Goal: Task Accomplishment & Management: Complete application form

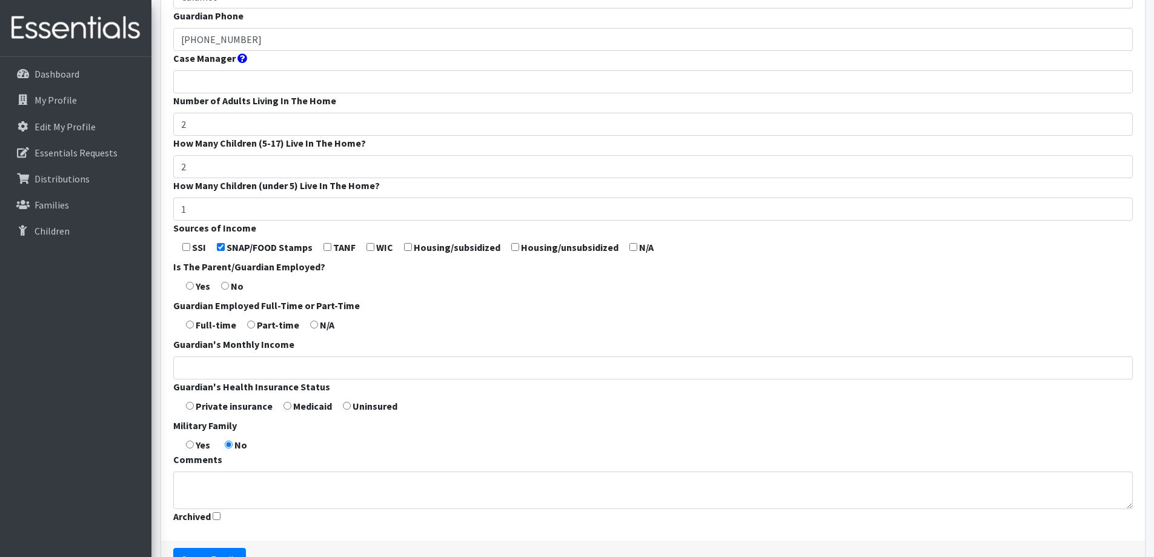
scroll to position [303, 0]
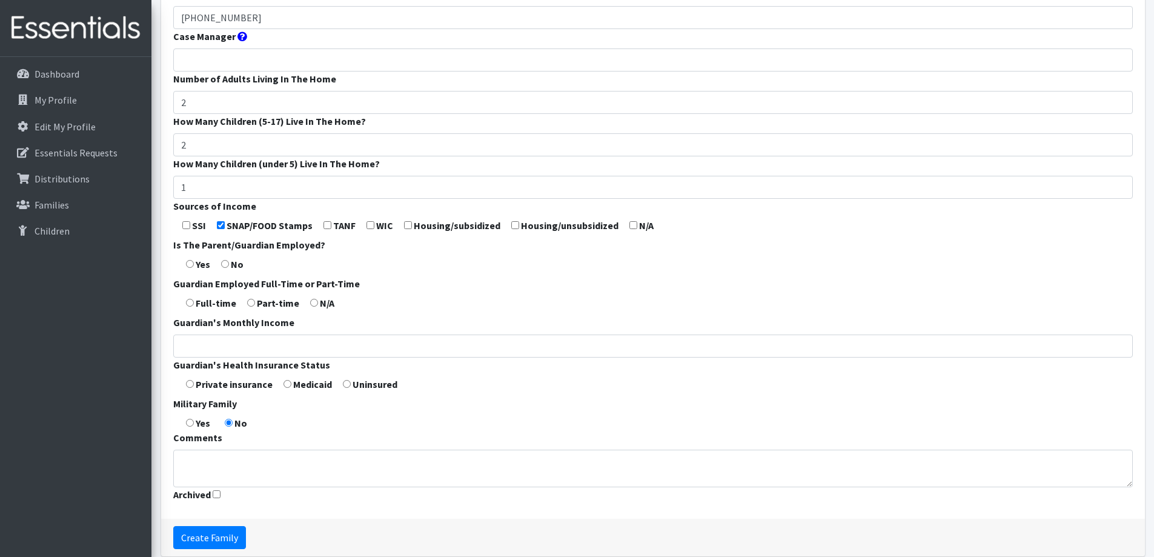
click at [369, 223] on input "checkbox" at bounding box center [370, 225] width 8 height 8
checkbox input "true"
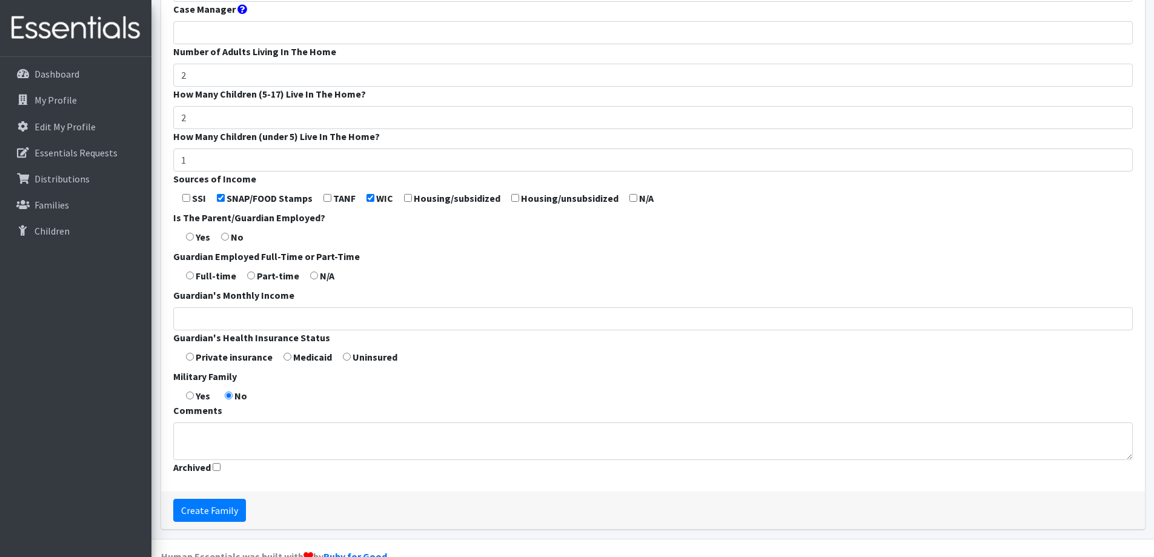
scroll to position [357, 0]
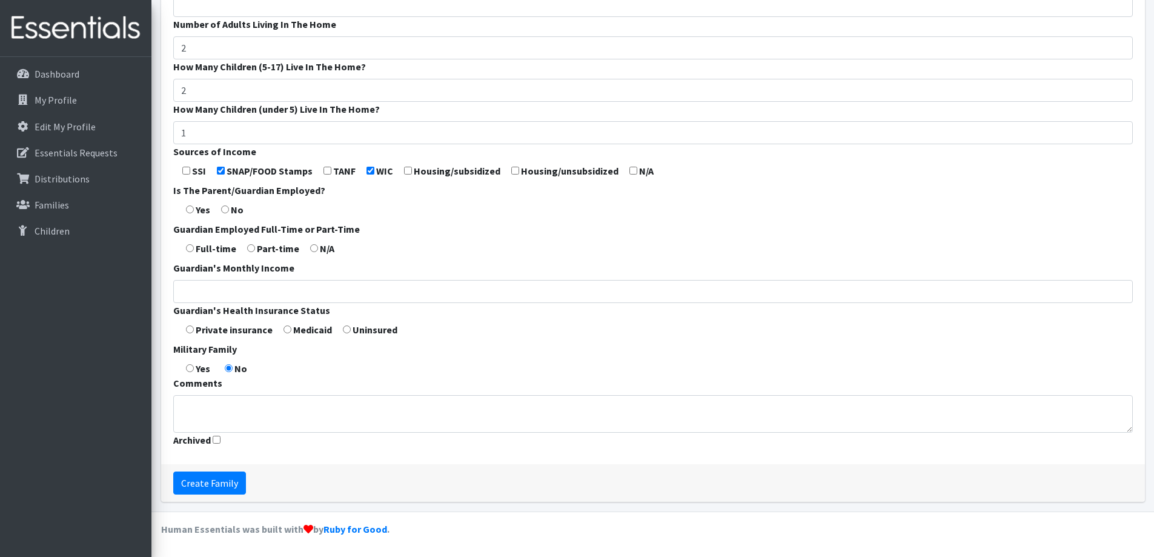
click at [227, 205] on input "radio" at bounding box center [225, 209] width 8 height 8
radio input "true"
click at [312, 247] on input "radio" at bounding box center [314, 248] width 8 height 8
radio input "true"
click at [340, 291] on input "Guardian's Monthly Income" at bounding box center [653, 291] width 960 height 23
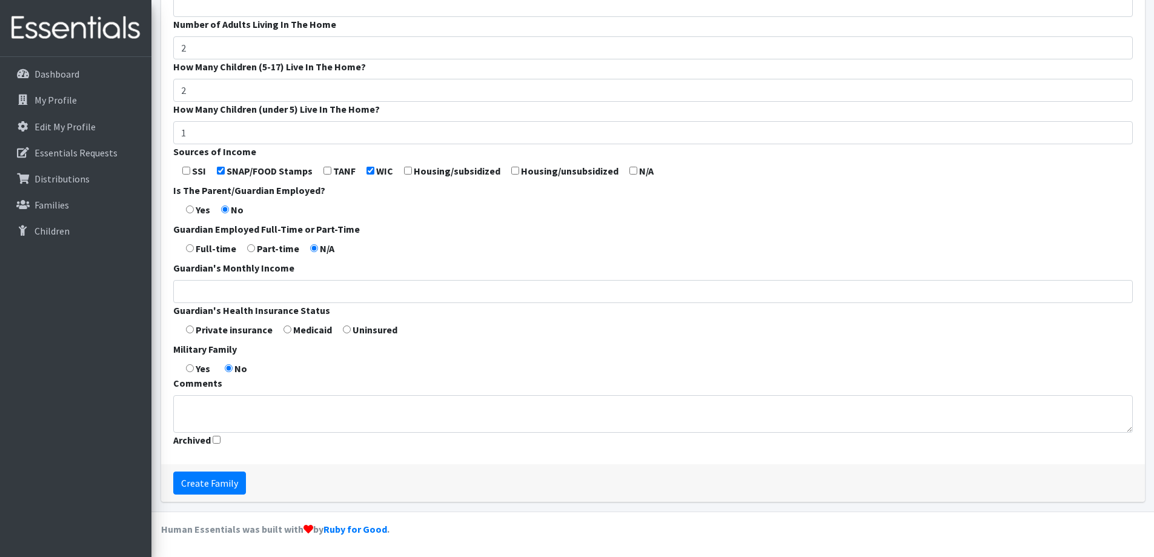
click at [384, 366] on form "Guardian First Name * Nalia Guardian Last Name * Lopez Guardian Zip Code * 5411…" at bounding box center [653, 92] width 960 height 718
click at [285, 330] on input "radio" at bounding box center [287, 329] width 8 height 8
radio input "true"
click at [220, 488] on input "Create Family" at bounding box center [209, 482] width 73 height 23
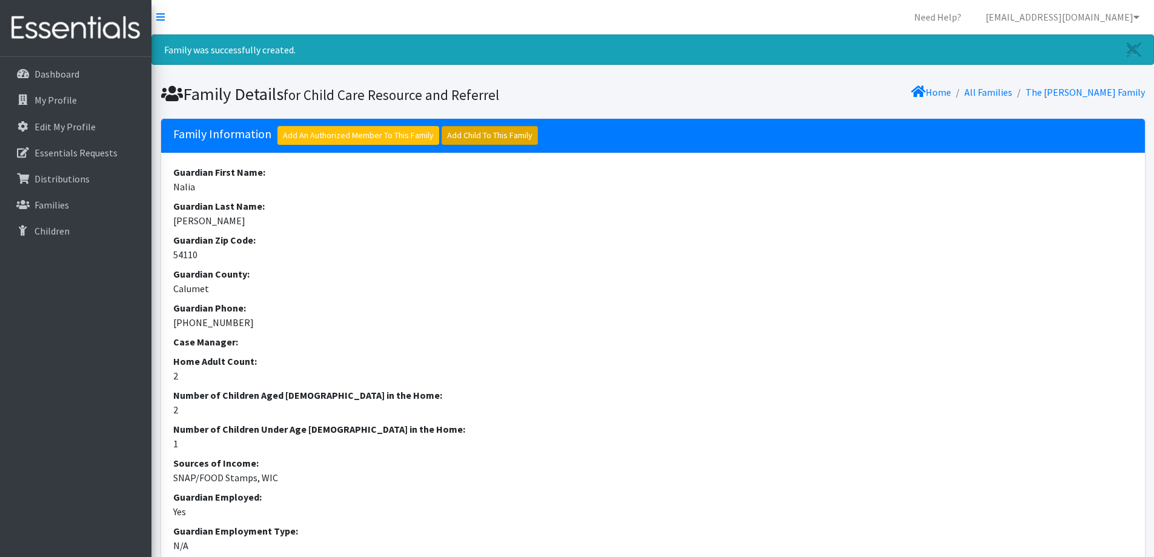
click at [472, 130] on link "Add Child To This Family" at bounding box center [490, 135] width 96 height 19
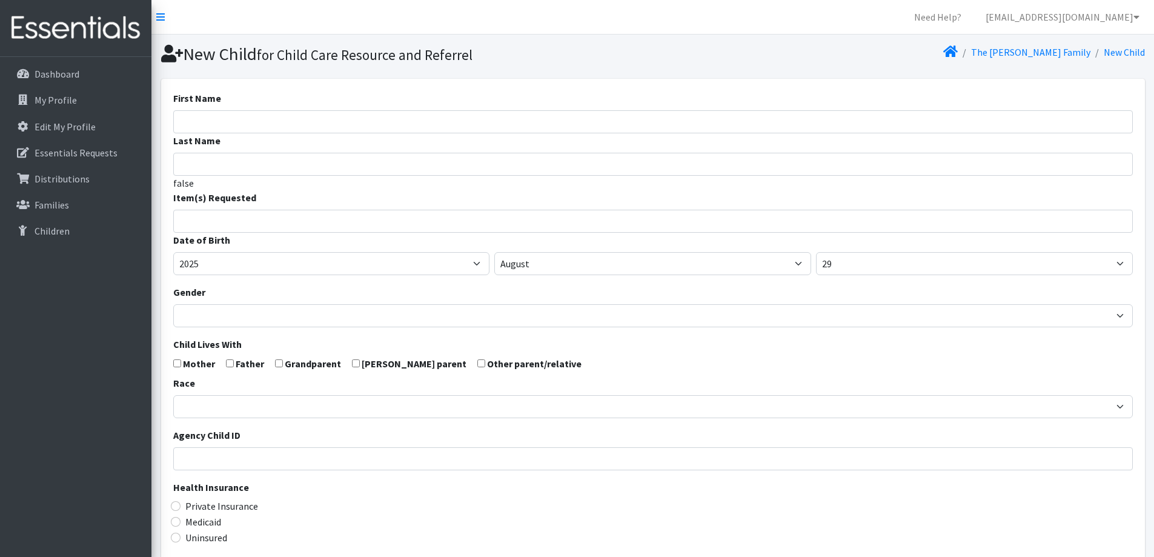
select select
drag, startPoint x: 0, startPoint y: 0, endPoint x: 474, endPoint y: 130, distance: 491.3
click at [472, 130] on input "First Name" at bounding box center [653, 121] width 960 height 23
type input "Adalynn"
click at [474, 162] on input "Last Name" at bounding box center [653, 164] width 960 height 23
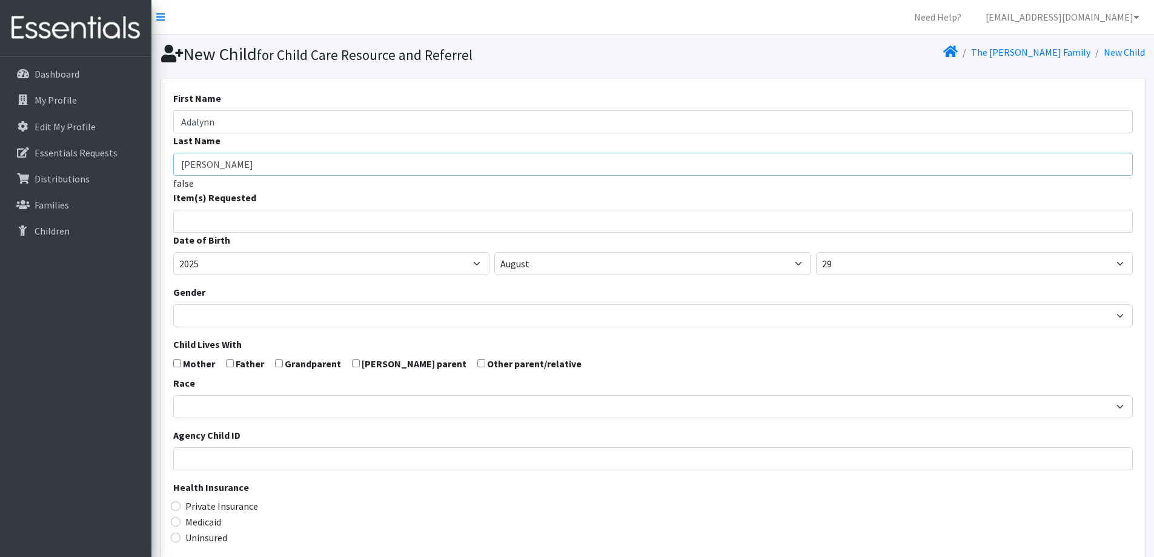
type input "[PERSON_NAME]"
click at [394, 214] on input "search" at bounding box center [661, 219] width 955 height 11
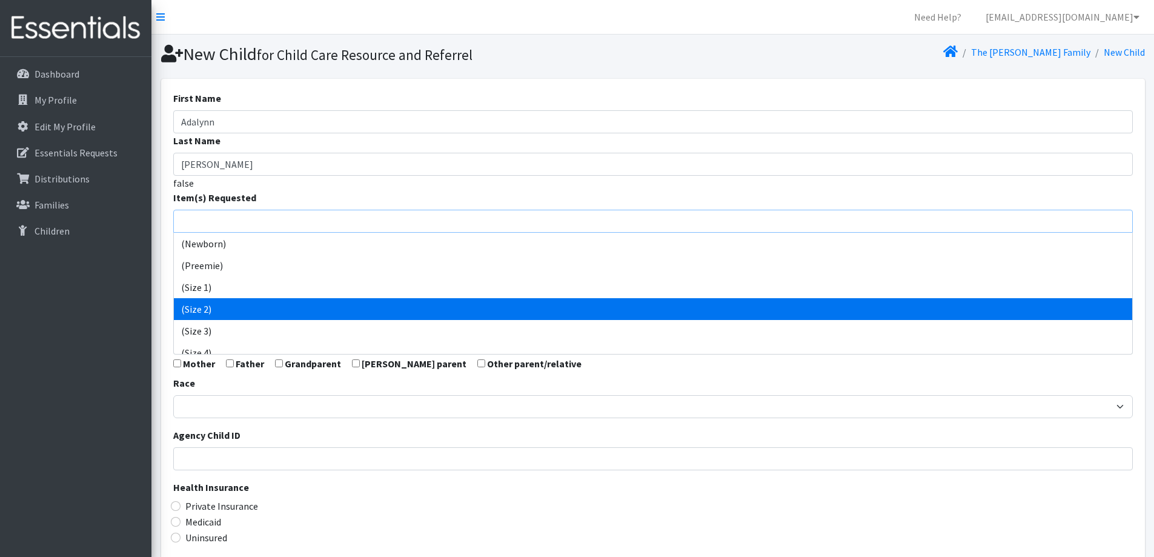
scroll to position [61, 0]
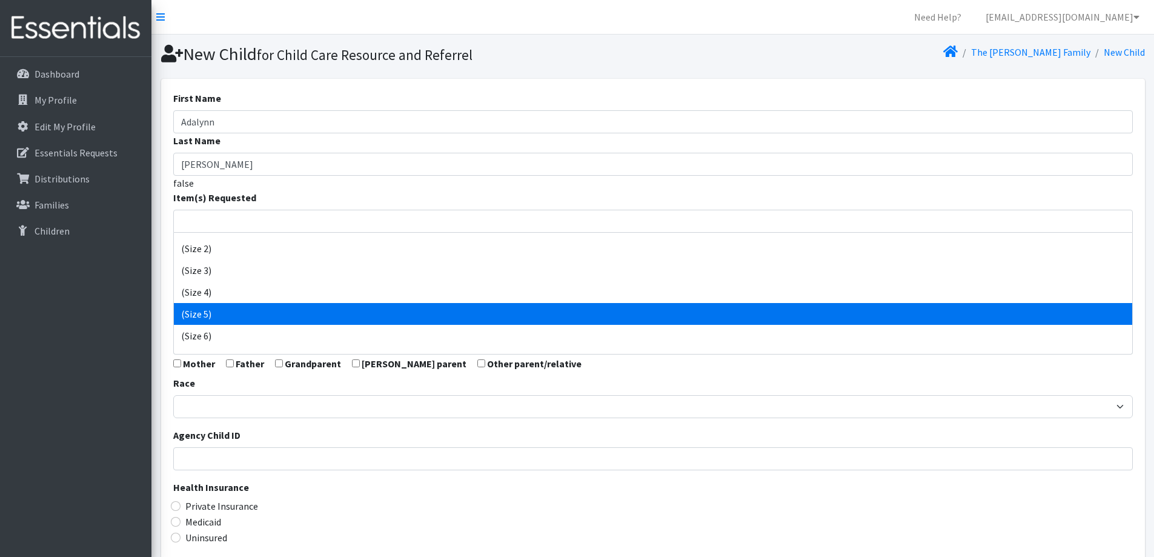
select select "14488"
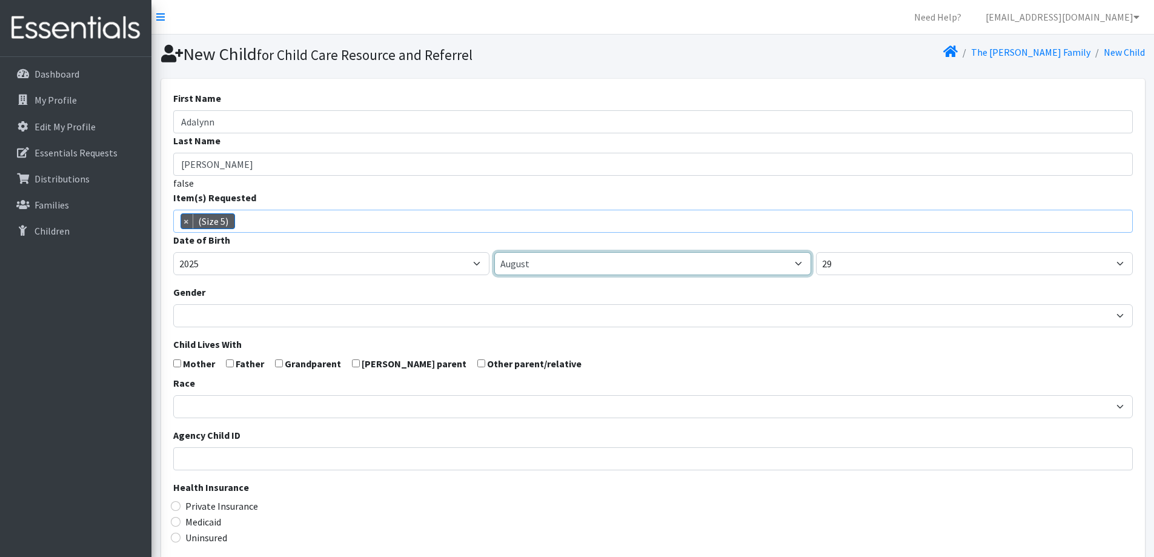
click at [545, 262] on select "January February March April May June July August September October November De…" at bounding box center [652, 263] width 317 height 23
click at [186, 220] on span "×" at bounding box center [187, 221] width 12 height 15
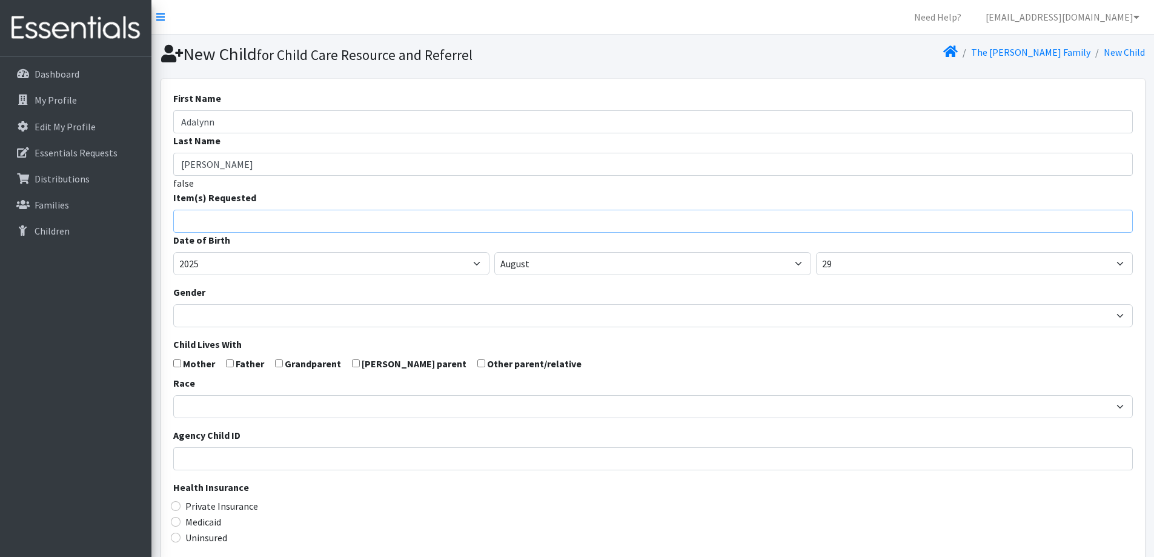
click at [236, 221] on input "search" at bounding box center [661, 219] width 955 height 11
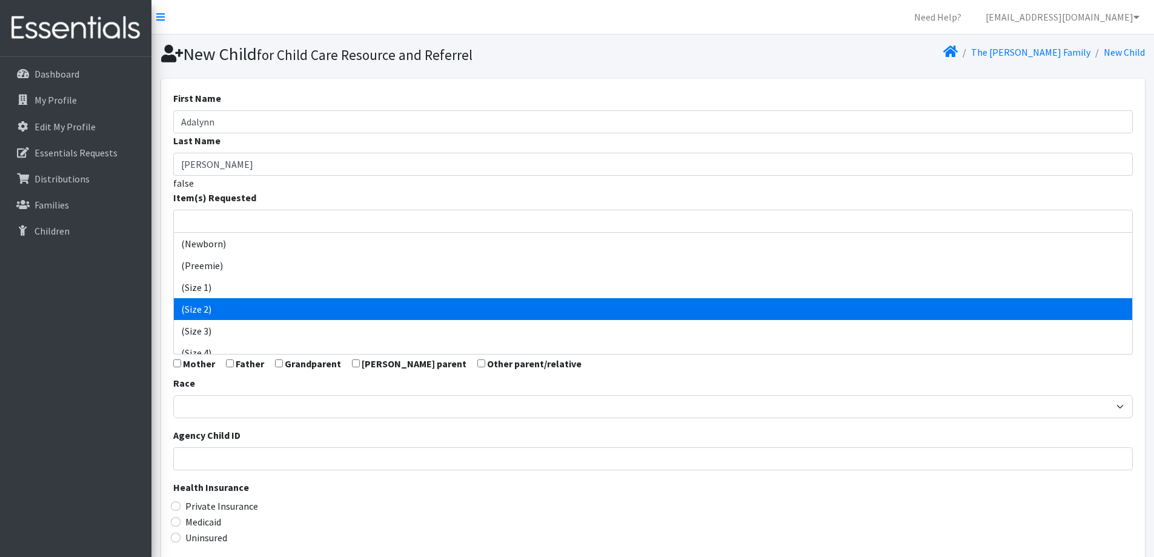
select select "14510"
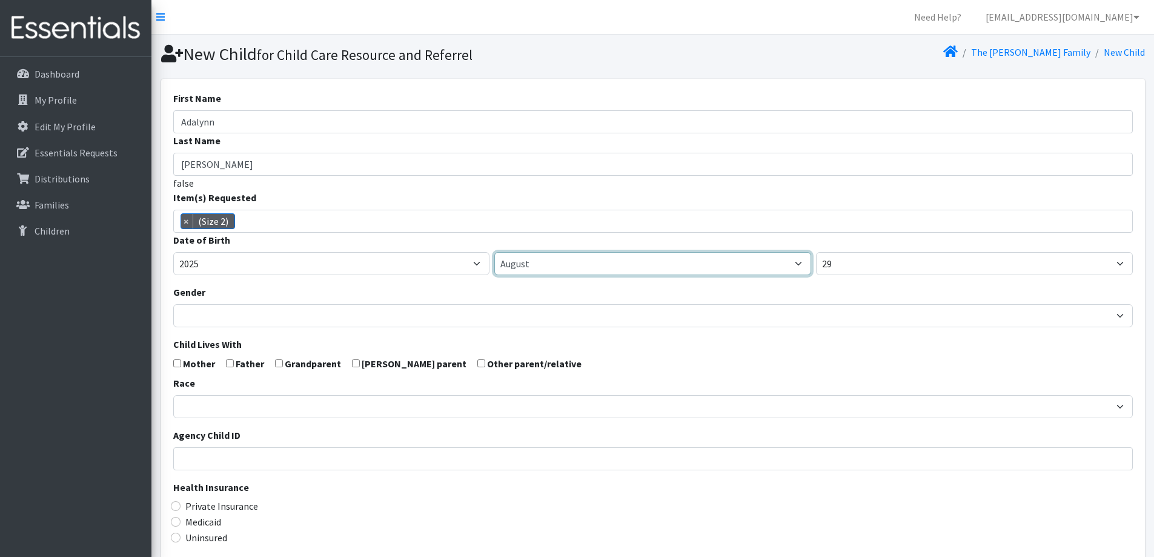
click at [588, 262] on select "January February March April May June July August September October November De…" at bounding box center [652, 263] width 317 height 23
select select "7"
click at [494, 252] on select "January February March April May June July August September October November De…" at bounding box center [652, 263] width 317 height 23
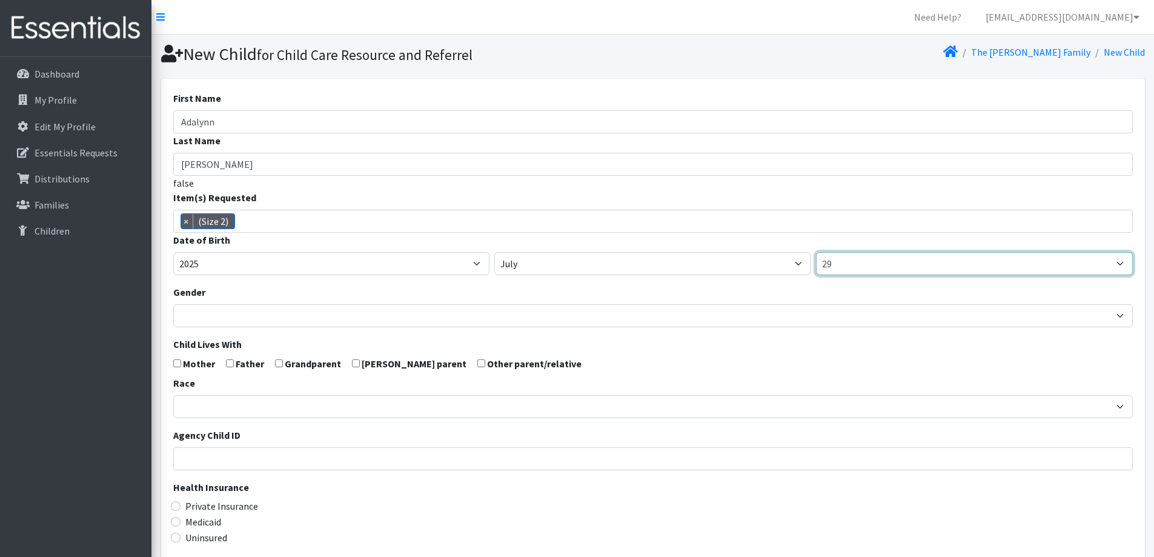
click at [927, 268] on select "1 2 3 4 5 6 7 8 9 10 11 12 13 14 15 16 17 18 19 20 21 22 23 24 25 26 27 28 29 3…" at bounding box center [974, 263] width 317 height 23
select select "22"
click at [816, 252] on select "1 2 3 4 5 6 7 8 9 10 11 12 13 14 15 16 17 18 19 20 21 22 23 24 25 26 27 28 29 3…" at bounding box center [974, 263] width 317 height 23
click at [840, 294] on div "Gender Male Female" at bounding box center [653, 306] width 960 height 42
click at [187, 223] on span "×" at bounding box center [187, 221] width 12 height 15
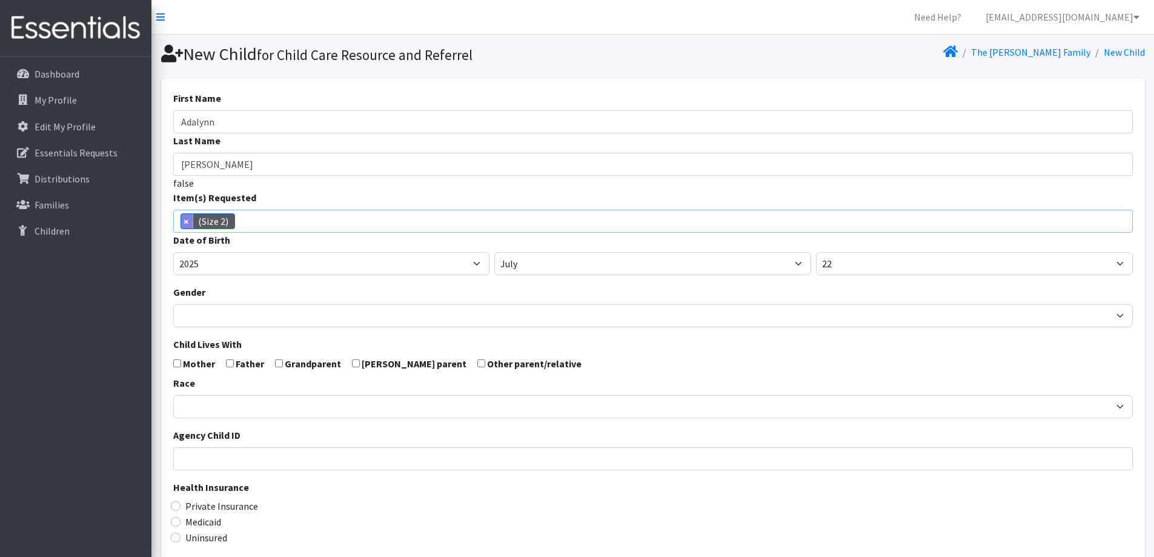
select select
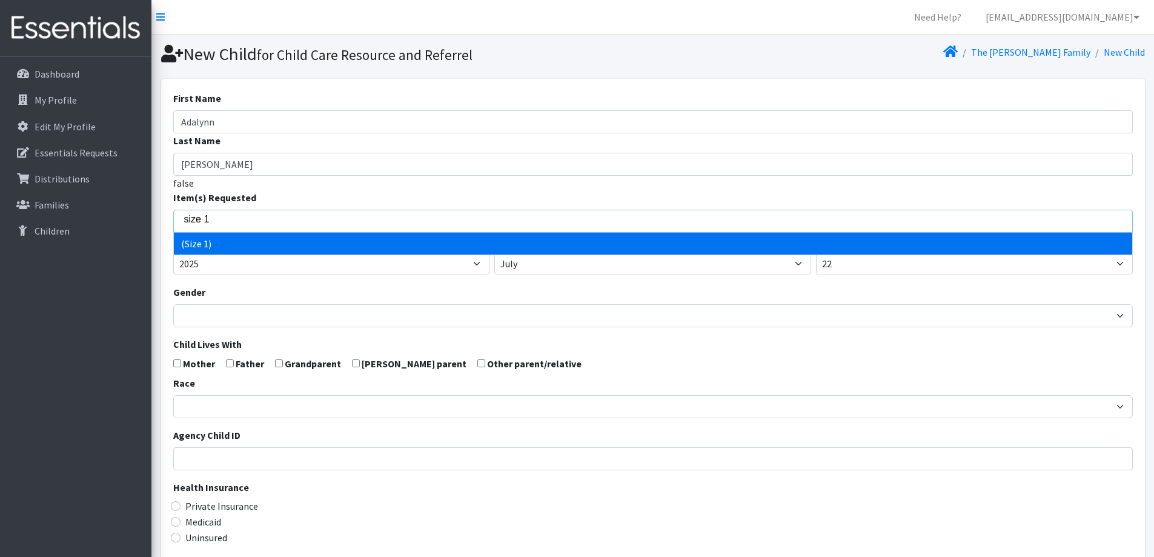
type input "size 1"
select select "14509"
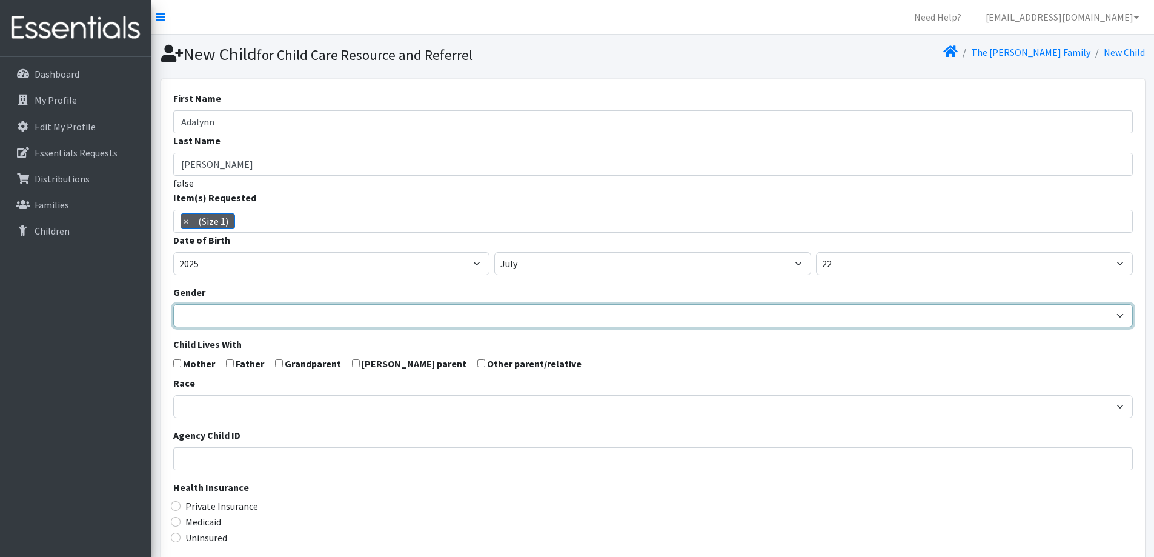
click at [257, 311] on select "Male Female" at bounding box center [653, 315] width 960 height 23
select select "Female"
click at [173, 304] on select "Male Female" at bounding box center [653, 315] width 960 height 23
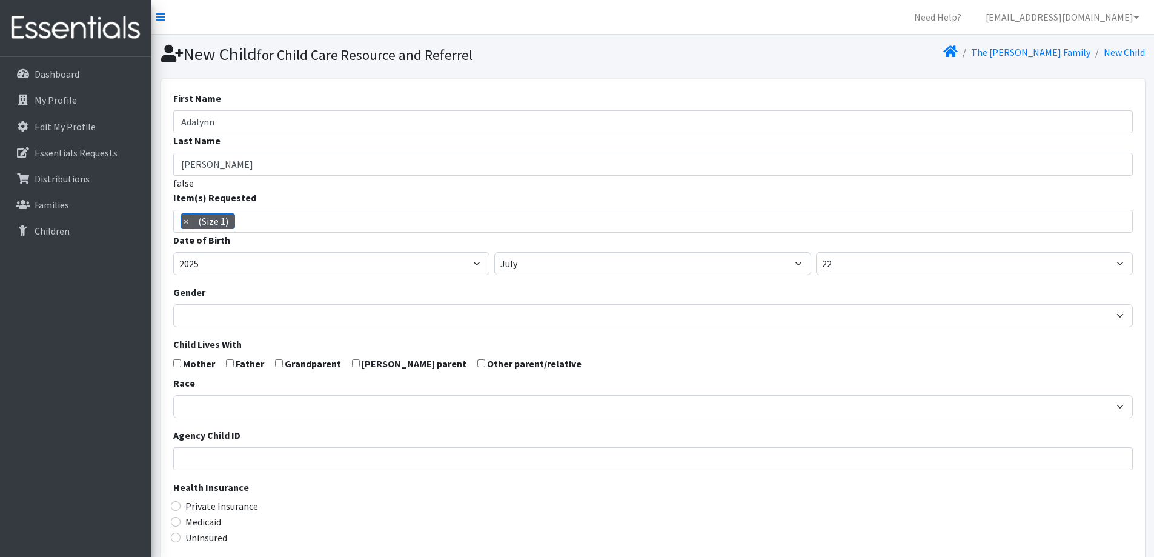
click at [179, 363] on input "checkbox" at bounding box center [177, 363] width 8 height 8
checkbox input "true"
click at [227, 364] on input "checkbox" at bounding box center [230, 363] width 8 height 8
checkbox input "true"
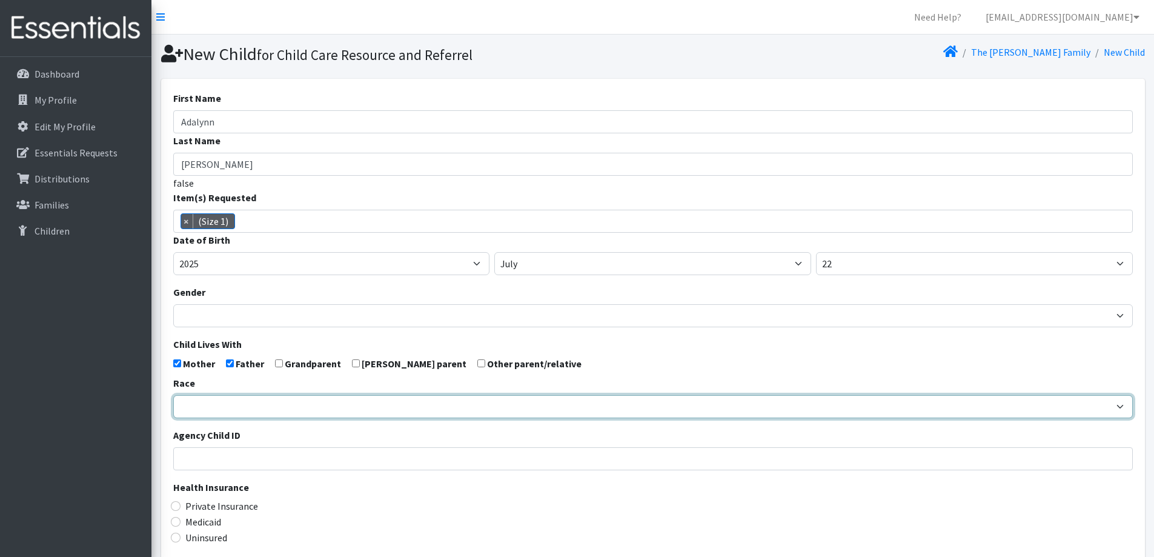
click at [236, 406] on select "African American Caucasian Hispanic Asian American Indian Pacific Islander Mult…" at bounding box center [653, 406] width 960 height 23
select select "Hispanic"
click at [173, 395] on select "African American Caucasian Hispanic Asian American Indian Pacific Islander Mult…" at bounding box center [653, 406] width 960 height 23
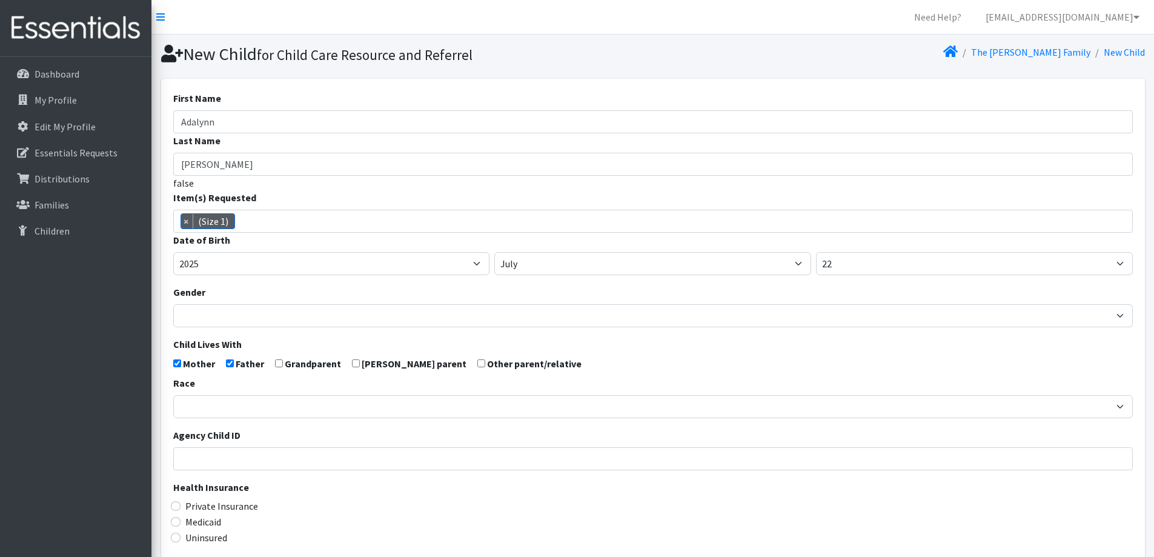
click at [387, 508] on div "Private Insurance" at bounding box center [653, 506] width 960 height 15
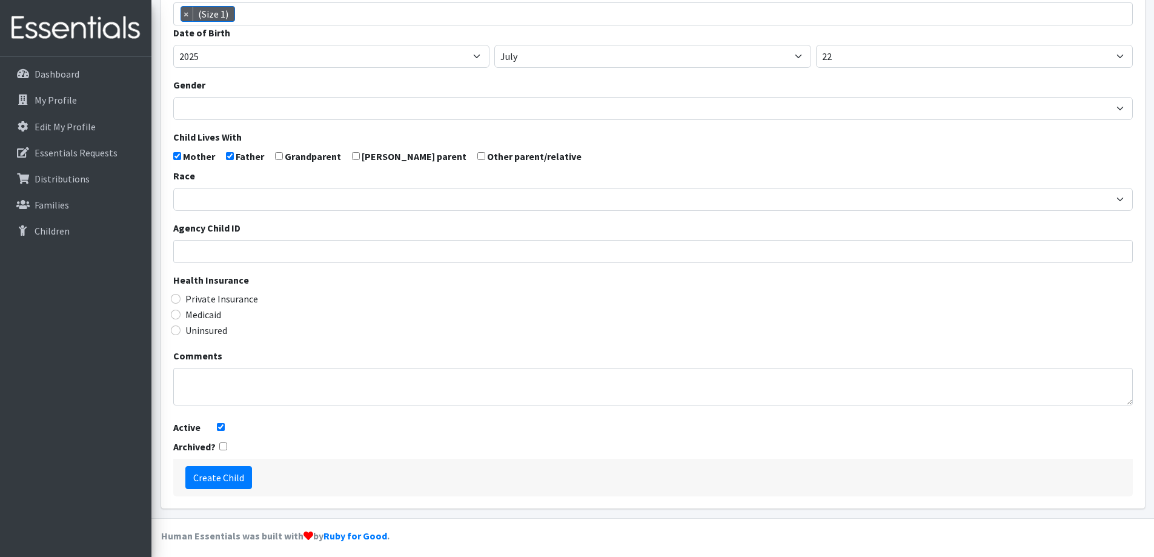
scroll to position [214, 0]
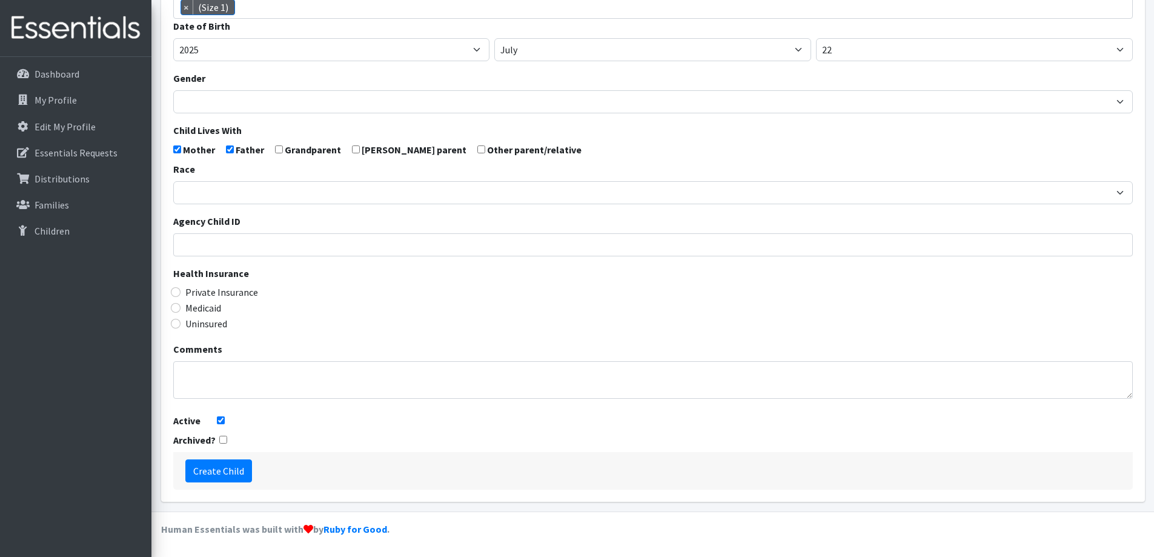
click at [208, 307] on label "Medicaid" at bounding box center [203, 307] width 36 height 15
click at [181, 307] on input "Medicaid" at bounding box center [176, 308] width 10 height 10
radio input "true"
click at [309, 384] on textarea "Comments" at bounding box center [653, 380] width 960 height 38
type textarea "Stay-at-home parent"
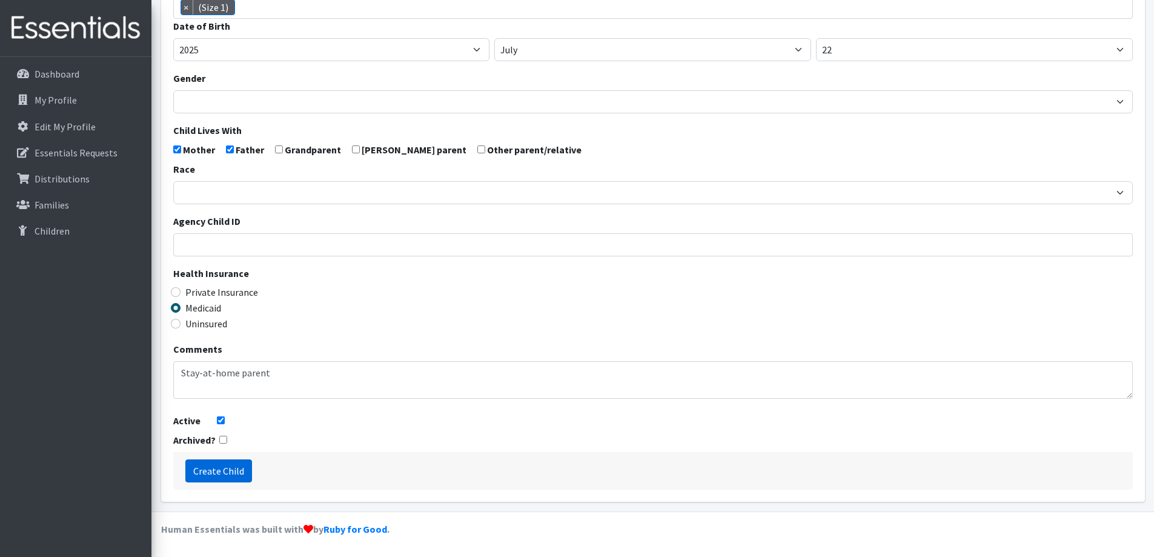
click at [234, 475] on input "Create Child" at bounding box center [218, 470] width 67 height 23
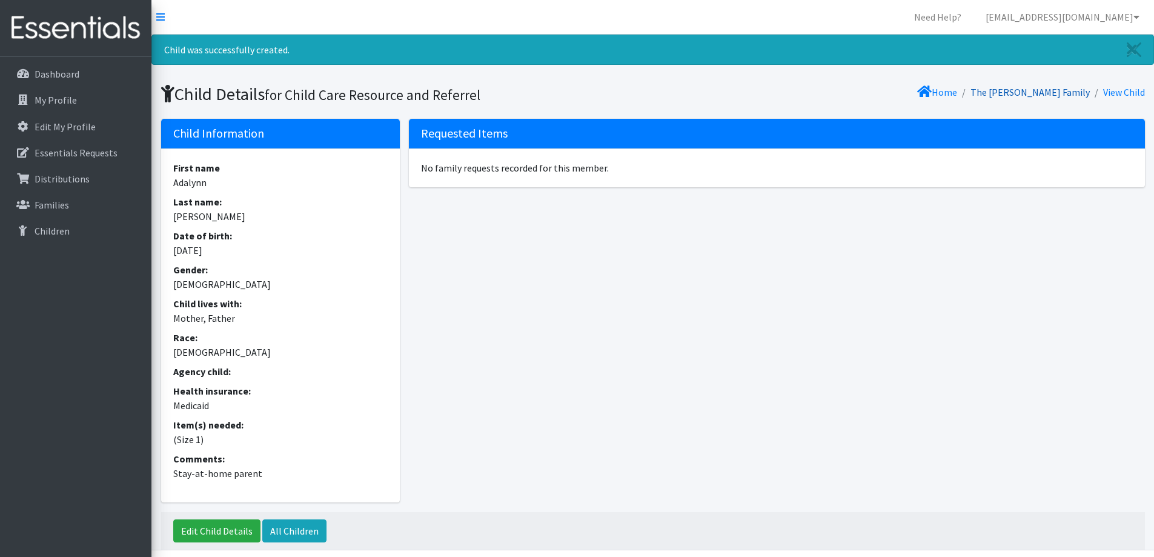
click at [1069, 94] on link "The [PERSON_NAME] Family" at bounding box center [1029, 92] width 119 height 12
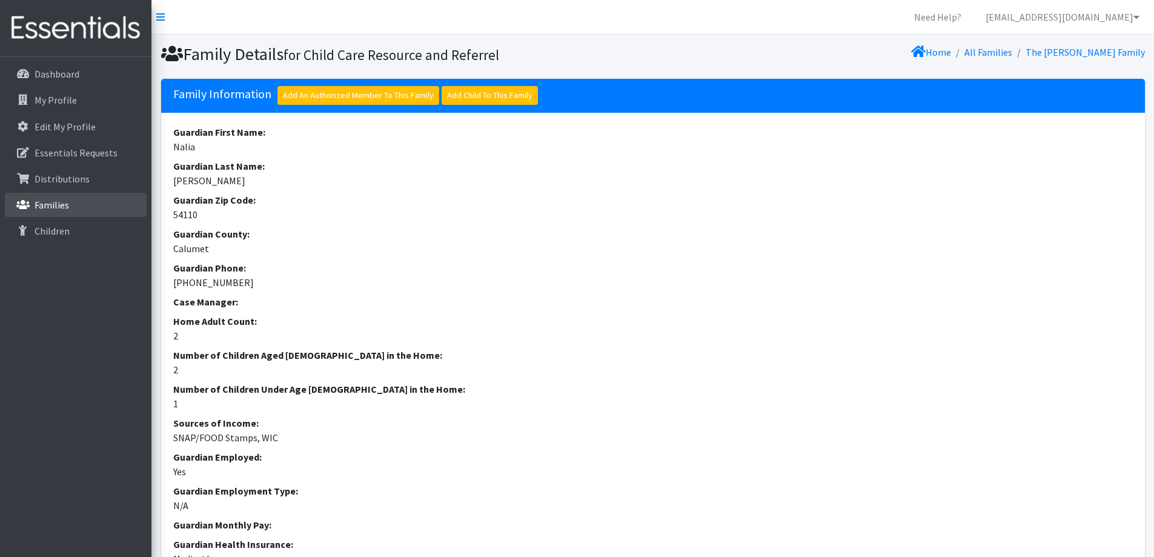
click at [81, 198] on link "Families" at bounding box center [76, 205] width 142 height 24
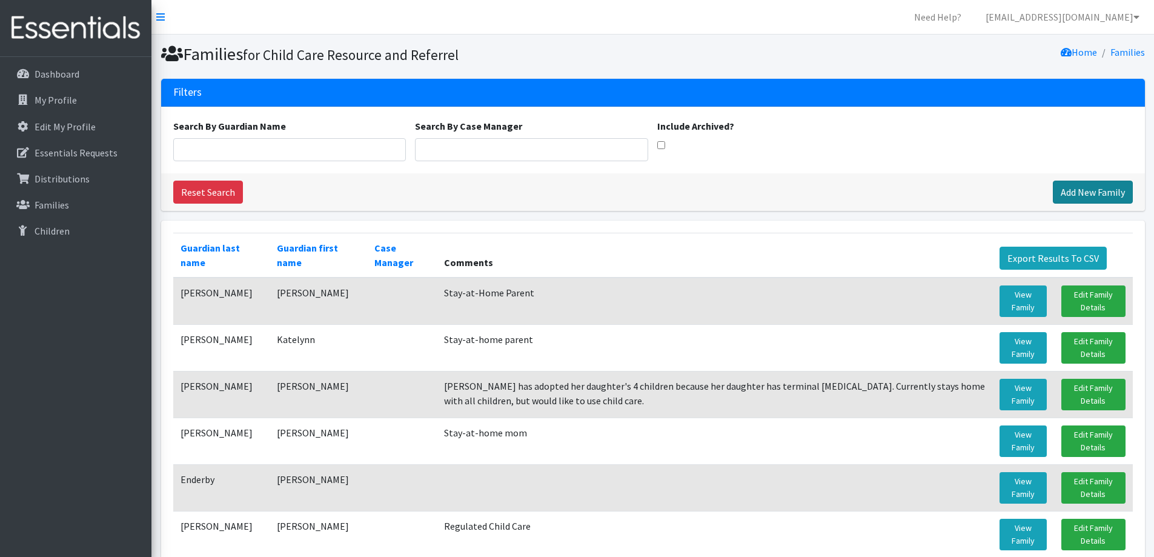
click at [1112, 184] on link "Add New Family" at bounding box center [1093, 192] width 80 height 23
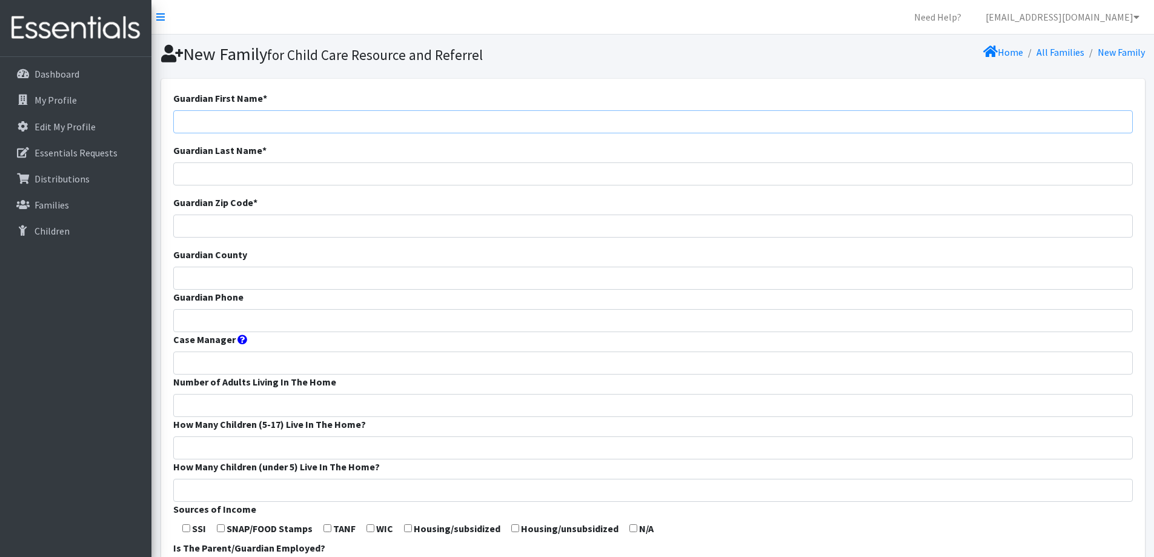
click at [355, 110] on input "Guardian First Name *" at bounding box center [653, 121] width 960 height 23
type input "Jennifer"
type input "[PERSON_NAME]"
click at [356, 227] on input "Guardian Zip Code *" at bounding box center [653, 225] width 960 height 23
type input "54110"
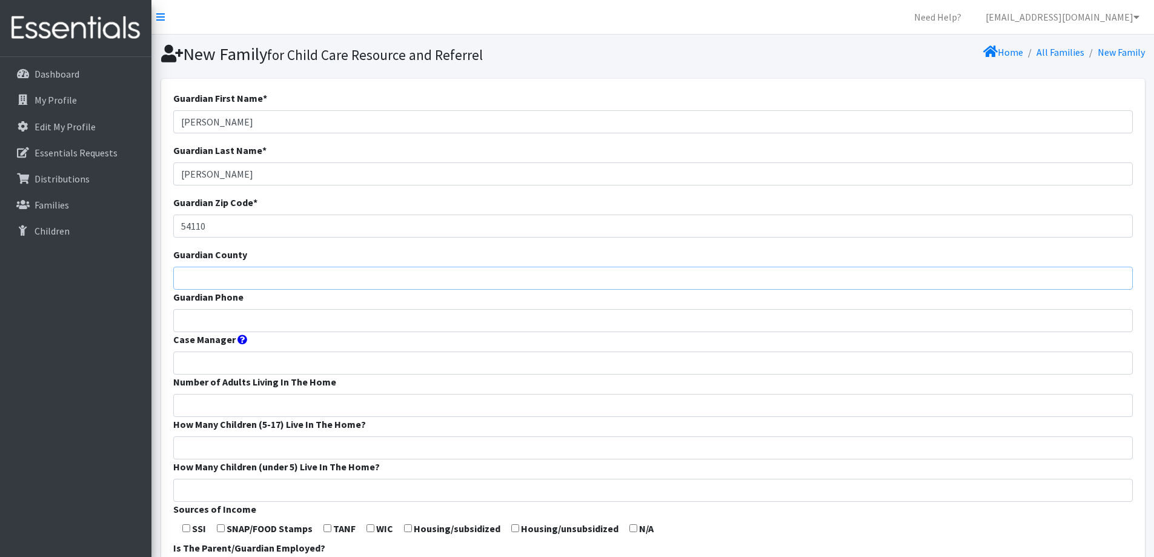
click at [343, 280] on input "Guardian County" at bounding box center [653, 278] width 960 height 23
type input "Calumet"
click at [368, 323] on input "Guardian Phone" at bounding box center [653, 320] width 960 height 23
type input "920-843-3474"
click at [340, 409] on input "Number of Adults Living In The Home" at bounding box center [653, 405] width 960 height 23
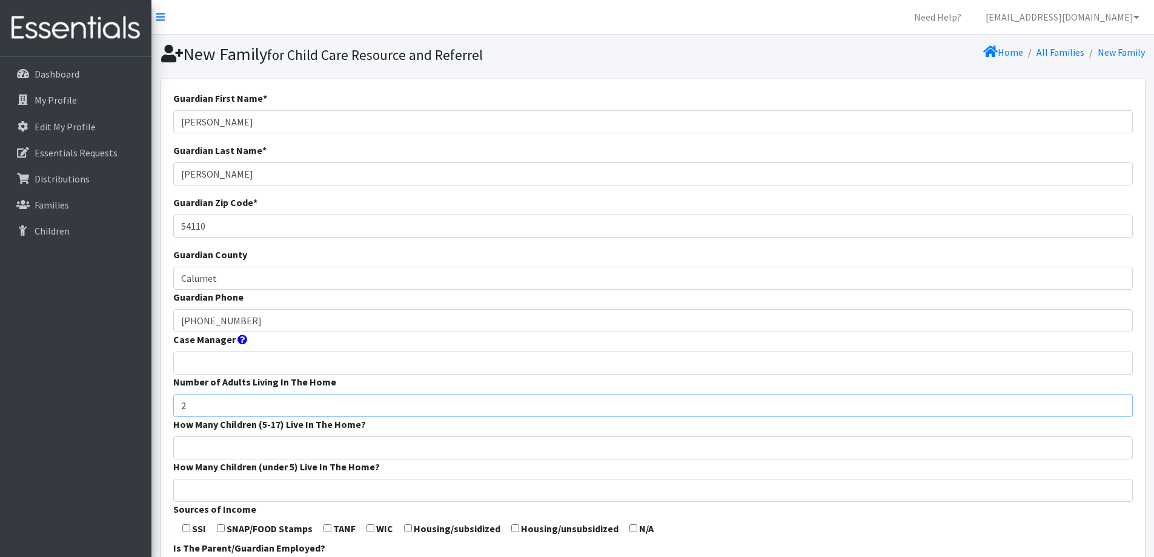
type input "2"
click at [336, 445] on input "How Many Children (5-17) Live In The Home?" at bounding box center [653, 447] width 960 height 23
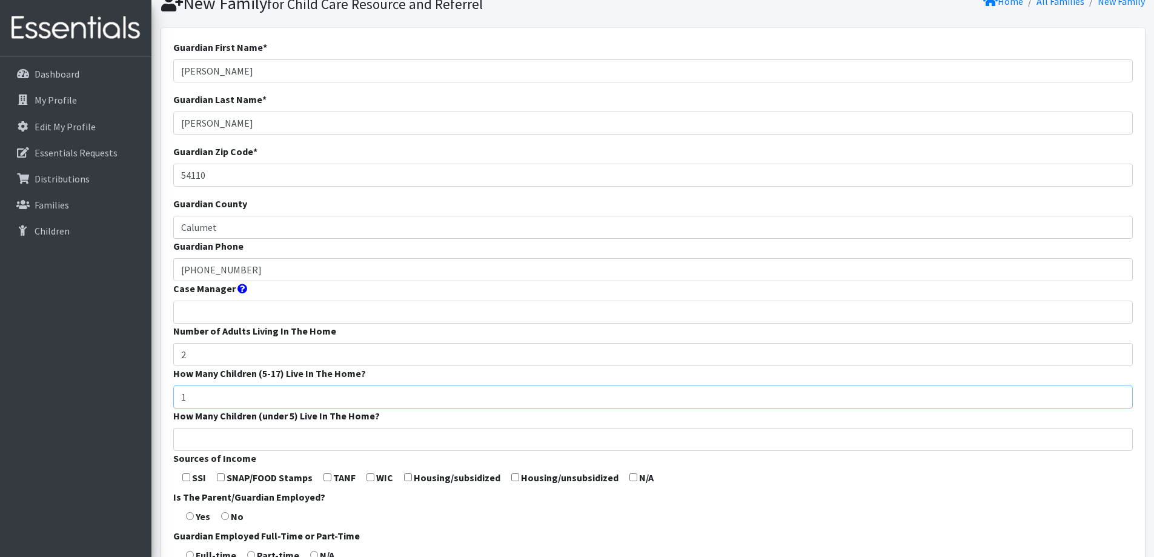
scroll to position [121, 0]
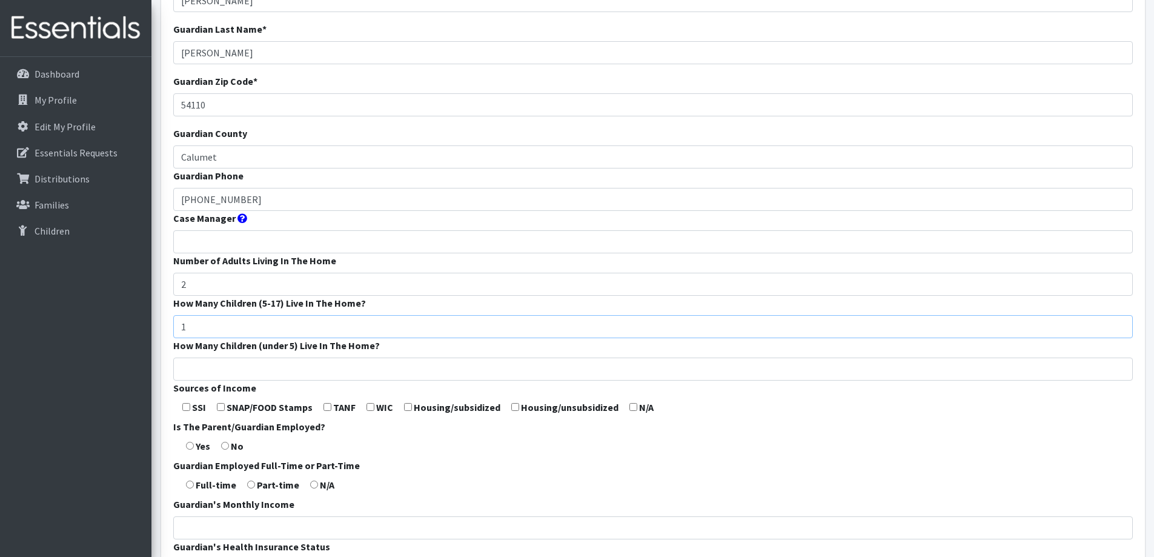
type input "1"
click at [364, 359] on input "How Many Children (under 5) Live In The Home?" at bounding box center [653, 368] width 960 height 23
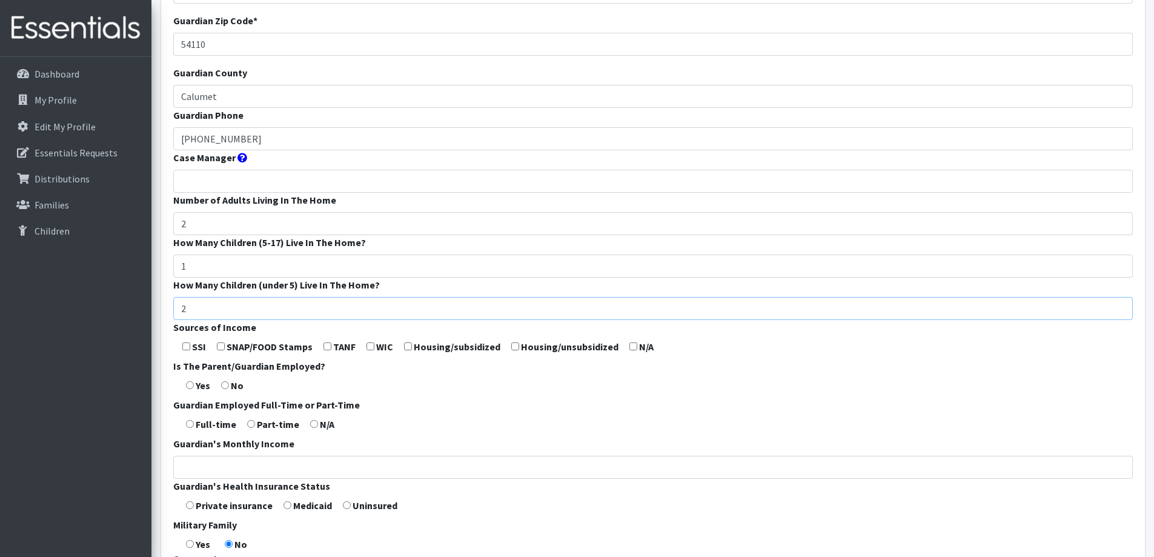
scroll to position [242, 0]
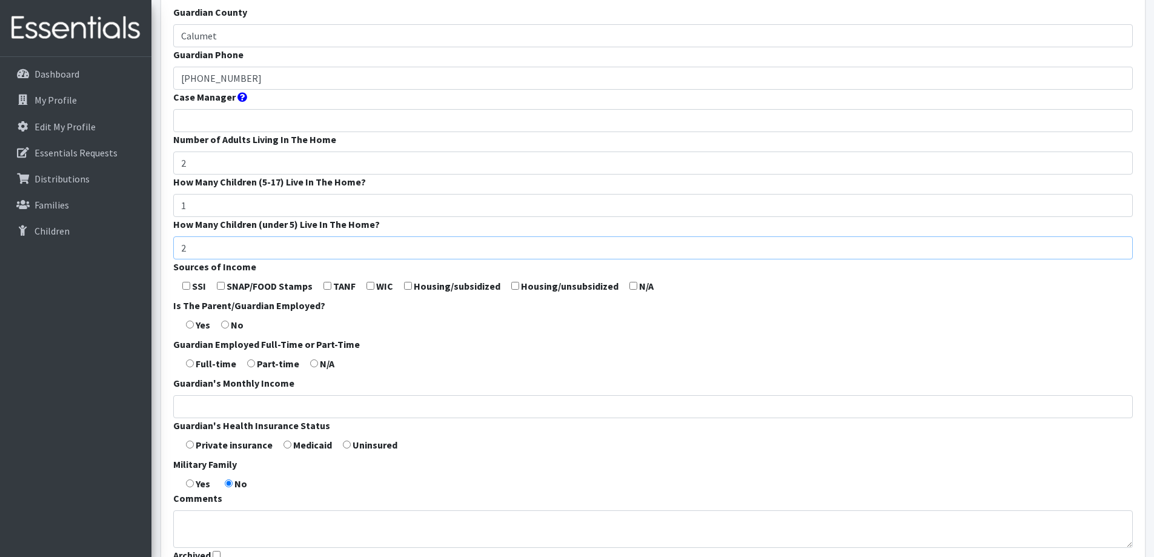
type input "2"
click at [631, 285] on input "checkbox" at bounding box center [633, 286] width 8 height 8
checkbox input "true"
click at [190, 325] on input "radio" at bounding box center [190, 324] width 8 height 8
radio input "true"
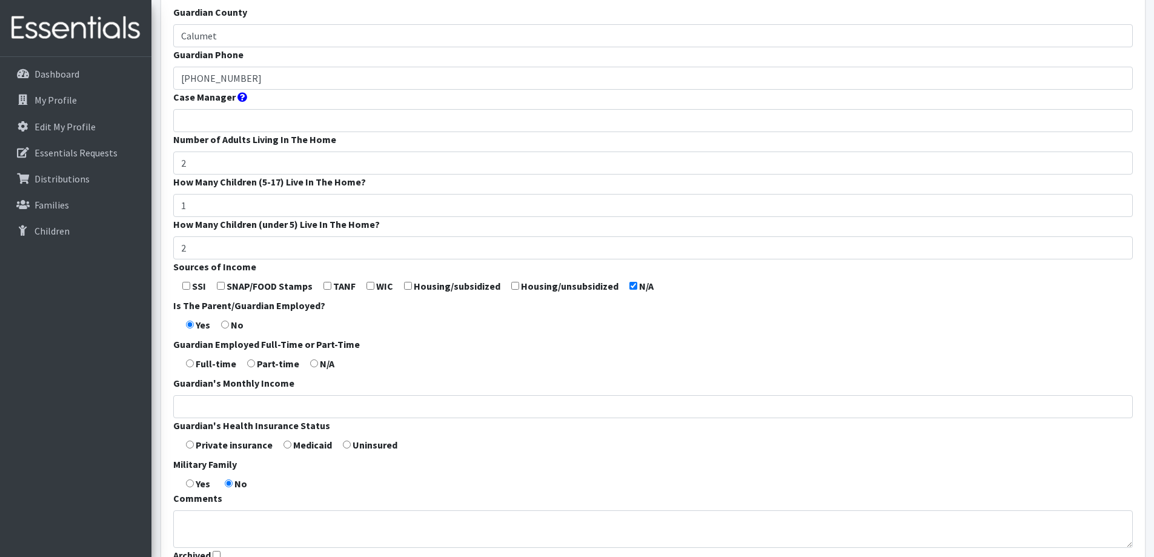
click at [188, 362] on input "radio" at bounding box center [190, 363] width 8 height 8
radio input "true"
click at [208, 402] on input "Guardian's Monthly Income" at bounding box center [653, 406] width 960 height 23
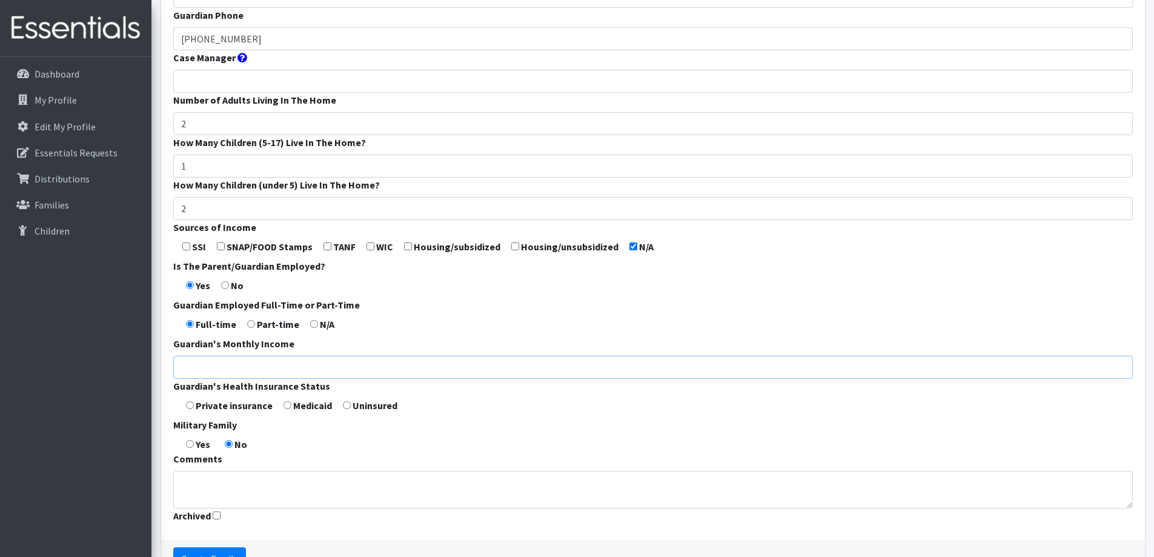
scroll to position [303, 0]
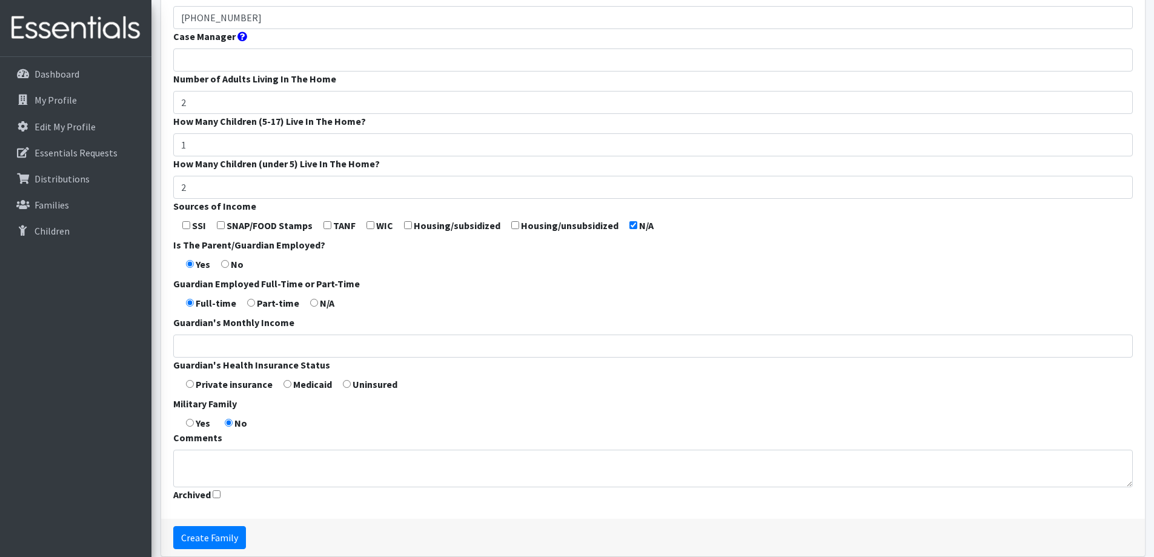
click at [188, 385] on input "radio" at bounding box center [190, 384] width 8 height 8
radio input "true"
click at [277, 465] on textarea "Comments" at bounding box center [653, 468] width 960 height 38
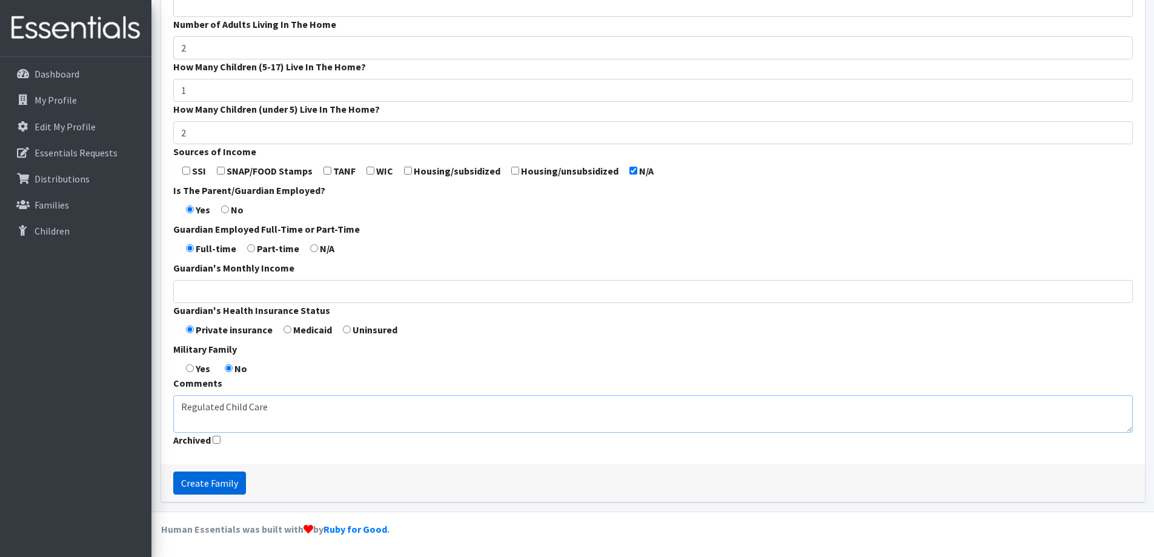
type textarea "Regulated Child Care"
click at [227, 485] on input "Create Family" at bounding box center [209, 482] width 73 height 23
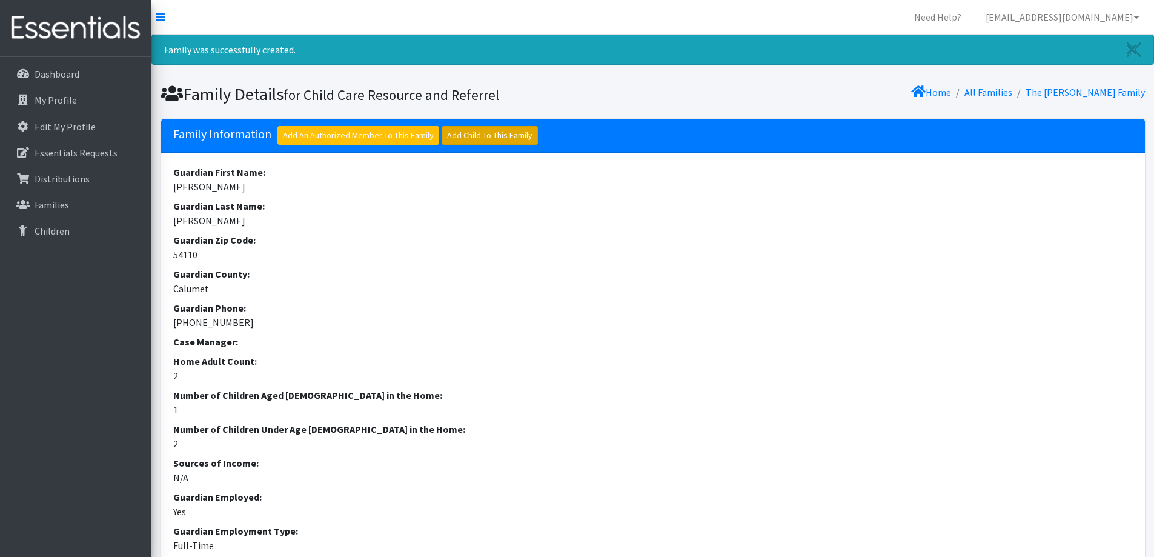
click at [509, 133] on link "Add Child To This Family" at bounding box center [490, 135] width 96 height 19
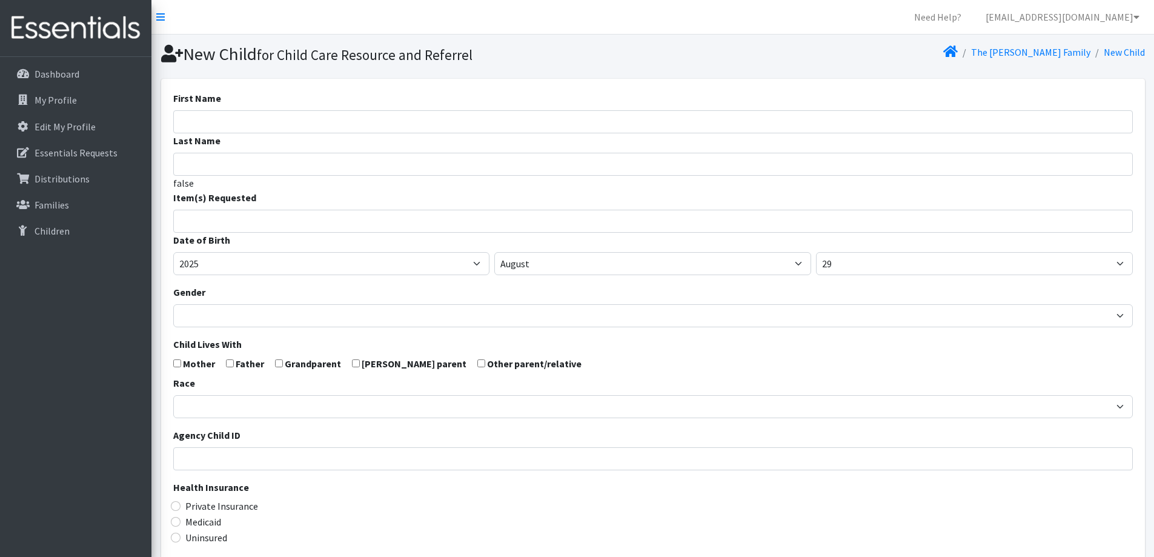
select select
click at [286, 116] on input "First Name" at bounding box center [653, 121] width 960 height 23
type input "Jade"
type input "L"
click at [278, 159] on input "Last Name" at bounding box center [653, 164] width 960 height 23
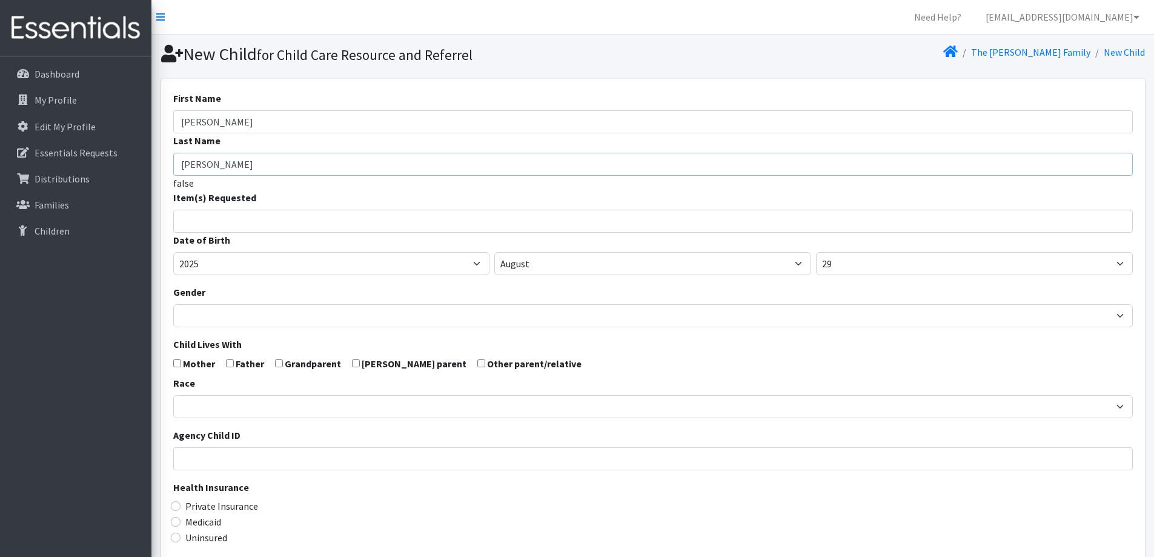
scroll to position [61, 0]
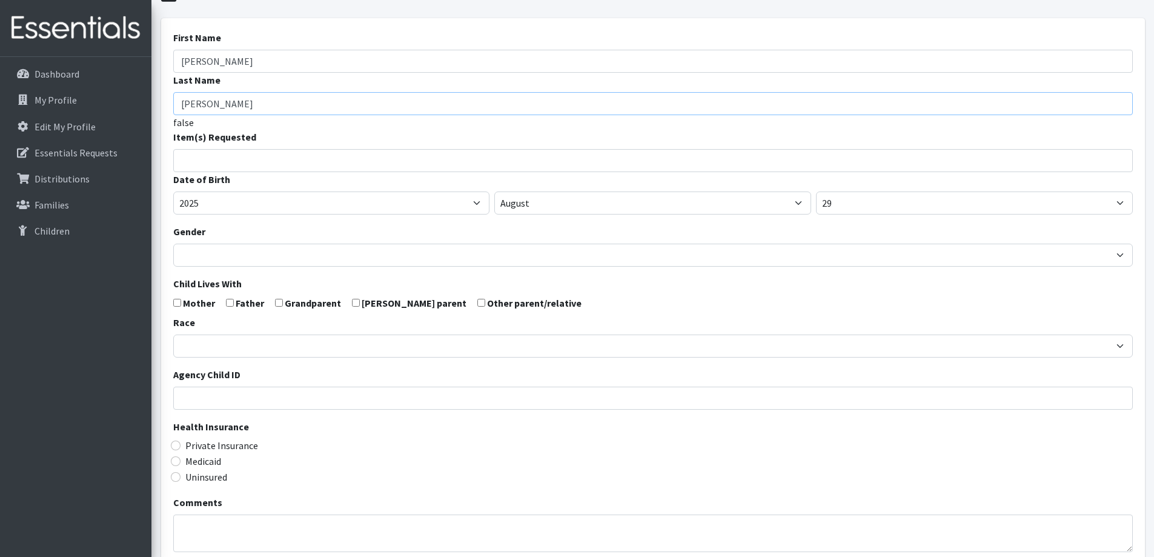
type input "[PERSON_NAME]"
click at [318, 161] on input "search" at bounding box center [661, 158] width 955 height 11
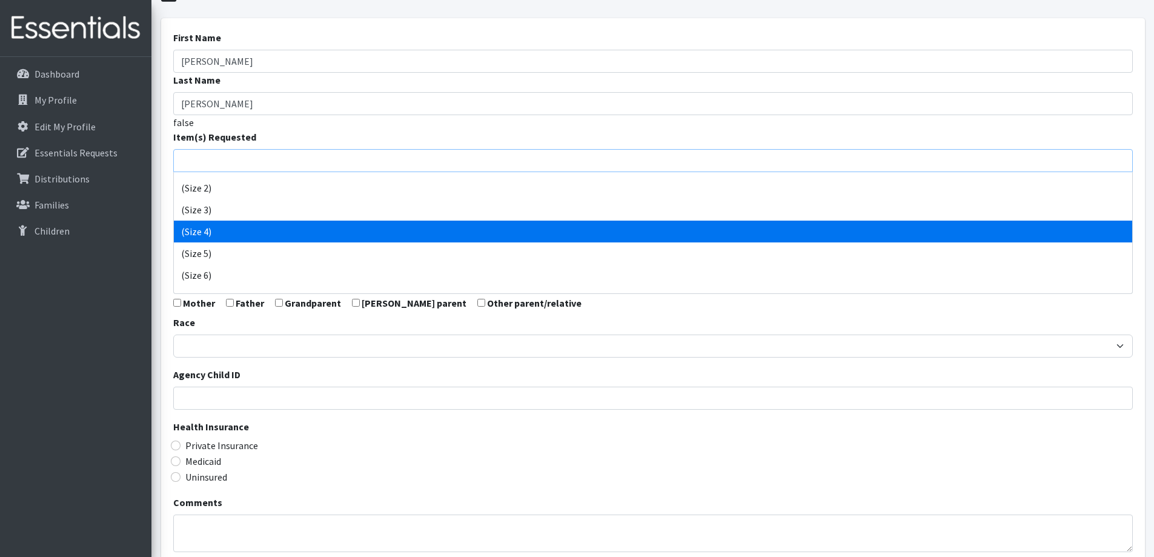
select select "14512"
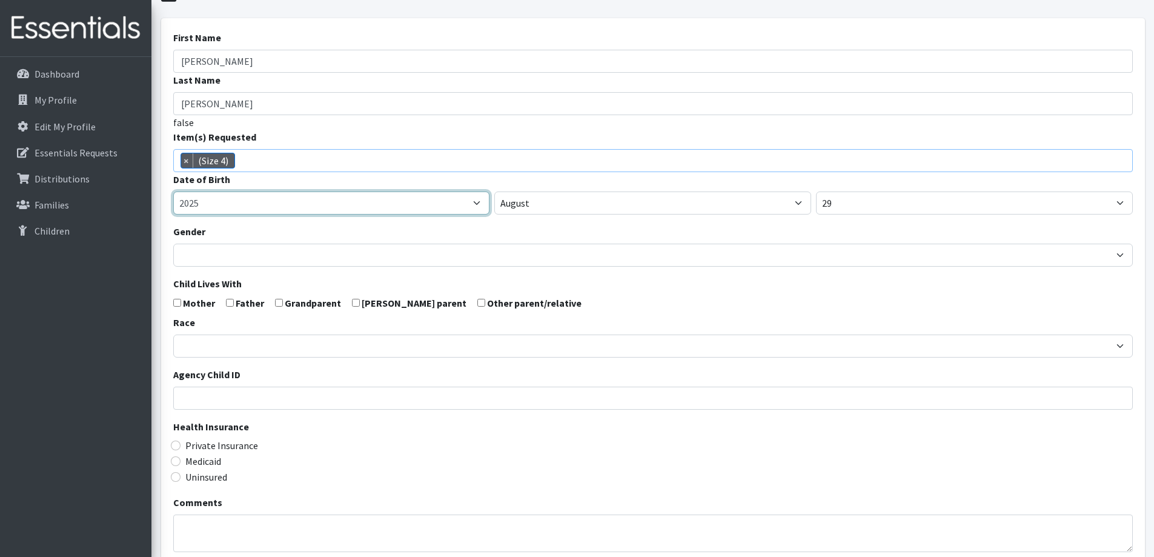
click at [248, 201] on select "2005 2006 2007 2008 2009 2010 2011 2012 2013 2014 2015 2016 2017 2018 2019 2020…" at bounding box center [331, 202] width 317 height 23
select select "2021"
click at [173, 191] on select "2005 2006 2007 2008 2009 2010 2011 2012 2013 2014 2015 2016 2017 2018 2019 2020…" at bounding box center [331, 202] width 317 height 23
click at [185, 159] on span "×" at bounding box center [187, 160] width 12 height 15
select select
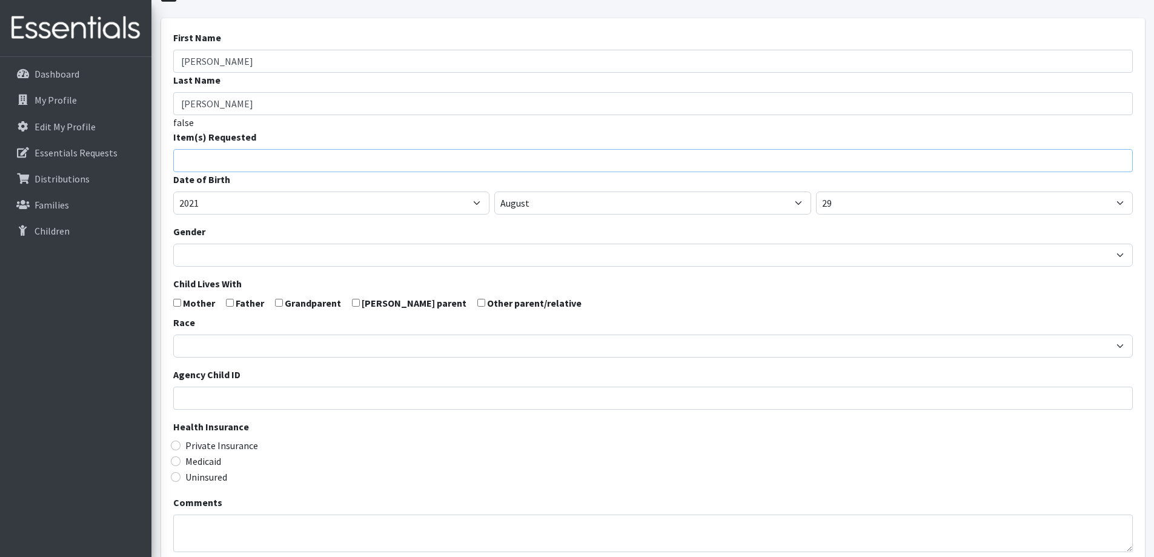
click at [660, 220] on form "First Name Jade Last Name Geiger false Item(s) Requested (Newborn) (Preemie) (S…" at bounding box center [653, 336] width 960 height 612
click at [660, 207] on select "January February March April May June July August September October November De…" at bounding box center [652, 202] width 317 height 23
click at [260, 62] on input "Jade" at bounding box center [653, 61] width 960 height 23
type input "J"
type input "Luke"
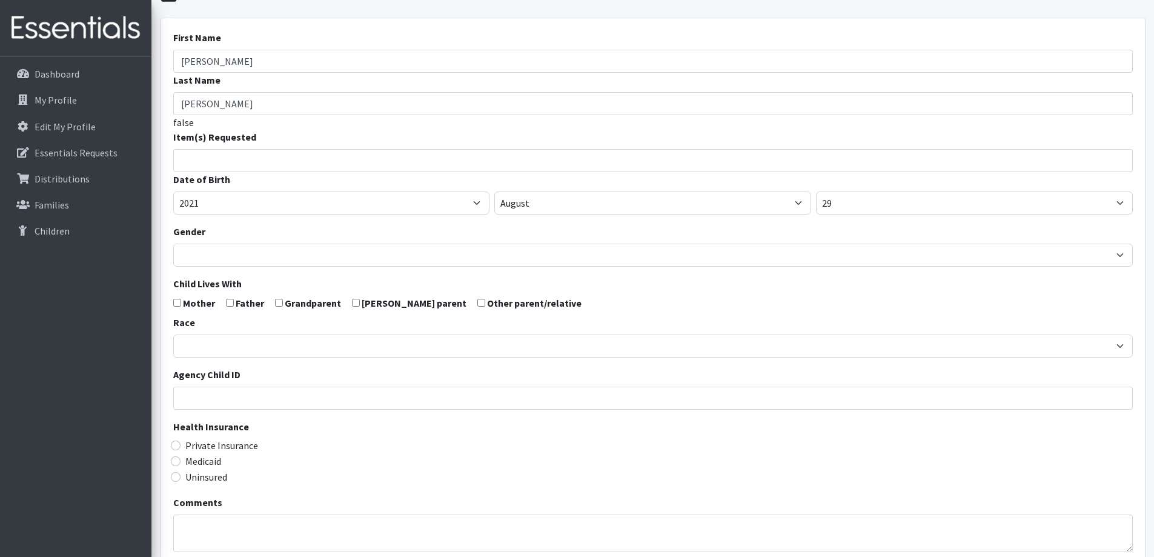
click at [262, 160] on input "search" at bounding box center [661, 158] width 955 height 11
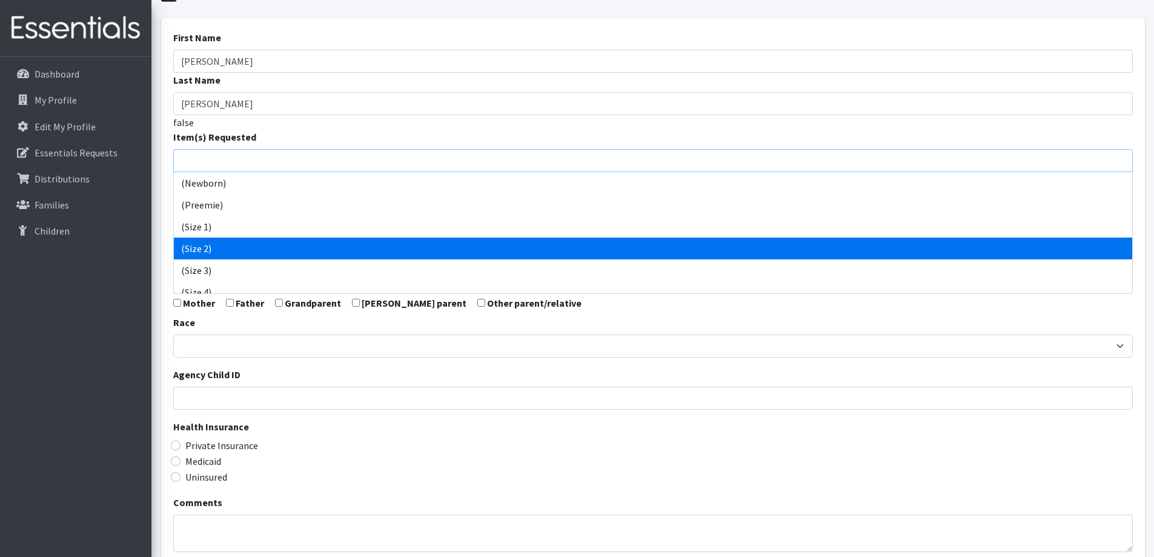
select select "14510"
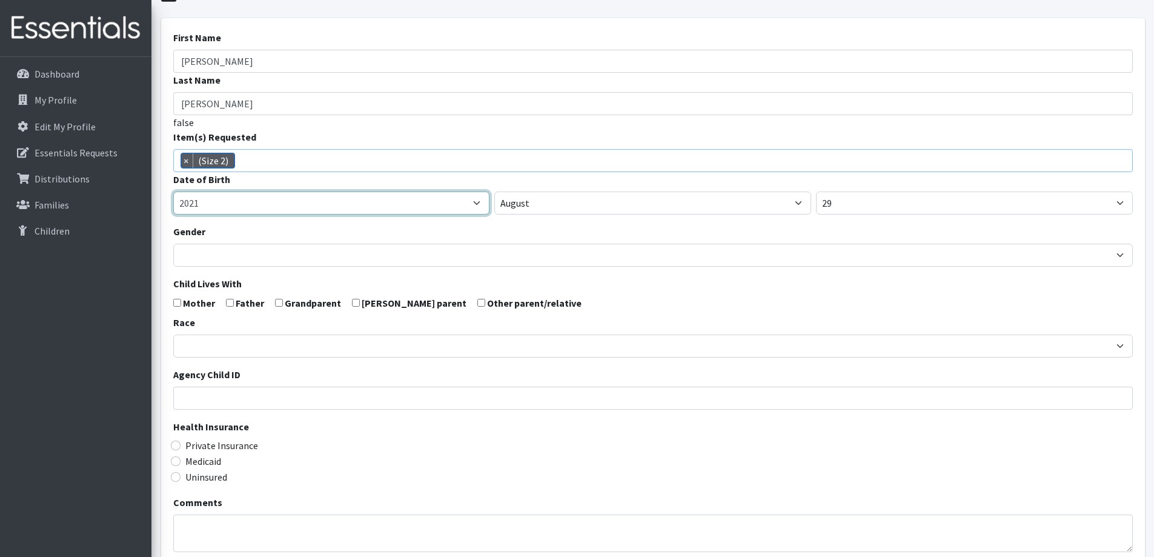
click at [416, 203] on select "2005 2006 2007 2008 2009 2010 2011 2012 2013 2014 2015 2016 2017 2018 2019 2020…" at bounding box center [331, 202] width 317 height 23
select select "2025"
click at [173, 191] on select "2005 2006 2007 2008 2009 2010 2011 2012 2013 2014 2015 2016 2017 2018 2019 2020…" at bounding box center [331, 202] width 317 height 23
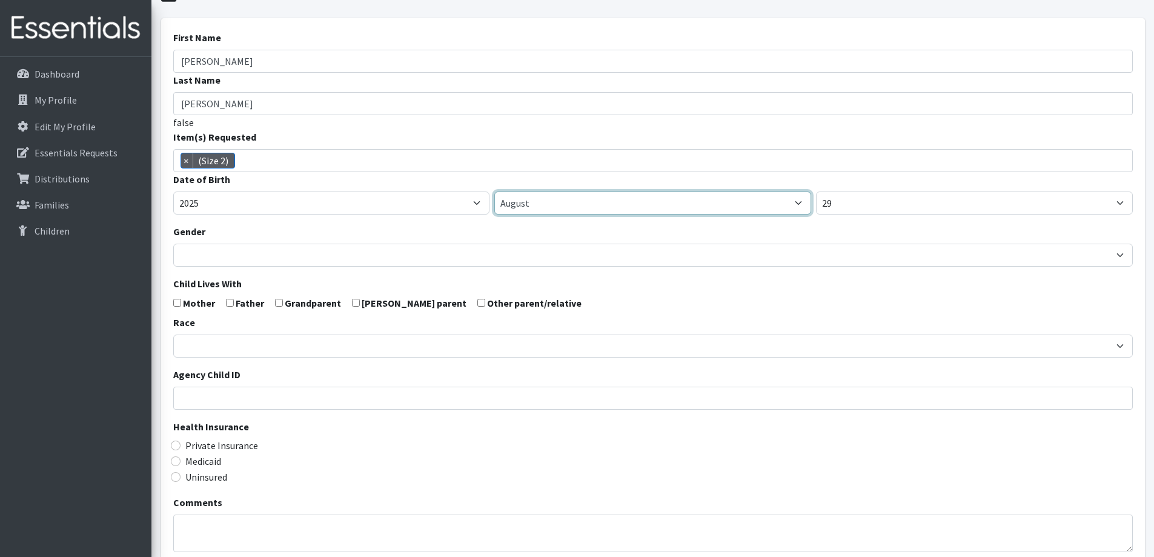
click at [732, 198] on select "January February March April May June July August September October November De…" at bounding box center [652, 202] width 317 height 23
select select "6"
click at [494, 191] on select "January February March April May June July August September October November De…" at bounding box center [652, 202] width 317 height 23
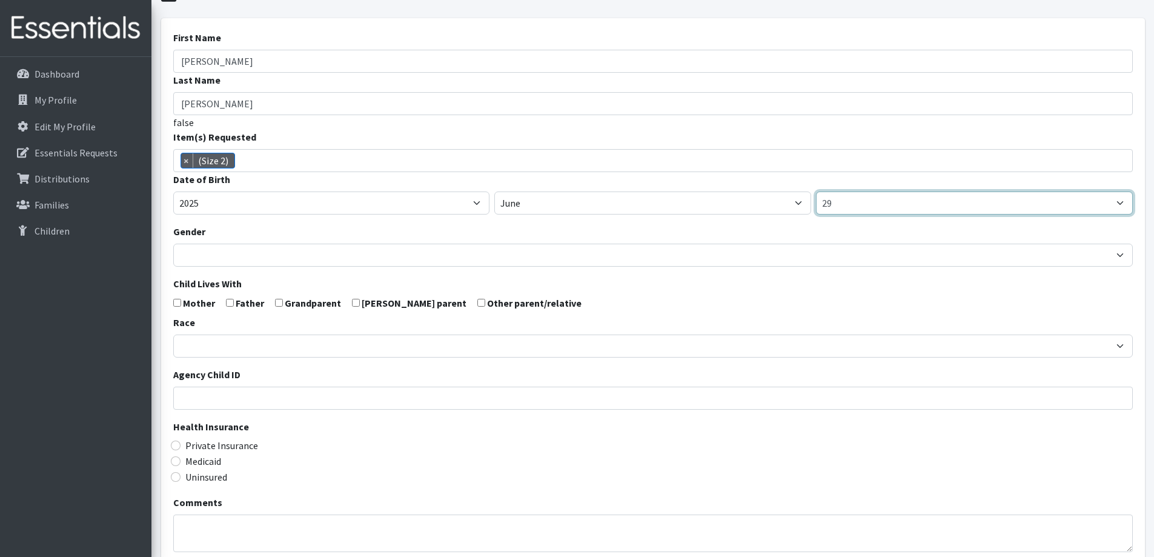
click at [865, 211] on select "1 2 3 4 5 6 7 8 9 10 11 12 13 14 15 16 17 18 19 20 21 22 23 24 25 26 27 28 29 3…" at bounding box center [974, 202] width 317 height 23
select select "28"
click at [816, 191] on select "1 2 3 4 5 6 7 8 9 10 11 12 13 14 15 16 17 18 19 20 21 22 23 24 25 26 27 28 29 3…" at bounding box center [974, 202] width 317 height 23
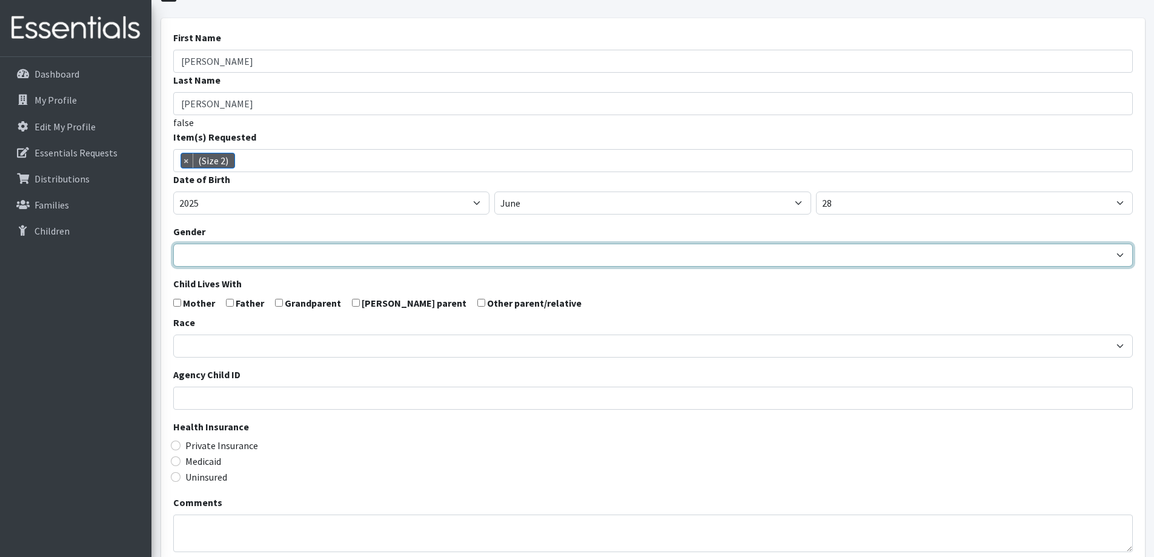
click at [408, 248] on select "[DEMOGRAPHIC_DATA] [DEMOGRAPHIC_DATA]" at bounding box center [653, 255] width 960 height 23
select select "[DEMOGRAPHIC_DATA]"
click at [173, 244] on select "Male Female" at bounding box center [653, 255] width 960 height 23
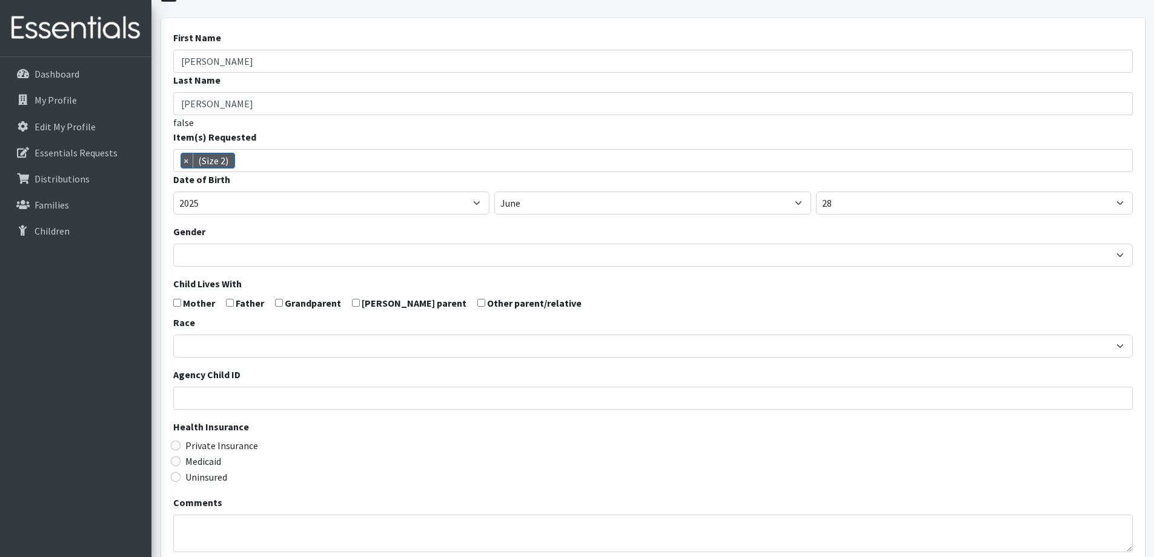
click at [179, 301] on input "checkbox" at bounding box center [177, 303] width 8 height 8
checkbox input "true"
click at [228, 300] on input "checkbox" at bounding box center [230, 303] width 8 height 8
checkbox input "true"
click at [241, 359] on form "First Name Luke Last Name Geiger false Item(s) Requested (Newborn) (Preemie) (S…" at bounding box center [653, 336] width 960 height 612
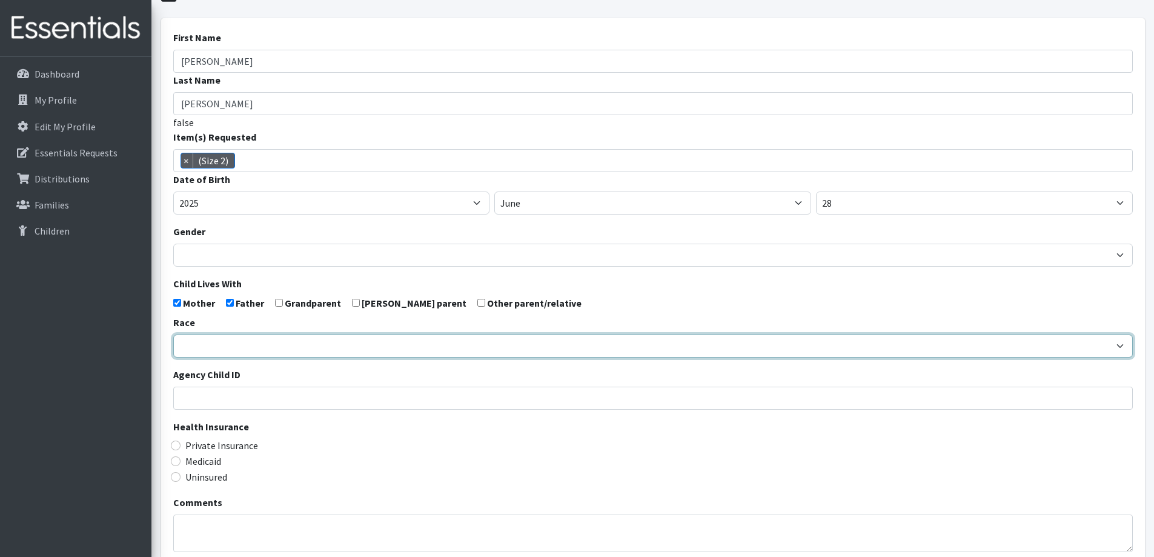
click at [242, 345] on select "African American Caucasian Hispanic Asian American Indian Pacific Islander Mult…" at bounding box center [653, 345] width 960 height 23
select select "Caucasian"
click at [173, 334] on select "[DEMOGRAPHIC_DATA] Caucasian Hispanic [DEMOGRAPHIC_DATA] [DEMOGRAPHIC_DATA] Isl…" at bounding box center [653, 345] width 960 height 23
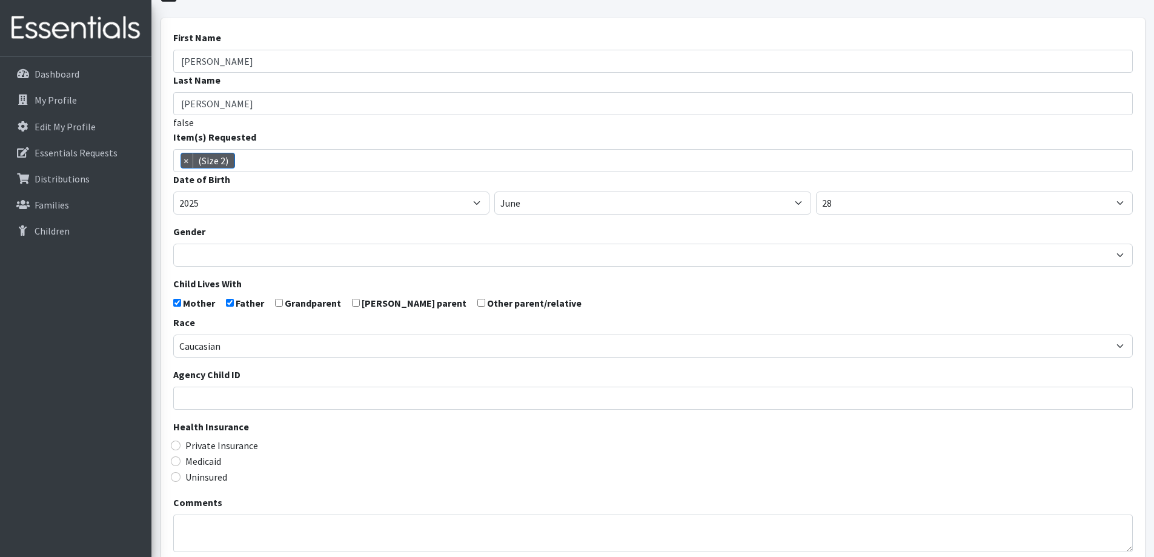
click at [334, 444] on div "Private Insurance" at bounding box center [653, 445] width 960 height 15
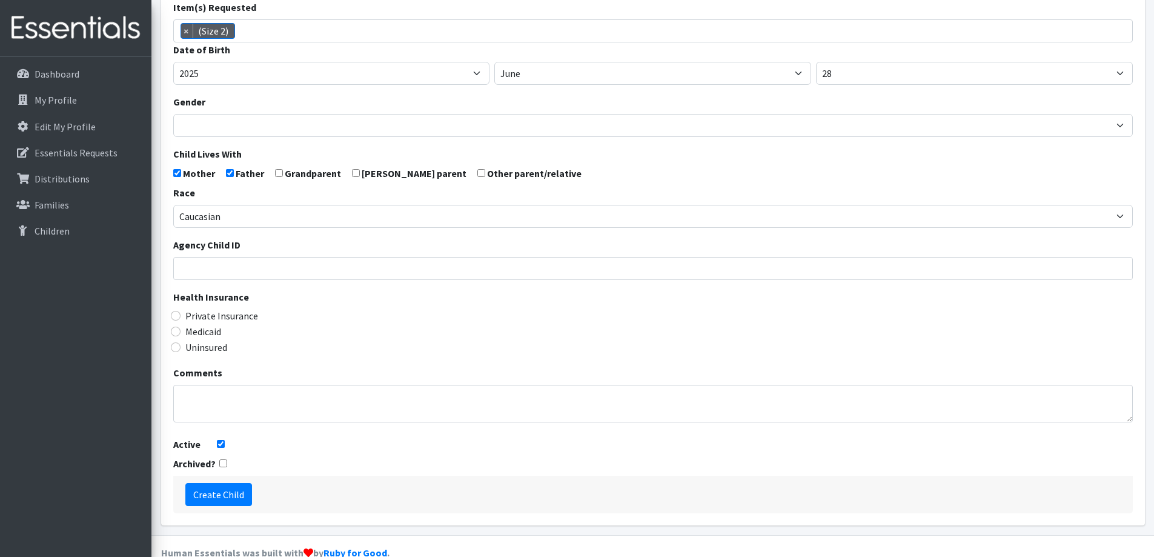
scroll to position [214, 0]
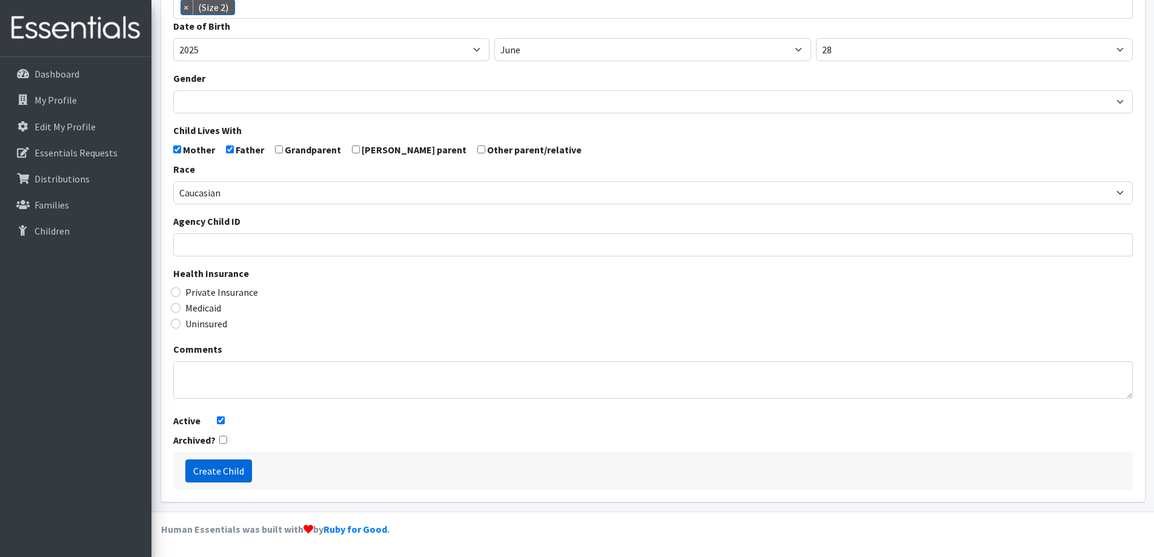
click at [233, 468] on input "Create Child" at bounding box center [218, 470] width 67 height 23
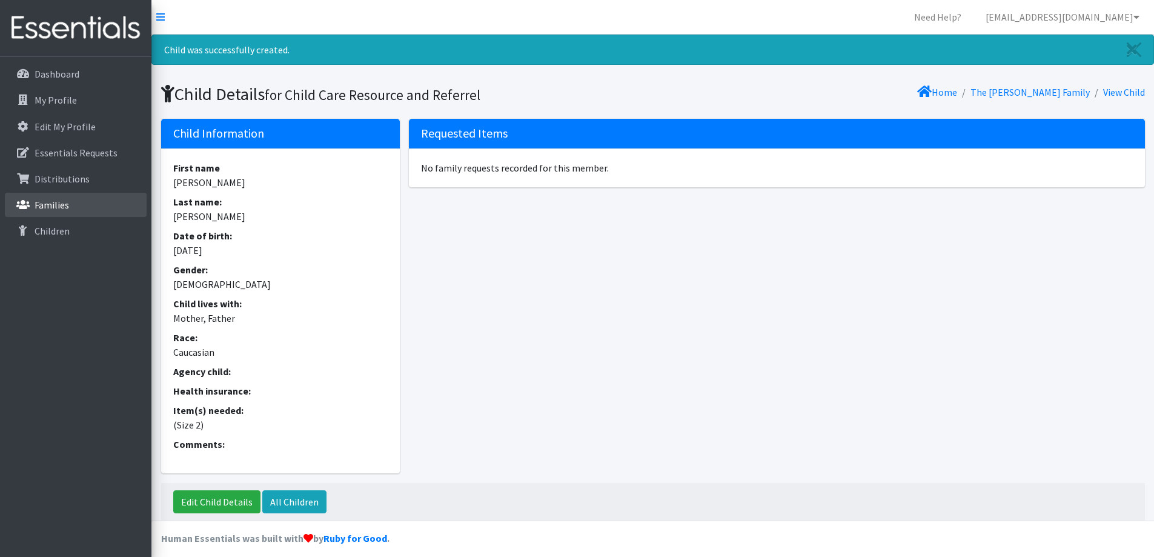
click at [90, 208] on link "Families" at bounding box center [76, 205] width 142 height 24
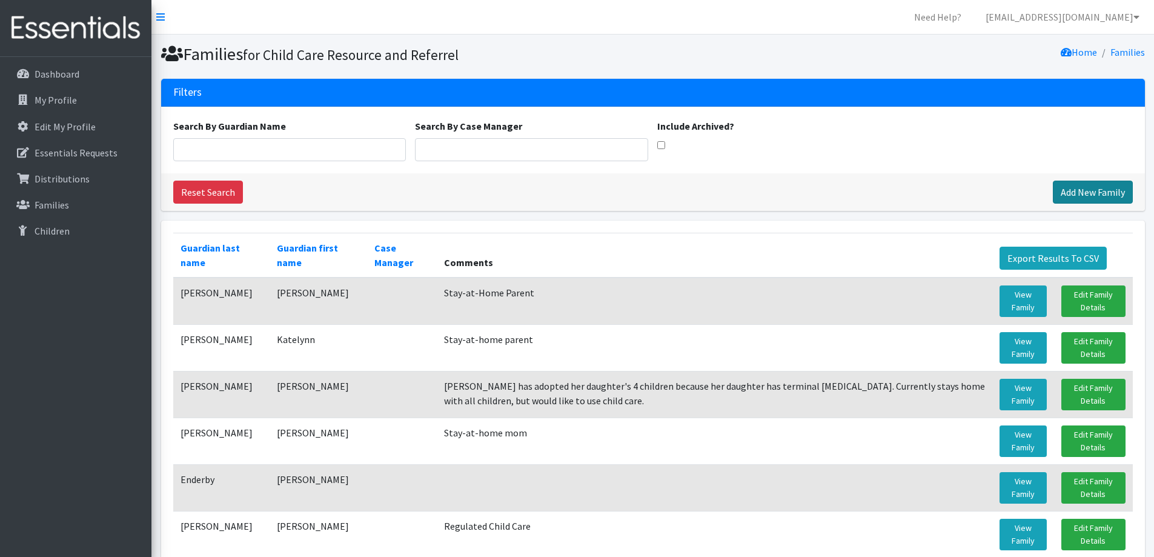
click at [1096, 202] on link "Add New Family" at bounding box center [1093, 192] width 80 height 23
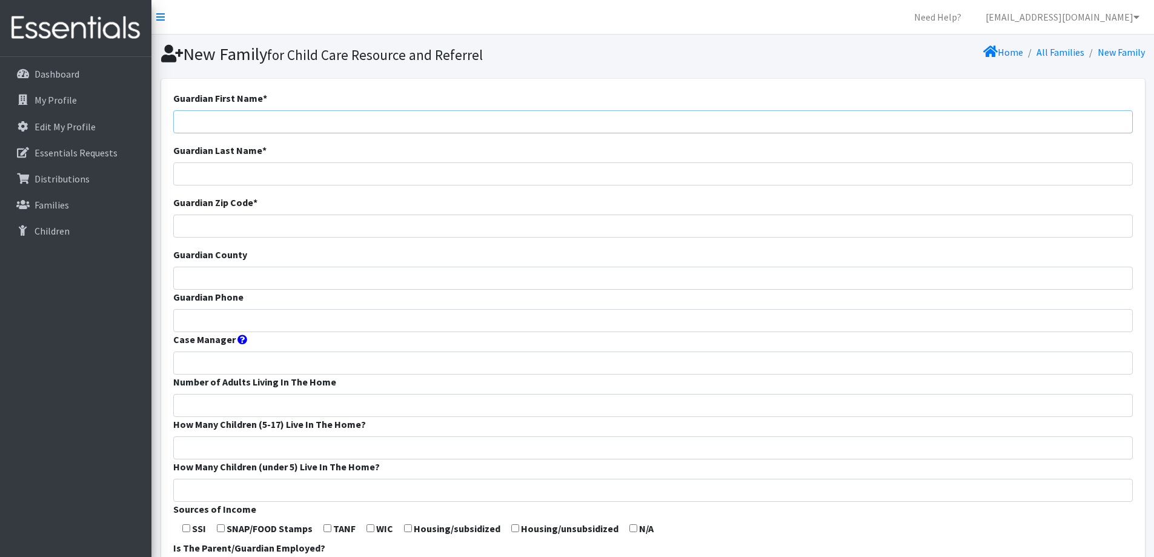
click at [657, 113] on input "Guardian First Name *" at bounding box center [653, 121] width 960 height 23
type input "[PERSON_NAME]"
click at [635, 226] on input "Guardian Zip Code *" at bounding box center [653, 225] width 960 height 23
type input "53061"
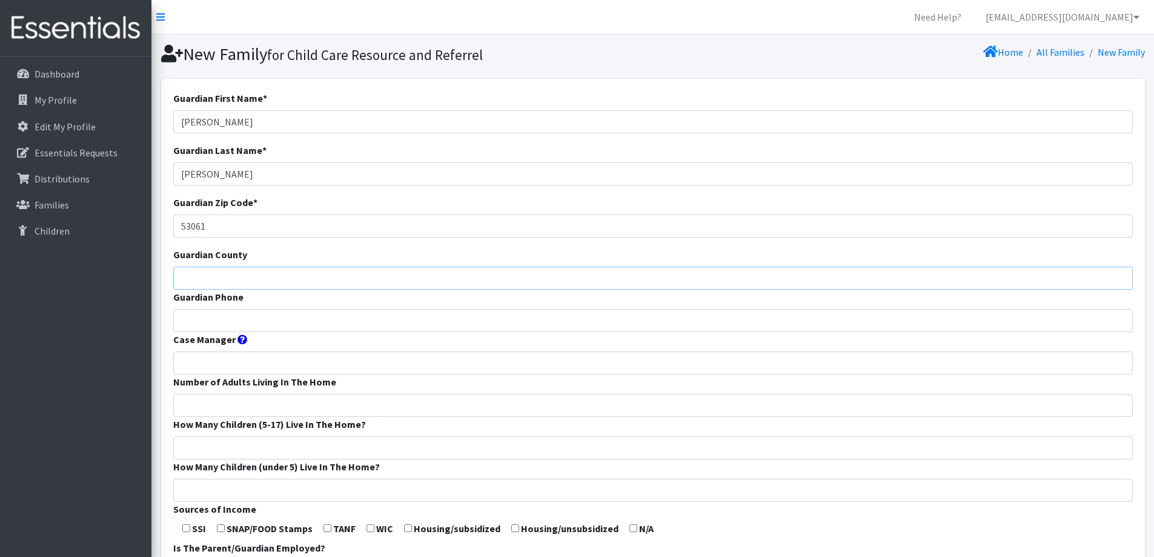
click at [563, 274] on input "Guardian County" at bounding box center [653, 278] width 960 height 23
type input "Calumet"
click at [569, 312] on input "Guardian Phone" at bounding box center [653, 320] width 960 height 23
type input "[PHONE_NUMBER]"
click at [543, 405] on input "Number of Adults Living In The Home" at bounding box center [653, 405] width 960 height 23
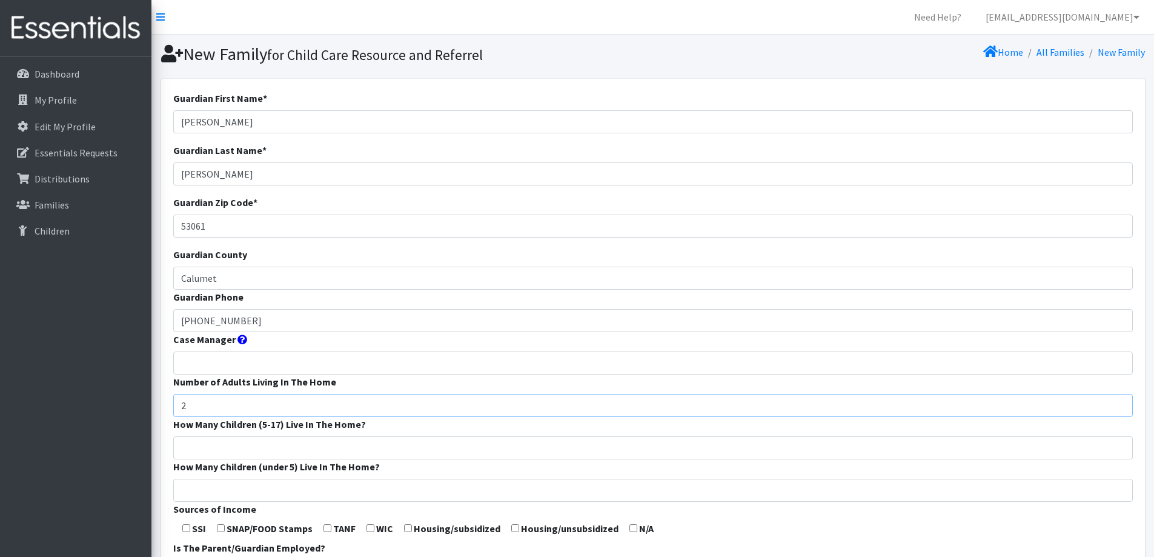
type input "2"
click at [529, 436] on input "How Many Children (5-17) Live In The Home?" at bounding box center [653, 447] width 960 height 23
type input "0"
click at [518, 482] on input "How Many Children (under 5) Live In The Home?" at bounding box center [653, 490] width 960 height 23
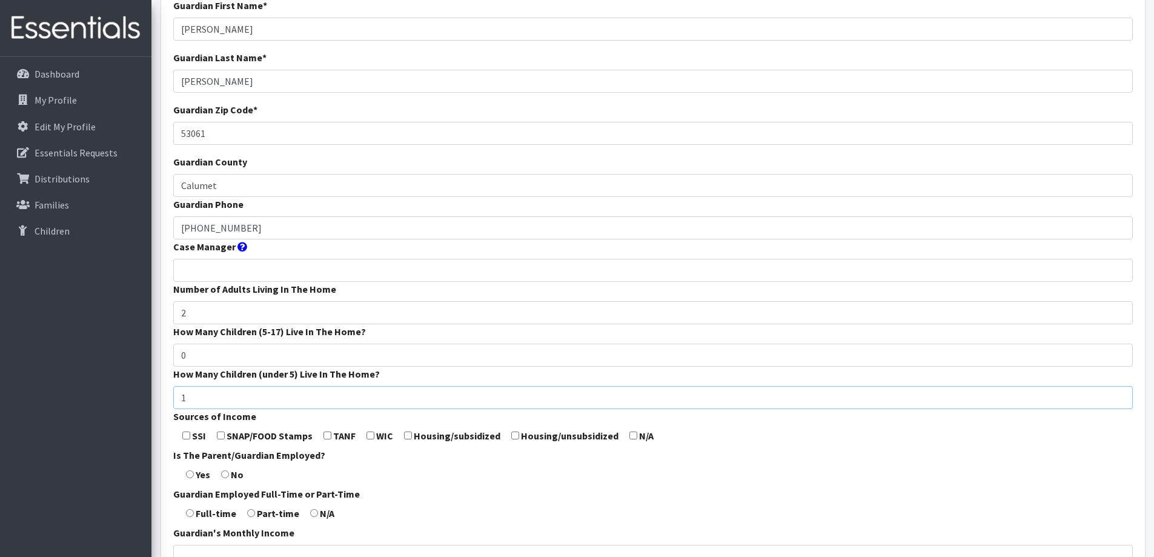
scroll to position [121, 0]
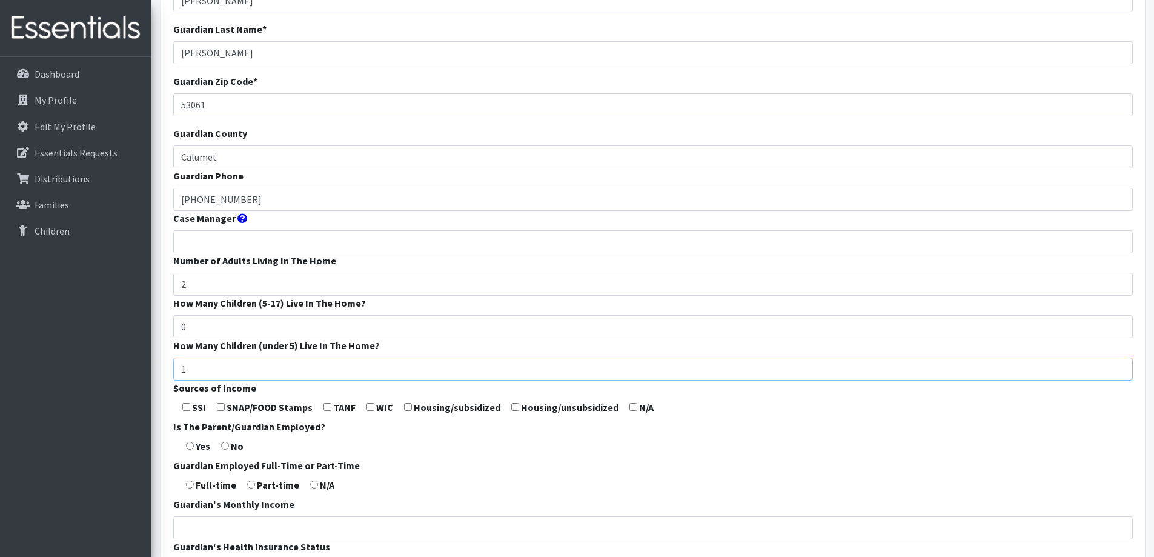
type input "1"
click at [629, 405] on input "checkbox" at bounding box center [633, 407] width 8 height 8
checkbox input "true"
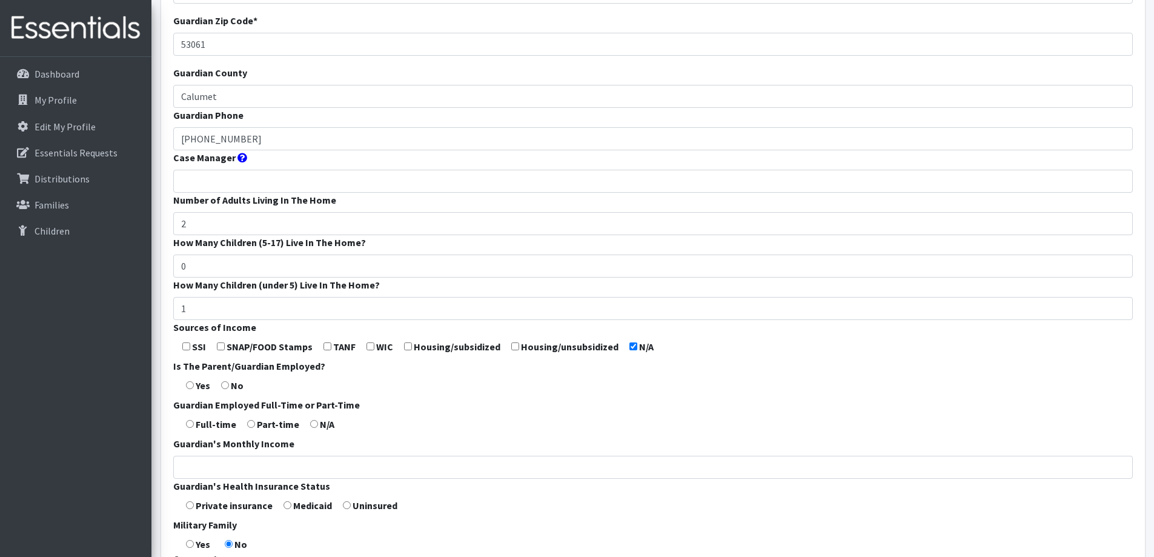
click at [188, 385] on input "radio" at bounding box center [190, 385] width 8 height 8
radio input "true"
click at [191, 426] on input "radio" at bounding box center [190, 424] width 8 height 8
radio input "true"
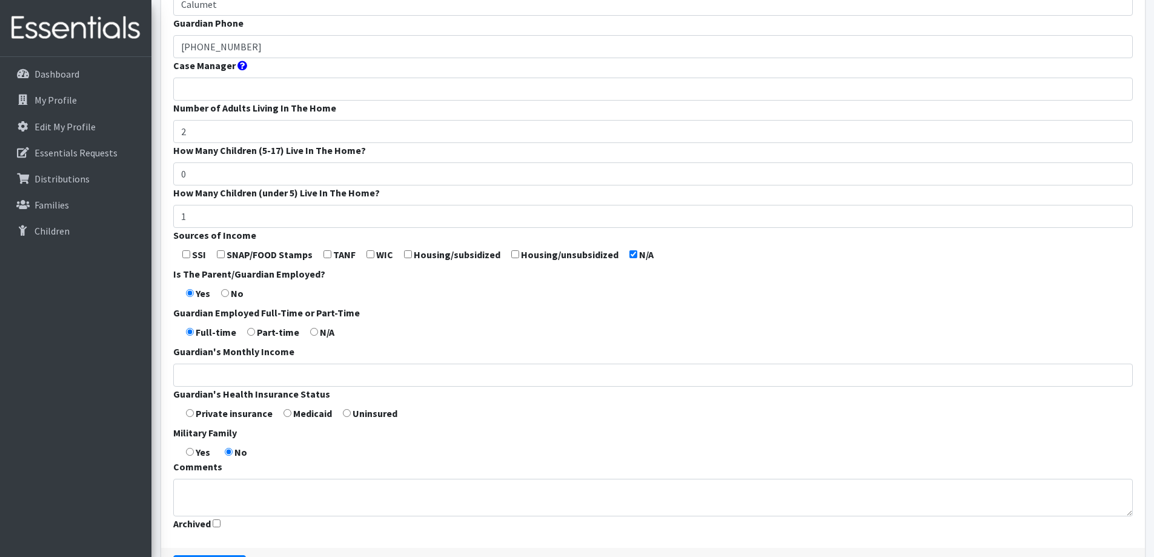
scroll to position [303, 0]
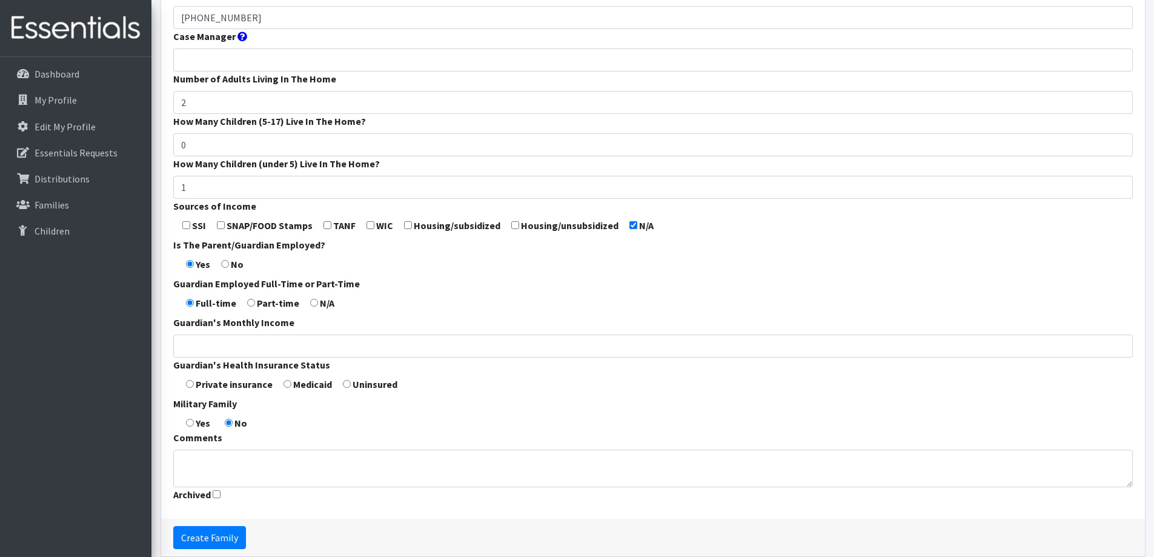
click at [193, 386] on input "radio" at bounding box center [190, 384] width 8 height 8
radio input "true"
click at [250, 468] on textarea "Comments" at bounding box center [653, 468] width 960 height 38
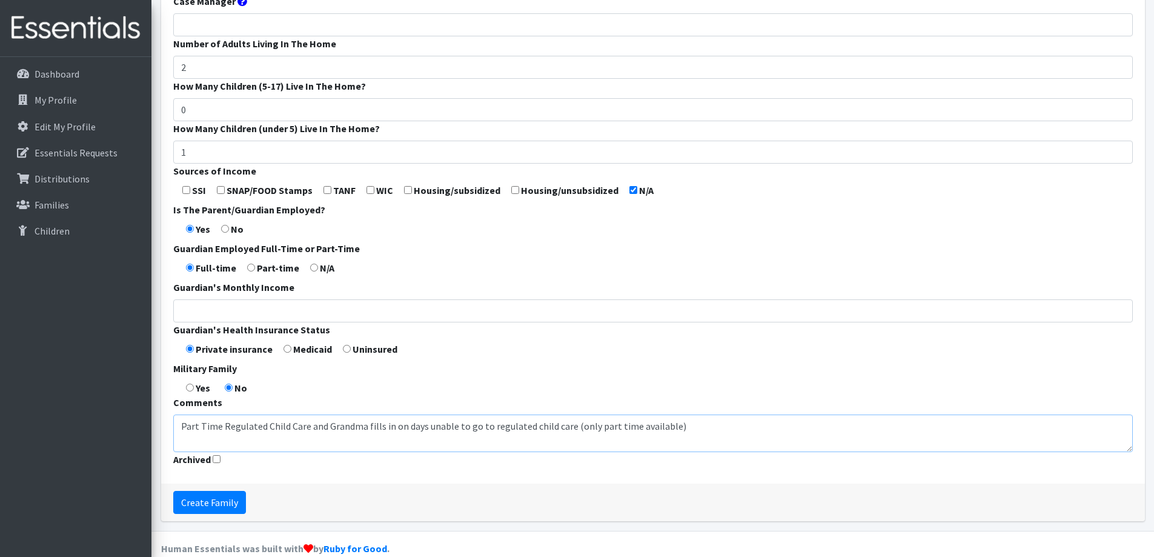
scroll to position [357, 0]
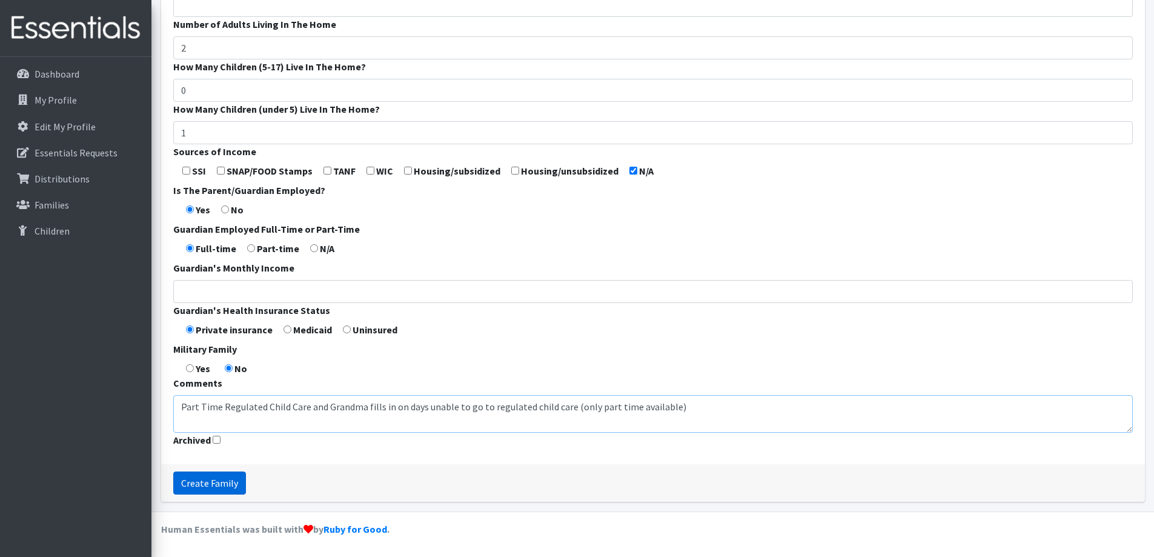
type textarea "Part Time Regulated Child Care and Grandma fills in on days unable to go to reg…"
click at [227, 484] on input "Create Family" at bounding box center [209, 482] width 73 height 23
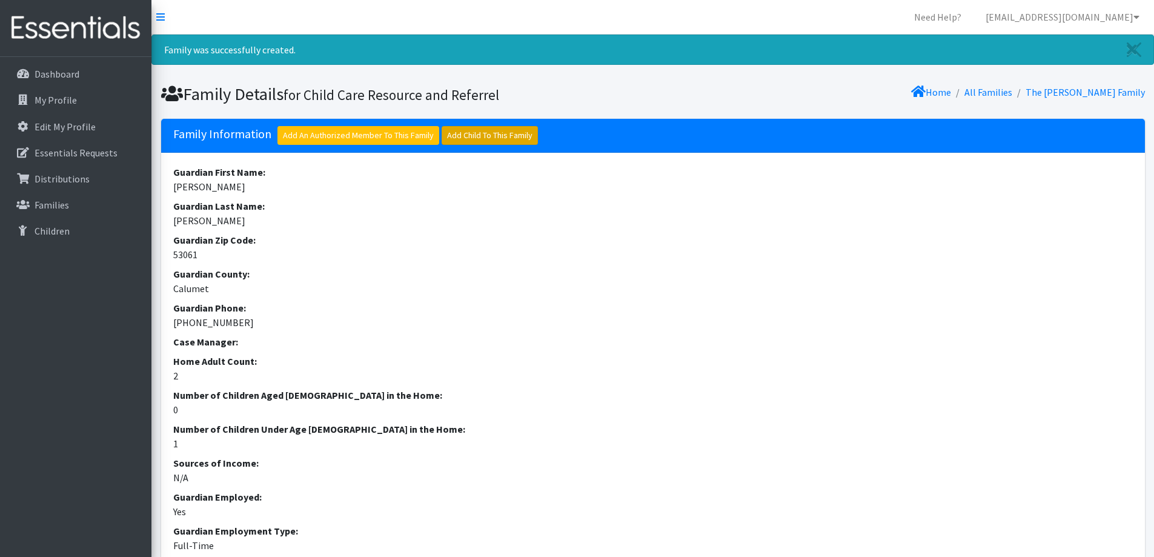
click at [474, 136] on link "Add Child To This Family" at bounding box center [490, 135] width 96 height 19
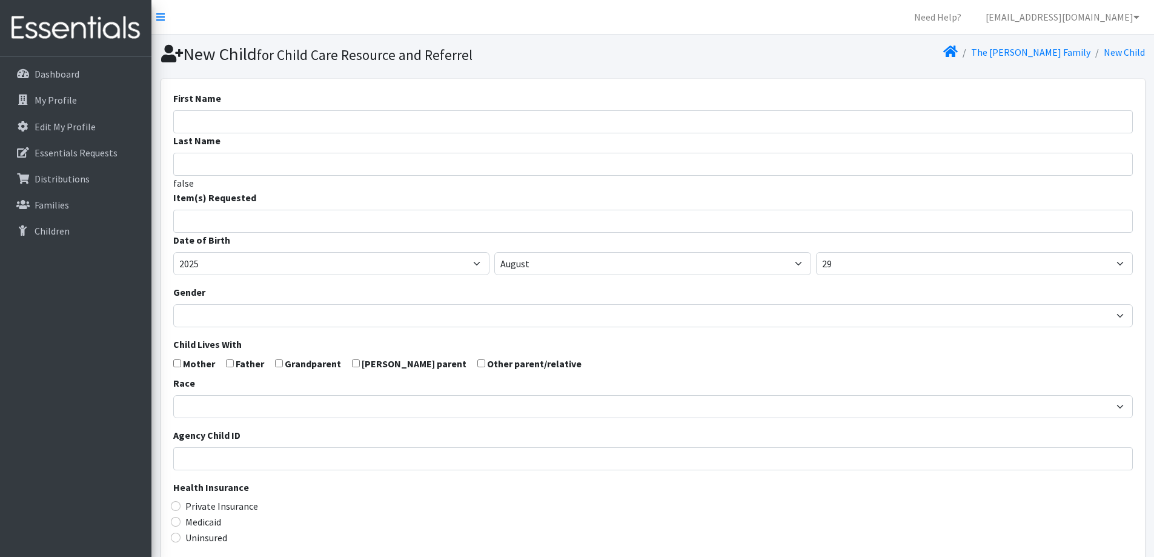
select select
click at [366, 119] on input "First Name" at bounding box center [653, 121] width 960 height 23
type input "[PERSON_NAME]"
click at [326, 221] on input "search" at bounding box center [661, 219] width 955 height 11
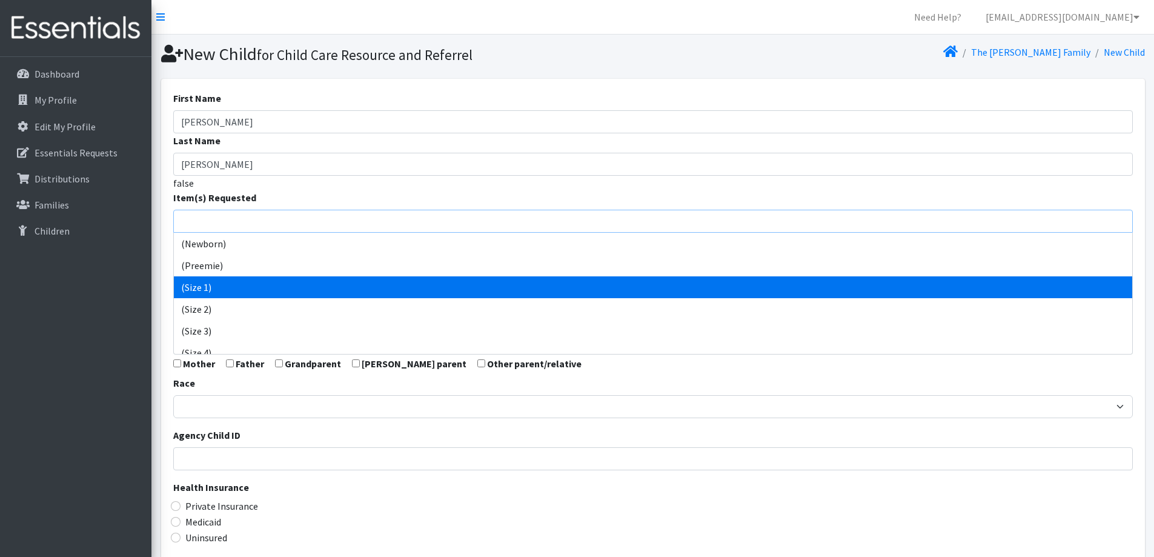
scroll to position [61, 0]
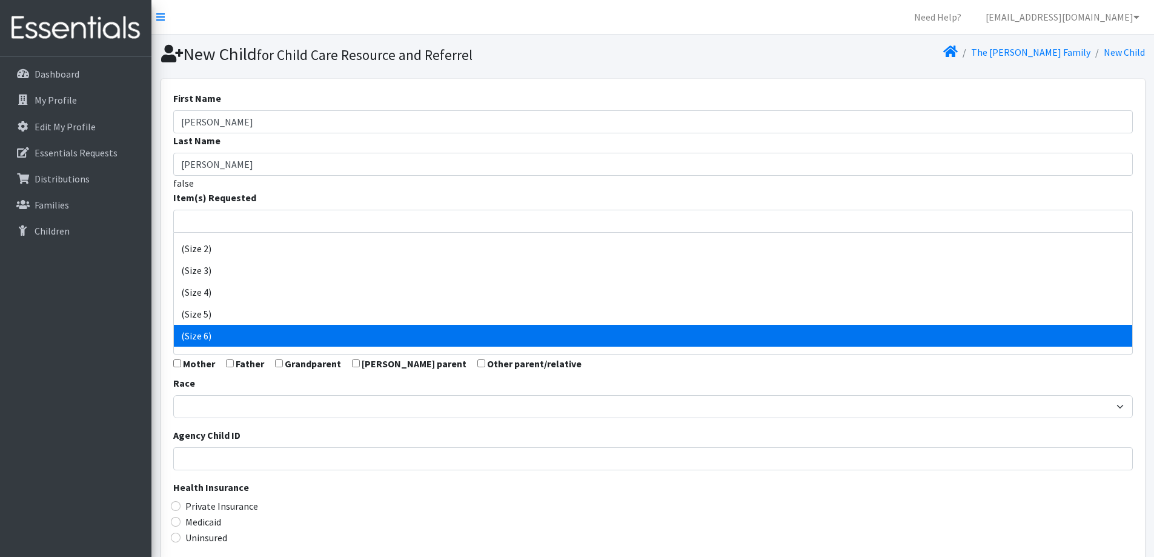
select select "14491"
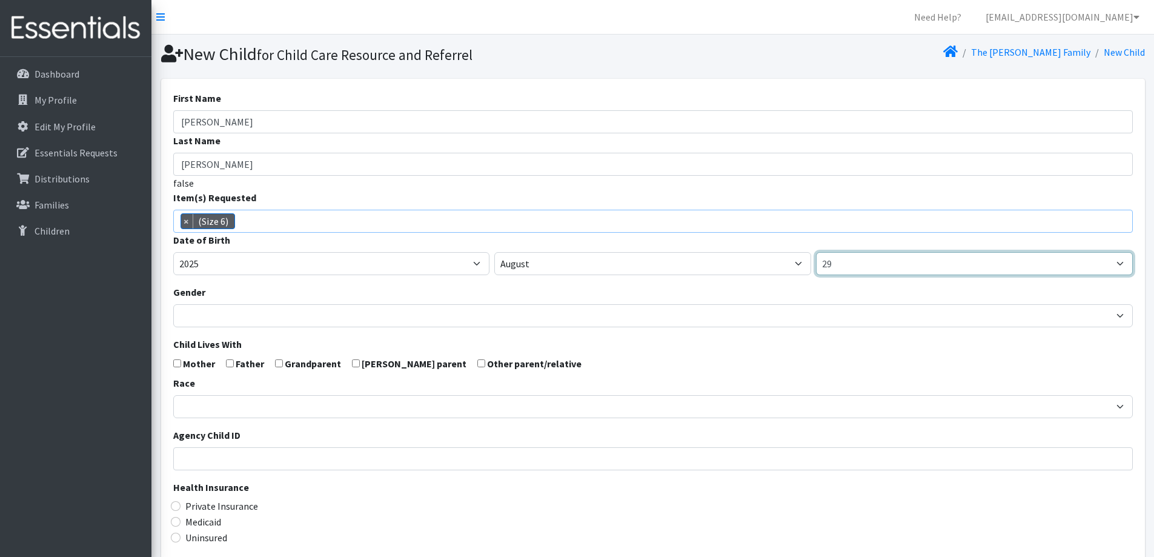
click at [862, 264] on select "1 2 3 4 5 6 7 8 9 10 11 12 13 14 15 16 17 18 19 20 21 22 23 24 25 26 27 28 29 3…" at bounding box center [974, 263] width 317 height 23
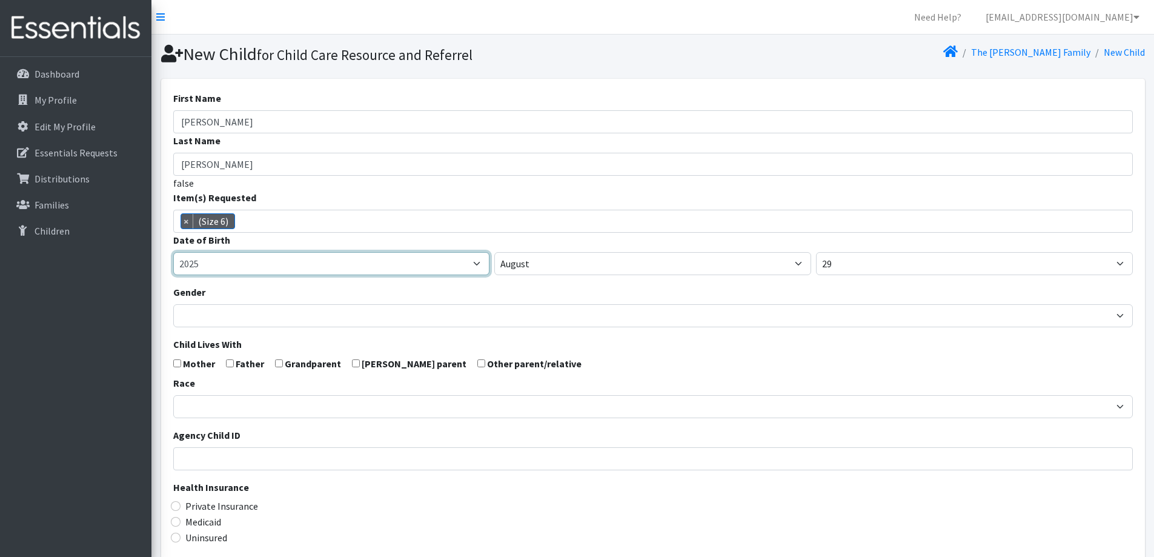
click at [397, 261] on select "2005 2006 2007 2008 2009 2010 2011 2012 2013 2014 2015 2016 2017 2018 2019 2020…" at bounding box center [331, 263] width 317 height 23
select select "2023"
click at [173, 252] on select "2005 2006 2007 2008 2009 2010 2011 2012 2013 2014 2015 2016 2017 2018 2019 2020…" at bounding box center [331, 263] width 317 height 23
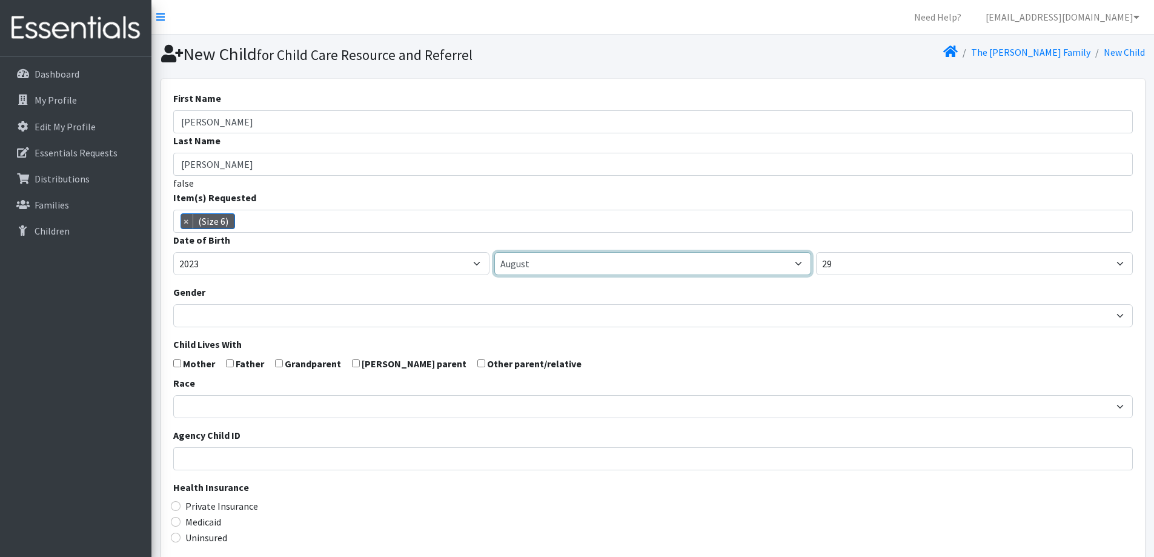
click at [601, 254] on select "January February March April May June July August September October November De…" at bounding box center [652, 263] width 317 height 23
select select "9"
click at [494, 252] on select "January February March April May June July August September October November De…" at bounding box center [652, 263] width 317 height 23
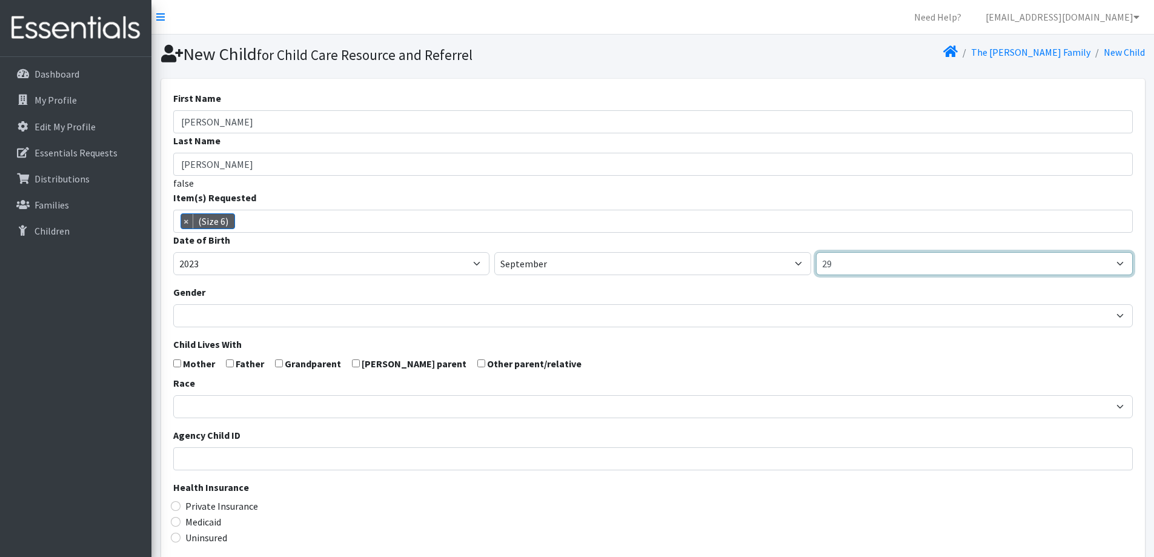
click at [864, 264] on select "1 2 3 4 5 6 7 8 9 10 11 12 13 14 15 16 17 18 19 20 21 22 23 24 25 26 27 28 29 3…" at bounding box center [974, 263] width 317 height 23
select select "7"
click at [816, 252] on select "1 2 3 4 5 6 7 8 9 10 11 12 13 14 15 16 17 18 19 20 21 22 23 24 25 26 27 28 29 3…" at bounding box center [974, 263] width 317 height 23
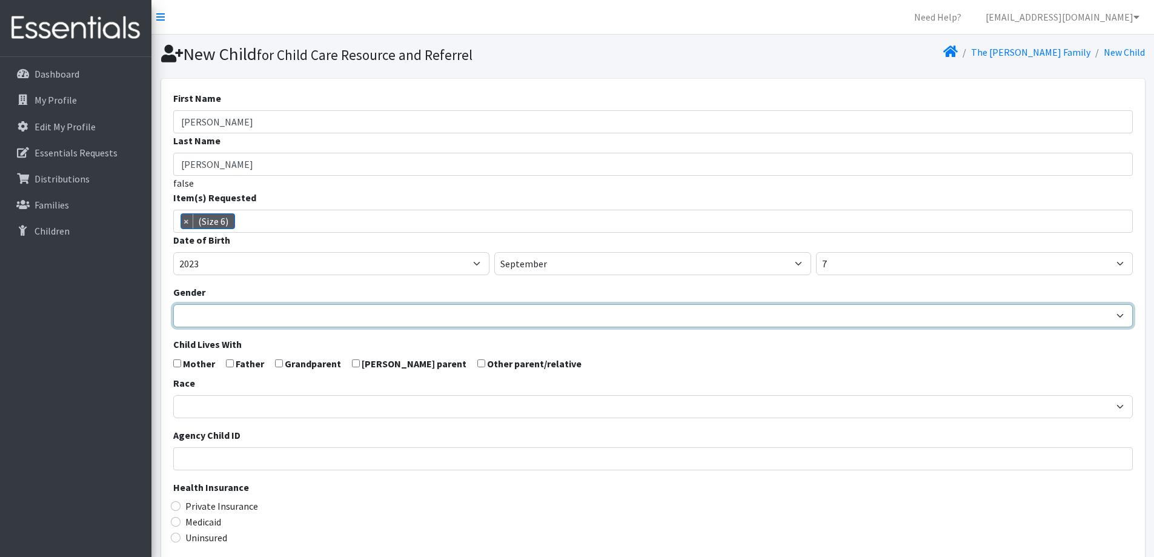
click at [708, 314] on select "Male Female" at bounding box center [653, 315] width 960 height 23
select select "Female"
click at [173, 304] on select "Male Female" at bounding box center [653, 315] width 960 height 23
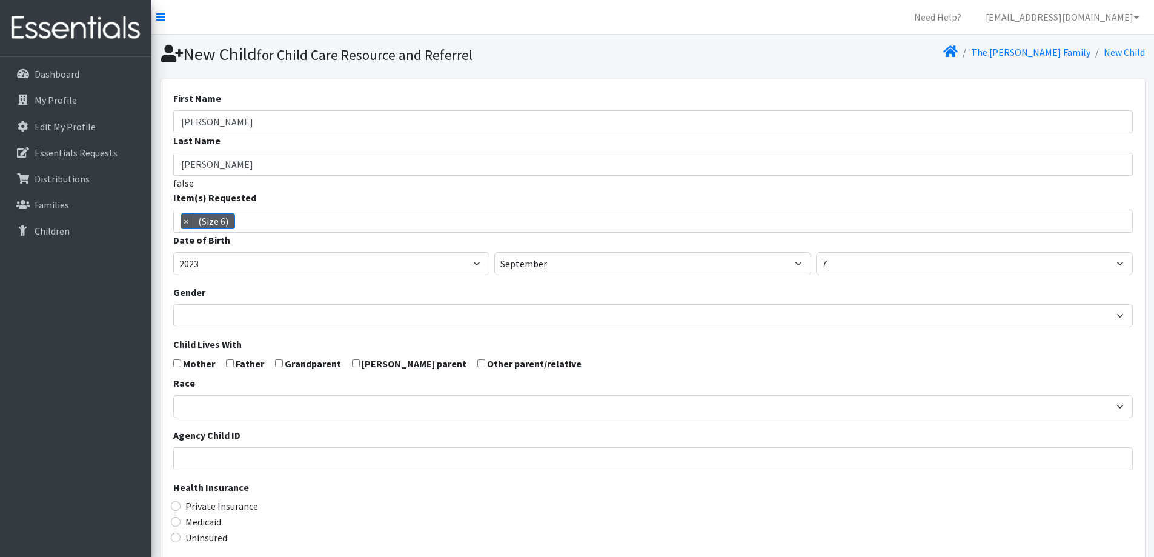
click at [712, 362] on form "First Name Wynn Last Name Lensmire false Item(s) Requested (Newborn) (Preemie) …" at bounding box center [653, 397] width 960 height 612
click at [231, 359] on input "checkbox" at bounding box center [230, 363] width 8 height 8
checkbox input "true"
click at [178, 361] on input "checkbox" at bounding box center [177, 363] width 8 height 8
checkbox input "true"
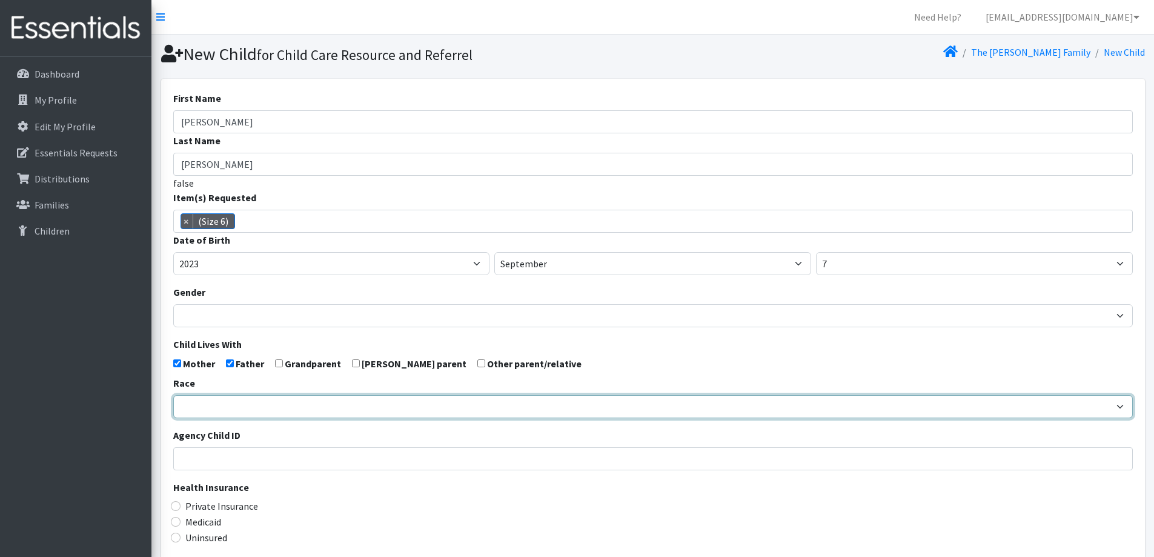
drag, startPoint x: 202, startPoint y: 395, endPoint x: 209, endPoint y: 397, distance: 7.5
click at [202, 395] on select "African American Caucasian Hispanic Asian American Indian Pacific Islander Mult…" at bounding box center [653, 406] width 960 height 23
select select "Caucasian"
click at [173, 395] on select "African American Caucasian Hispanic Asian American Indian Pacific Islander Mult…" at bounding box center [653, 406] width 960 height 23
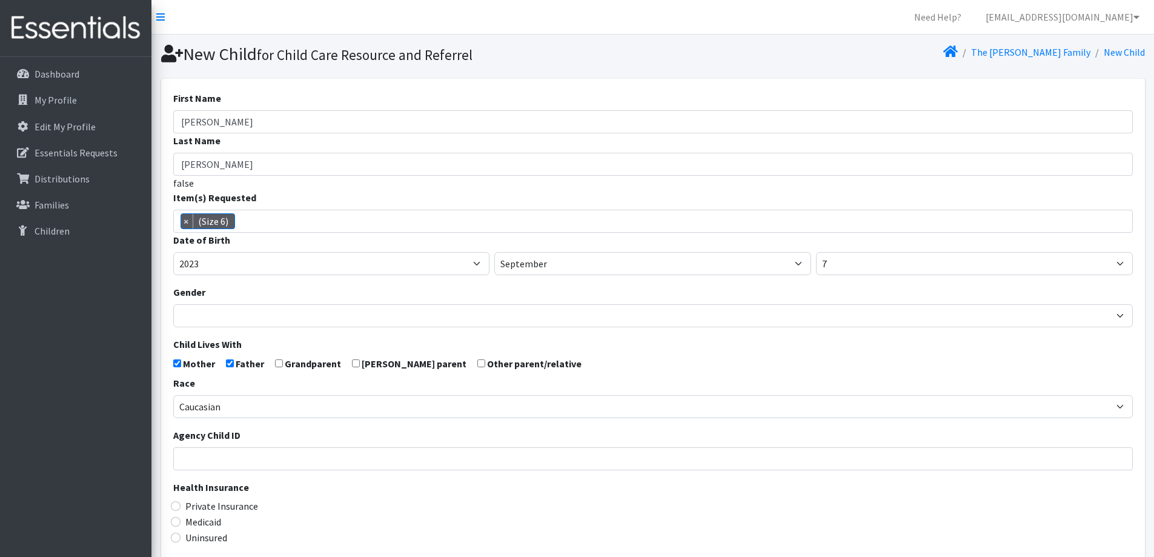
click at [674, 337] on form "First Name Wynn Last Name Lensmire false Item(s) Requested (Newborn) (Preemie) …" at bounding box center [653, 397] width 960 height 612
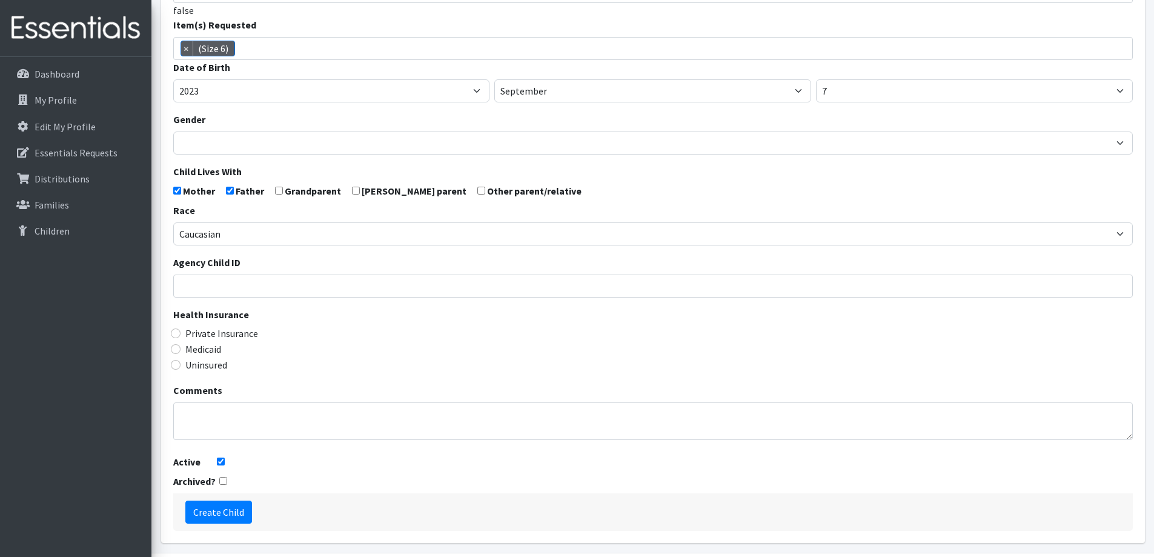
scroll to position [214, 0]
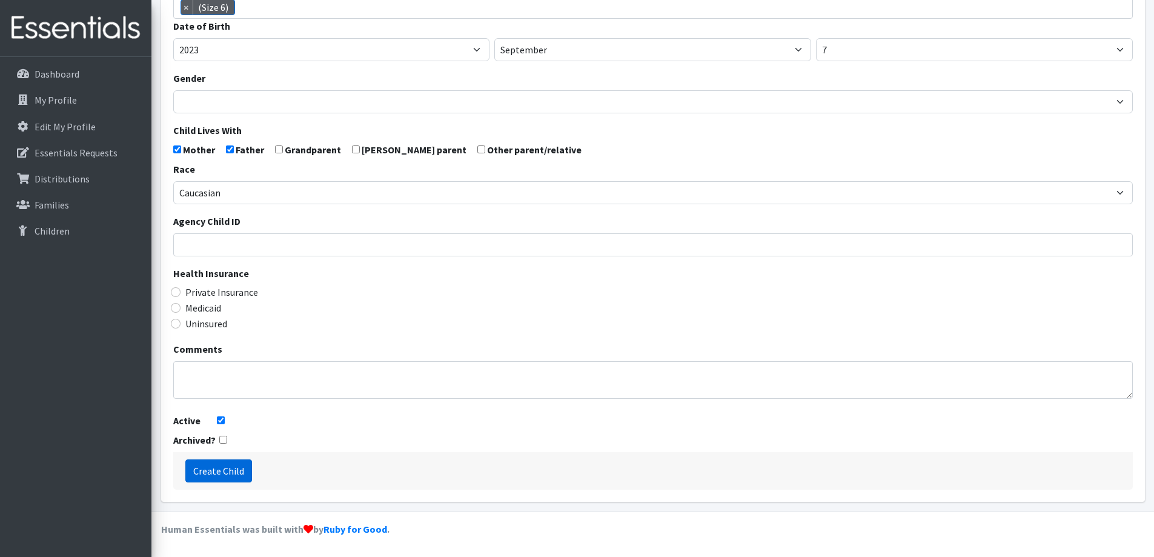
click at [216, 472] on input "Create Child" at bounding box center [218, 470] width 67 height 23
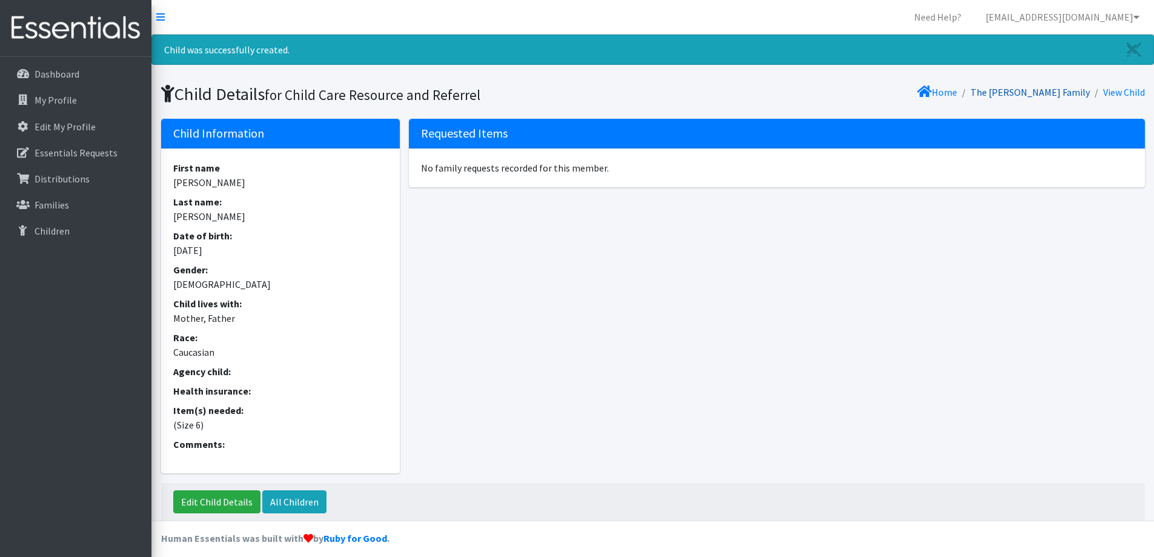
click at [1068, 89] on link "The [PERSON_NAME] Family" at bounding box center [1029, 92] width 119 height 12
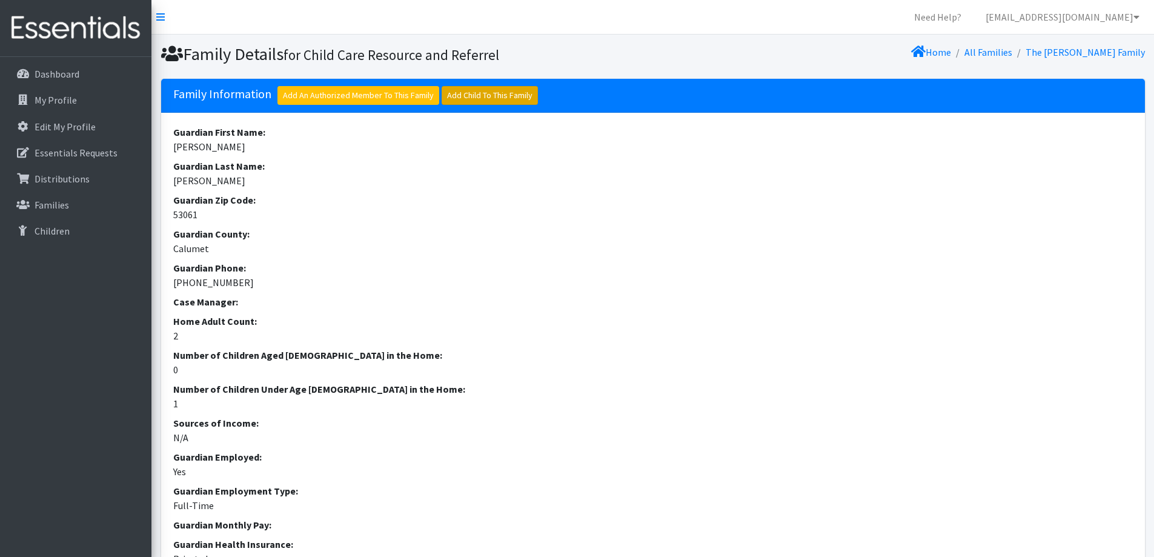
click at [491, 94] on link "Add Child To This Family" at bounding box center [490, 95] width 96 height 19
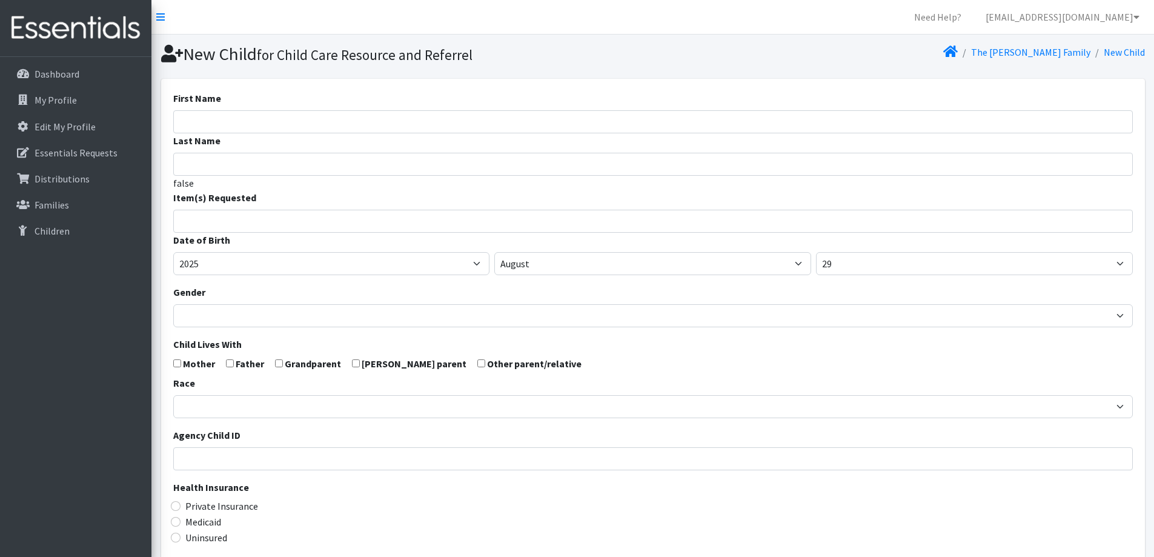
select select
click at [270, 125] on input "First Name" at bounding box center [653, 121] width 960 height 23
type input "Unknown"
click at [602, 168] on input "Last Name" at bounding box center [653, 164] width 960 height 23
type input "[PERSON_NAME]"
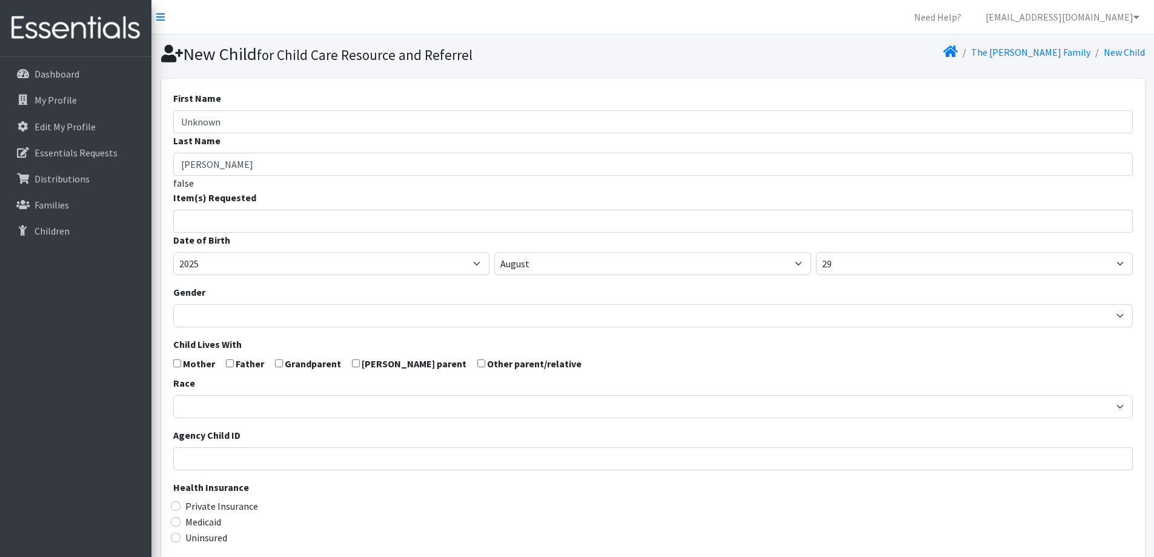
click at [618, 216] on input "search" at bounding box center [661, 219] width 955 height 11
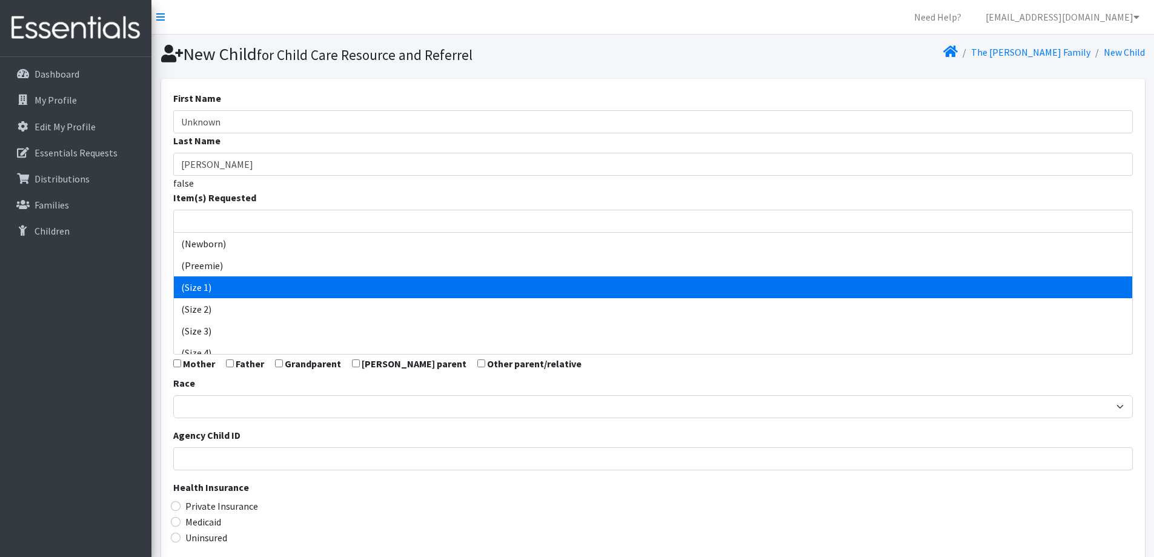
select select "14509"
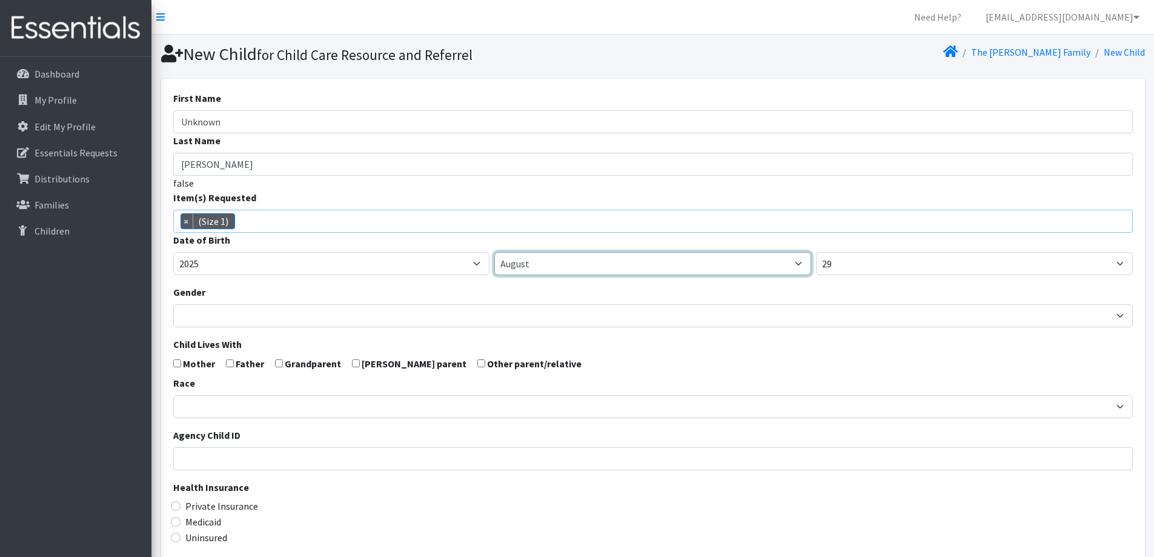
click at [688, 269] on select "January February March April May June July August September October November De…" at bounding box center [652, 263] width 317 height 23
select select "9"
click at [494, 252] on select "January February March April May June July August September October November De…" at bounding box center [652, 263] width 317 height 23
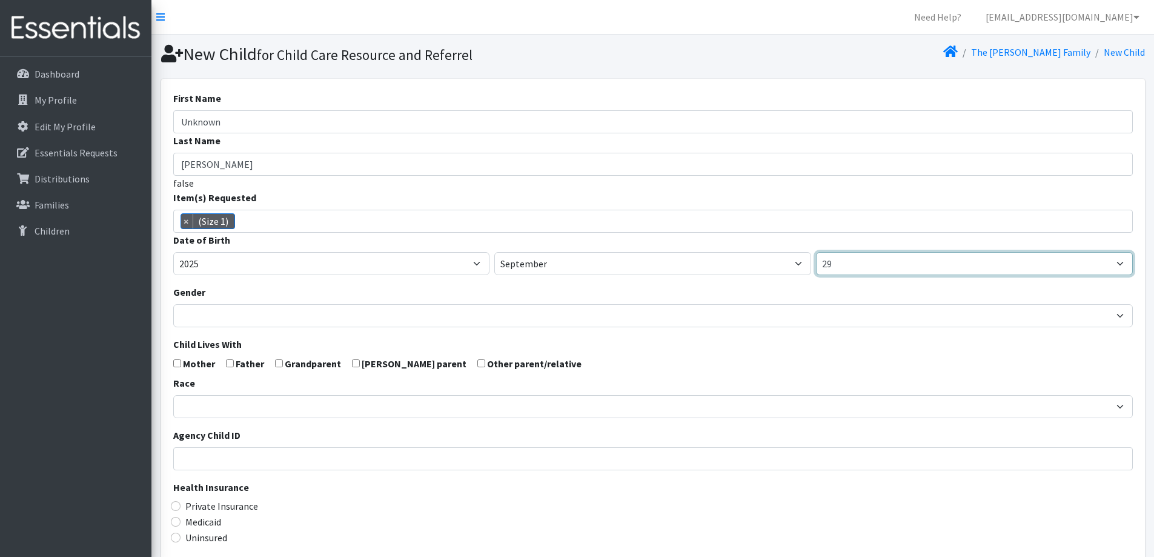
click at [902, 260] on select "1 2 3 4 5 6 7 8 9 10 11 12 13 14 15 16 17 18 19 20 21 22 23 24 25 26 27 28 29 3…" at bounding box center [974, 263] width 317 height 23
select select "25"
click at [816, 252] on select "1 2 3 4 5 6 7 8 9 10 11 12 13 14 15 16 17 18 19 20 21 22 23 24 25 26 27 28 29 3…" at bounding box center [974, 263] width 317 height 23
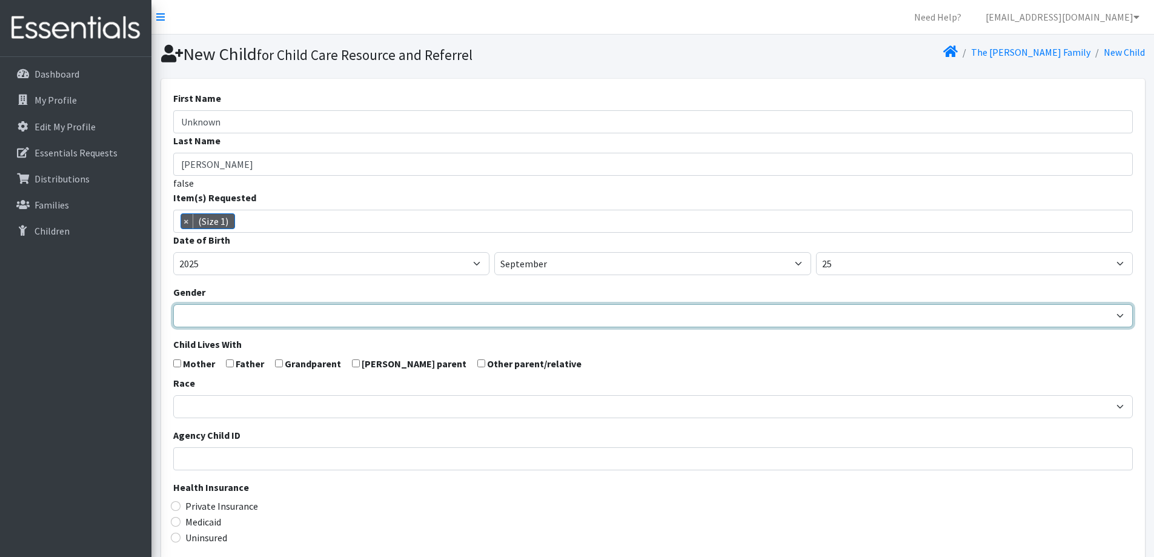
click at [519, 319] on select "Male Female" at bounding box center [653, 315] width 960 height 23
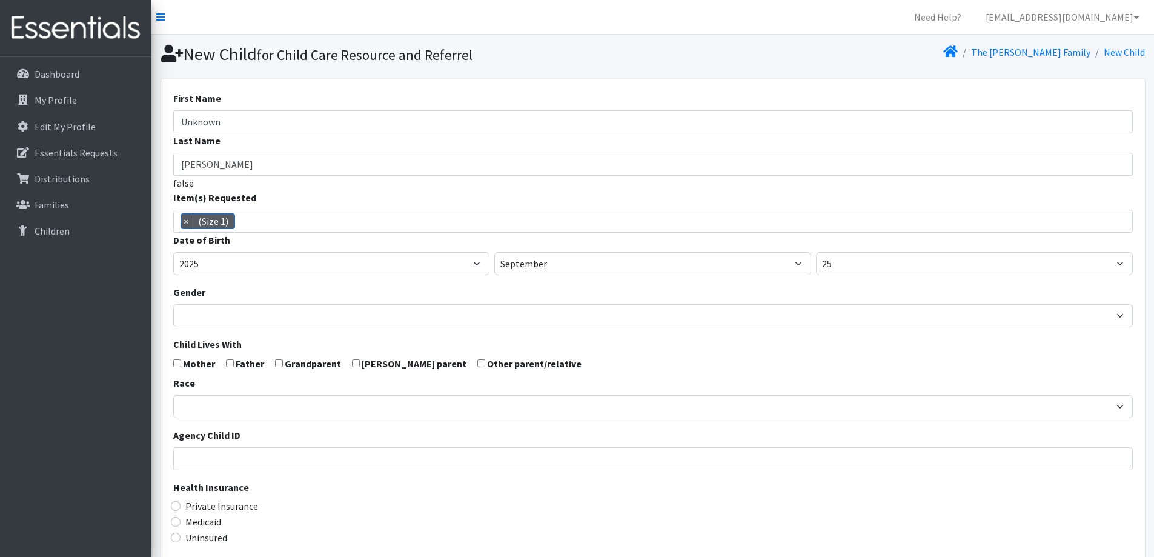
click at [672, 390] on div "Race African American Caucasian Hispanic Asian American Indian Pacific Islander…" at bounding box center [653, 397] width 960 height 42
click at [230, 361] on input "checkbox" at bounding box center [230, 363] width 8 height 8
checkbox input "true"
click at [178, 360] on input "checkbox" at bounding box center [177, 363] width 8 height 8
checkbox input "true"
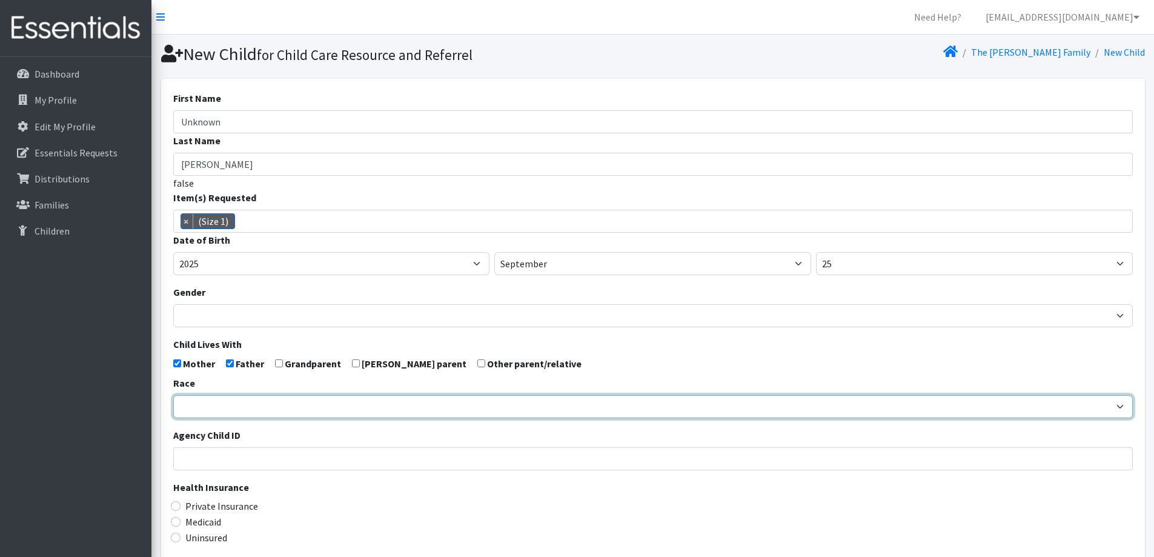
click at [261, 399] on select "African American Caucasian Hispanic Asian American Indian Pacific Islander Mult…" at bounding box center [653, 406] width 960 height 23
select select "Caucasian"
click at [173, 395] on select "African American Caucasian Hispanic Asian American Indian Pacific Islander Mult…" at bounding box center [653, 406] width 960 height 23
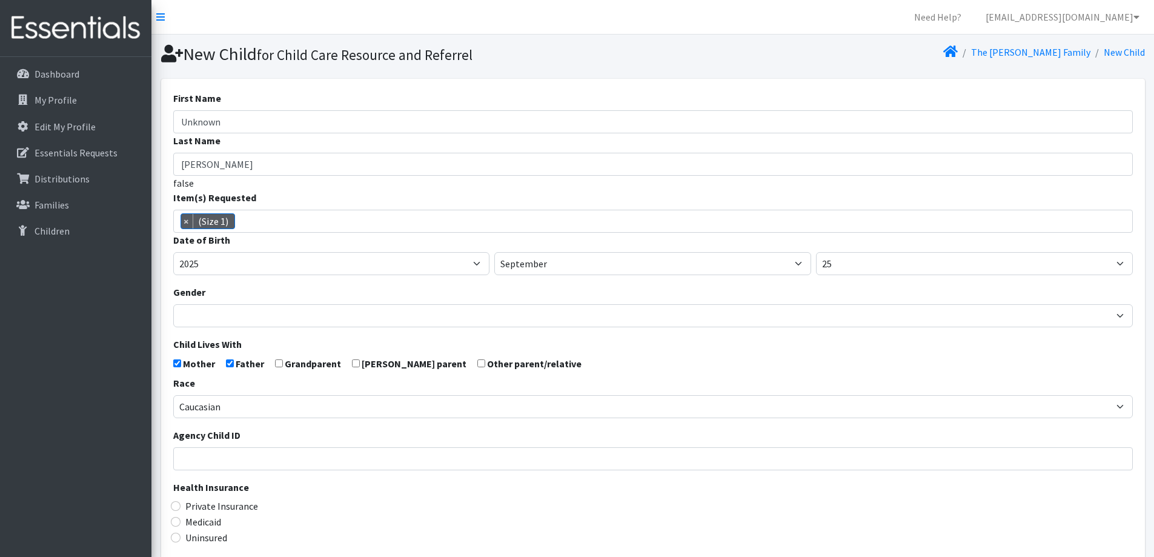
click at [603, 489] on legend "Health Insurance" at bounding box center [653, 489] width 960 height 19
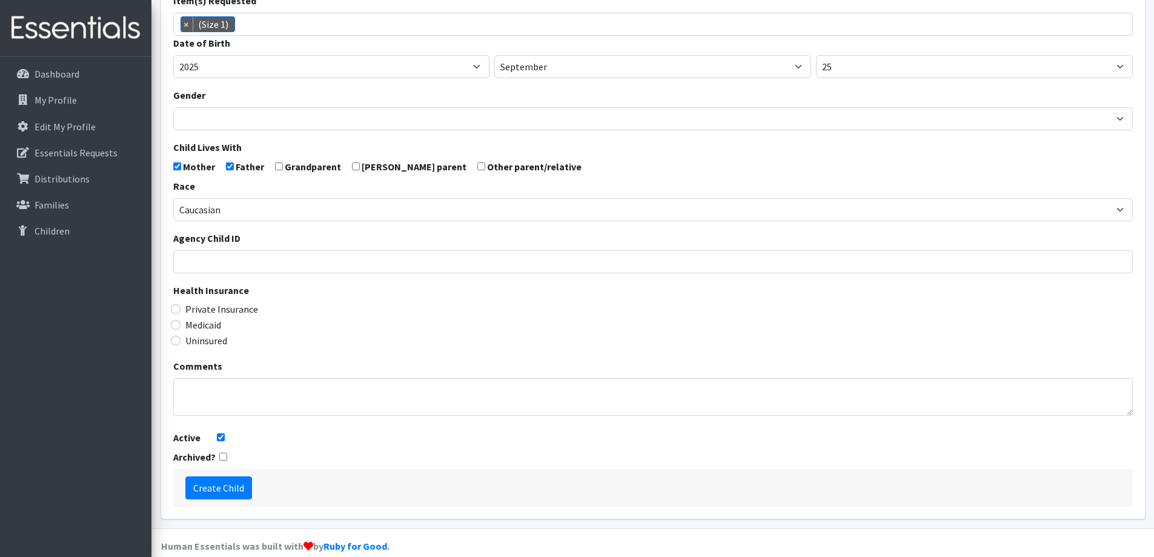
scroll to position [214, 0]
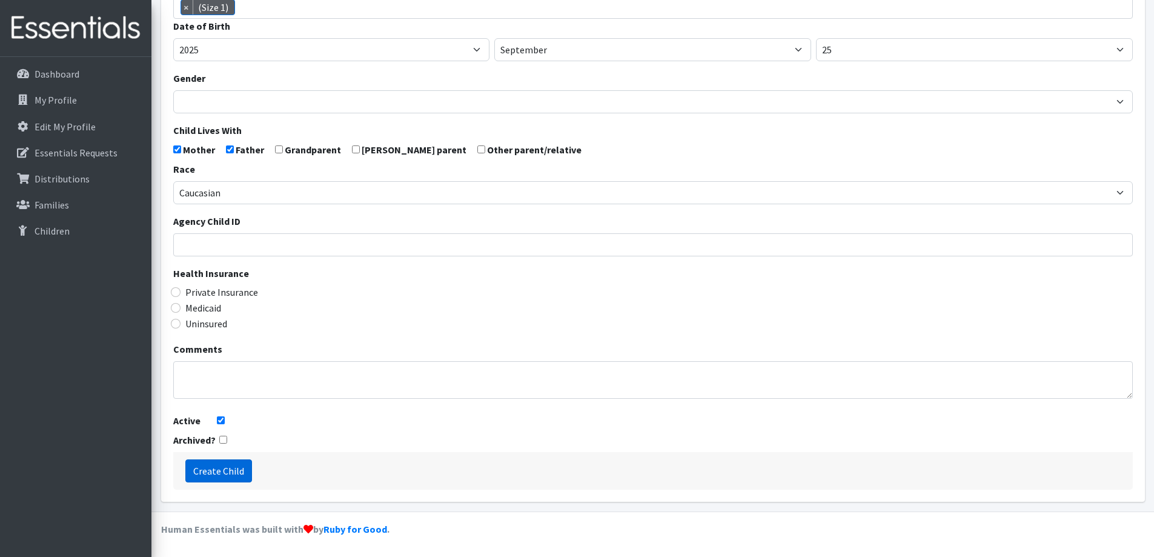
click at [230, 462] on input "Create Child" at bounding box center [218, 470] width 67 height 23
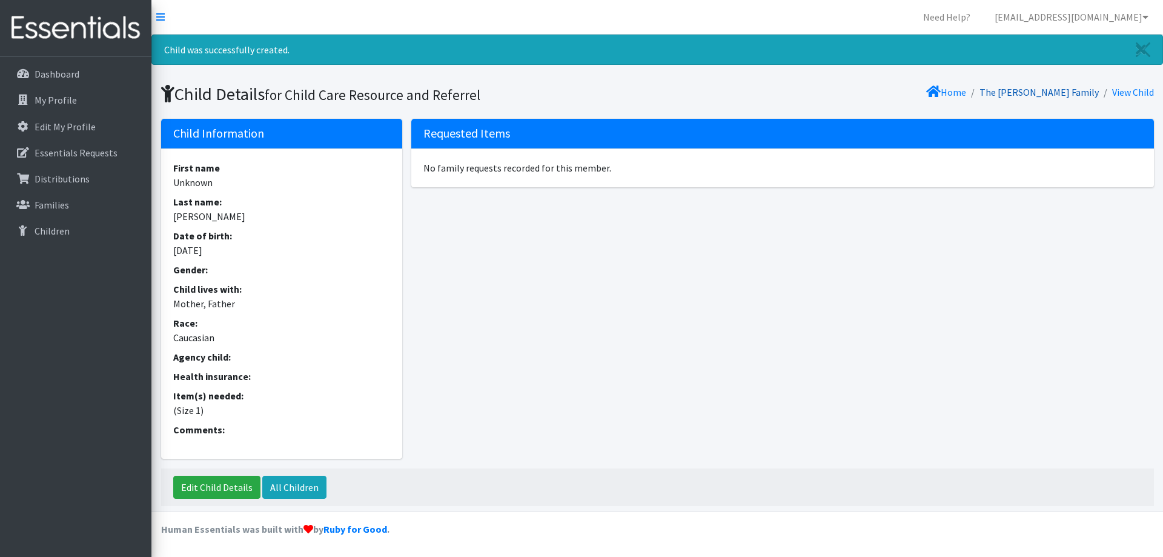
click at [1035, 94] on link "The [PERSON_NAME] Family" at bounding box center [1039, 92] width 119 height 12
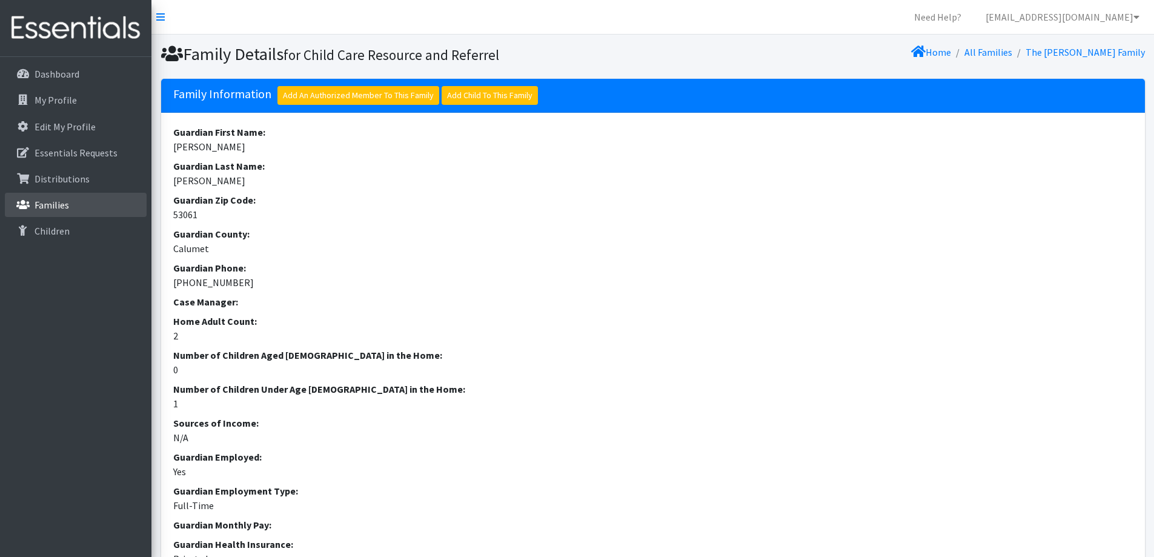
click at [73, 197] on link "Families" at bounding box center [76, 205] width 142 height 24
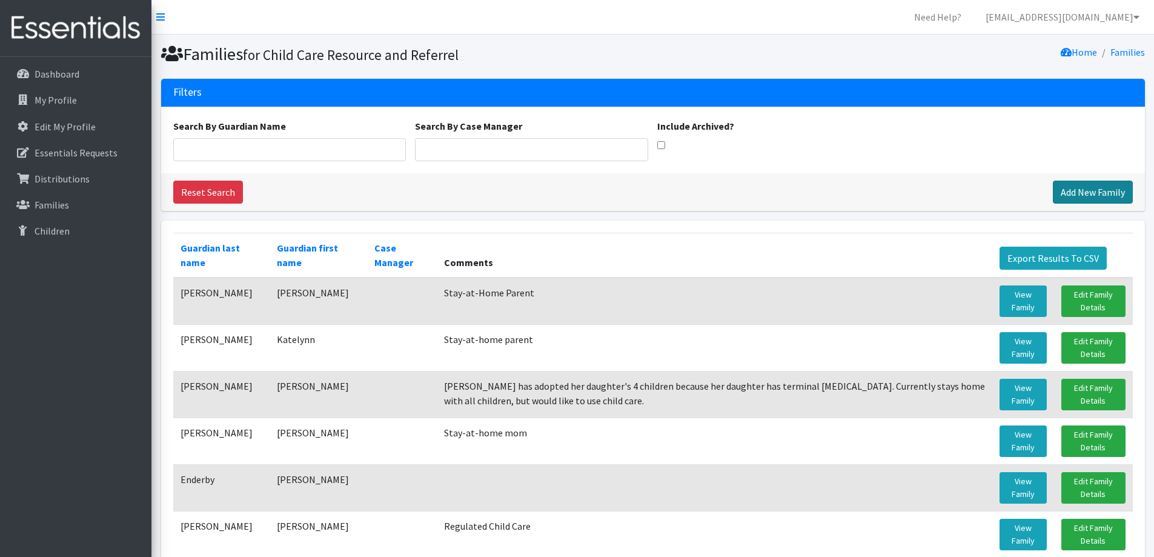
click at [1089, 185] on link "Add New Family" at bounding box center [1093, 192] width 80 height 23
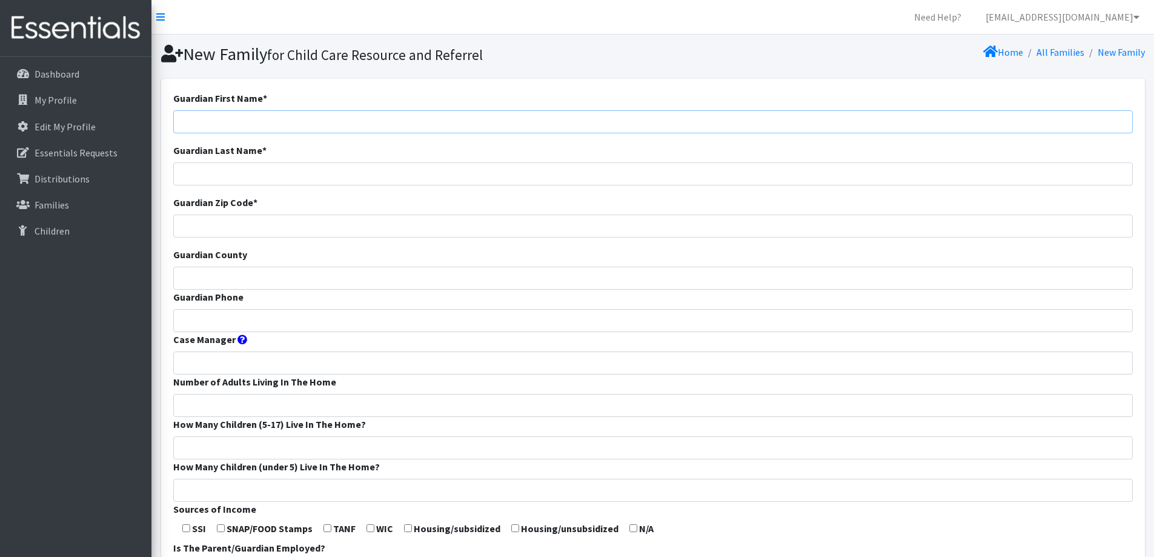
click at [597, 119] on input "Guardian First Name *" at bounding box center [653, 121] width 960 height 23
type input "[PERSON_NAME]"
type input "54110"
click at [528, 272] on input "Guardian County" at bounding box center [653, 278] width 960 height 23
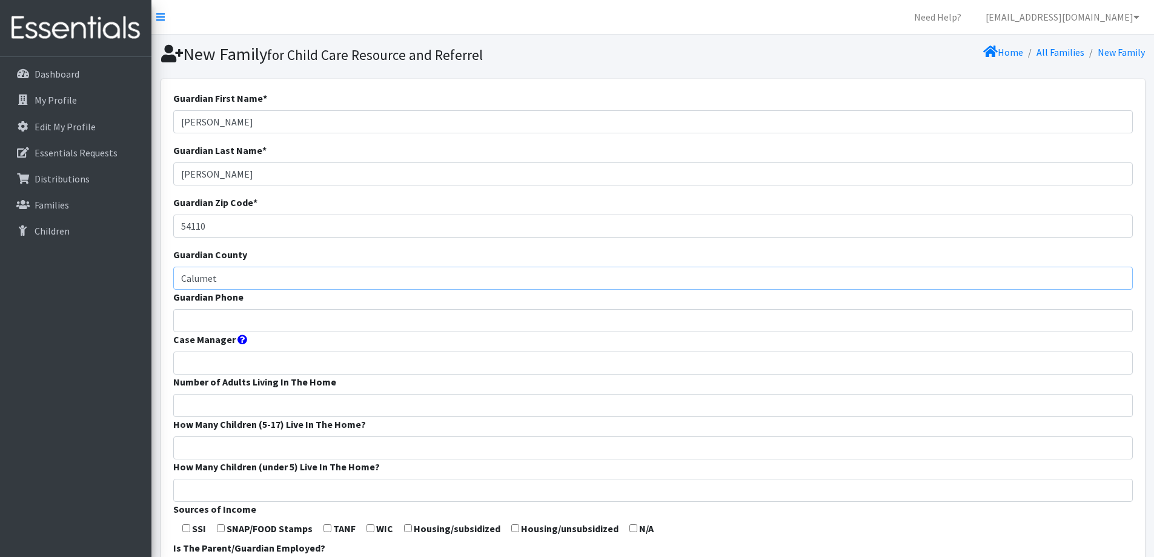
type input "Calumet"
click at [522, 326] on input "Guardian Phone" at bounding box center [653, 320] width 960 height 23
type input "608-822-5993"
click at [399, 396] on input "Number of Adults Living In The Home" at bounding box center [653, 405] width 960 height 23
type input "2"
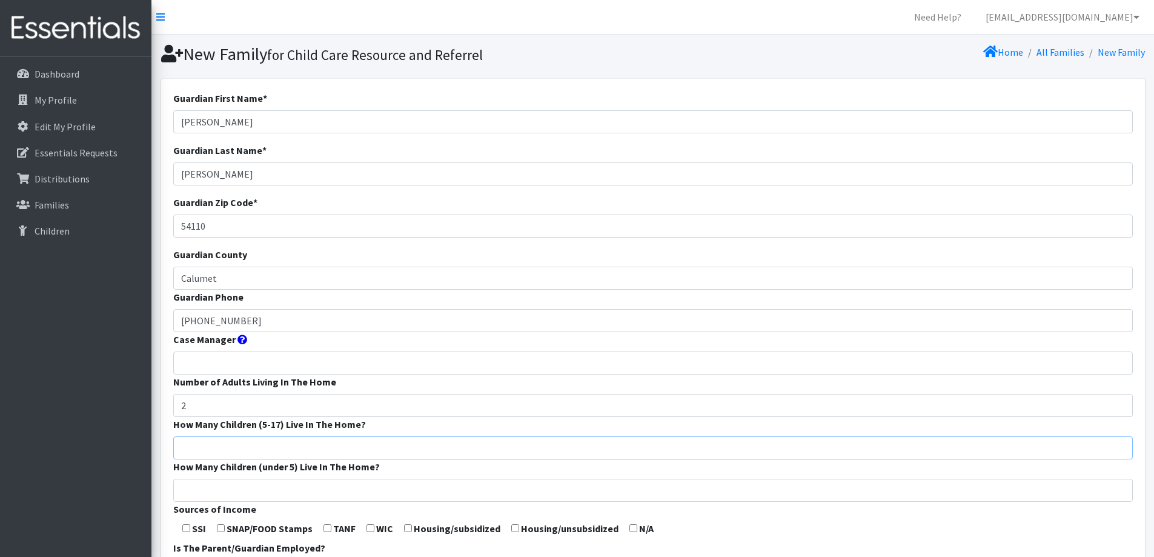
click at [382, 439] on input "How Many Children (5-17) Live In The Home?" at bounding box center [653, 447] width 960 height 23
type input "0"
click at [367, 491] on input "How Many Children (under 5) Live In The Home?" at bounding box center [653, 490] width 960 height 23
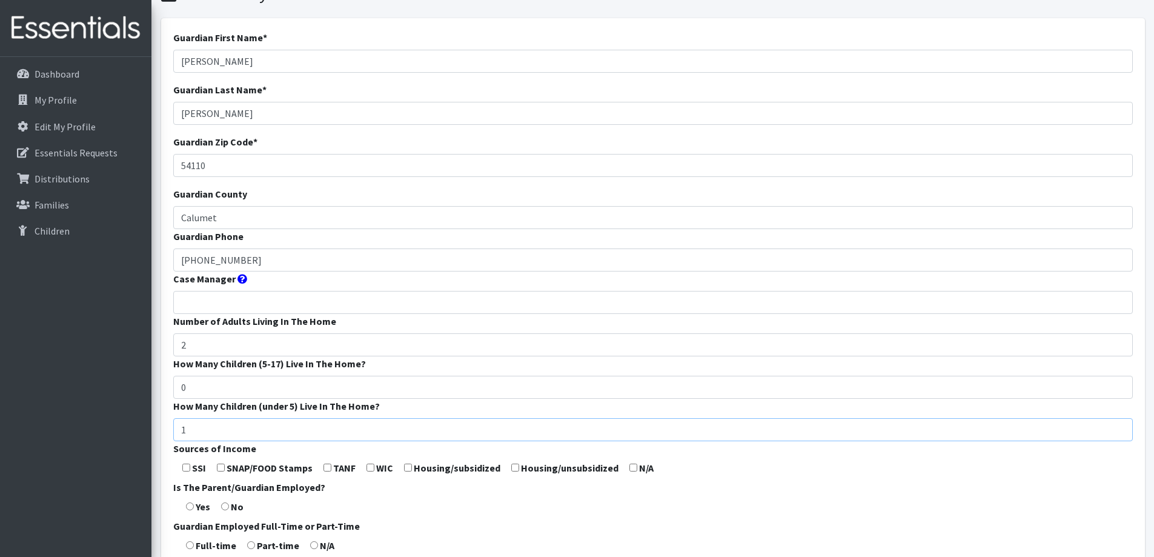
scroll to position [121, 0]
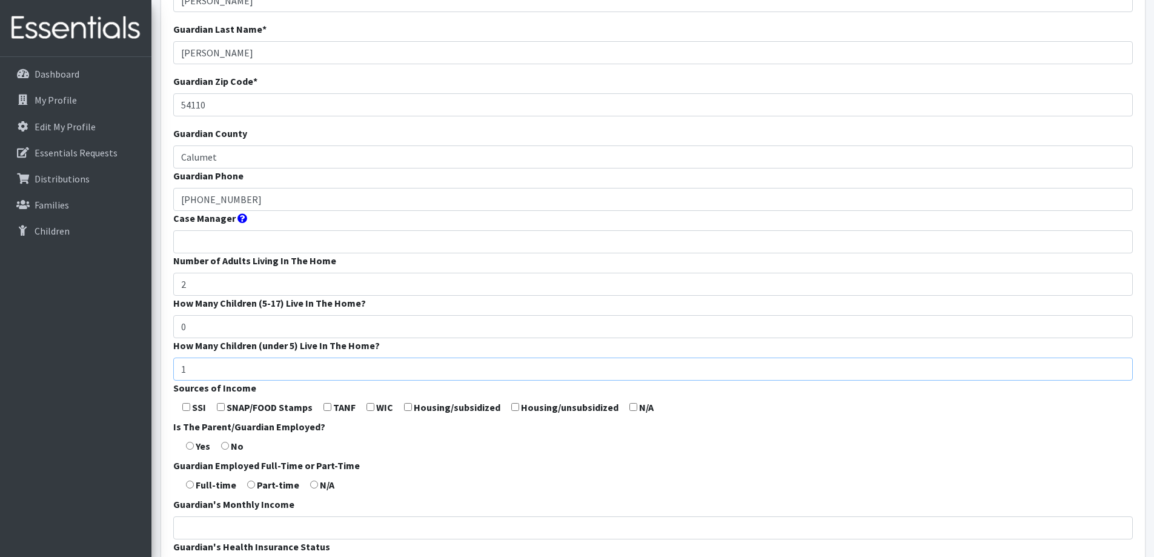
type input "1"
click at [631, 408] on input "checkbox" at bounding box center [633, 407] width 8 height 8
checkbox input "true"
click at [190, 442] on input "radio" at bounding box center [190, 446] width 8 height 8
radio input "true"
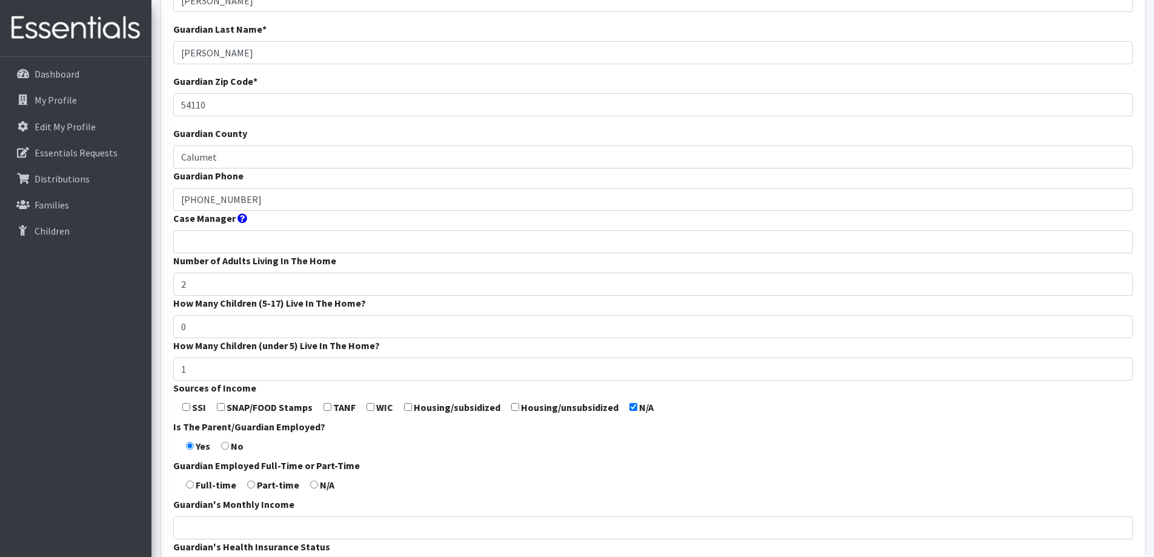
click at [187, 482] on input "radio" at bounding box center [190, 484] width 8 height 8
radio input "true"
click at [212, 519] on input "Guardian's Monthly Income" at bounding box center [653, 527] width 960 height 23
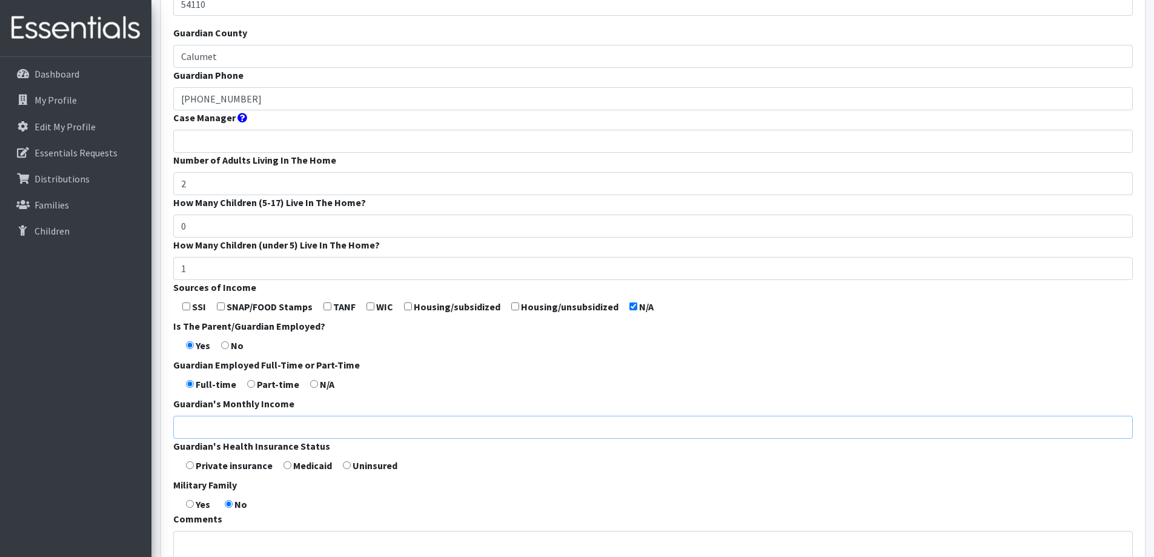
scroll to position [242, 0]
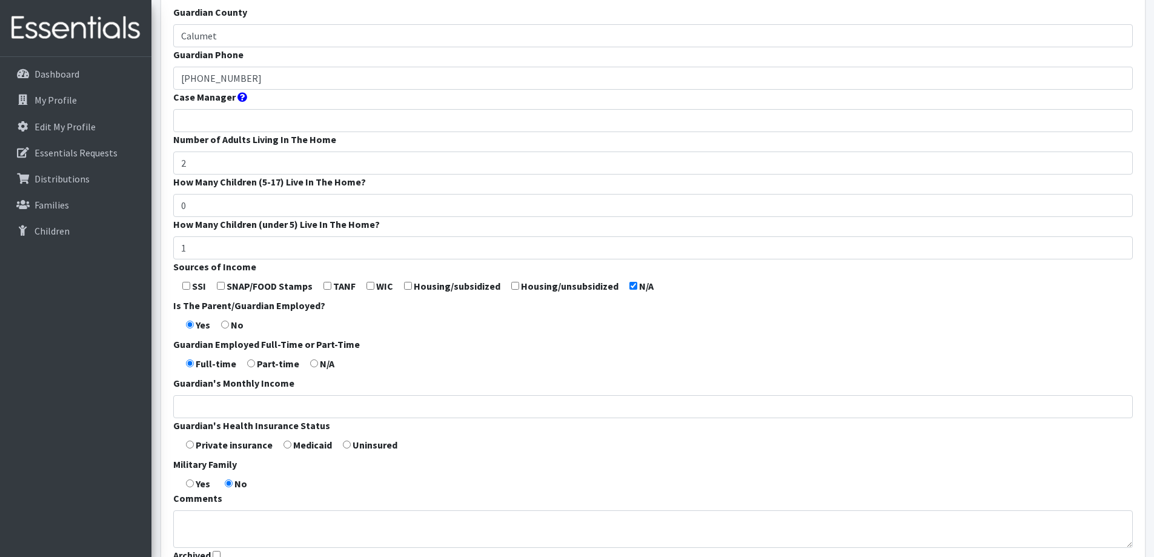
click at [191, 444] on input "radio" at bounding box center [190, 444] width 8 height 8
radio input "true"
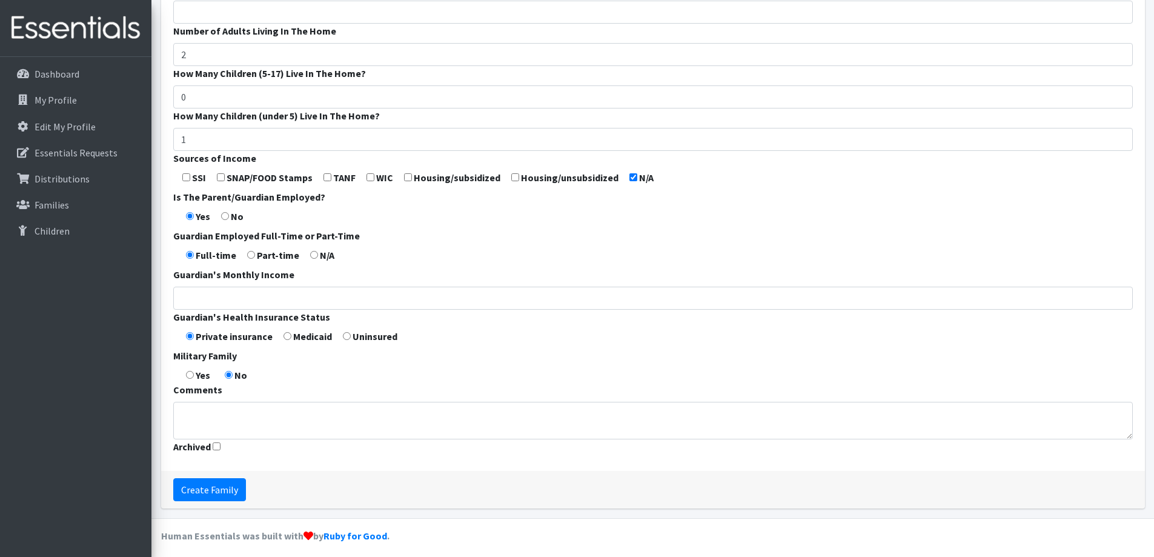
scroll to position [357, 0]
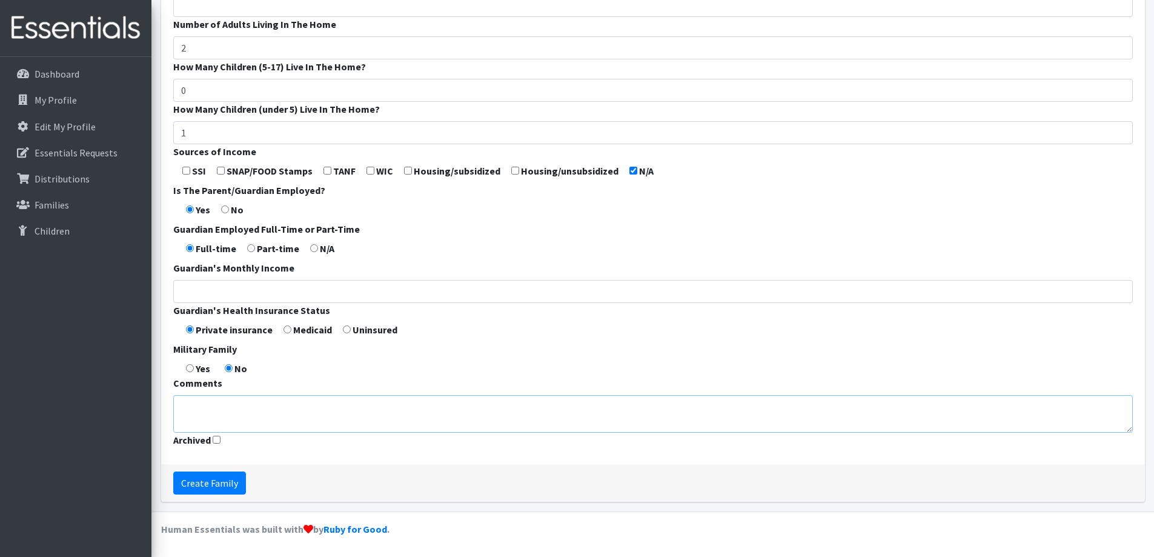
click at [308, 420] on textarea "Comments" at bounding box center [653, 414] width 960 height 38
type textarea "Regulated child care"
click at [226, 482] on input "Create Family" at bounding box center [209, 482] width 73 height 23
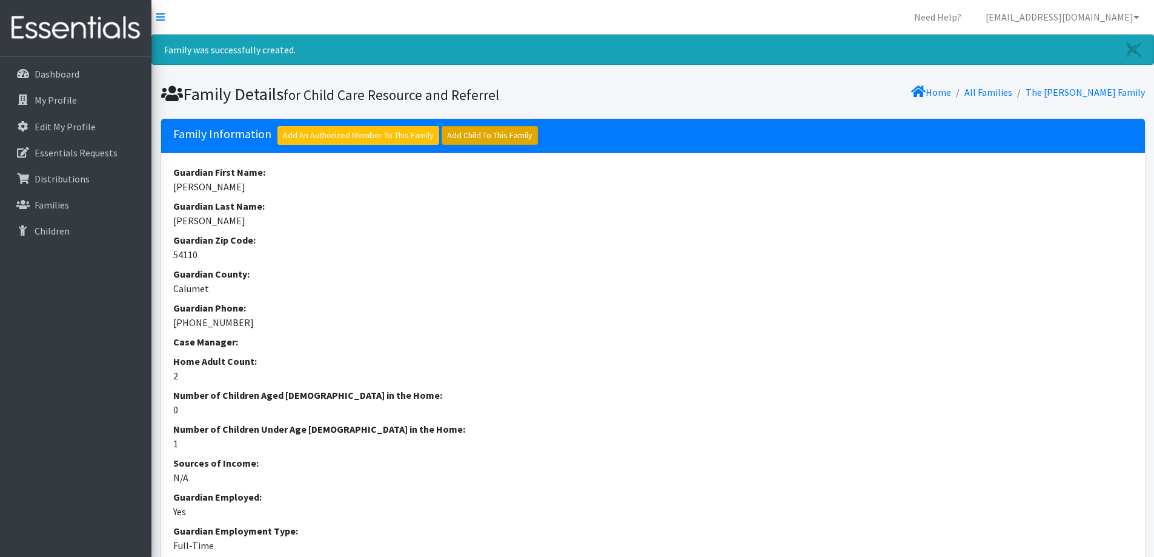
click at [471, 137] on link "Add Child To This Family" at bounding box center [490, 135] width 96 height 19
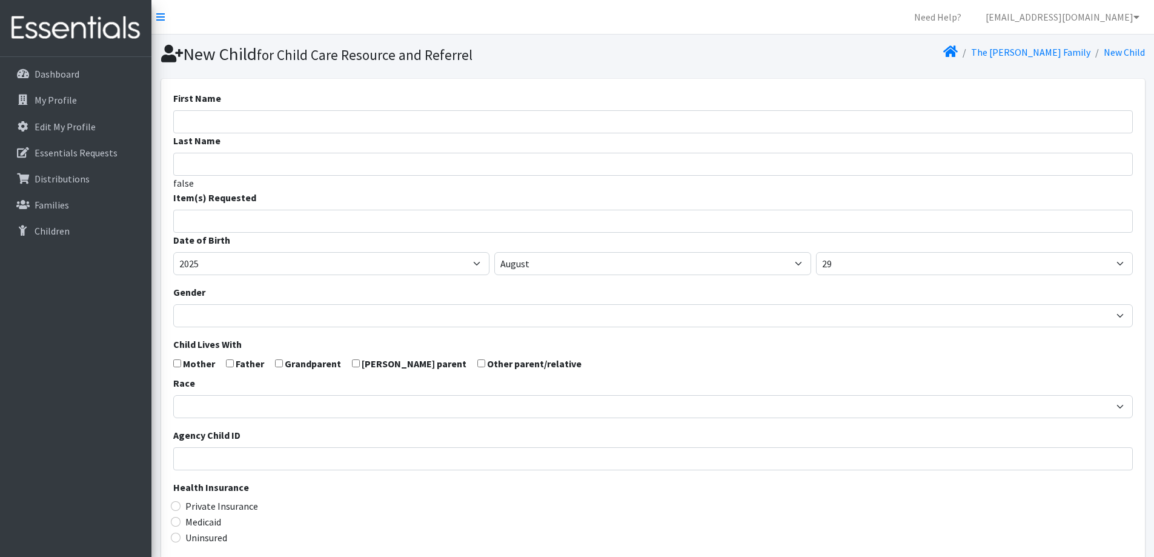
select select
click at [449, 124] on input "First Name" at bounding box center [653, 121] width 960 height 23
type input "Iris"
type input "[PERSON_NAME]"
click at [386, 230] on span at bounding box center [653, 221] width 960 height 23
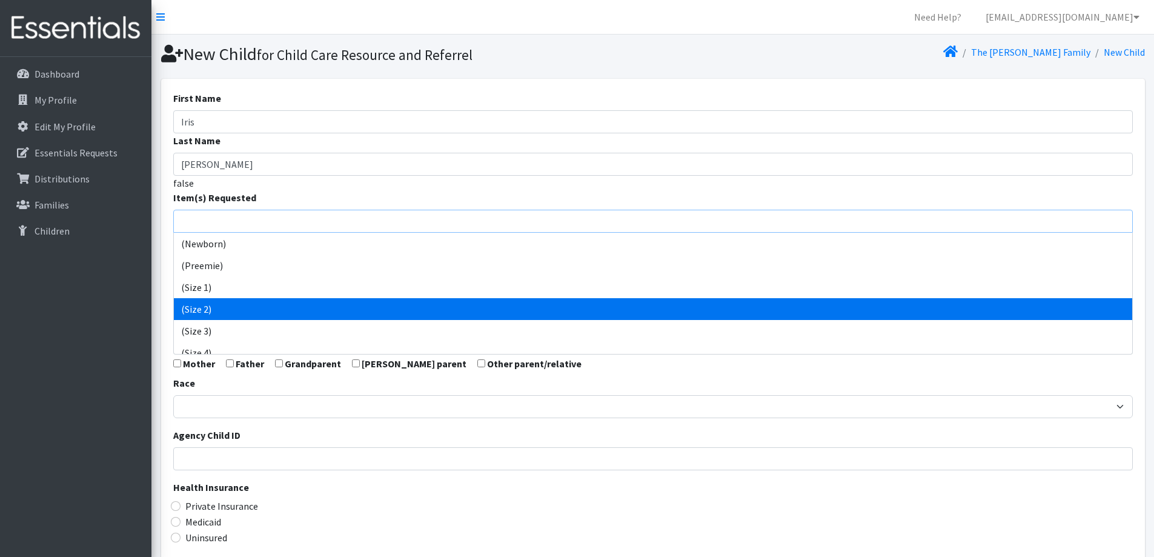
scroll to position [61, 0]
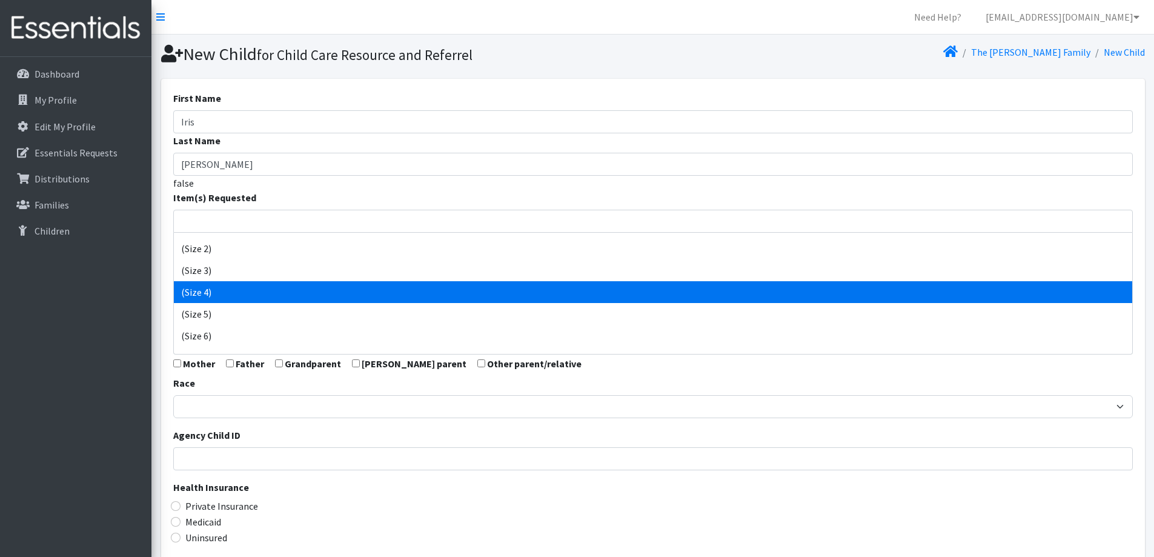
select select "14512"
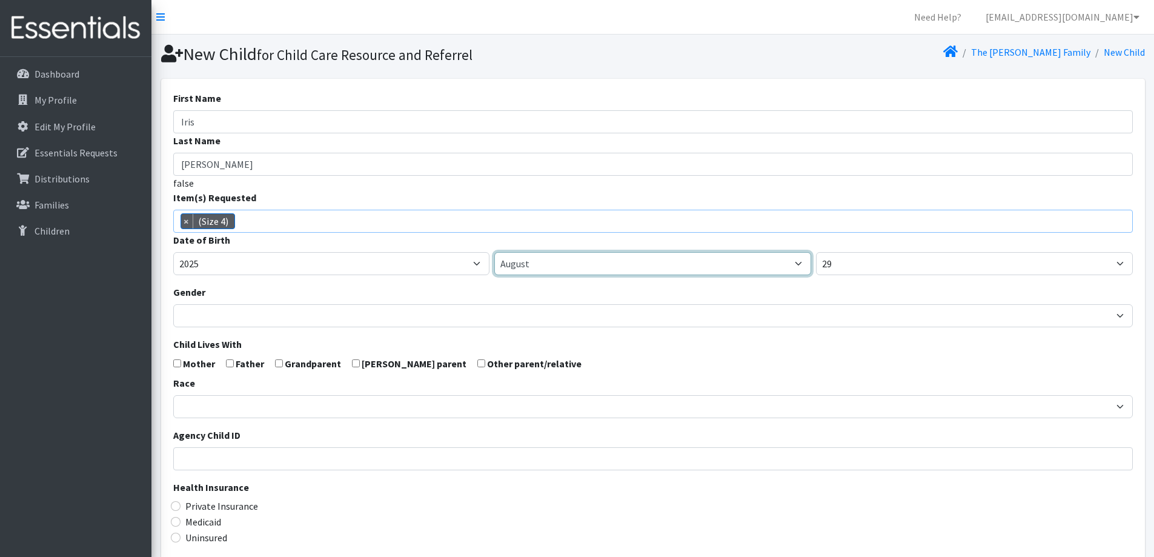
click at [629, 268] on select "January February March April May June July August September October November De…" at bounding box center [652, 263] width 317 height 23
select select "7"
click at [494, 252] on select "January February March April May June July August September October November De…" at bounding box center [652, 263] width 317 height 23
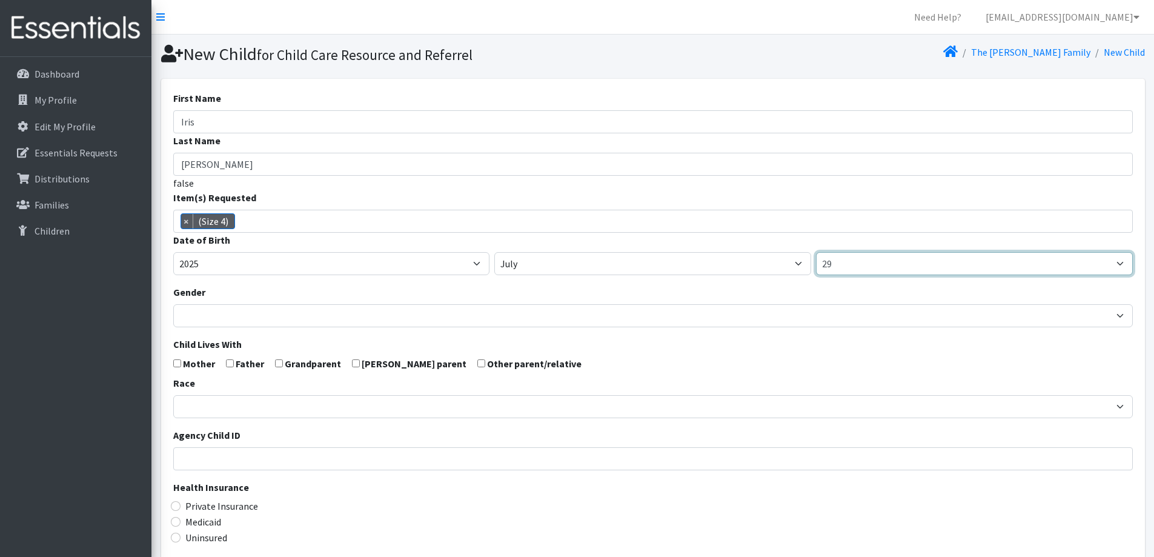
click at [884, 268] on select "1 2 3 4 5 6 7 8 9 10 11 12 13 14 15 16 17 18 19 20 21 22 23 24 25 26 27 28 29 3…" at bounding box center [974, 263] width 317 height 23
select select "26"
click at [816, 252] on select "1 2 3 4 5 6 7 8 9 10 11 12 13 14 15 16 17 18 19 20 21 22 23 24 25 26 27 28 29 3…" at bounding box center [974, 263] width 317 height 23
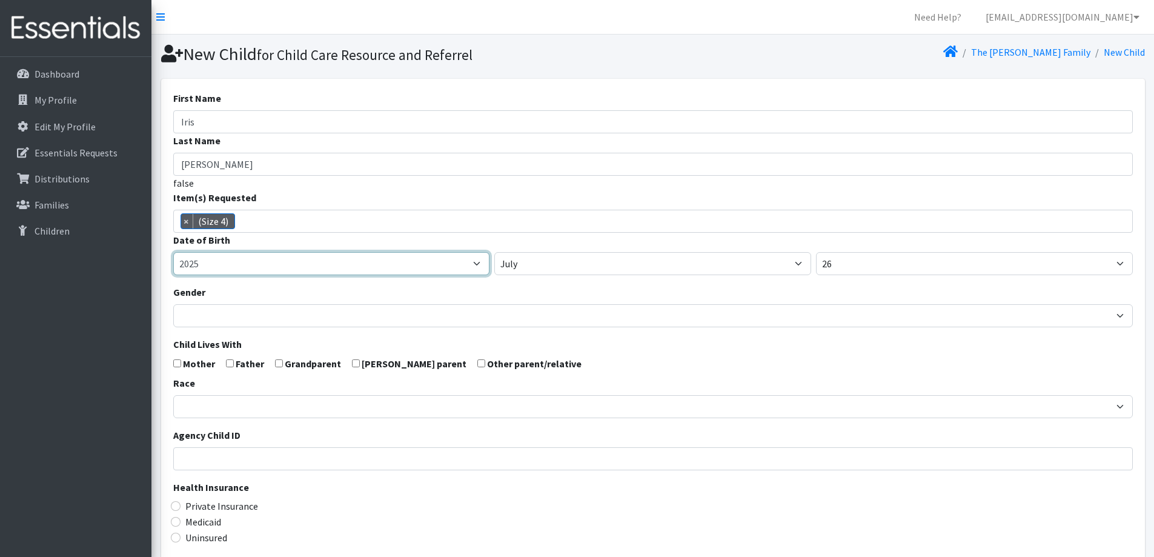
click at [440, 268] on select "2005 2006 2007 2008 2009 2010 2011 2012 2013 2014 2015 2016 2017 2018 2019 2020…" at bounding box center [331, 263] width 317 height 23
select select "2023"
click at [173, 252] on select "2005 2006 2007 2008 2009 2010 2011 2012 2013 2014 2015 2016 2017 2018 2019 2020…" at bounding box center [331, 263] width 317 height 23
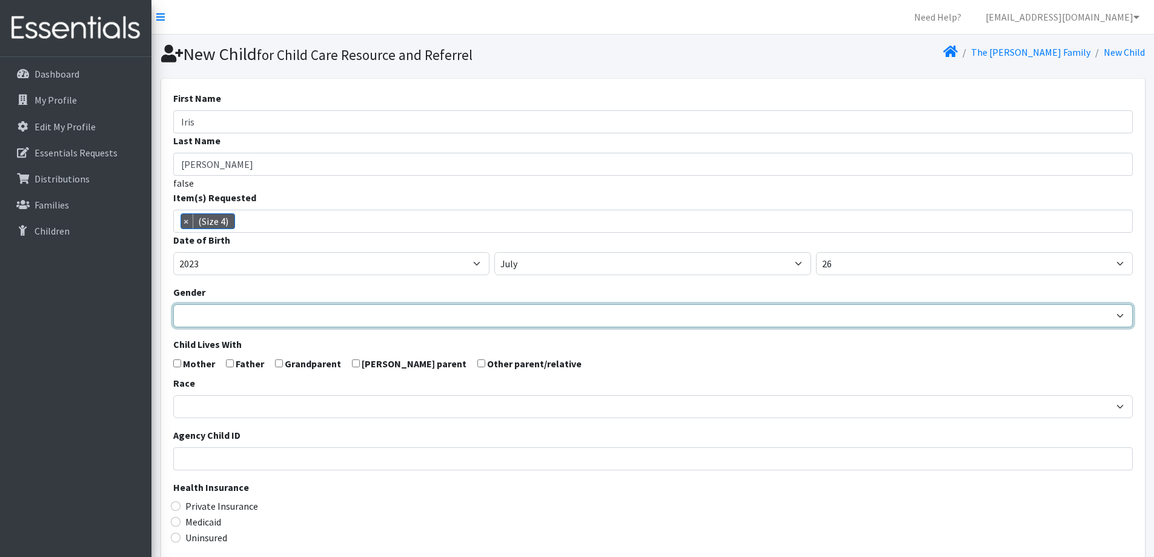
click at [386, 317] on select "Male Female" at bounding box center [653, 315] width 960 height 23
select select "Female"
click at [173, 304] on select "Male Female" at bounding box center [653, 315] width 960 height 23
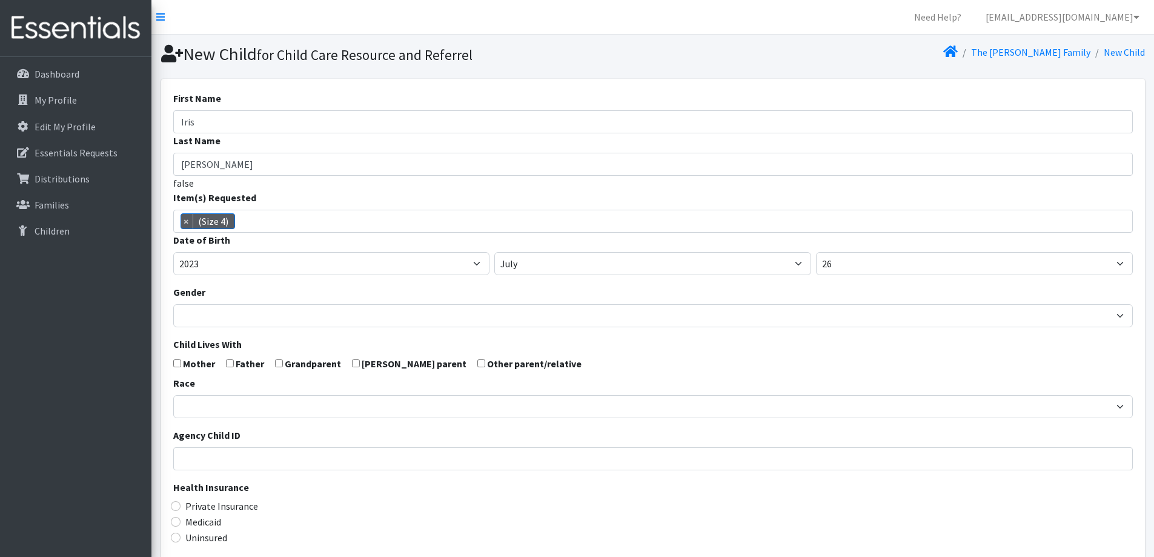
click at [188, 363] on label "Mother" at bounding box center [199, 363] width 32 height 15
click at [240, 363] on label "Father" at bounding box center [250, 363] width 28 height 15
click at [230, 364] on input "checkbox" at bounding box center [230, 363] width 8 height 8
checkbox input "true"
click at [173, 363] on input "checkbox" at bounding box center [177, 363] width 8 height 8
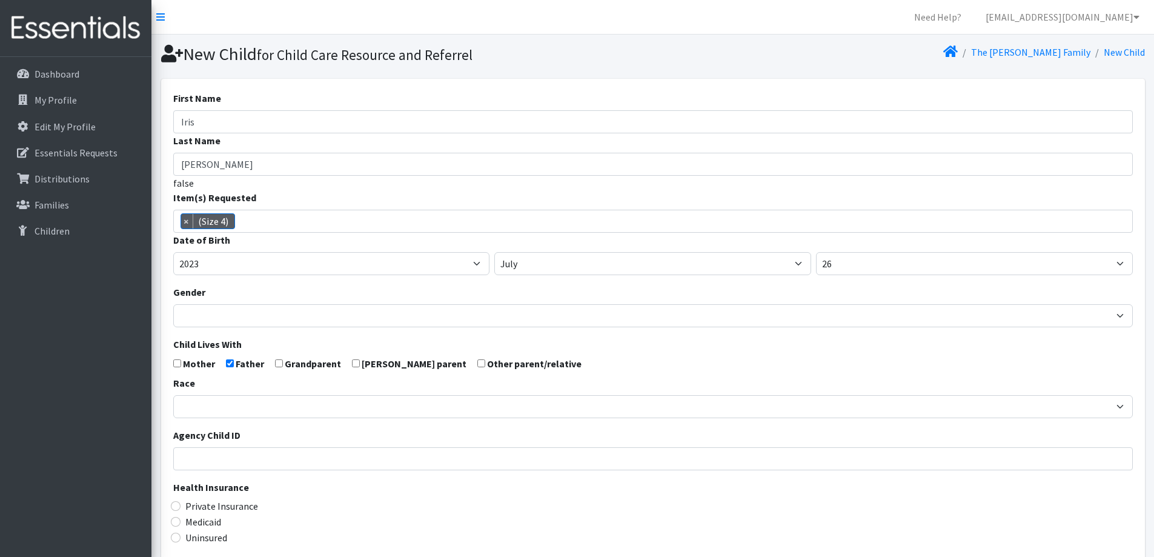
checkbox input "true"
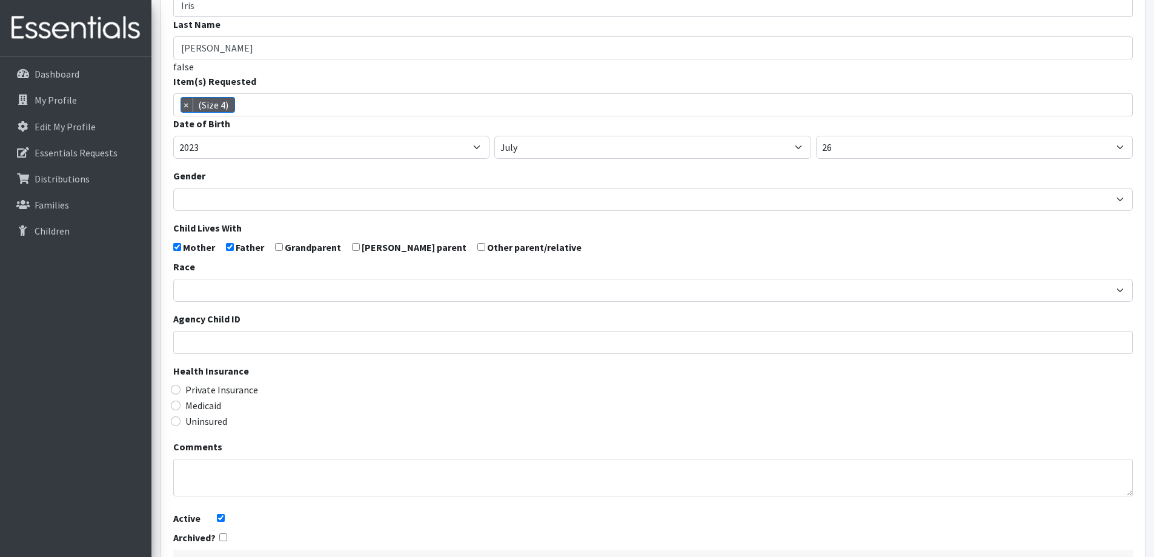
scroll to position [121, 0]
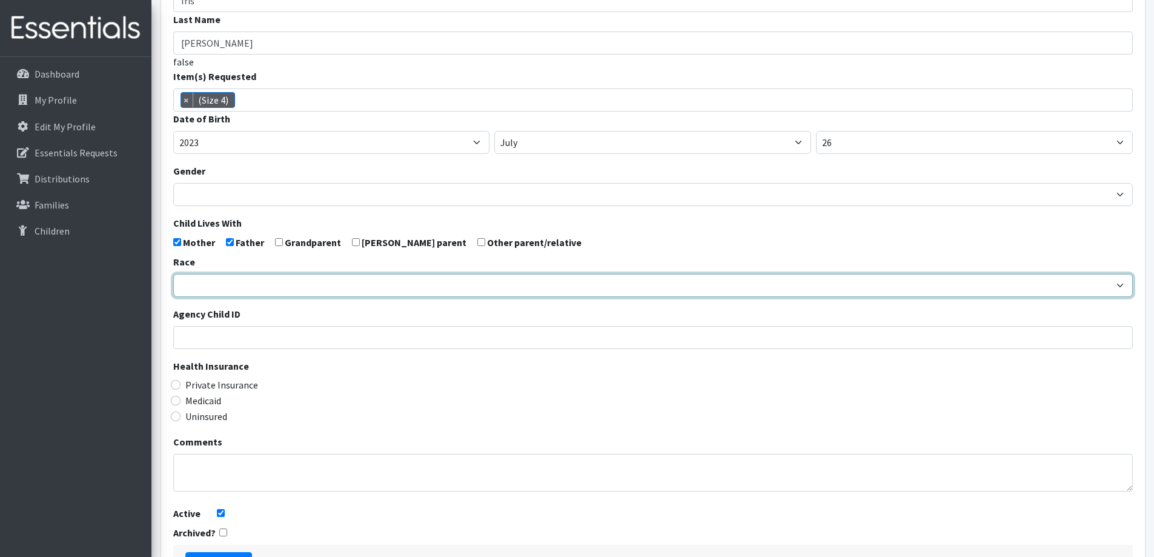
click at [732, 290] on select "[DEMOGRAPHIC_DATA] Caucasian Hispanic [DEMOGRAPHIC_DATA] [DEMOGRAPHIC_DATA] Isl…" at bounding box center [653, 285] width 960 height 23
select select "Caucasian"
click at [173, 274] on select "[DEMOGRAPHIC_DATA] Caucasian Hispanic [DEMOGRAPHIC_DATA] [DEMOGRAPHIC_DATA] Isl…" at bounding box center [653, 285] width 960 height 23
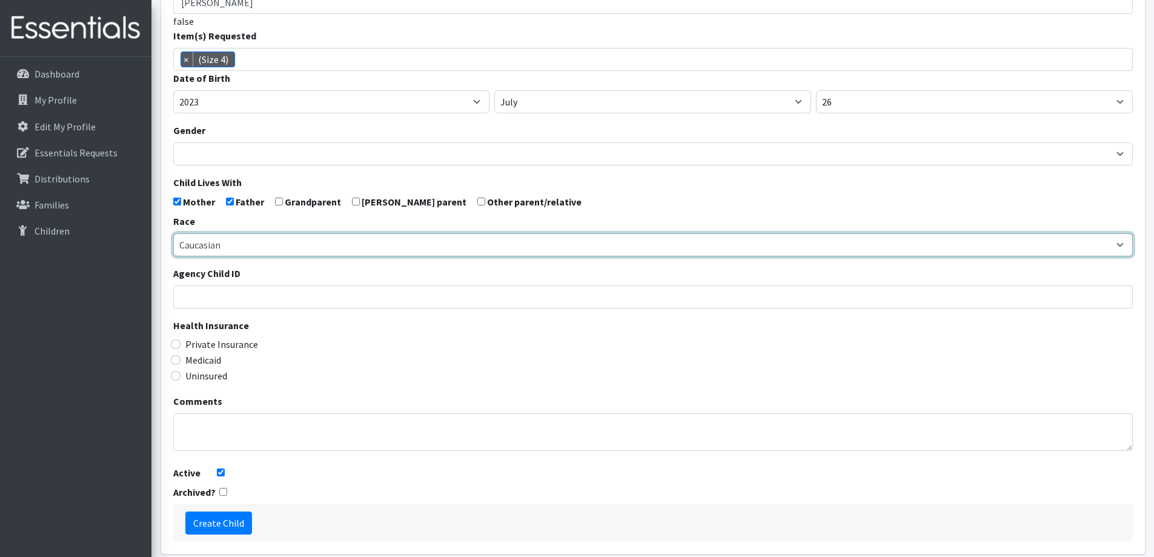
scroll to position [214, 0]
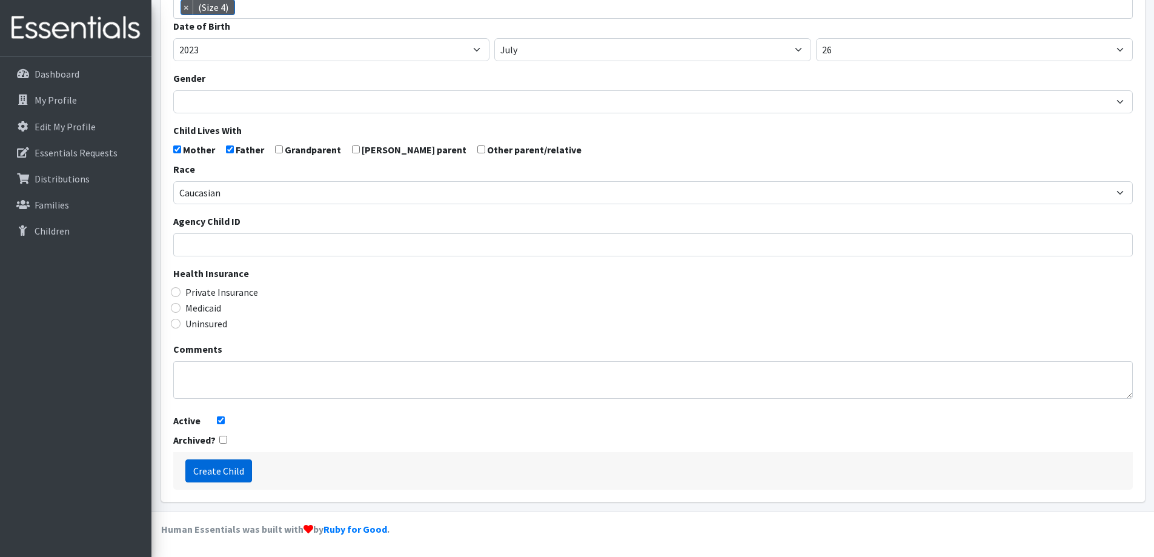
click at [204, 466] on input "Create Child" at bounding box center [218, 470] width 67 height 23
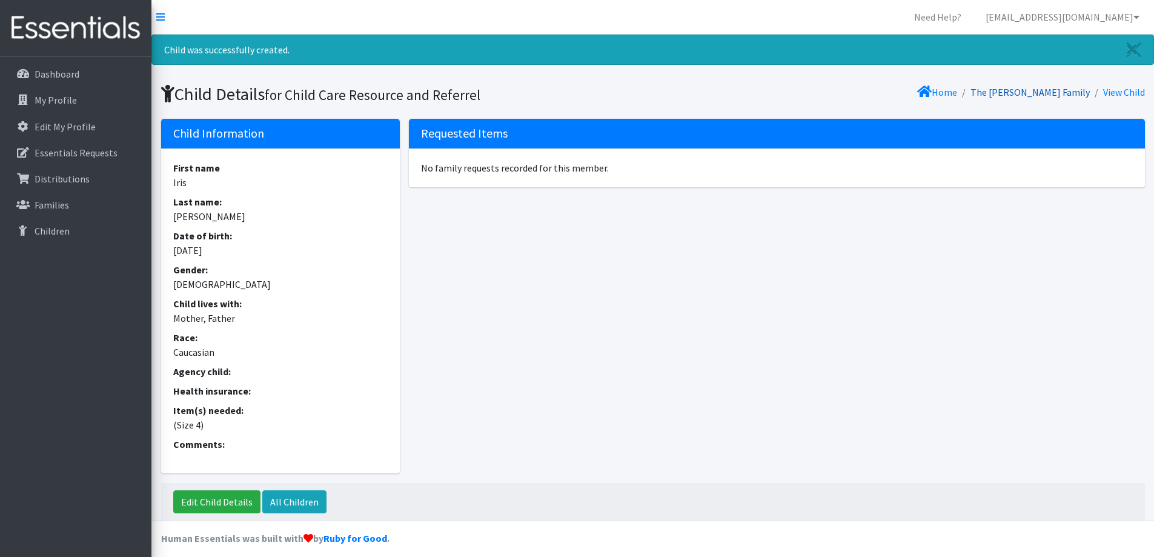
click at [1026, 97] on link "The [PERSON_NAME] Family" at bounding box center [1029, 92] width 119 height 12
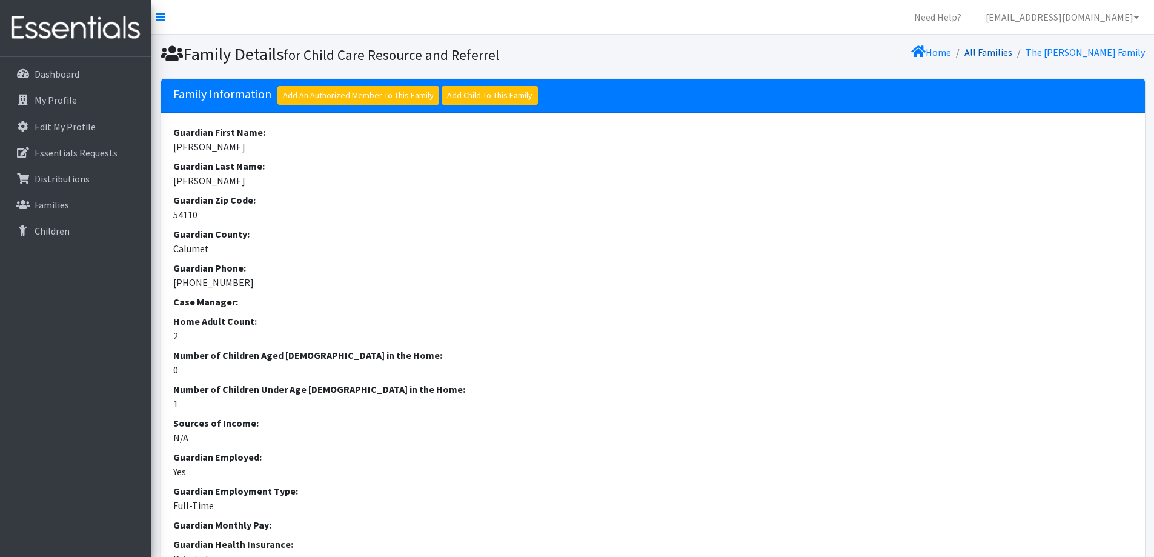
click at [1012, 50] on link "All Families" at bounding box center [988, 52] width 48 height 12
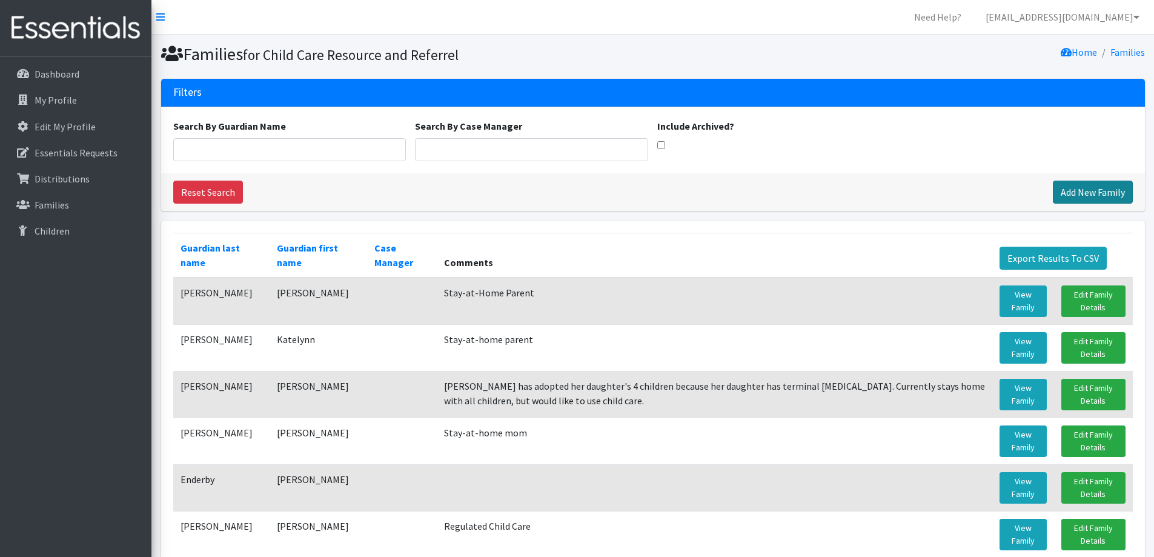
click at [1079, 187] on link "Add New Family" at bounding box center [1093, 192] width 80 height 23
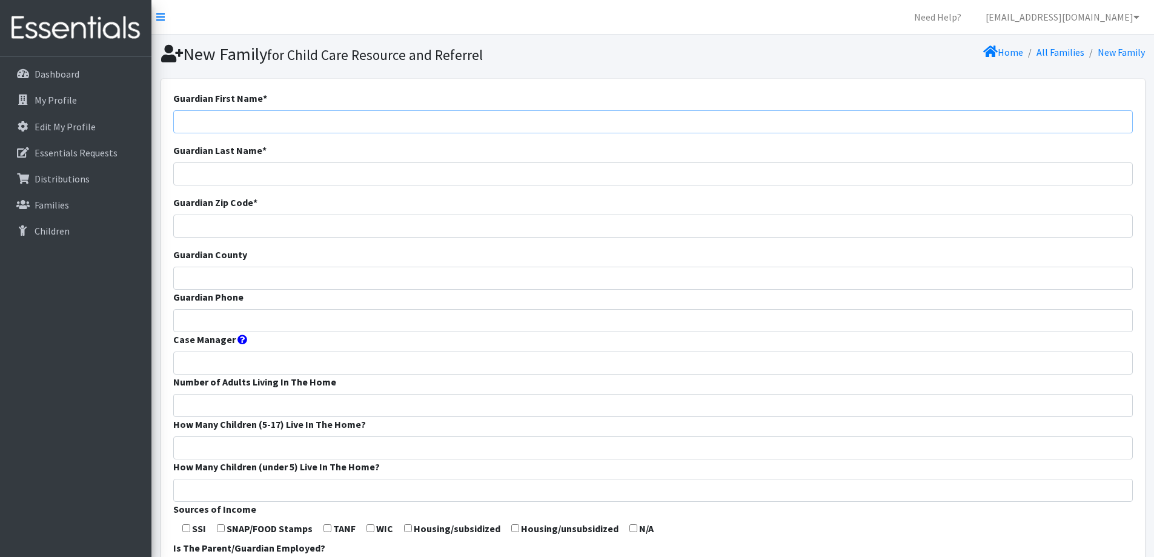
click at [583, 115] on input "Guardian First Name *" at bounding box center [653, 121] width 960 height 23
type input "Courtney"
type input "Engelbrecht"
type input "54110"
click at [504, 282] on input "Guardian County" at bounding box center [653, 278] width 960 height 23
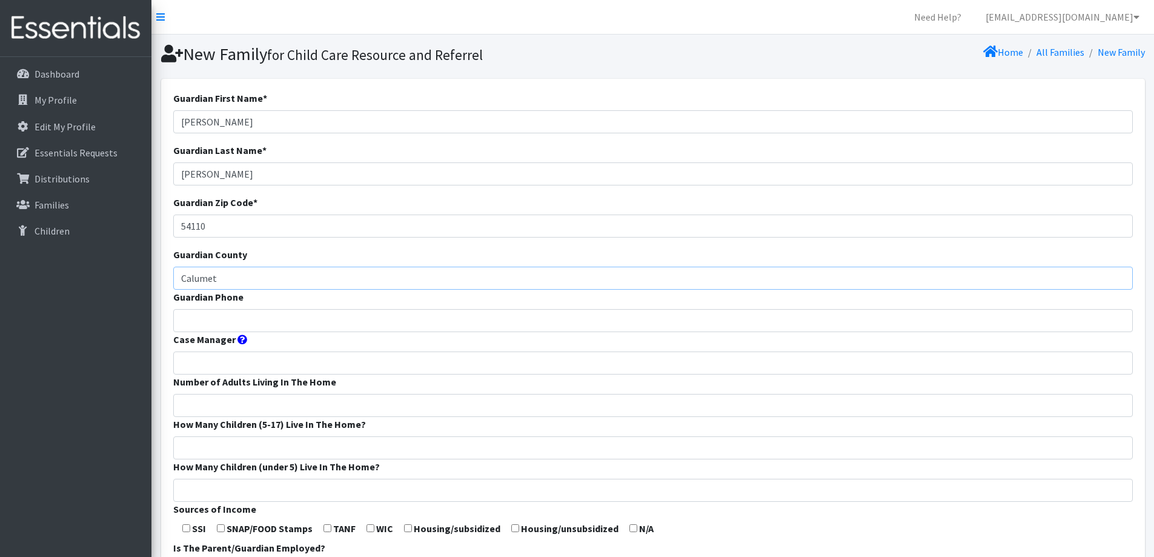
type input "Calumet"
click at [363, 323] on input "Guardian Phone" at bounding box center [653, 320] width 960 height 23
type input "[PHONE_NUMBER]"
click at [360, 410] on input "Number of Adults Living In The Home" at bounding box center [653, 405] width 960 height 23
type input "2"
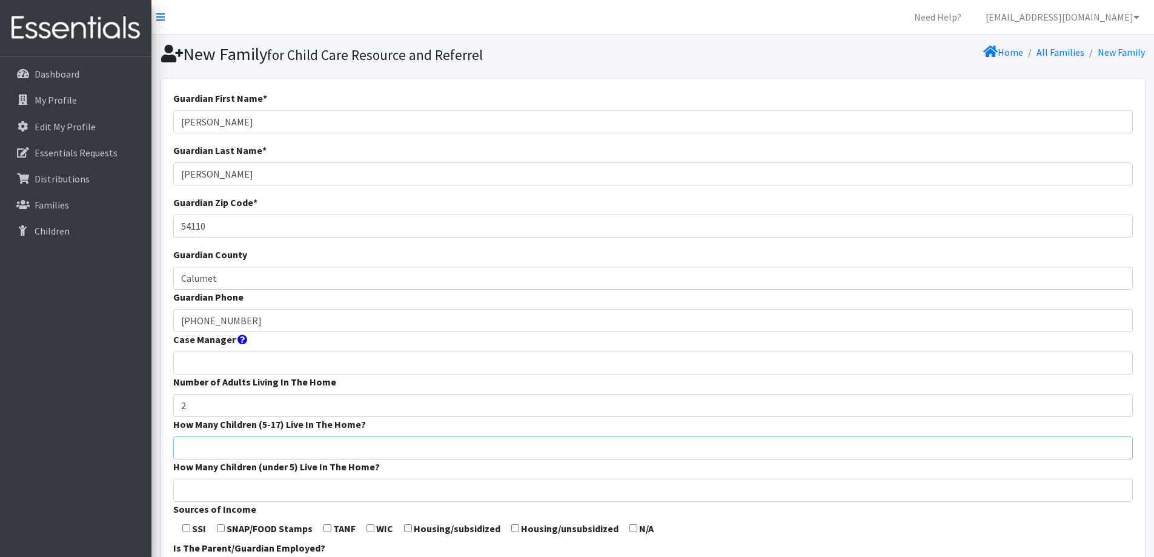
click at [400, 442] on input "How Many Children (5-17) Live In The Home?" at bounding box center [653, 447] width 960 height 23
type input "0"
click at [386, 485] on input "How Many Children (under 5) Live In The Home?" at bounding box center [653, 490] width 960 height 23
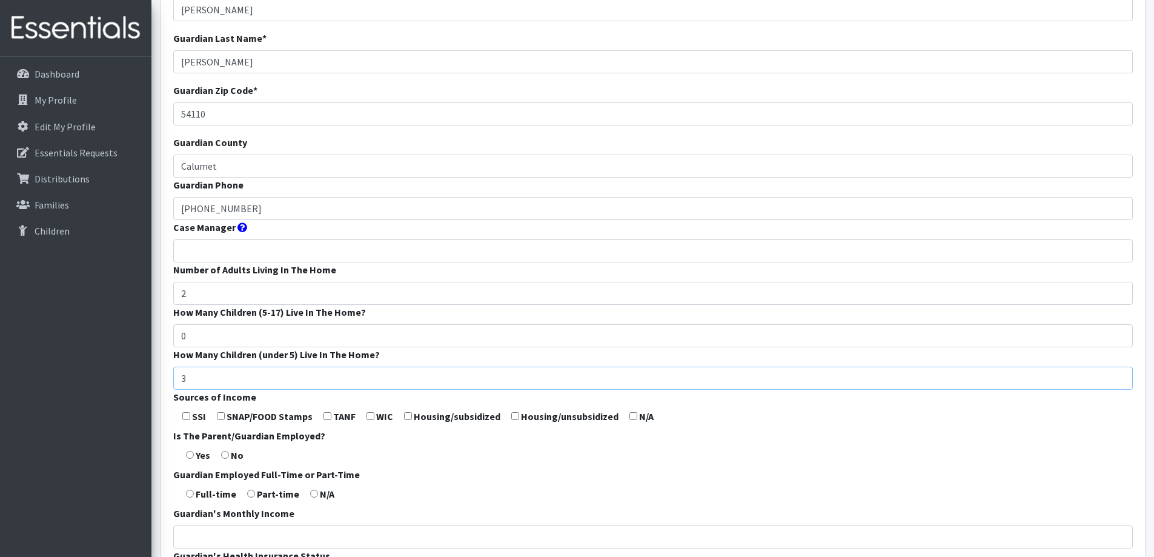
scroll to position [121, 0]
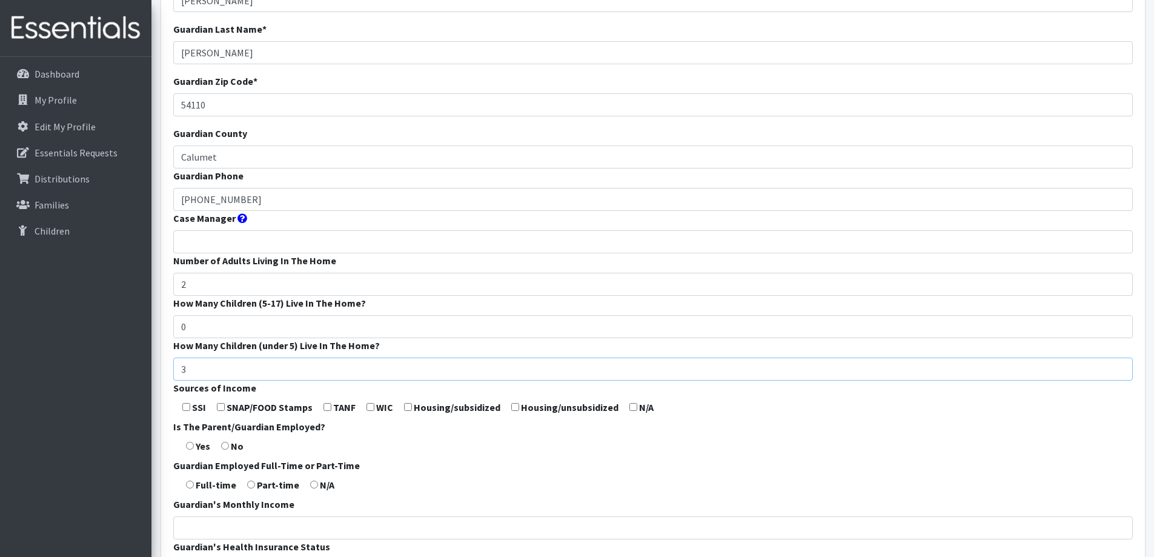
type input "3"
click at [220, 406] on input "checkbox" at bounding box center [221, 407] width 8 height 8
checkbox input "true"
click at [370, 408] on input "checkbox" at bounding box center [370, 407] width 8 height 8
checkbox input "true"
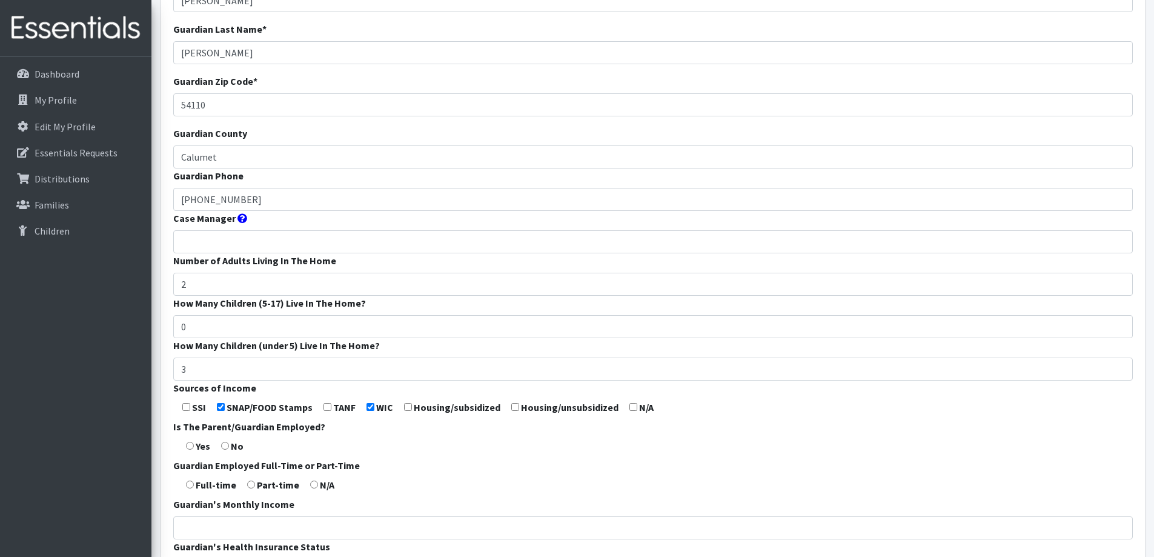
click at [191, 445] on input "radio" at bounding box center [190, 446] width 8 height 8
radio input "true"
click at [191, 483] on input "radio" at bounding box center [190, 484] width 8 height 8
radio input "true"
click at [214, 518] on input "Guardian's Monthly Income" at bounding box center [653, 527] width 960 height 23
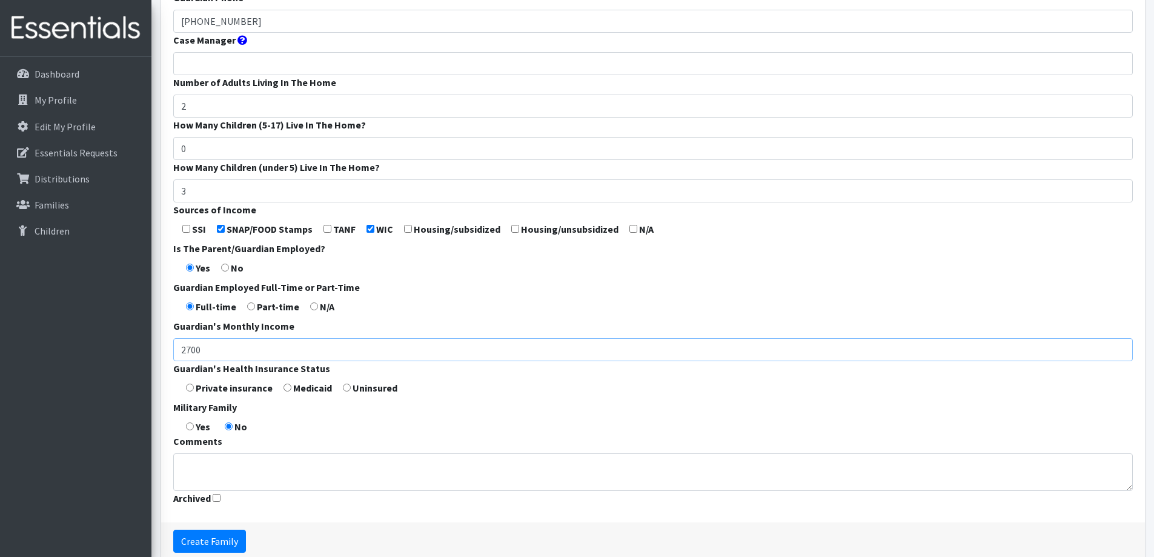
scroll to position [303, 0]
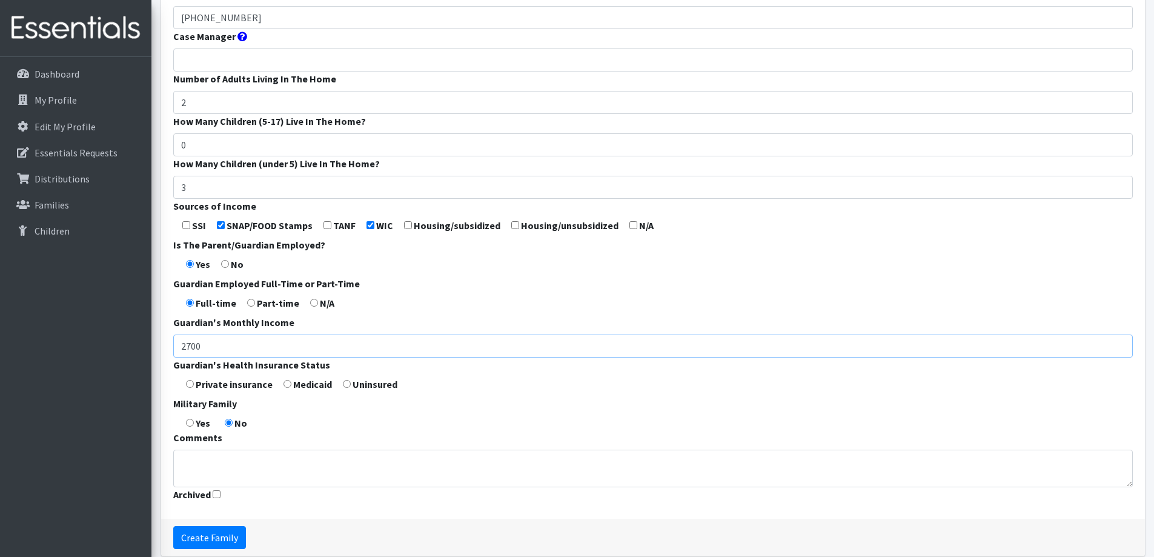
type input "2700"
click at [286, 386] on input "radio" at bounding box center [287, 384] width 8 height 8
radio input "true"
click at [187, 422] on input "radio" at bounding box center [190, 423] width 8 height 8
radio input "true"
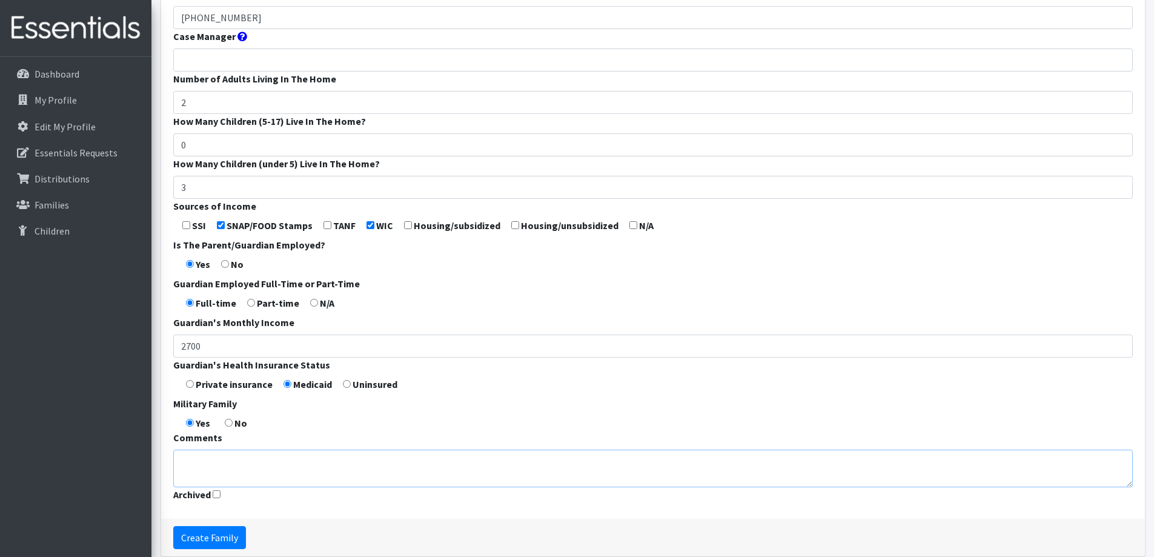
click at [233, 463] on textarea "Comments" at bounding box center [653, 468] width 960 height 38
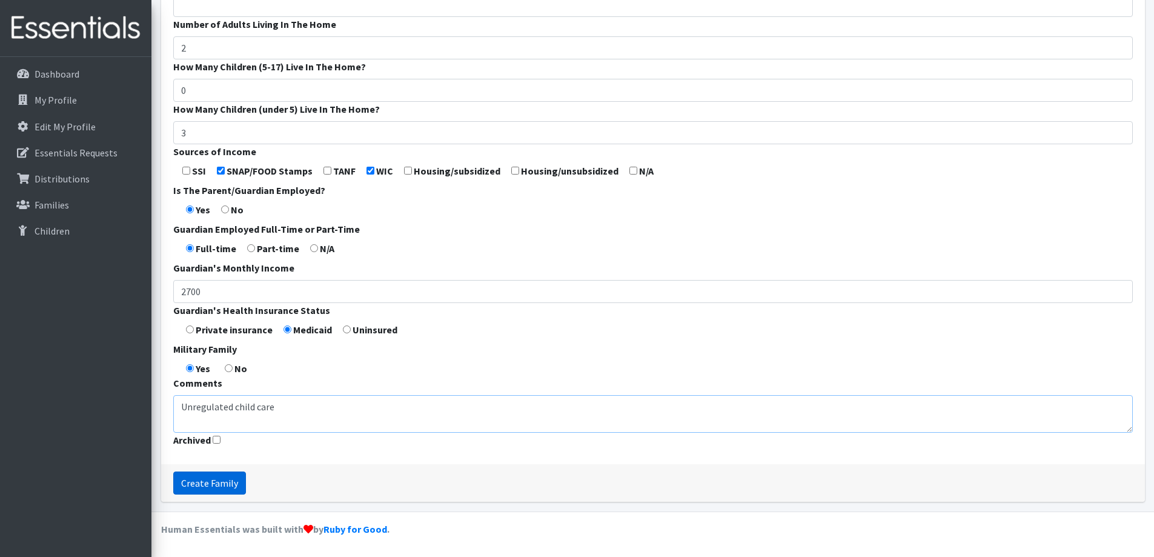
type textarea "Unregulated child care"
click at [231, 475] on input "Create Family" at bounding box center [209, 482] width 73 height 23
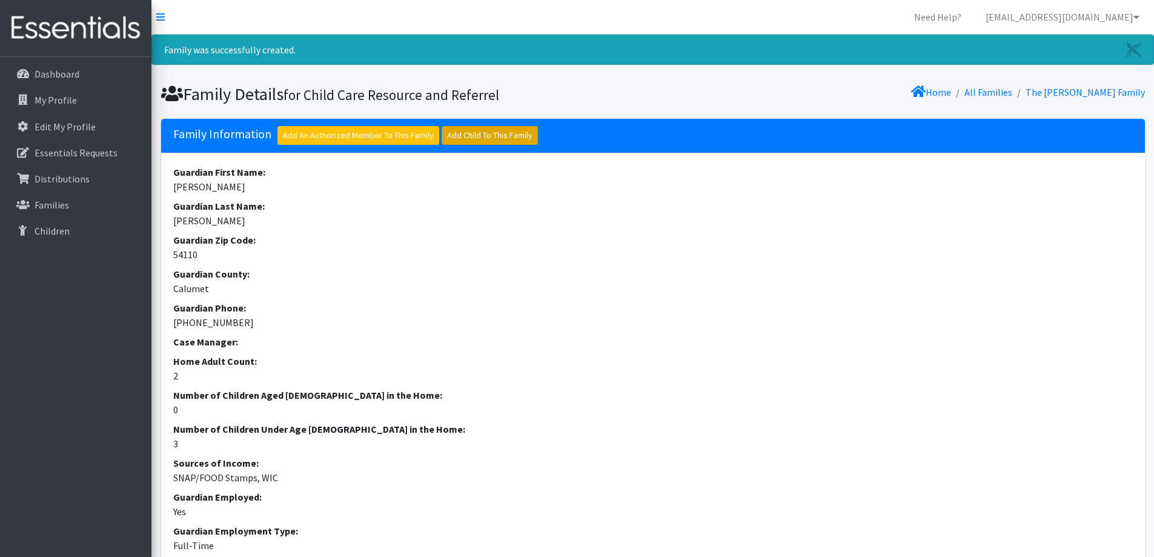
click at [506, 134] on link "Add Child To This Family" at bounding box center [490, 135] width 96 height 19
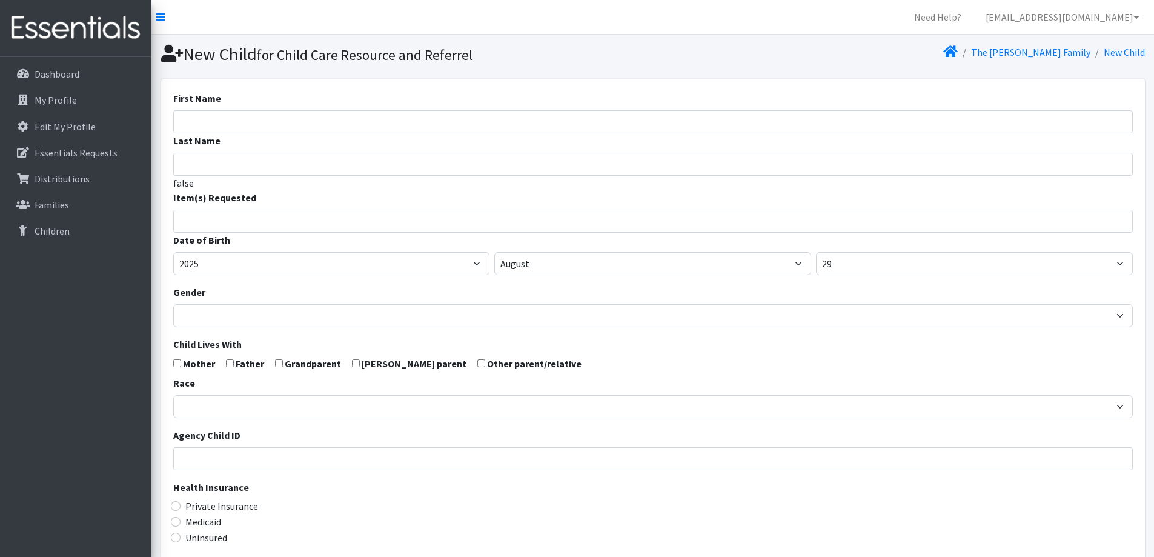
select select
click at [399, 117] on input "First Name" at bounding box center [653, 121] width 960 height 23
type input "[PERSON_NAME]"
click at [388, 224] on input "search" at bounding box center [661, 219] width 955 height 11
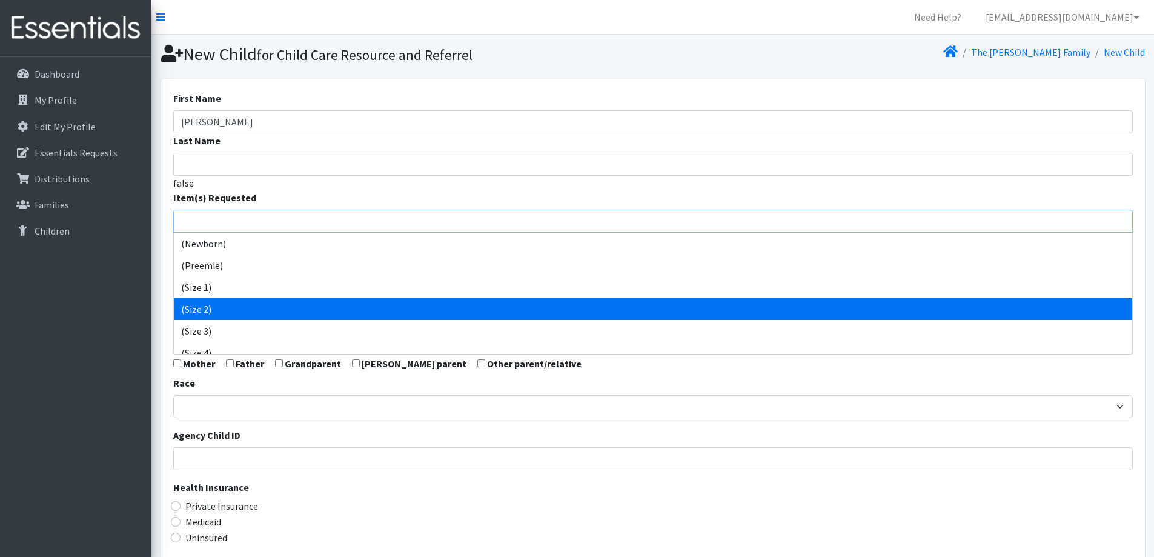
scroll to position [61, 0]
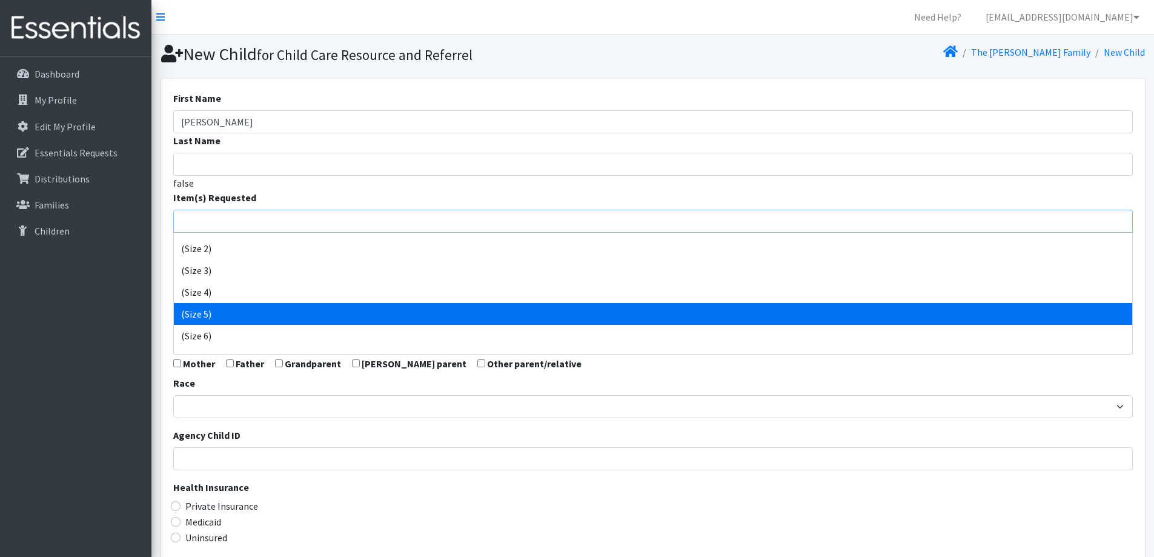
select select "14488"
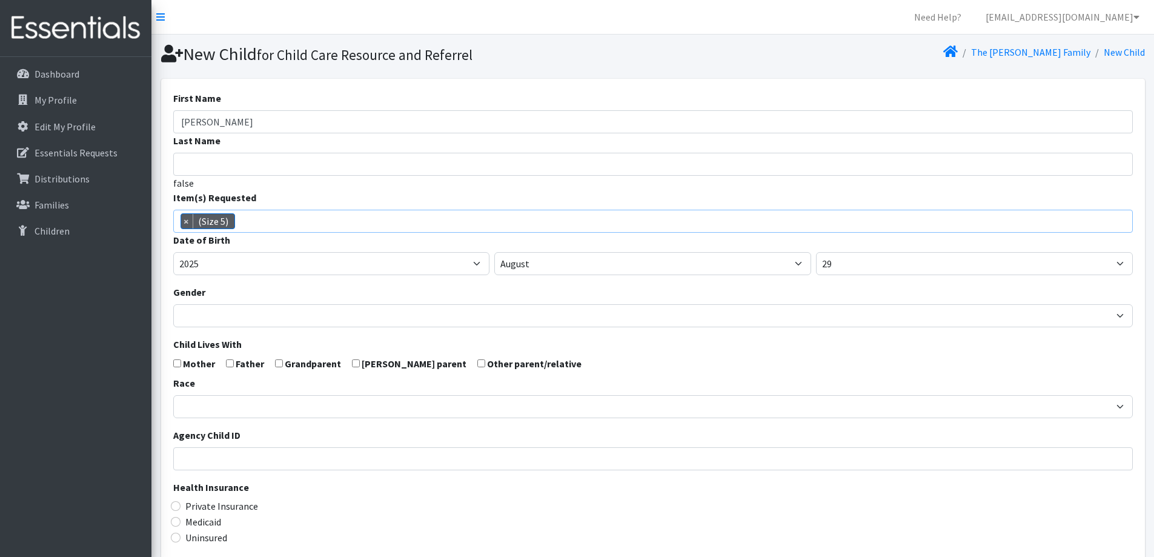
scroll to position [76, 0]
click at [325, 269] on select "2005 2006 2007 2008 2009 2010 2011 2012 2013 2014 2015 2016 2017 2018 2019 2020…" at bounding box center [331, 263] width 317 height 23
click at [173, 252] on select "2005 2006 2007 2008 2009 2010 2011 2012 2013 2014 2015 2016 2017 2018 2019 2020…" at bounding box center [331, 263] width 317 height 23
click at [342, 257] on select "2005 2006 2007 2008 2009 2010 2011 2012 2013 2014 2015 2016 2017 2018 2019 2020…" at bounding box center [331, 263] width 317 height 23
select select "2025"
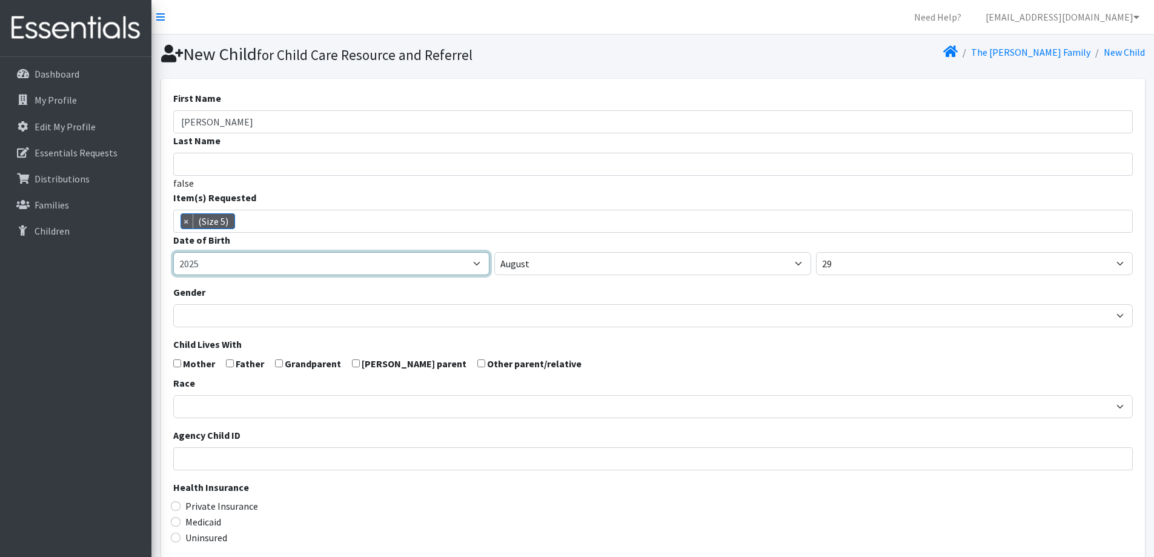
click at [173, 252] on select "2005 2006 2007 2008 2009 2010 2011 2012 2013 2014 2015 2016 2017 2018 2019 2020…" at bounding box center [331, 263] width 317 height 23
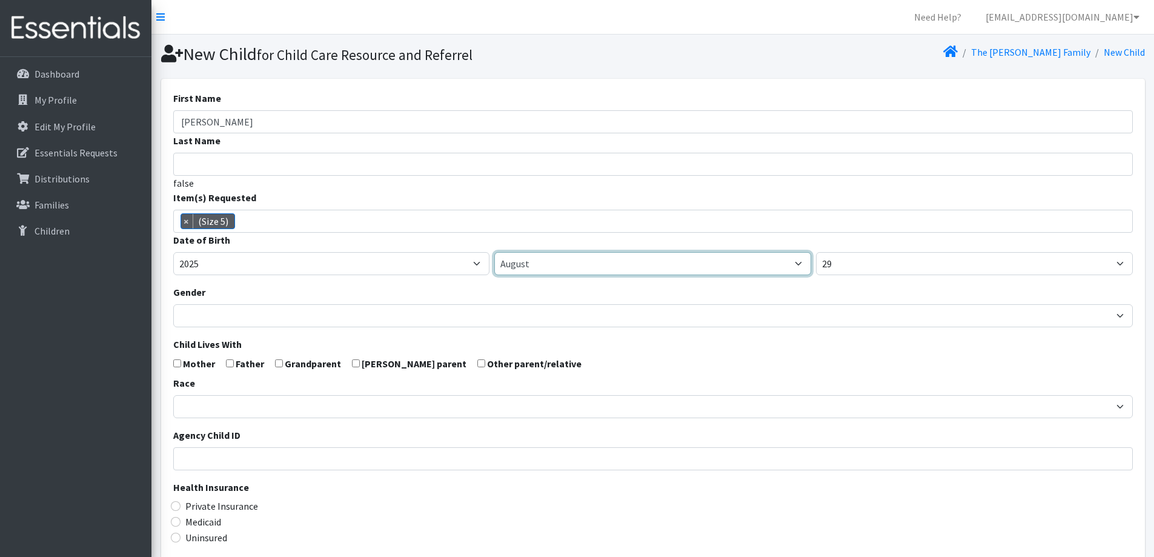
click at [539, 265] on select "January February March April May June July August September October November De…" at bounding box center [652, 263] width 317 height 23
select select "1"
click at [494, 252] on select "January February March April May June July August September October November De…" at bounding box center [652, 263] width 317 height 23
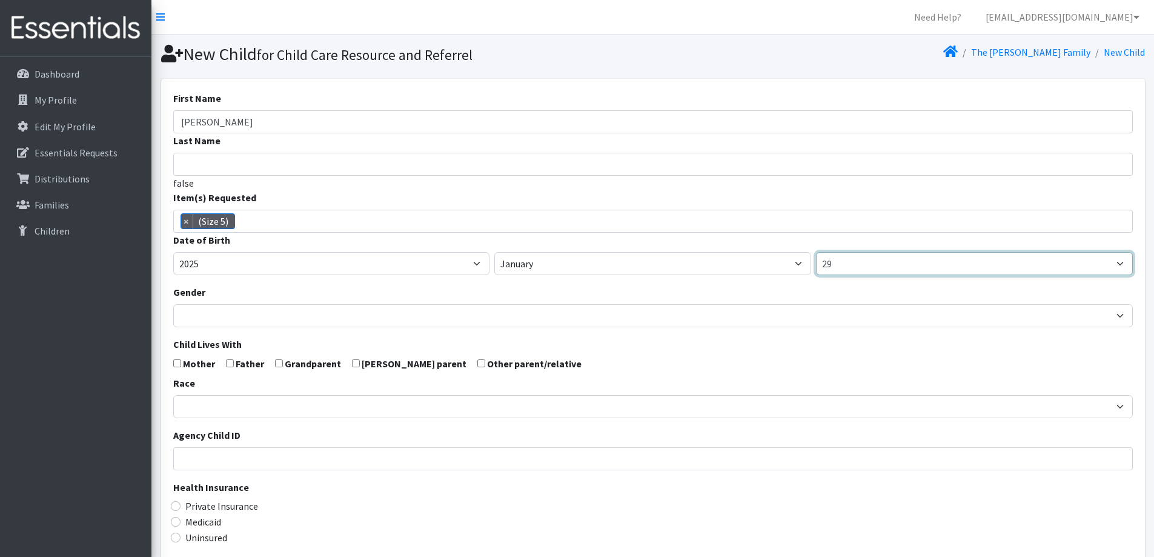
click at [864, 254] on select "1 2 3 4 5 6 7 8 9 10 11 12 13 14 15 16 17 18 19 20 21 22 23 24 25 26 27 28 29 3…" at bounding box center [974, 263] width 317 height 23
select select "6"
click at [816, 252] on select "1 2 3 4 5 6 7 8 9 10 11 12 13 14 15 16 17 18 19 20 21 22 23 24 25 26 27 28 29 3…" at bounding box center [974, 263] width 317 height 23
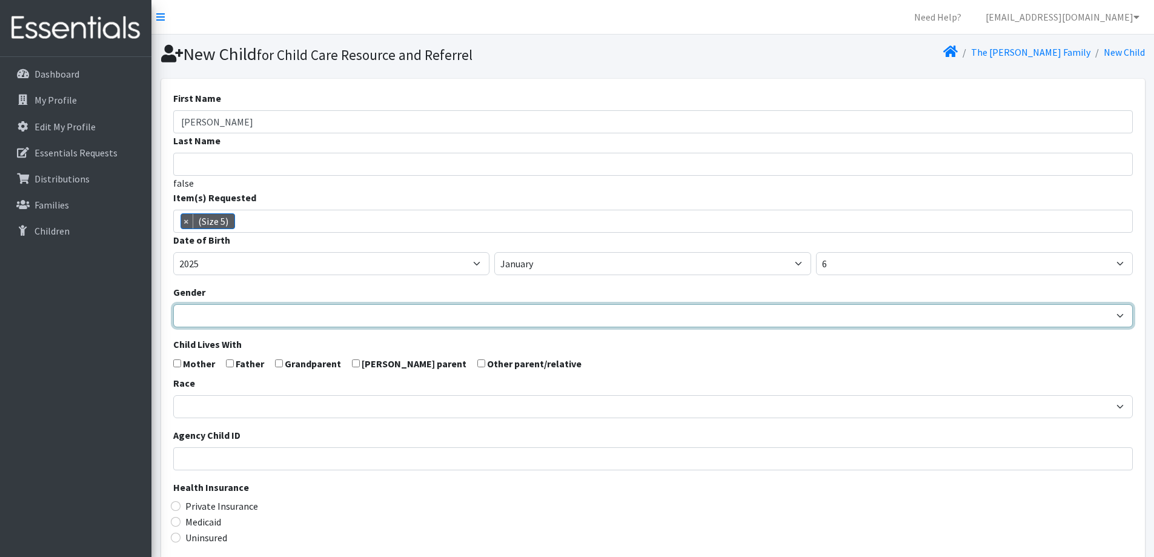
click at [290, 313] on select "Male Female" at bounding box center [653, 315] width 960 height 23
select select "[DEMOGRAPHIC_DATA]"
click at [173, 304] on select "[DEMOGRAPHIC_DATA] [DEMOGRAPHIC_DATA]" at bounding box center [653, 315] width 960 height 23
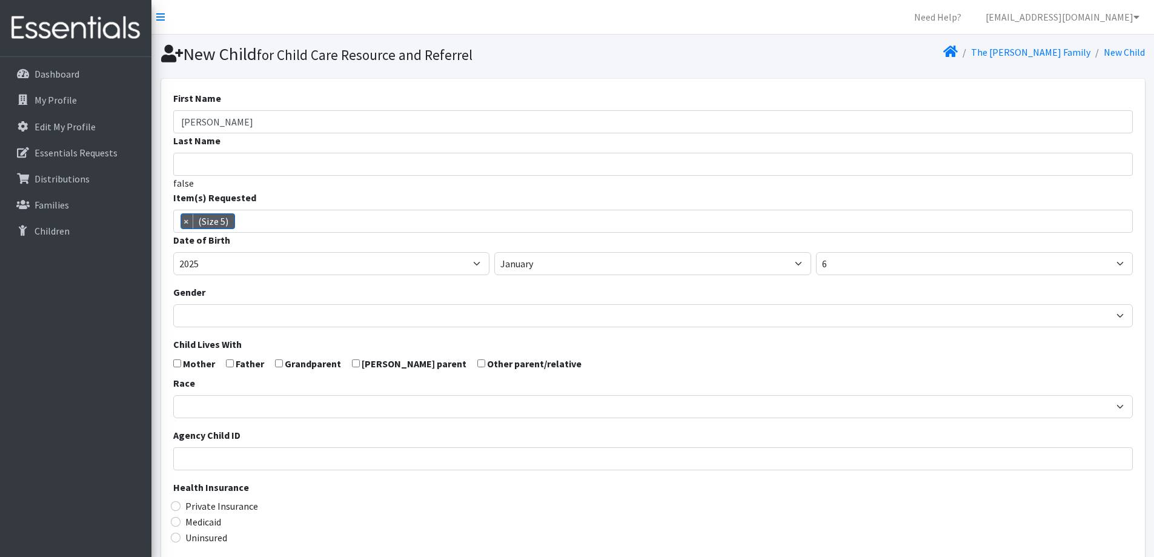
click at [175, 363] on input "checkbox" at bounding box center [177, 363] width 8 height 8
checkbox input "true"
click at [232, 361] on input "checkbox" at bounding box center [230, 363] width 8 height 8
checkbox input "true"
click at [228, 392] on div "Race African American Caucasian Hispanic Asian American Indian Pacific Islander…" at bounding box center [653, 397] width 960 height 42
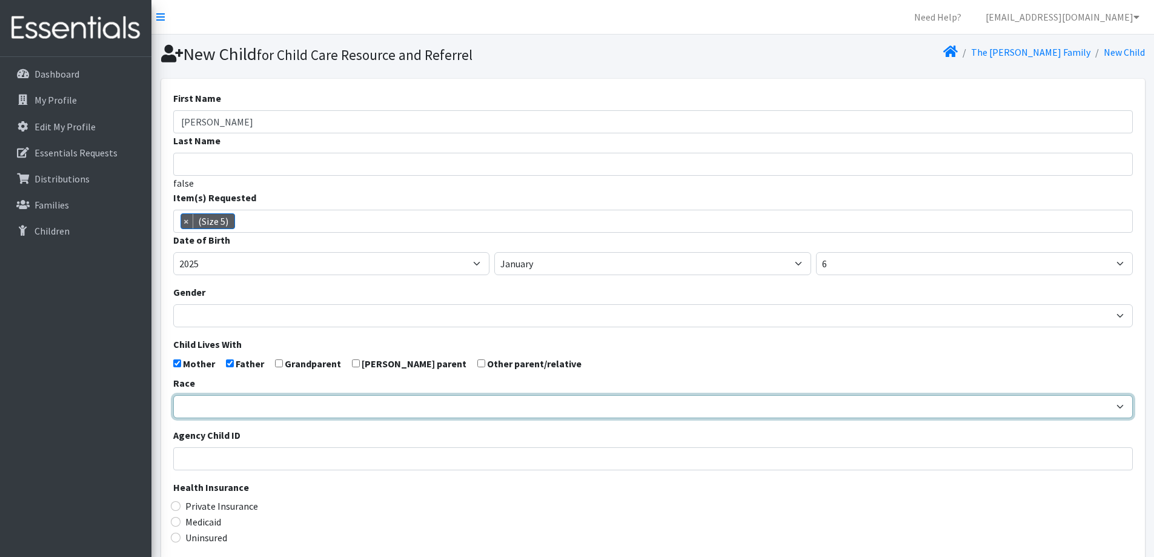
click at [270, 404] on select "African American Caucasian Hispanic Asian American Indian Pacific Islander Mult…" at bounding box center [653, 406] width 960 height 23
select select "Caucasian"
click at [173, 395] on select "African American Caucasian Hispanic Asian American Indian Pacific Islander Mult…" at bounding box center [653, 406] width 960 height 23
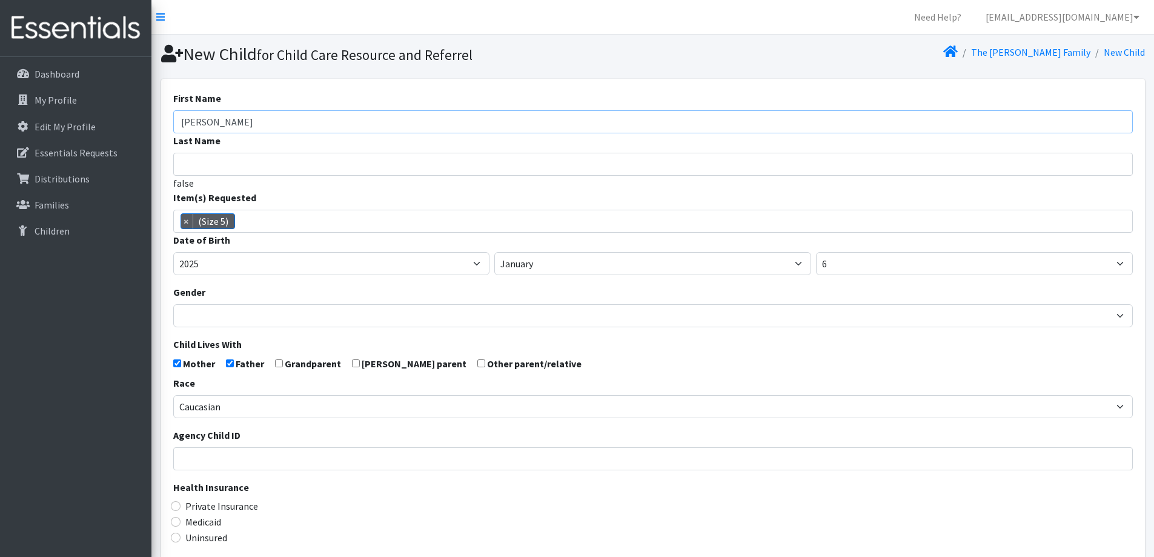
drag, startPoint x: 307, startPoint y: 110, endPoint x: 307, endPoint y: 121, distance: 10.9
click at [307, 111] on input "[PERSON_NAME]" at bounding box center [653, 121] width 960 height 23
type input "B"
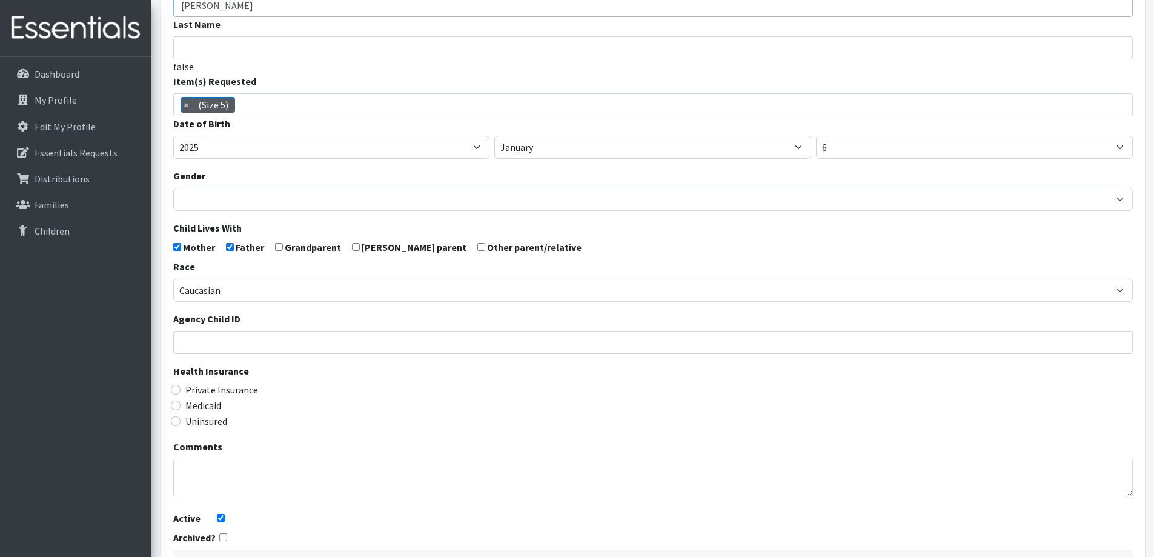
scroll to position [121, 0]
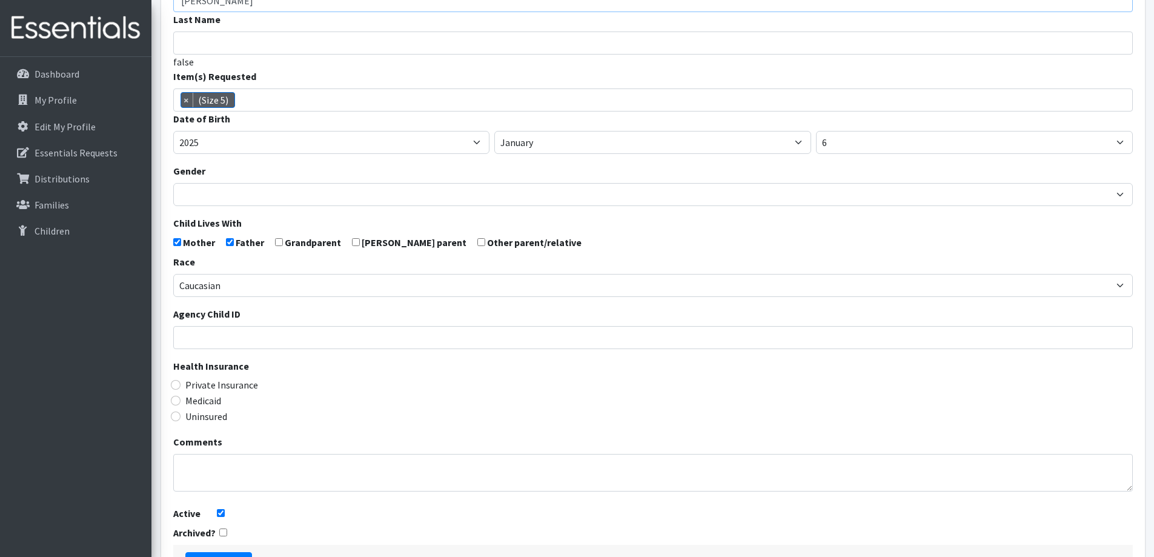
type input "[PERSON_NAME]"
click at [205, 405] on label "Medicaid" at bounding box center [203, 400] width 36 height 15
click at [181, 405] on input "Medicaid" at bounding box center [176, 401] width 10 height 10
radio input "true"
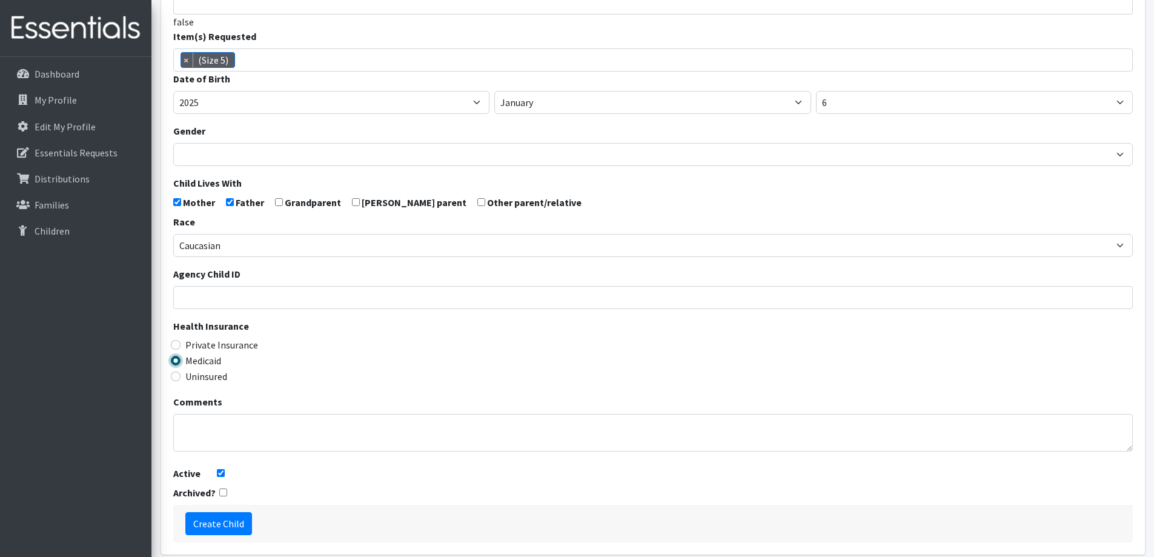
scroll to position [214, 0]
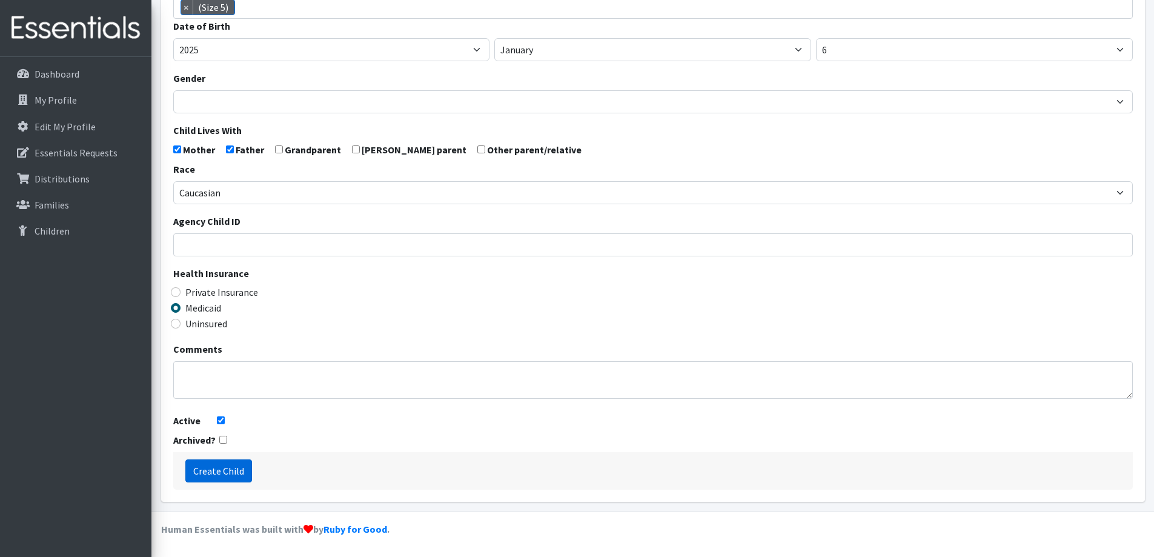
click at [233, 459] on input "Create Child" at bounding box center [218, 470] width 67 height 23
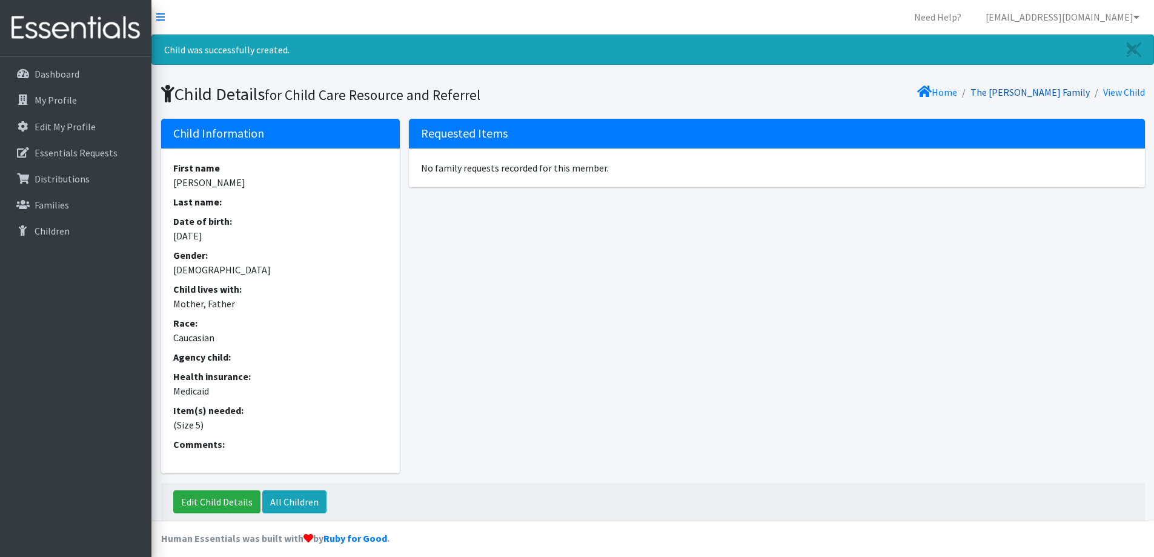
click at [1039, 93] on link "The [PERSON_NAME] Family" at bounding box center [1029, 92] width 119 height 12
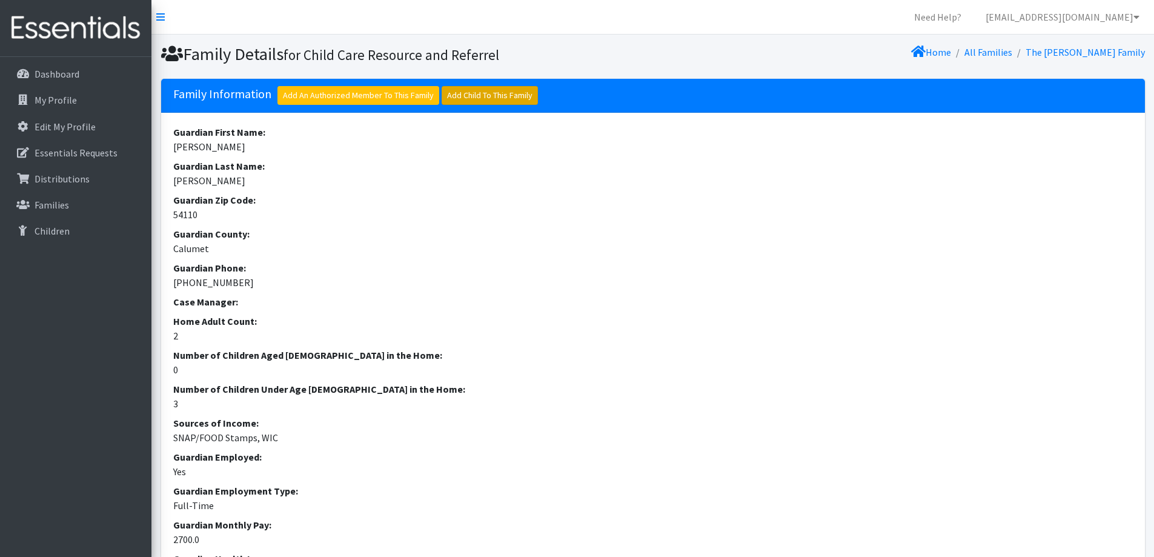
click at [482, 94] on link "Add Child To This Family" at bounding box center [490, 95] width 96 height 19
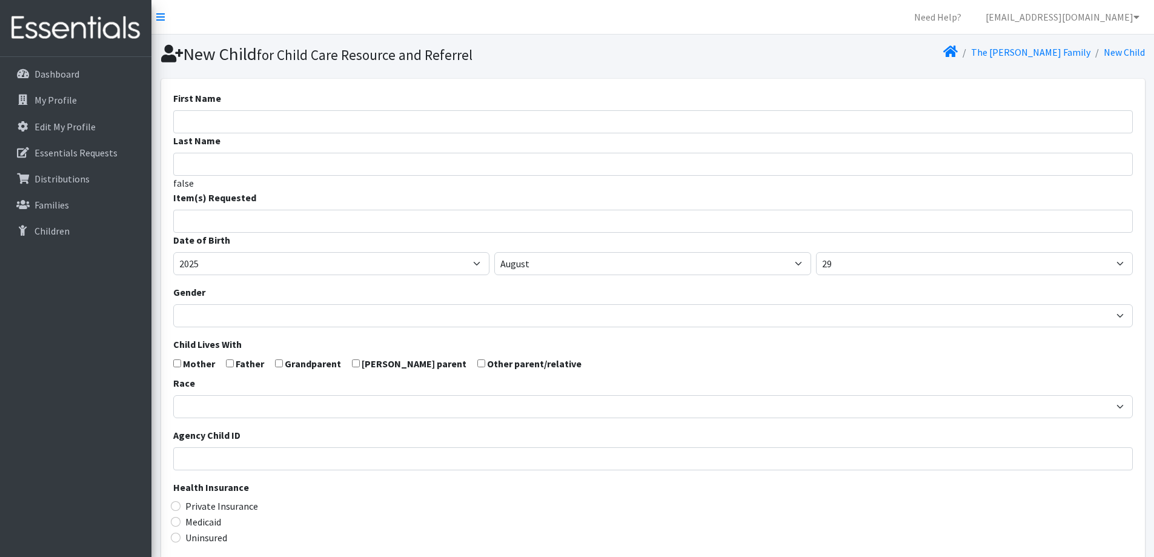
select select
click at [437, 128] on input "First Name" at bounding box center [653, 121] width 960 height 23
type input "[PERSON_NAME]"
click at [353, 217] on input "search" at bounding box center [661, 219] width 955 height 11
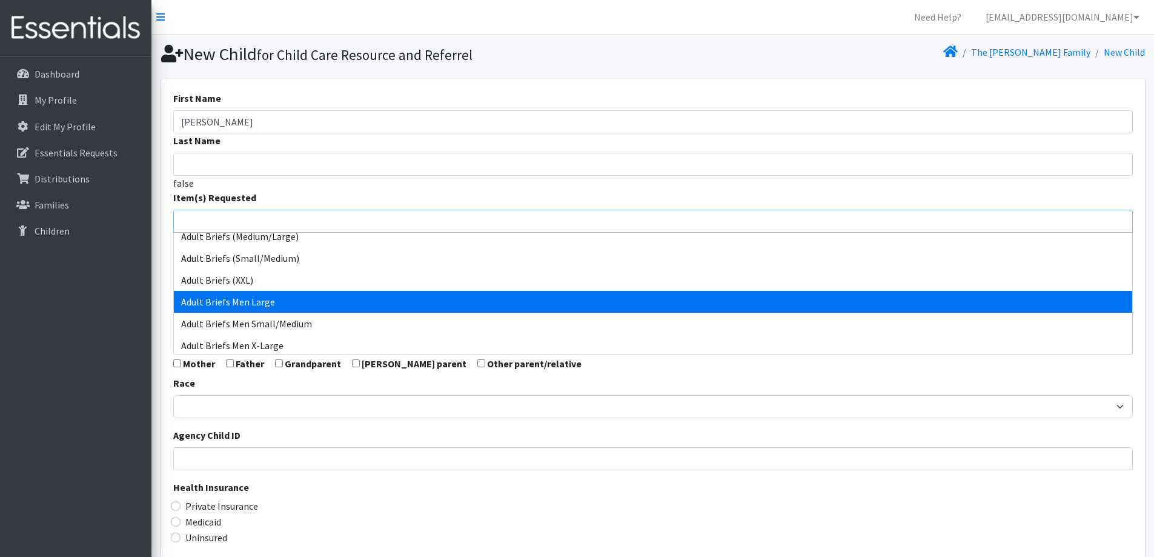
scroll to position [121, 0]
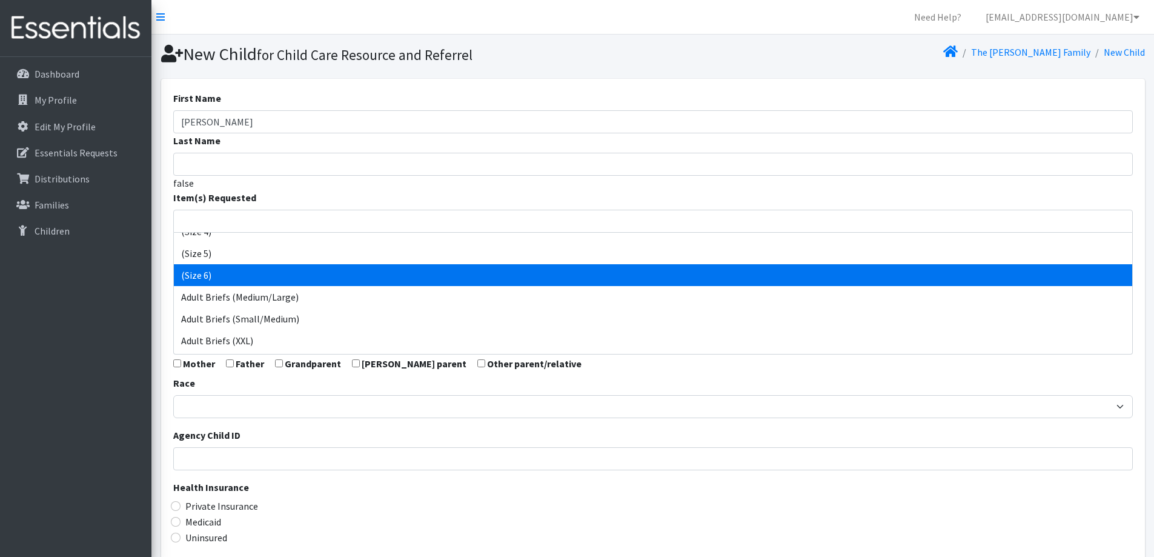
select select "14491"
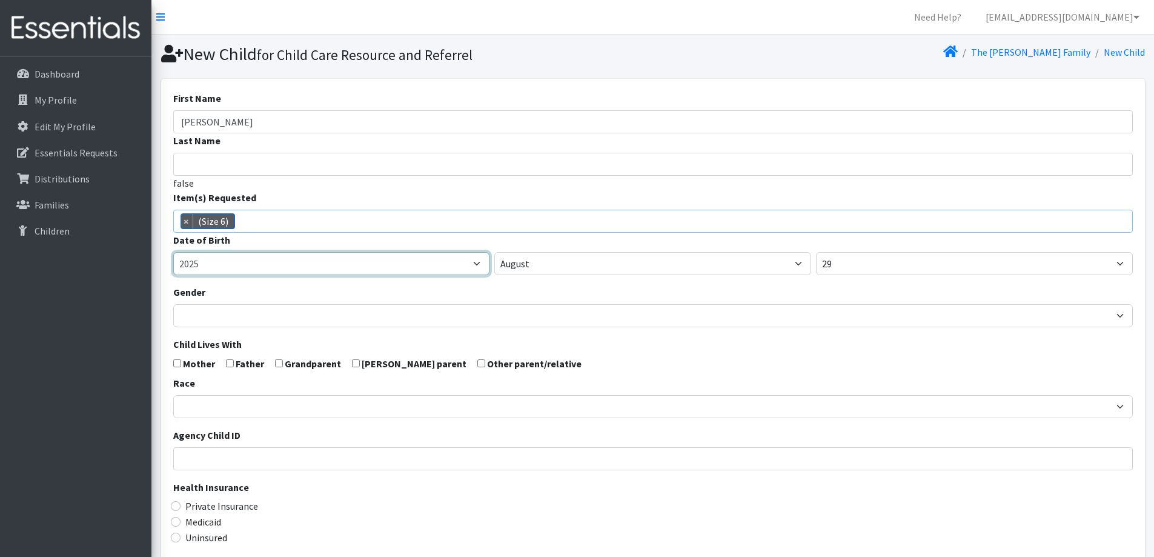
click at [442, 260] on select "2005 2006 2007 2008 2009 2010 2011 2012 2013 2014 2015 2016 2017 2018 2019 2020…" at bounding box center [331, 263] width 317 height 23
select select "2022"
click at [173, 252] on select "2005 2006 2007 2008 2009 2010 2011 2012 2013 2014 2015 2016 2017 2018 2019 2020…" at bounding box center [331, 263] width 317 height 23
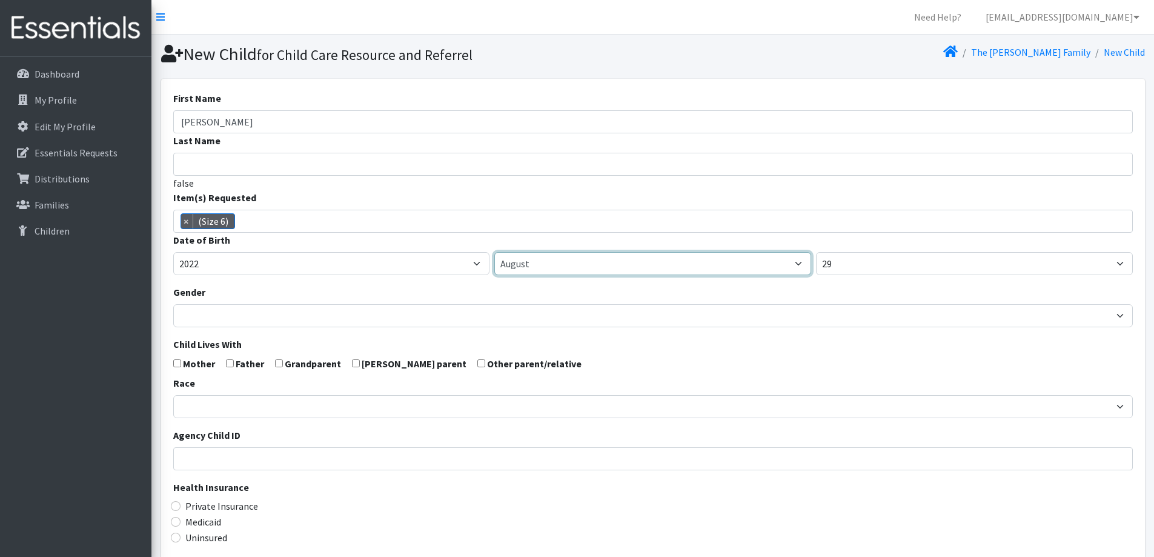
click at [582, 274] on select "January February March April May June July August September October November De…" at bounding box center [652, 263] width 317 height 23
select select "5"
click at [494, 252] on select "January February March April May June July August September October November De…" at bounding box center [652, 263] width 317 height 23
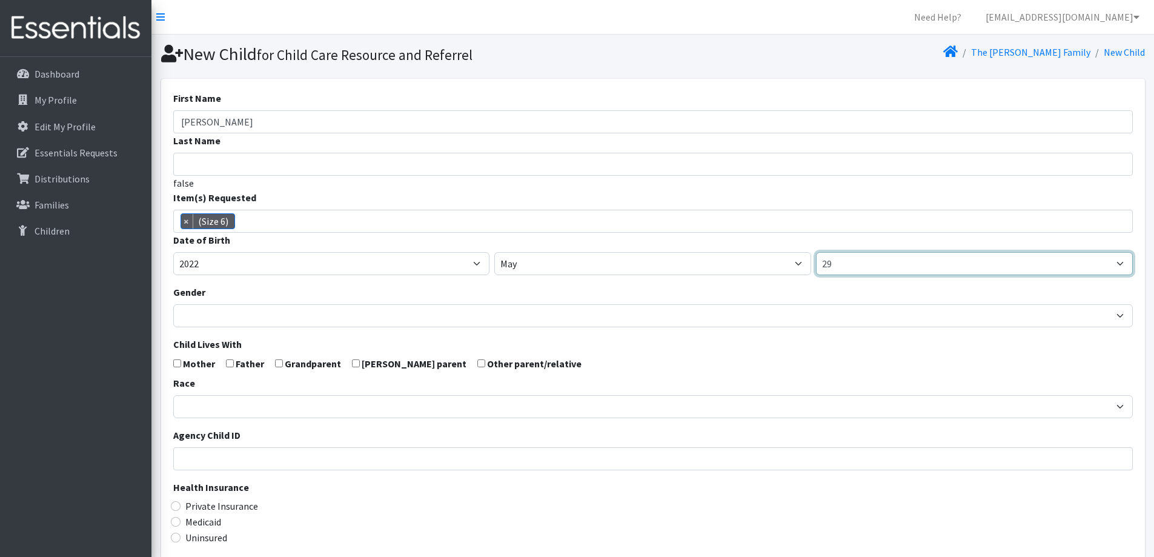
click at [841, 264] on select "1 2 3 4 5 6 7 8 9 10 11 12 13 14 15 16 17 18 19 20 21 22 23 24 25 26 27 28 29 3…" at bounding box center [974, 263] width 317 height 23
select select "26"
click at [816, 252] on select "1 2 3 4 5 6 7 8 9 10 11 12 13 14 15 16 17 18 19 20 21 22 23 24 25 26 27 28 29 3…" at bounding box center [974, 263] width 317 height 23
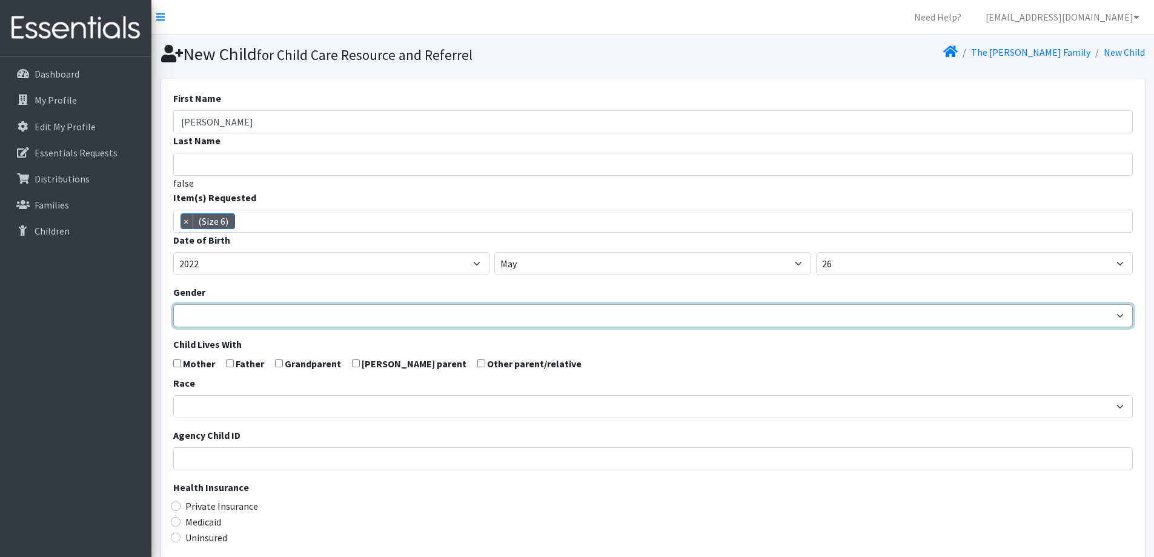
click at [529, 320] on select "Male Female" at bounding box center [653, 315] width 960 height 23
select select "[DEMOGRAPHIC_DATA]"
click at [173, 304] on select "Male Female" at bounding box center [653, 315] width 960 height 23
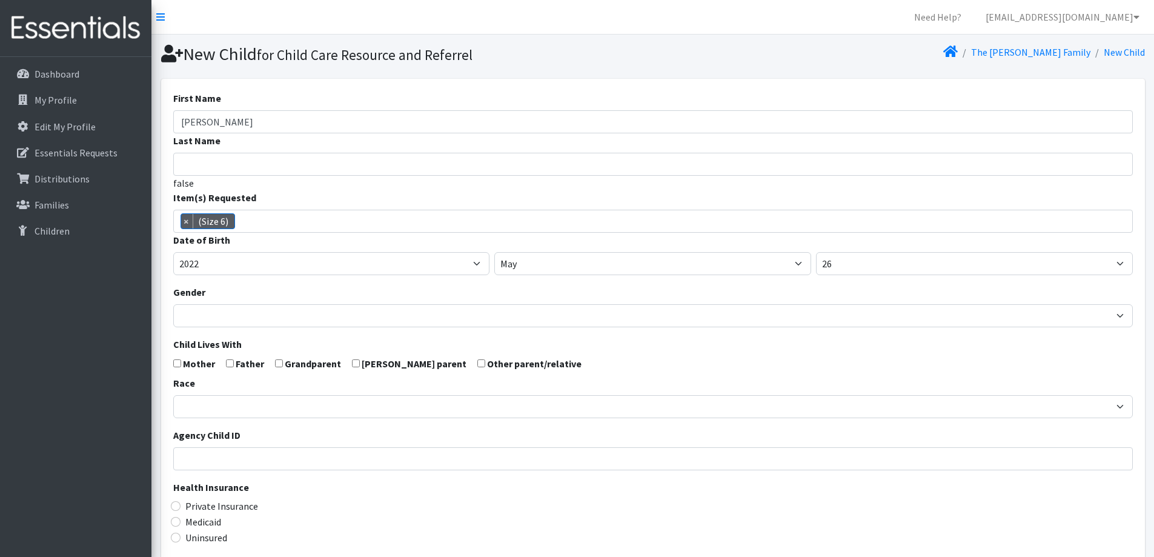
click at [180, 363] on input "checkbox" at bounding box center [177, 363] width 8 height 8
checkbox input "true"
click at [230, 362] on input "checkbox" at bounding box center [230, 363] width 8 height 8
checkbox input "true"
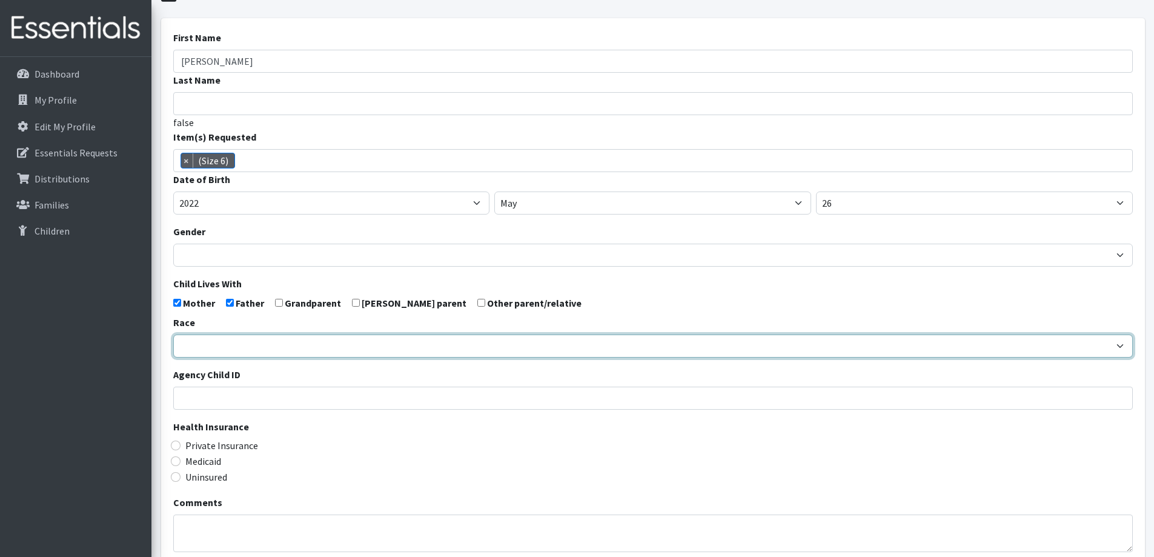
click at [405, 340] on select "African American Caucasian Hispanic Asian American Indian Pacific Islander Mult…" at bounding box center [653, 345] width 960 height 23
select select "Caucasian"
click at [173, 334] on select "African American Caucasian Hispanic Asian American Indian Pacific Islander Mult…" at bounding box center [653, 345] width 960 height 23
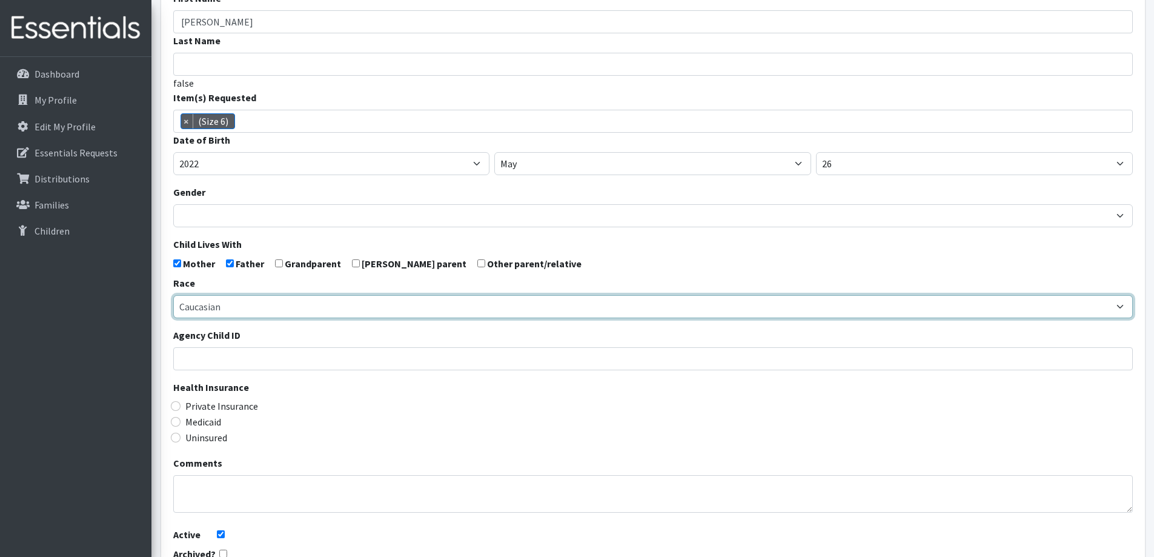
scroll to position [121, 0]
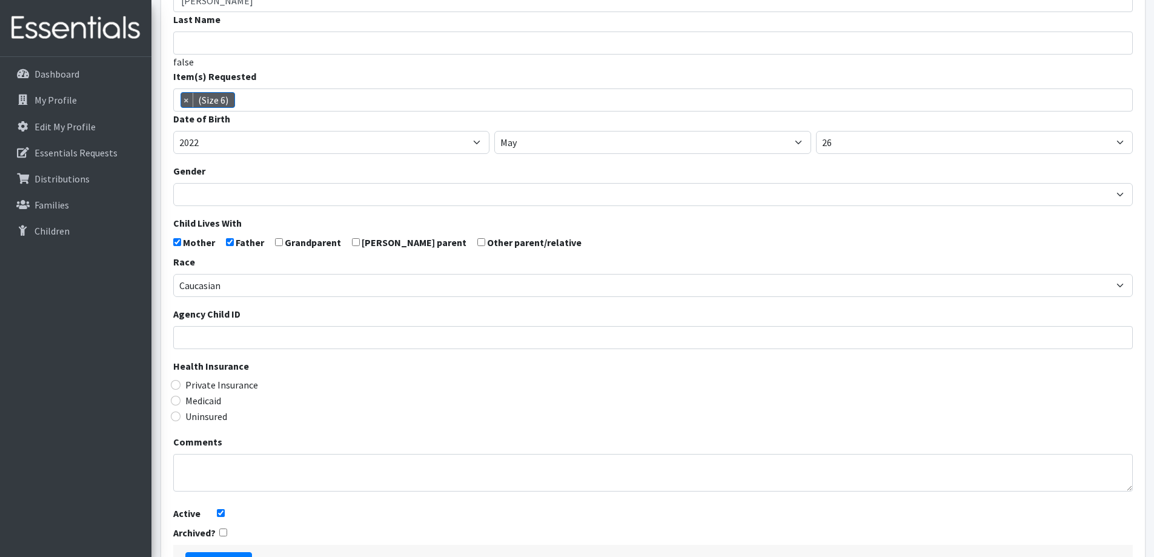
click at [228, 244] on input "checkbox" at bounding box center [230, 242] width 8 height 8
checkbox input "false"
click at [173, 244] on input "checkbox" at bounding box center [177, 242] width 8 height 8
checkbox input "false"
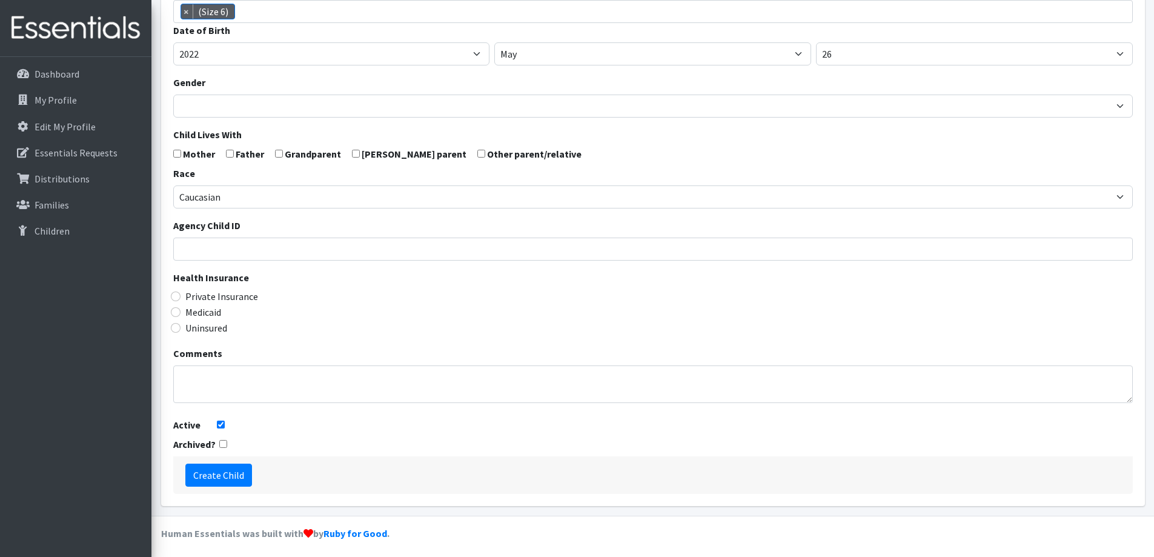
scroll to position [214, 0]
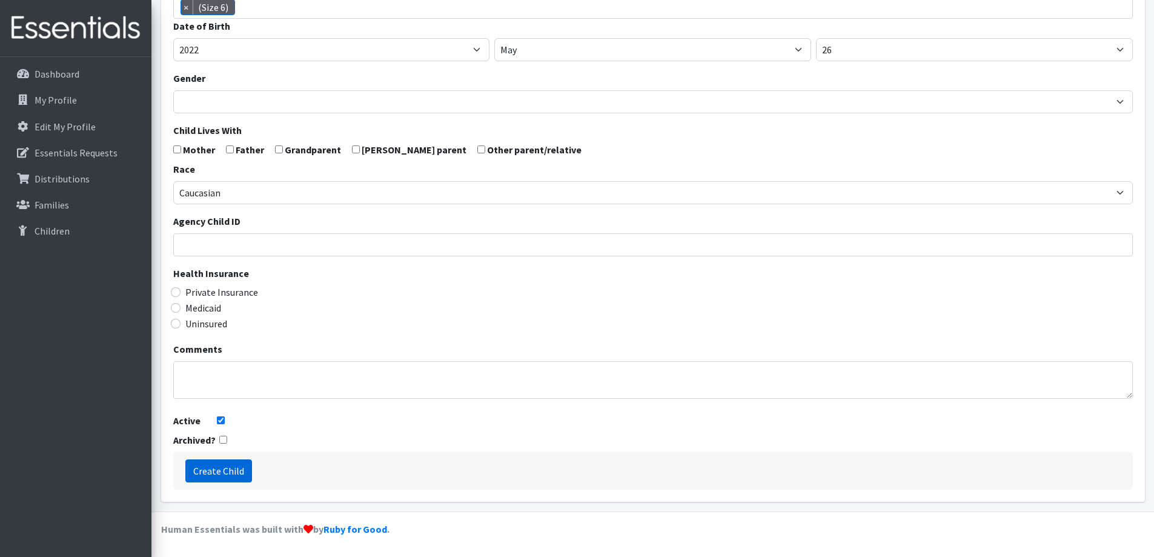
click at [242, 466] on input "Create Child" at bounding box center [218, 470] width 67 height 23
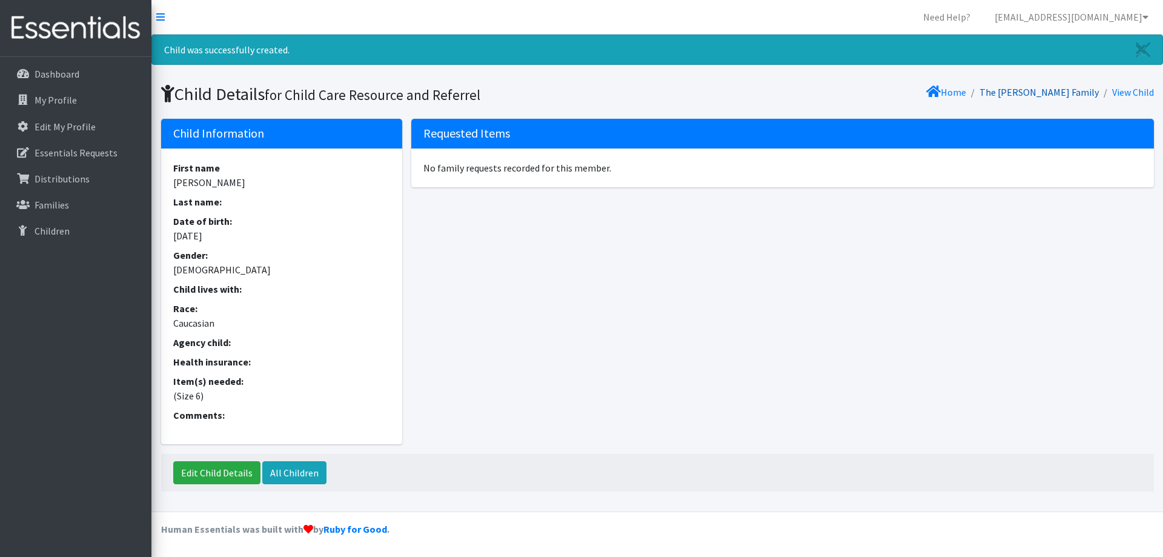
click at [1055, 86] on link "The [PERSON_NAME] Family" at bounding box center [1039, 92] width 119 height 12
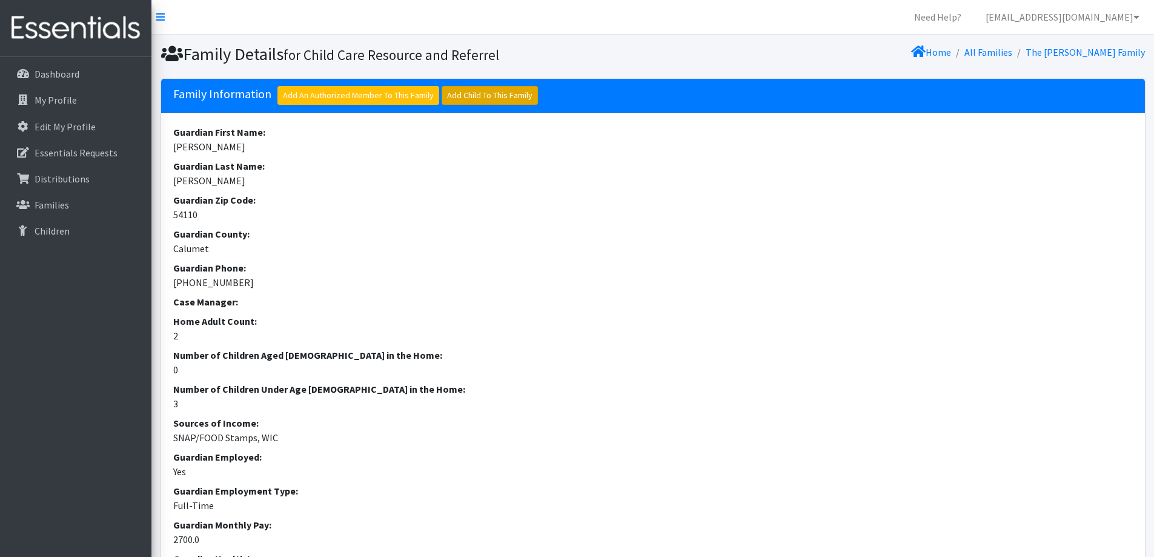
click at [469, 96] on link "Add Child To This Family" at bounding box center [490, 95] width 96 height 19
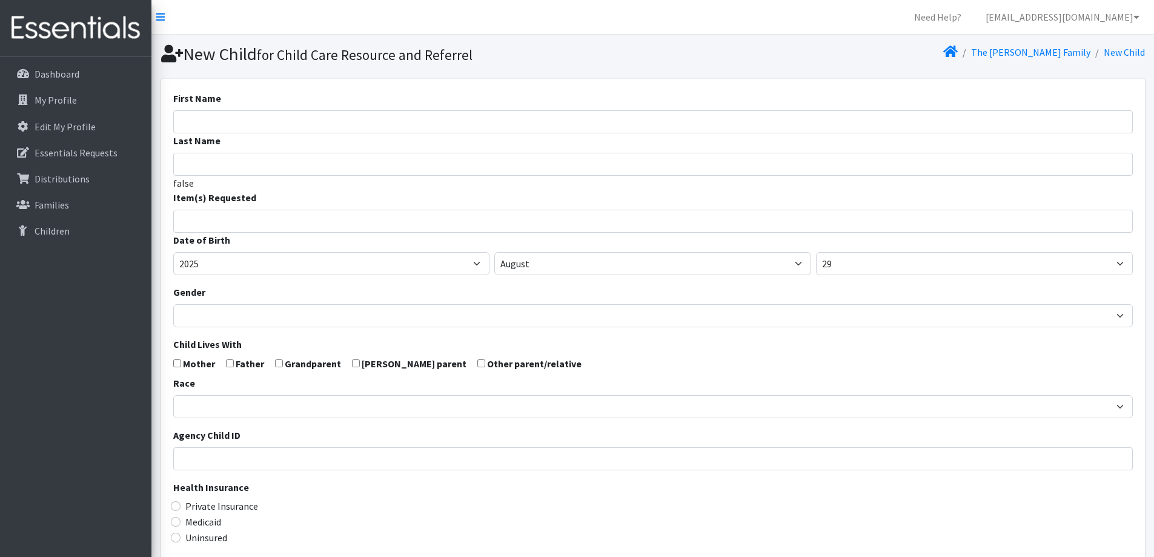
select select
click at [330, 132] on input "First Name" at bounding box center [653, 121] width 960 height 23
type input "Weston"
click at [356, 216] on input "search" at bounding box center [661, 219] width 955 height 11
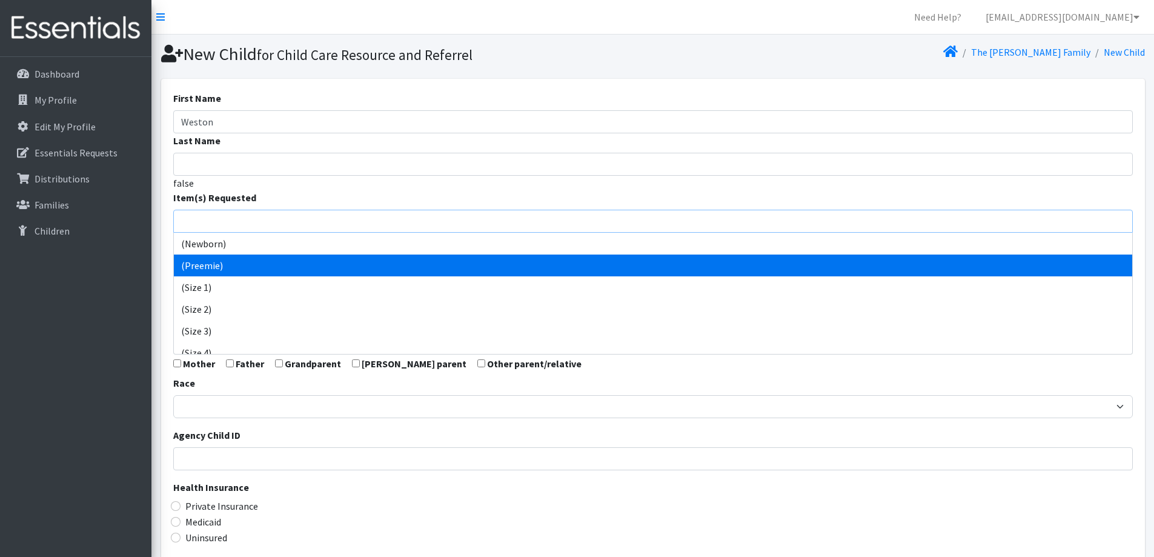
scroll to position [121, 0]
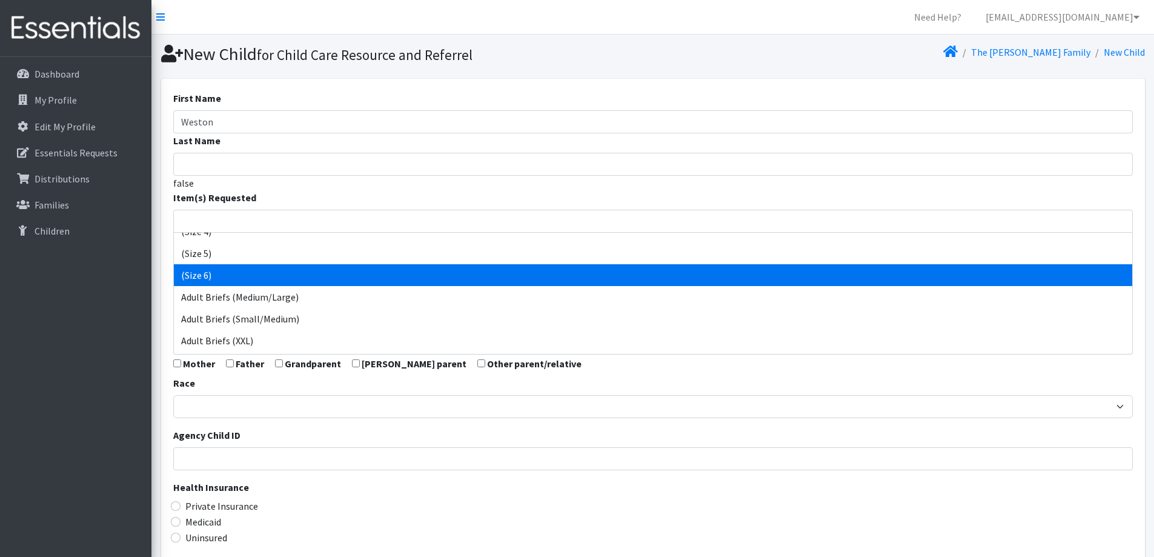
select select "14491"
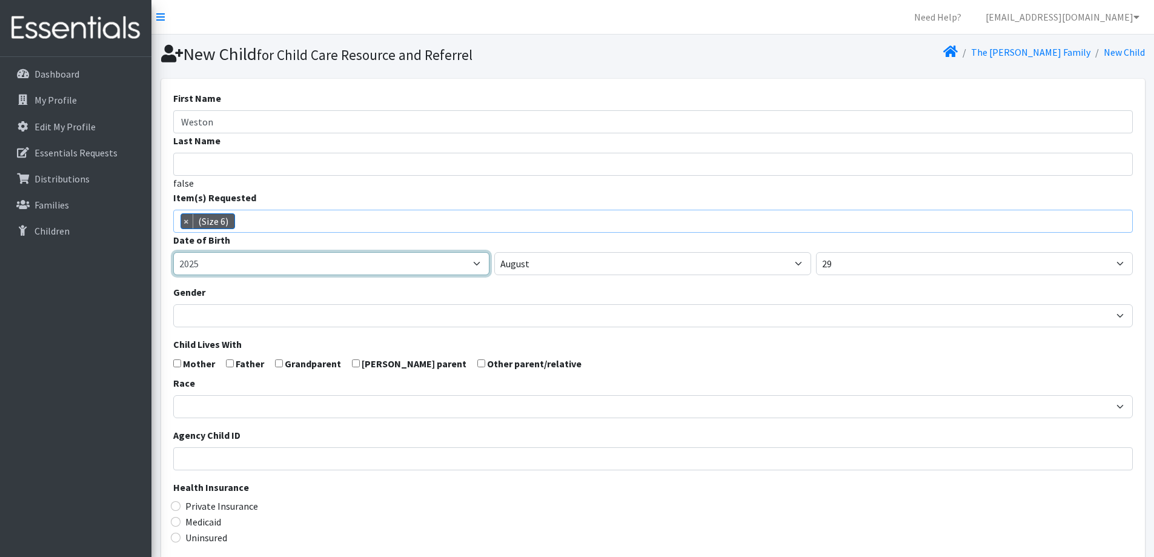
click at [423, 256] on select "2005 2006 2007 2008 2009 2010 2011 2012 2013 2014 2015 2016 2017 2018 2019 2020…" at bounding box center [331, 263] width 317 height 23
select select "2023"
click at [173, 252] on select "2005 2006 2007 2008 2009 2010 2011 2012 2013 2014 2015 2016 2017 2018 2019 2020…" at bounding box center [331, 263] width 317 height 23
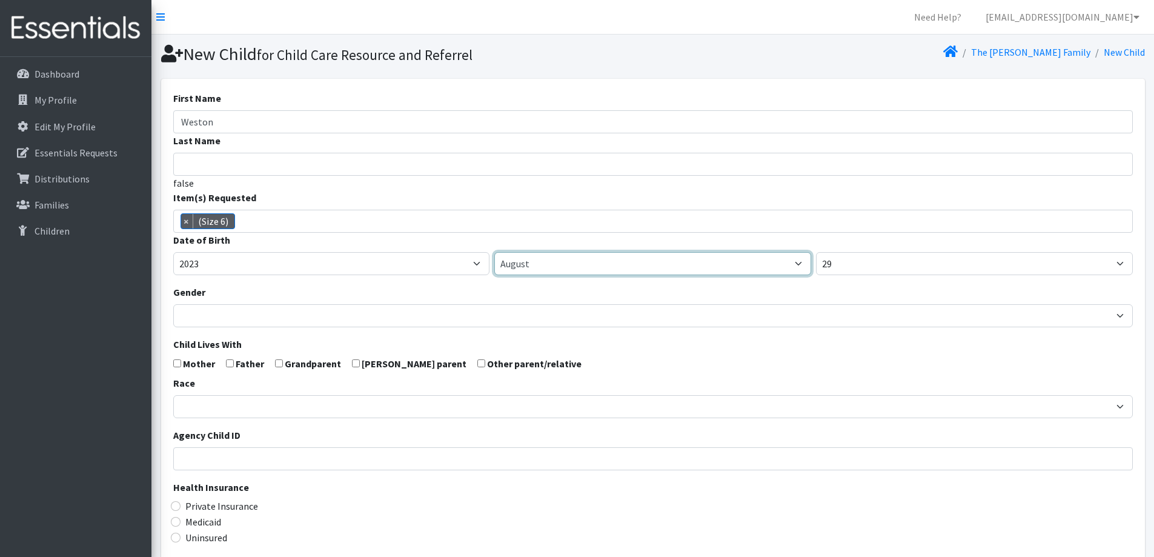
click at [563, 260] on select "January February March April May June July August September October November De…" at bounding box center [652, 263] width 317 height 23
select select "10"
click at [494, 252] on select "January February March April May June July August September October November De…" at bounding box center [652, 263] width 317 height 23
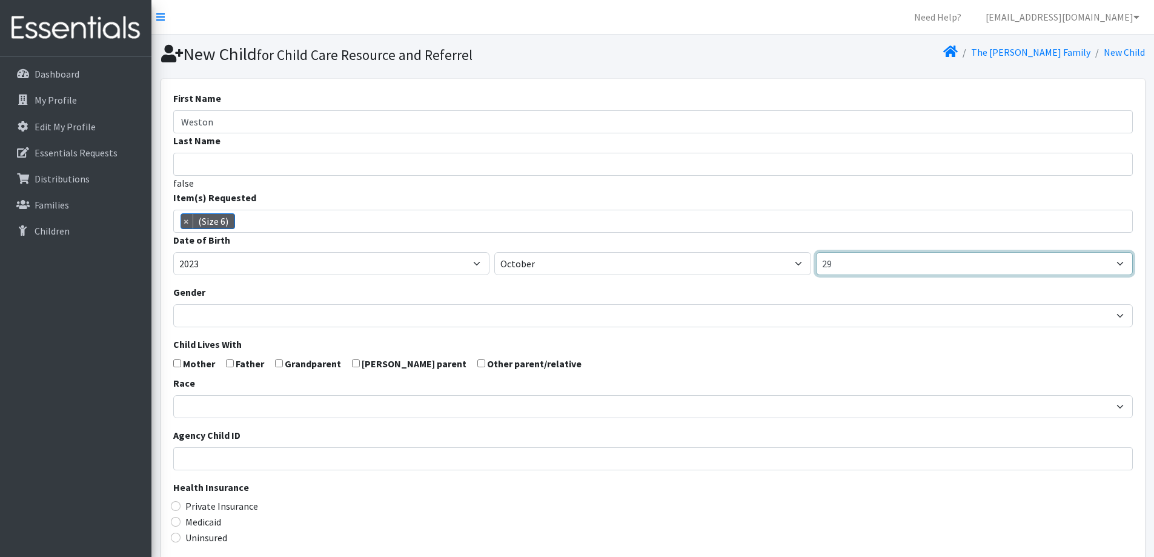
click at [863, 265] on select "1 2 3 4 5 6 7 8 9 10 11 12 13 14 15 16 17 18 19 20 21 22 23 24 25 26 27 28 29 3…" at bounding box center [974, 263] width 317 height 23
select select "9"
click at [816, 252] on select "1 2 3 4 5 6 7 8 9 10 11 12 13 14 15 16 17 18 19 20 21 22 23 24 25 26 27 28 29 3…" at bounding box center [974, 263] width 317 height 23
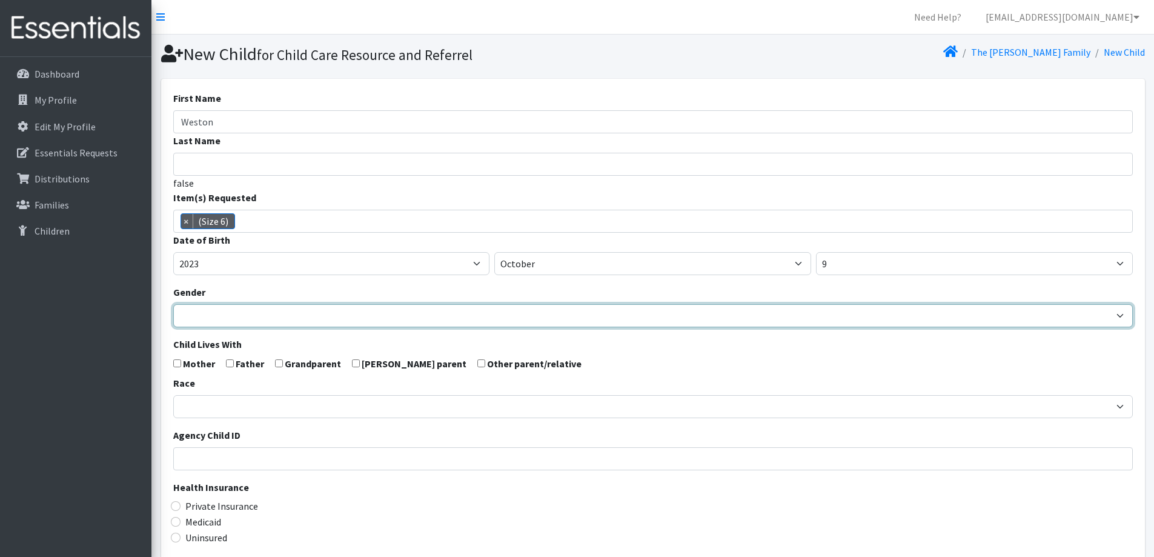
click at [383, 322] on select "Male Female" at bounding box center [653, 315] width 960 height 23
select select "Male"
click at [173, 304] on select "Male Female" at bounding box center [653, 315] width 960 height 23
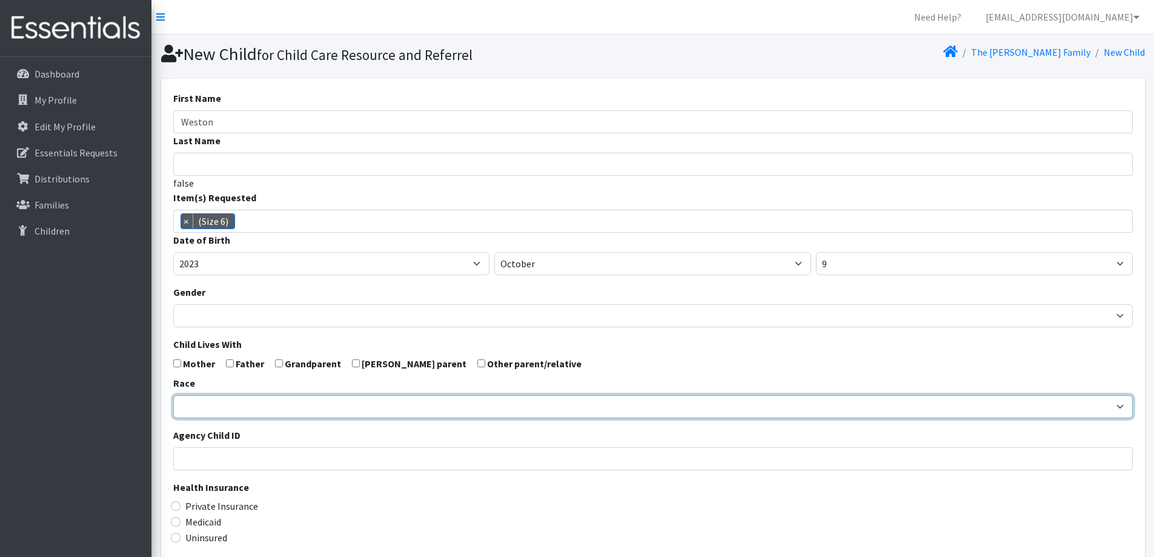
click at [354, 400] on select "[DEMOGRAPHIC_DATA] Caucasian Hispanic [DEMOGRAPHIC_DATA] [DEMOGRAPHIC_DATA] Isl…" at bounding box center [653, 406] width 960 height 23
select select "Caucasian"
click at [173, 395] on select "[DEMOGRAPHIC_DATA] Caucasian Hispanic [DEMOGRAPHIC_DATA] [DEMOGRAPHIC_DATA] Isl…" at bounding box center [653, 406] width 960 height 23
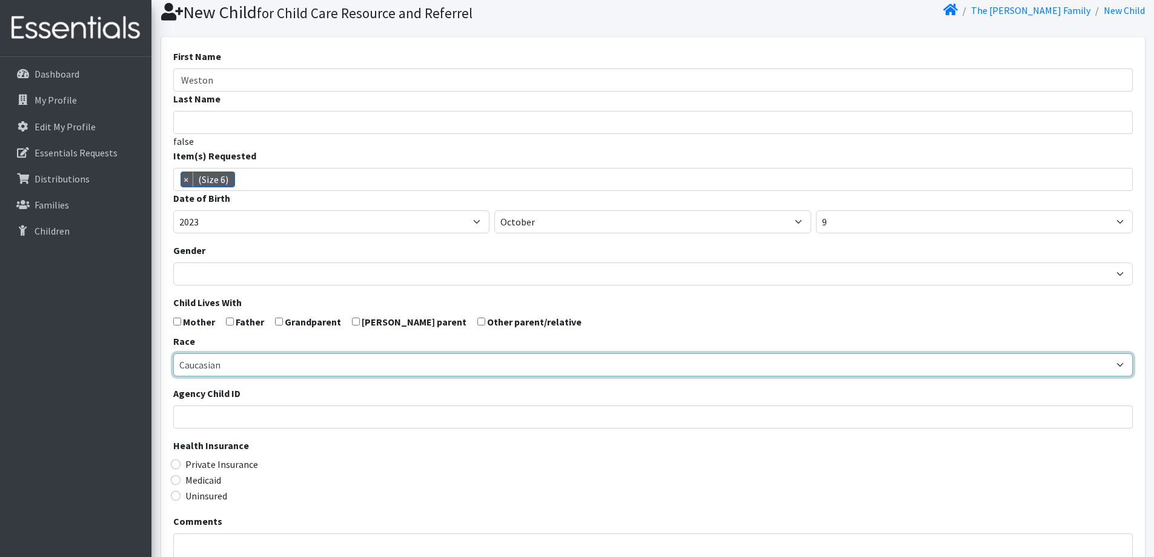
scroll to position [182, 0]
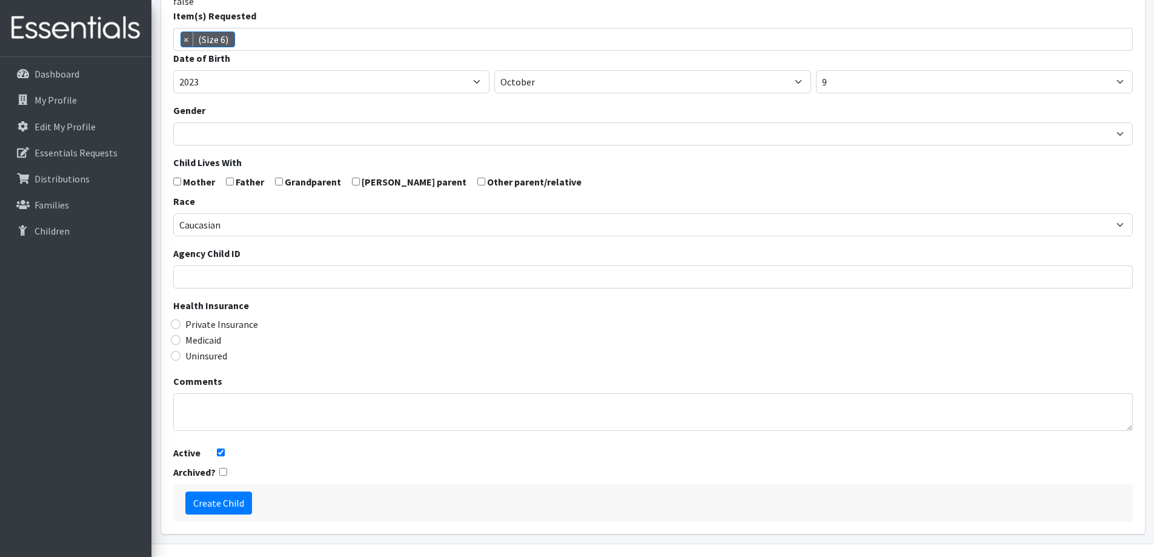
click at [221, 343] on label "Medicaid" at bounding box center [203, 340] width 36 height 15
click at [181, 343] on input "Medicaid" at bounding box center [176, 340] width 10 height 10
radio input "true"
click at [231, 501] on input "Create Child" at bounding box center [218, 502] width 67 height 23
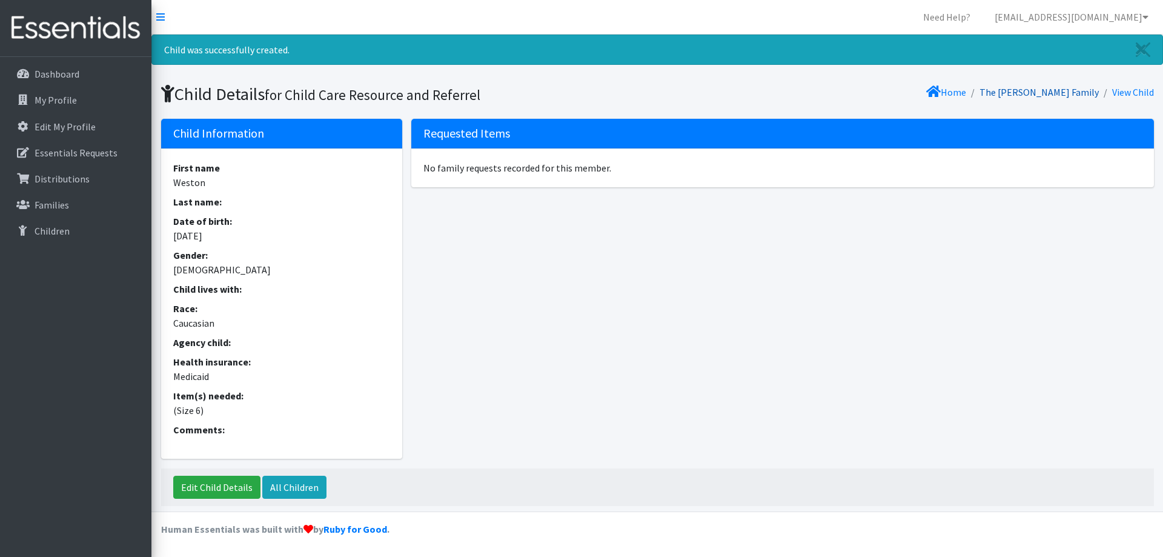
click at [1032, 96] on link "The [PERSON_NAME] Family" at bounding box center [1039, 92] width 119 height 12
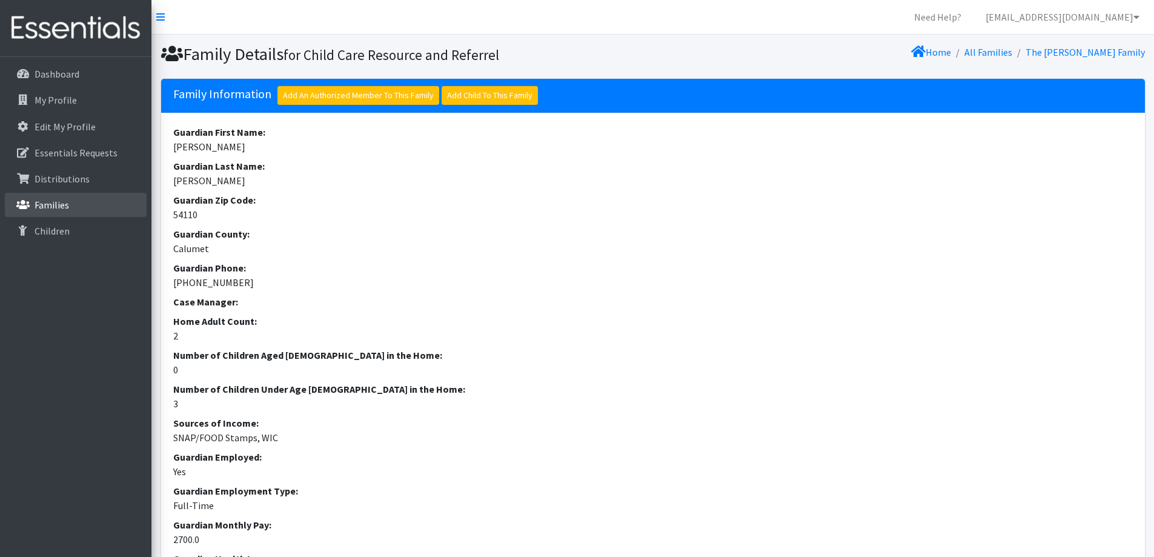
click at [82, 203] on link "Families" at bounding box center [76, 205] width 142 height 24
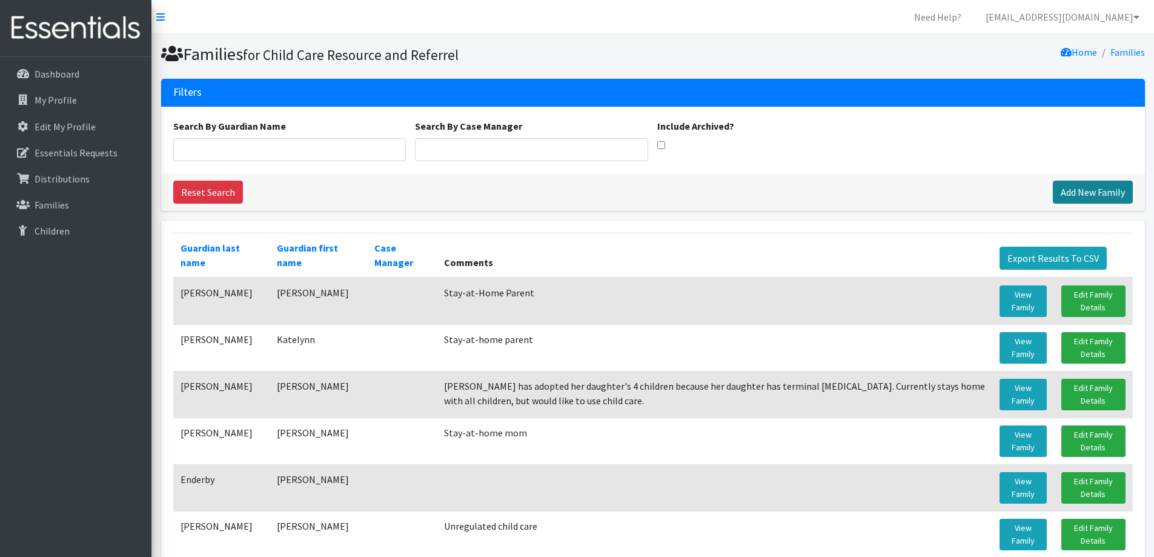
click at [1083, 181] on link "Add New Family" at bounding box center [1093, 192] width 80 height 23
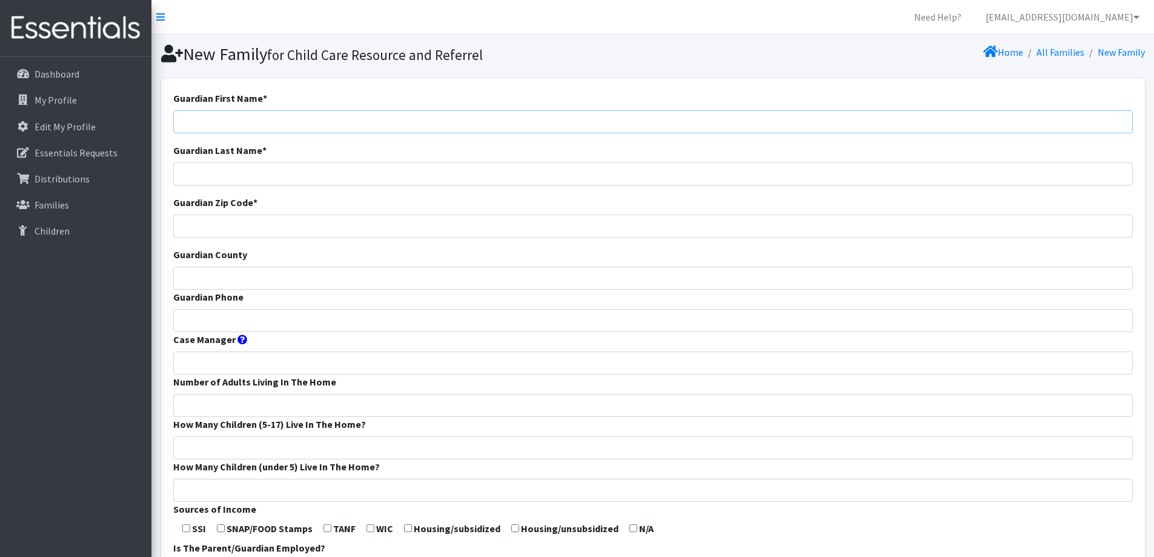
click at [345, 119] on input "Guardian First Name *" at bounding box center [653, 121] width 960 height 23
type input "Fraidoon"
type input "[PERSON_NAME]"
type input "54915"
click at [347, 278] on input "Guardian County" at bounding box center [653, 278] width 960 height 23
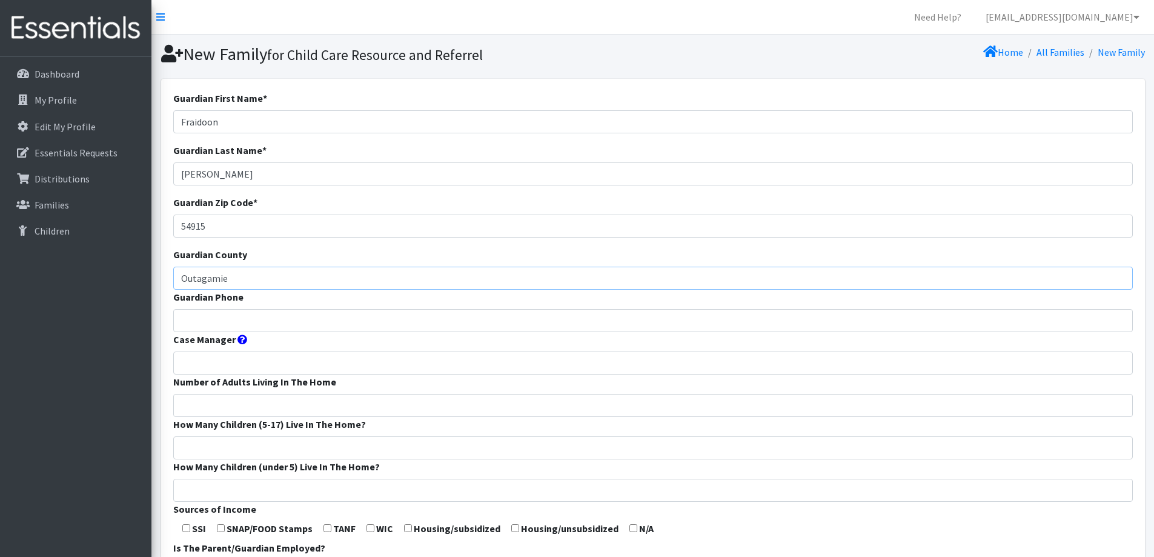
type input "Outagamie"
click at [335, 319] on input "Guardian Phone" at bounding box center [653, 320] width 960 height 23
type input "[PHONE_NUMBER]"
click at [287, 397] on input "Number of Adults Living In The Home" at bounding box center [653, 405] width 960 height 23
type input "2"
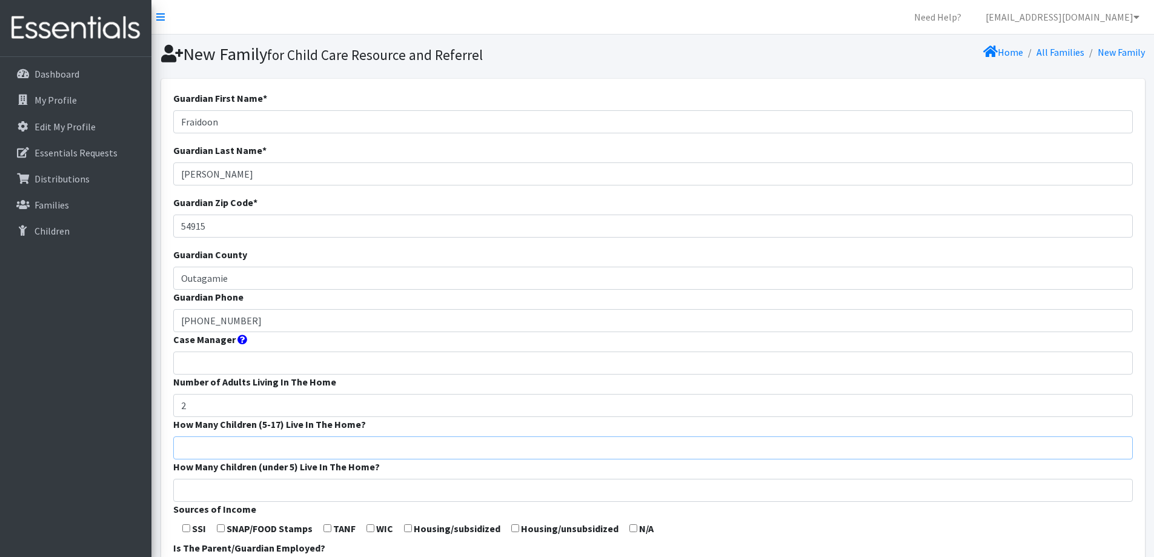
click at [293, 444] on input "How Many Children (5-17) Live In The Home?" at bounding box center [653, 447] width 960 height 23
type input "2"
click at [302, 496] on input "How Many Children (under 5) Live In The Home?" at bounding box center [653, 490] width 960 height 23
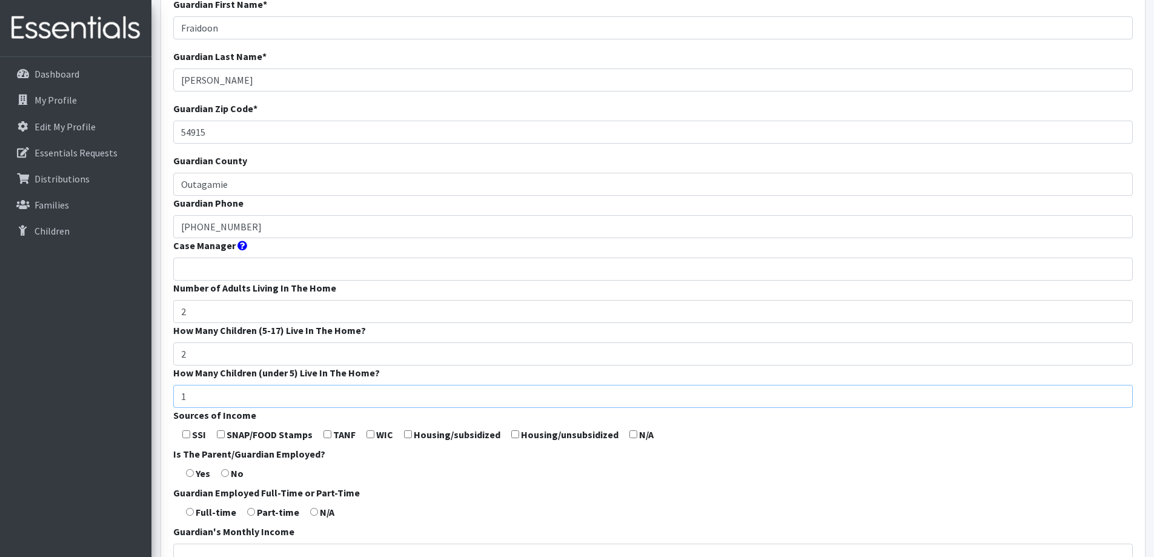
scroll to position [121, 0]
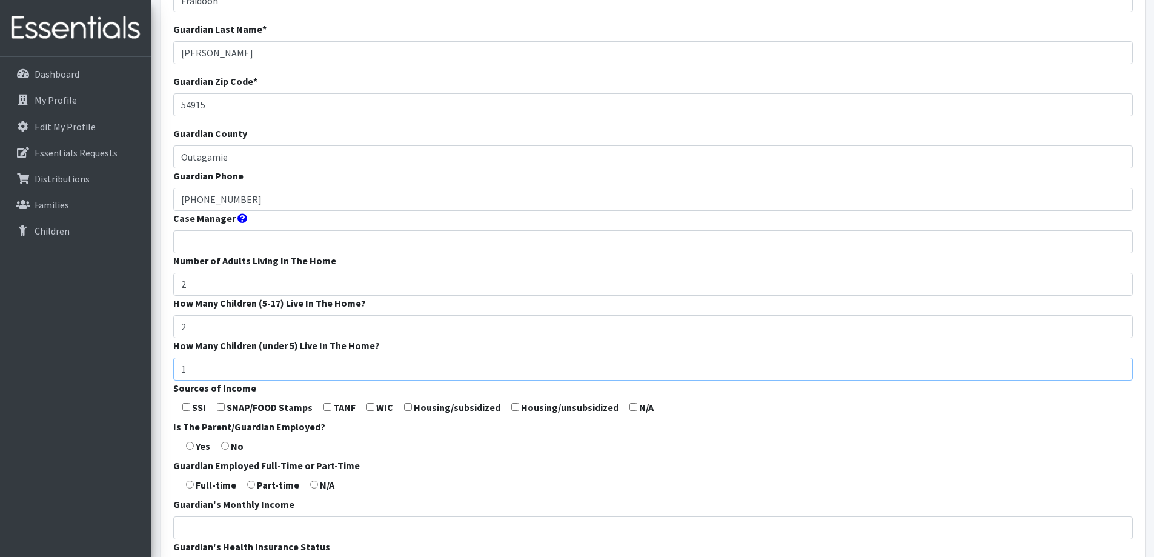
type input "1"
click at [371, 405] on input "checkbox" at bounding box center [370, 407] width 8 height 8
checkbox input "true"
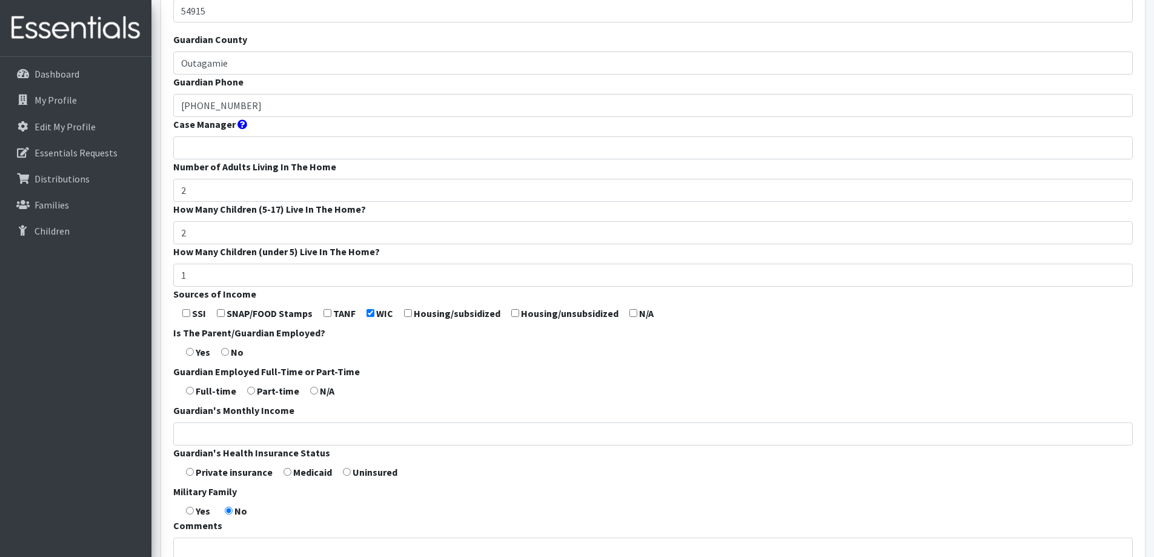
scroll to position [242, 0]
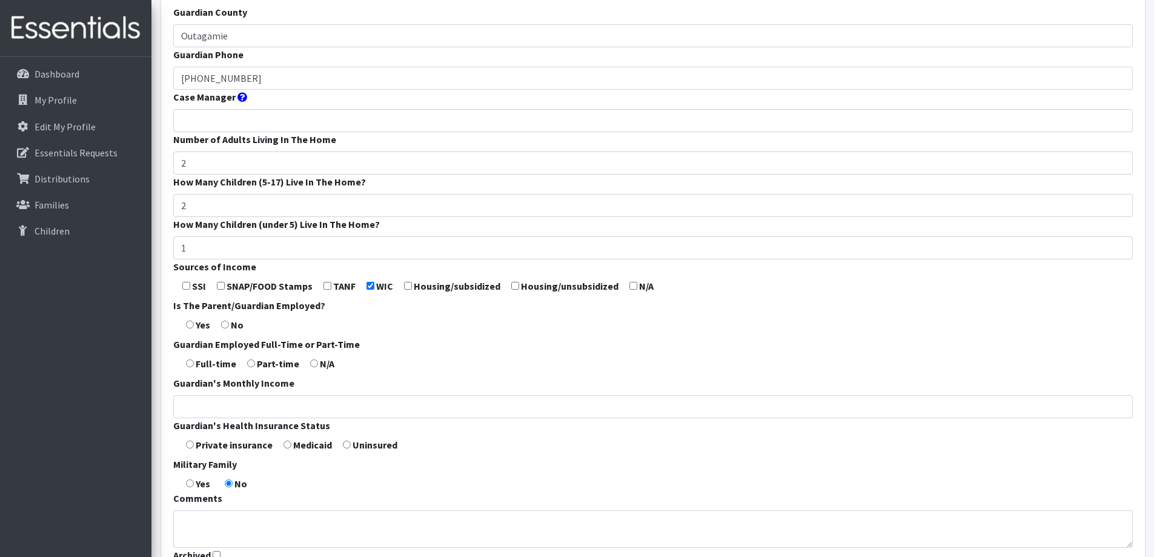
click at [190, 322] on input "radio" at bounding box center [190, 324] width 8 height 8
radio input "true"
click at [251, 364] on input "radio" at bounding box center [251, 363] width 8 height 8
radio input "true"
click at [267, 412] on input "Guardian's Monthly Income" at bounding box center [653, 406] width 960 height 23
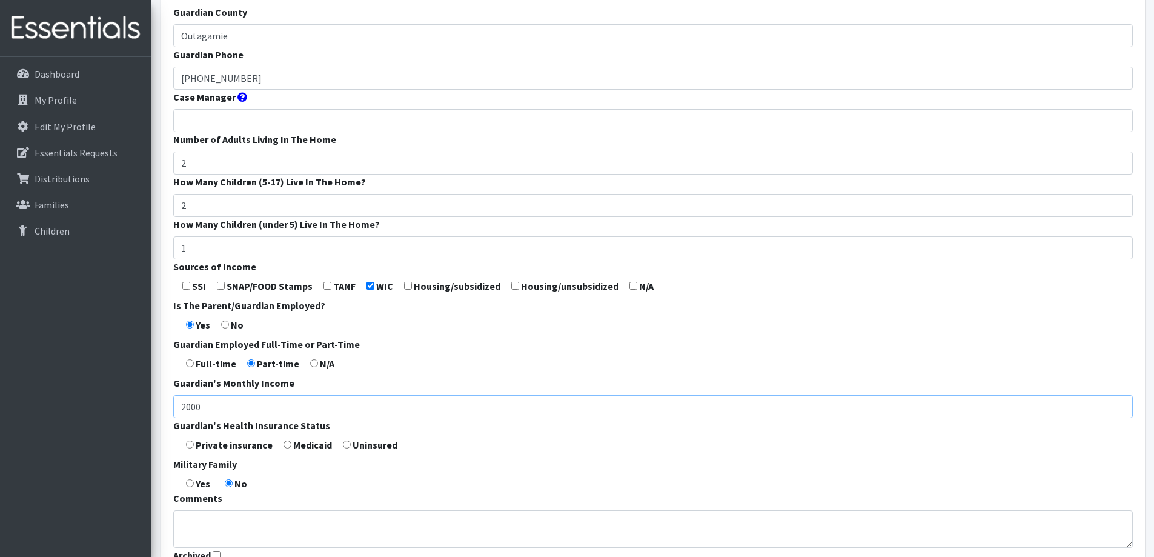
type input "2000"
click at [289, 446] on input "radio" at bounding box center [287, 444] width 8 height 8
radio input "true"
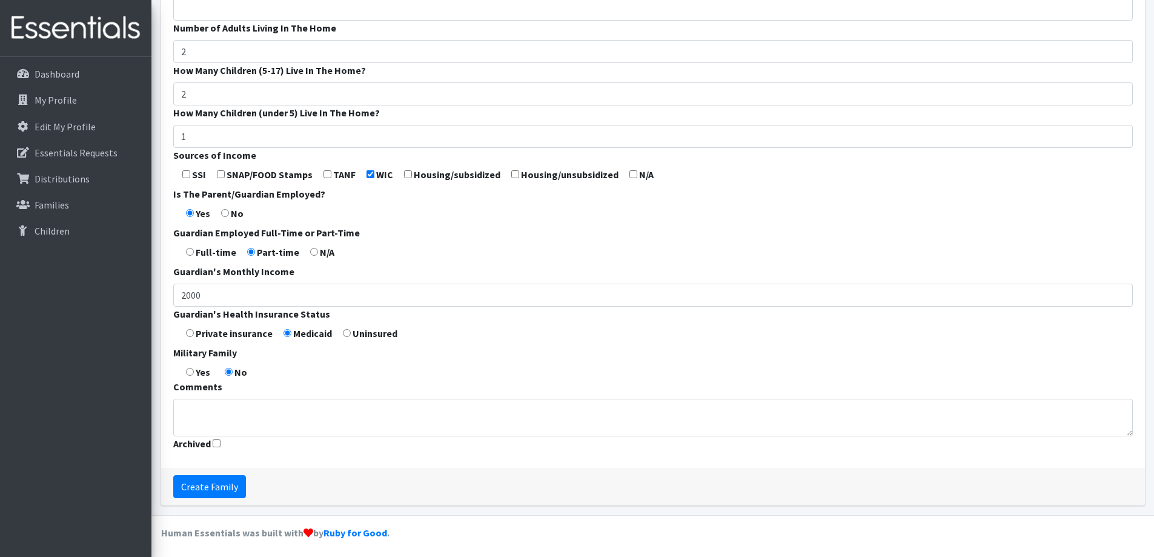
scroll to position [357, 0]
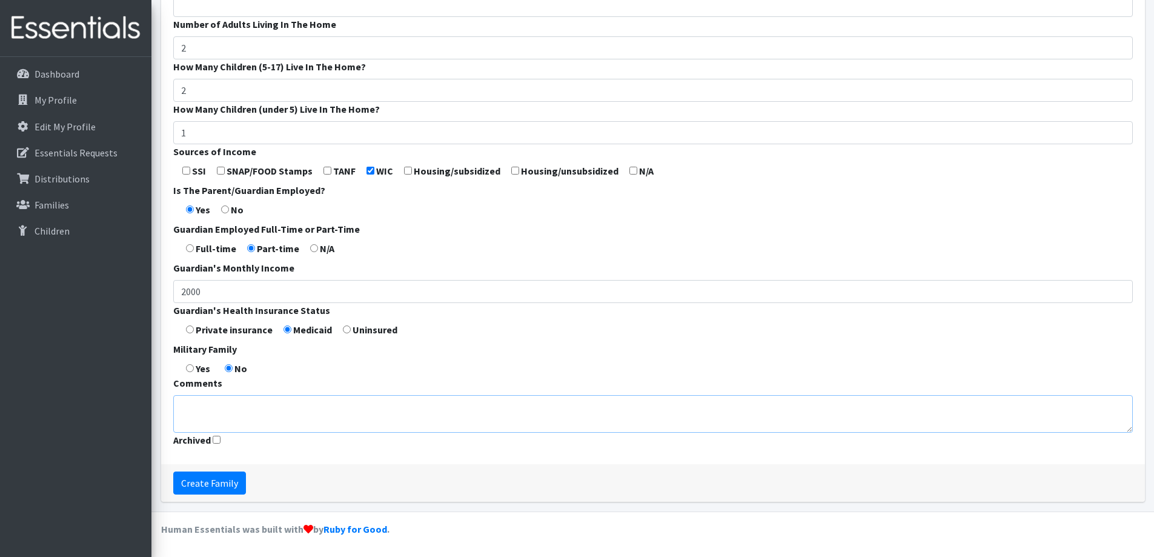
click at [247, 403] on textarea "Comments" at bounding box center [653, 414] width 960 height 38
type textarea "Looking for regulated child care"
click at [214, 485] on input "Create Family" at bounding box center [209, 482] width 73 height 23
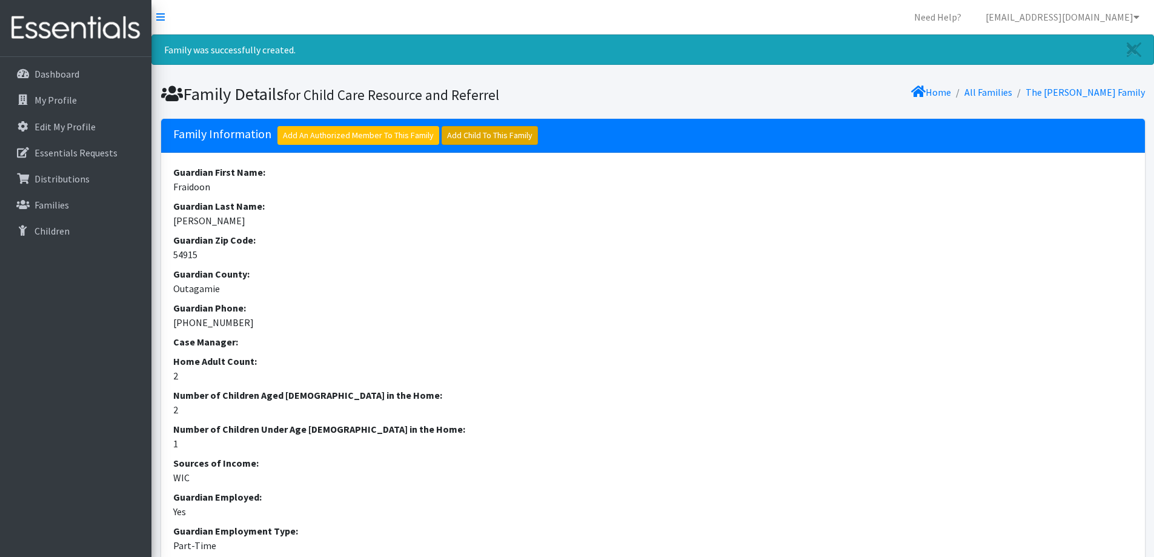
click at [491, 140] on link "Add Child To This Family" at bounding box center [490, 135] width 96 height 19
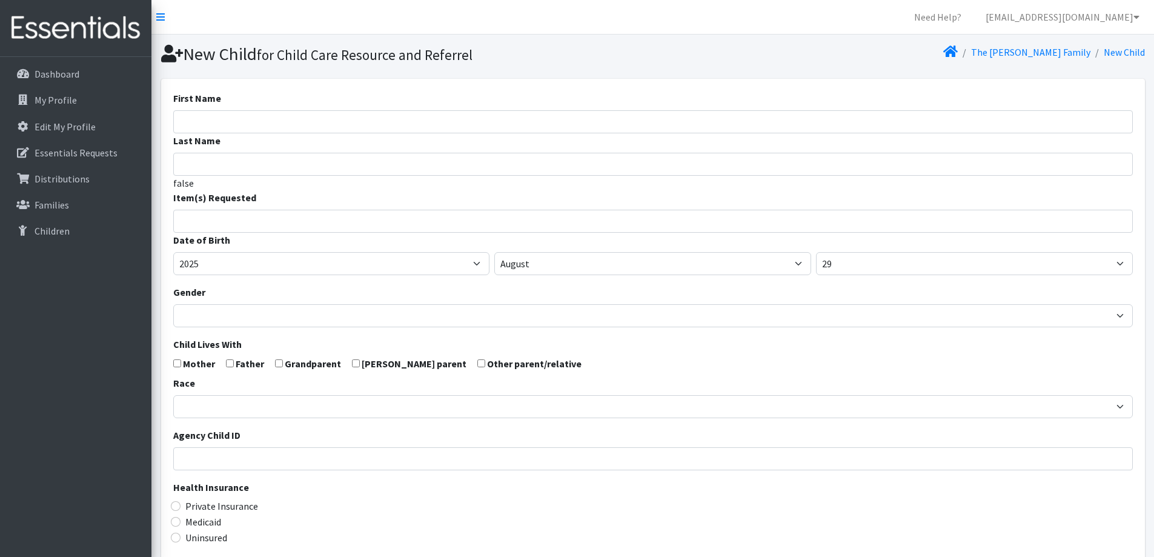
select select
click at [424, 116] on input "First Name" at bounding box center [653, 121] width 960 height 23
type input "Unknown"
click at [403, 218] on input "search" at bounding box center [661, 219] width 955 height 11
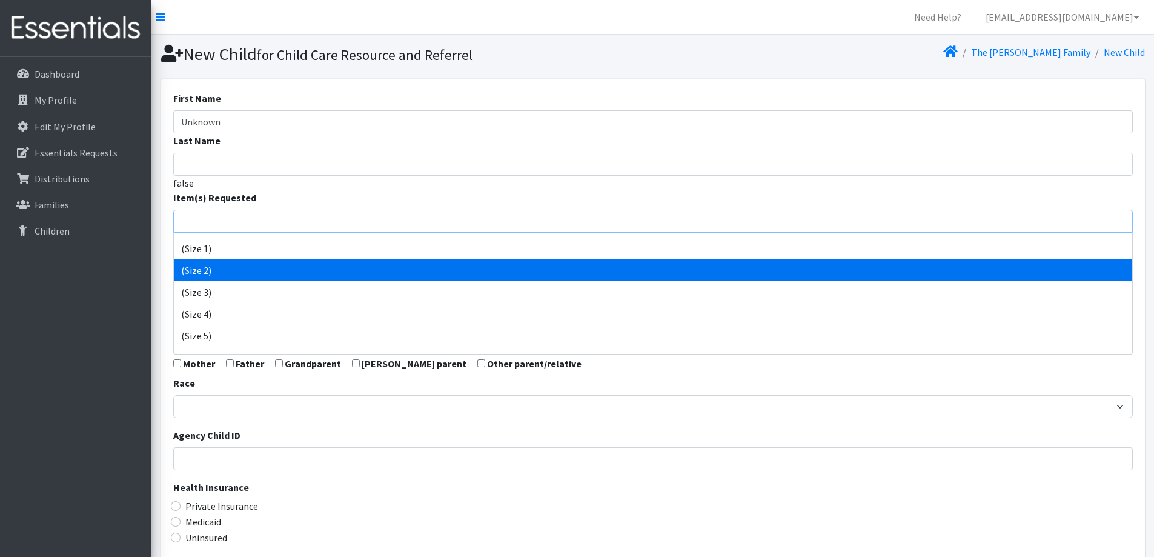
scroll to position [61, 0]
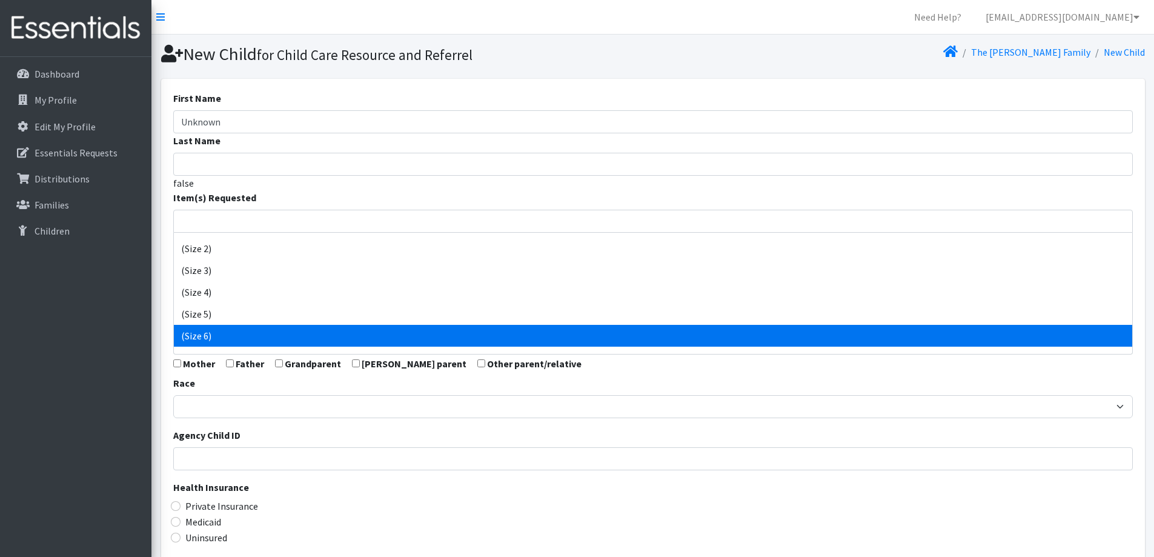
select select "14491"
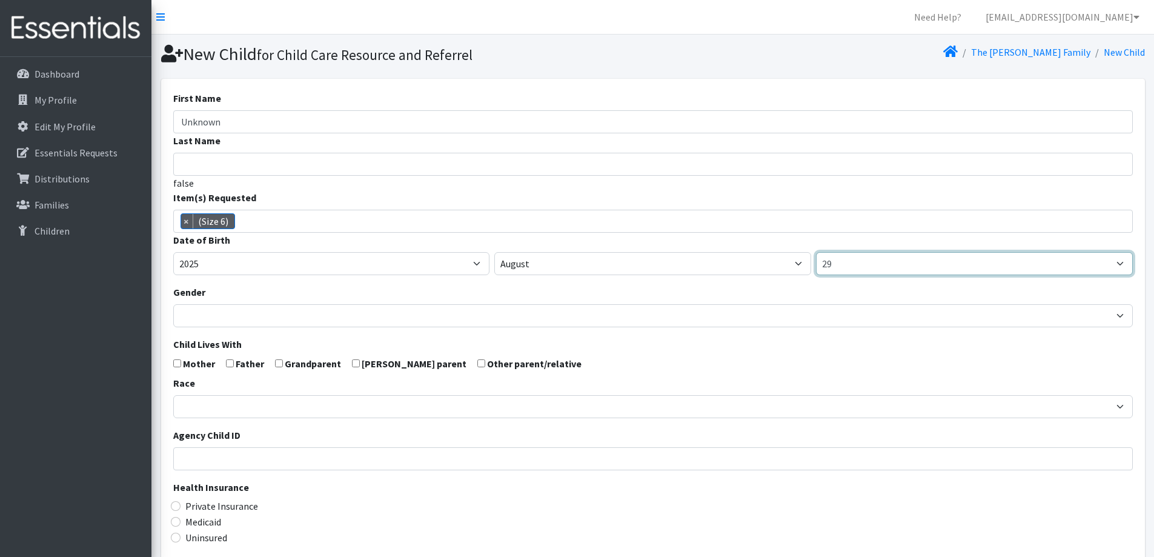
click at [826, 269] on select "1 2 3 4 5 6 7 8 9 10 11 12 13 14 15 16 17 18 19 20 21 22 23 24 25 26 27 28 29 3…" at bounding box center [974, 263] width 317 height 23
select select "24"
click at [816, 252] on select "1 2 3 4 5 6 7 8 9 10 11 12 13 14 15 16 17 18 19 20 21 22 23 24 25 26 27 28 29 3…" at bounding box center [974, 263] width 317 height 23
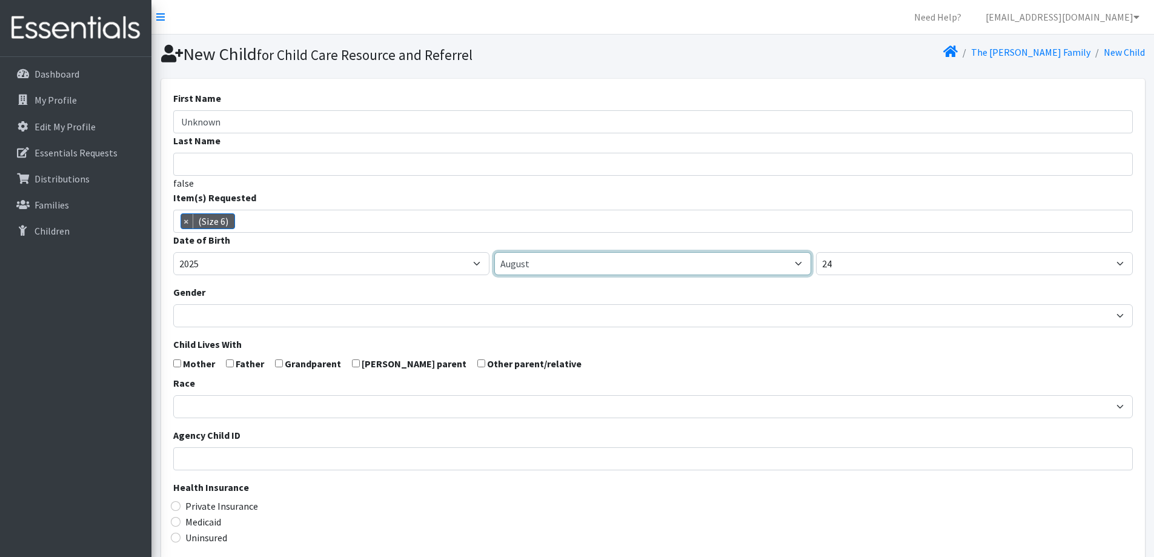
click at [605, 261] on select "January February March April May June July August September October November De…" at bounding box center [652, 263] width 317 height 23
select select "11"
click at [494, 252] on select "January February March April May June July August September October November De…" at bounding box center [652, 263] width 317 height 23
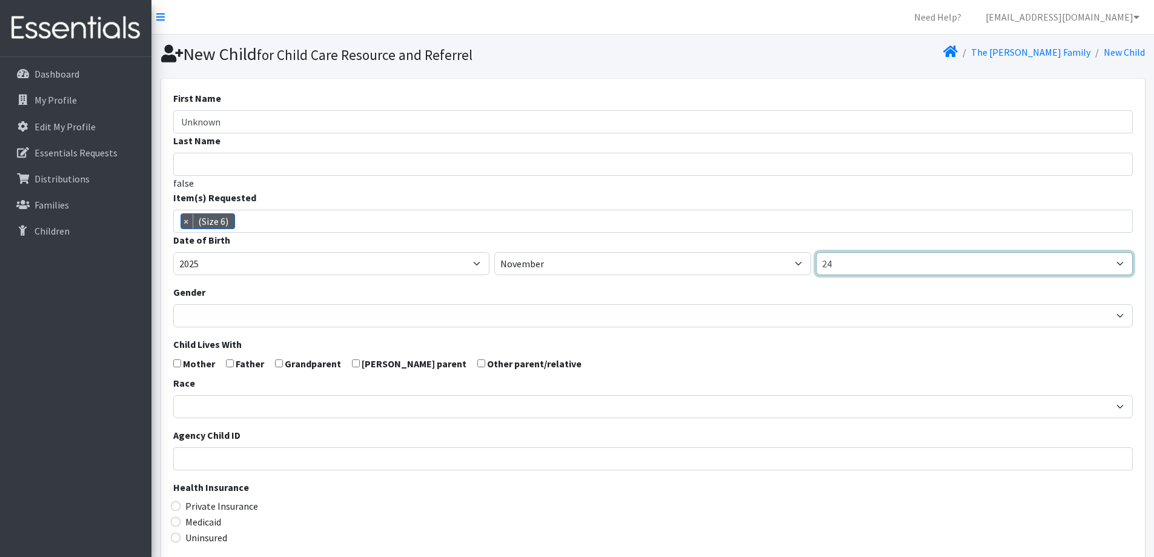
click at [884, 255] on select "1 2 3 4 5 6 7 8 9 10 11 12 13 14 15 16 17 18 19 20 21 22 23 24 25 26 27 28 29 3…" at bounding box center [974, 263] width 317 height 23
select select "13"
click at [816, 252] on select "1 2 3 4 5 6 7 8 9 10 11 12 13 14 15 16 17 18 19 20 21 22 23 24 25 26 27 28 29 3…" at bounding box center [974, 263] width 317 height 23
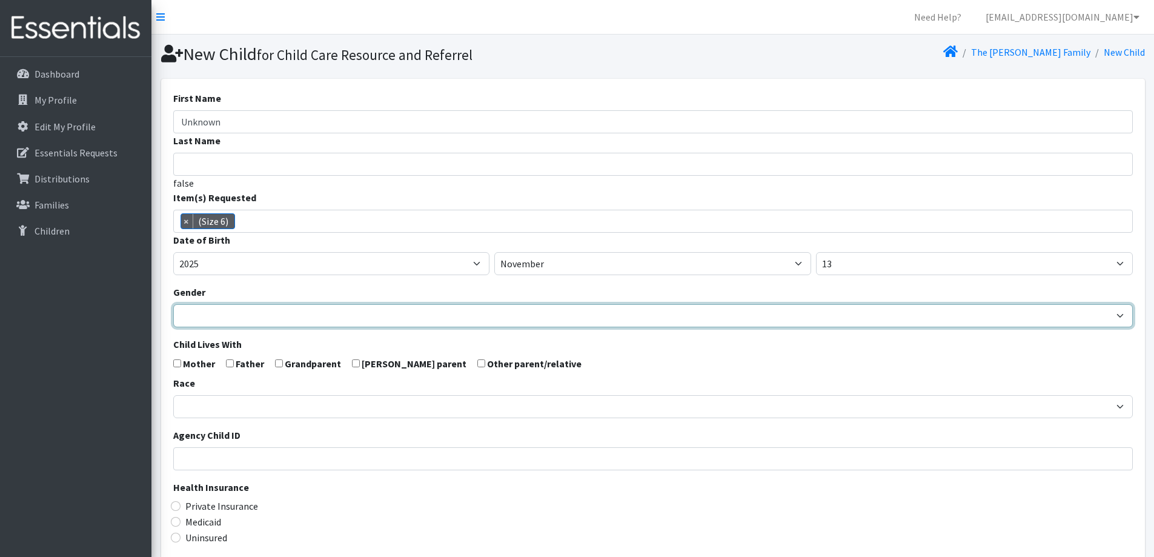
click at [327, 319] on select "Male Female" at bounding box center [653, 315] width 960 height 23
select select "Female"
click at [173, 304] on select "Male Female" at bounding box center [653, 315] width 960 height 23
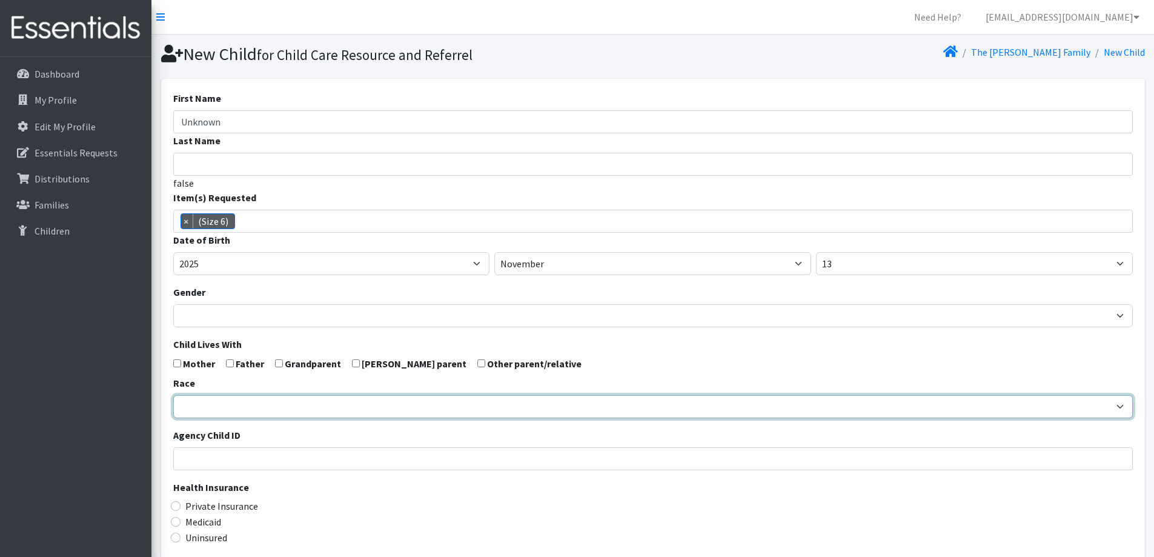
click at [292, 417] on select "African American Caucasian Hispanic Asian American Indian Pacific Islander Mult…" at bounding box center [653, 406] width 960 height 23
select select "Multi-racial"
click at [173, 395] on select "African American Caucasian Hispanic Asian American Indian Pacific Islander Mult…" at bounding box center [653, 406] width 960 height 23
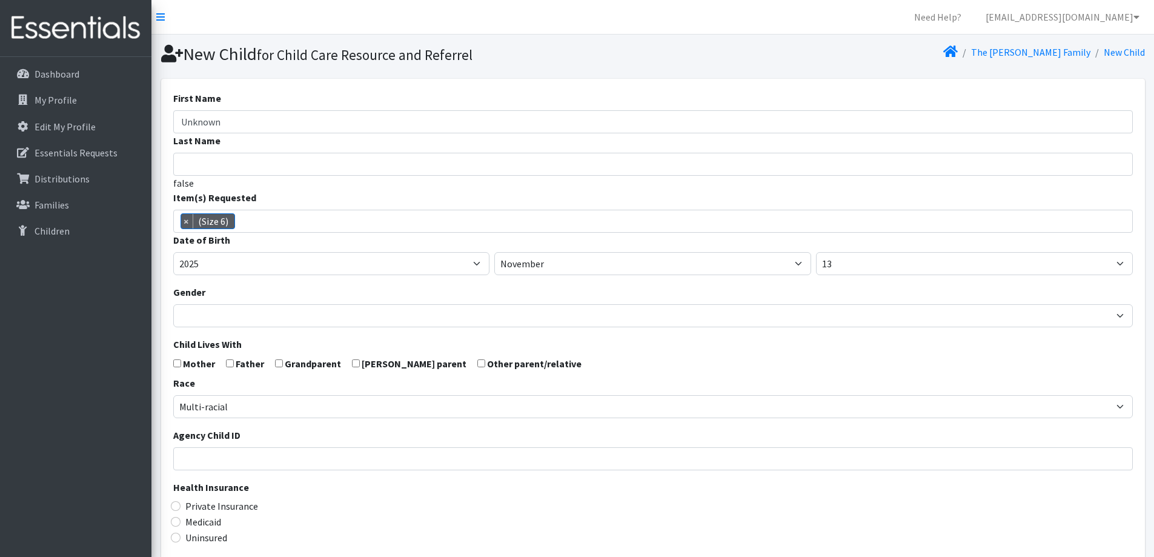
click at [425, 435] on div "Agency Child ID" at bounding box center [653, 449] width 960 height 42
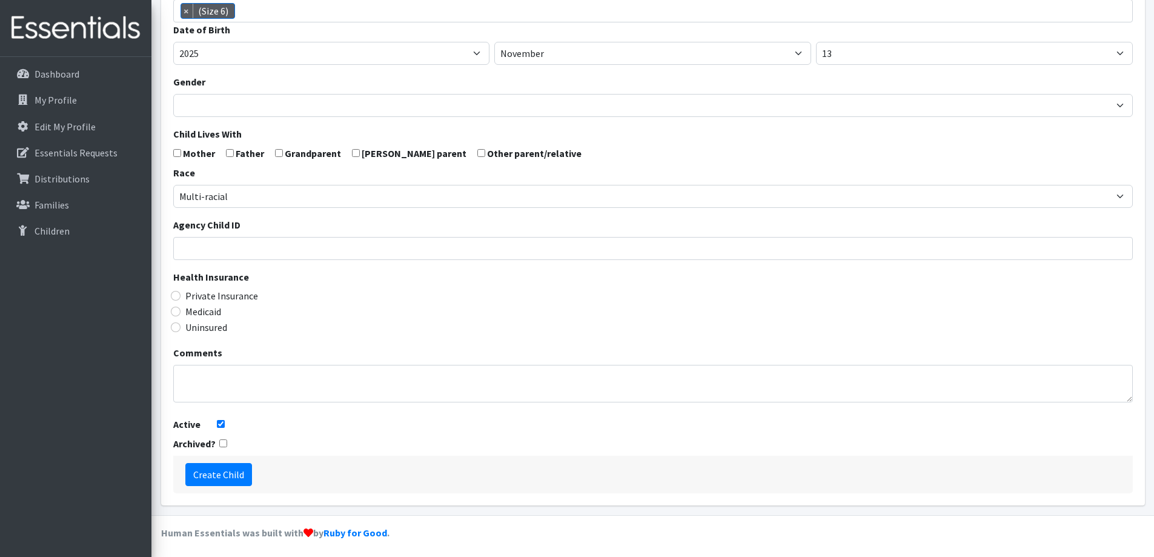
scroll to position [214, 0]
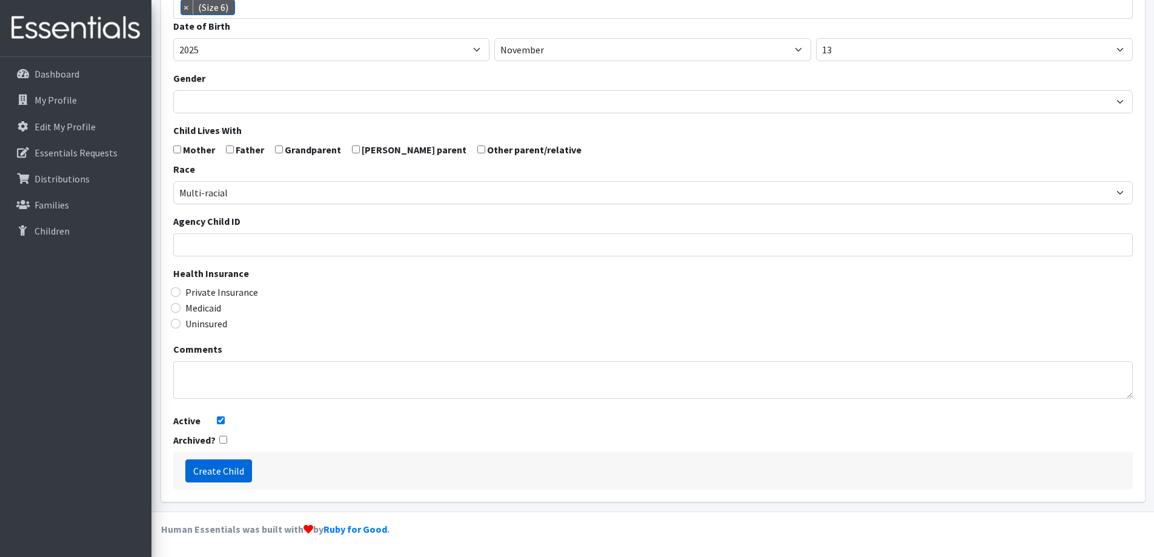
click at [223, 468] on input "Create Child" at bounding box center [218, 470] width 67 height 23
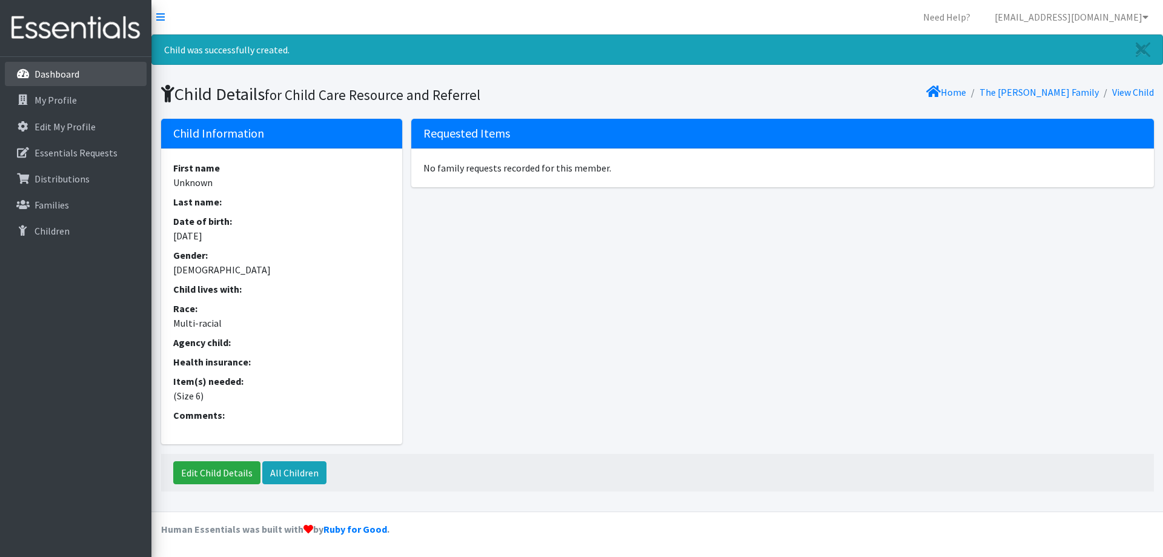
click at [80, 75] on link "Dashboard" at bounding box center [76, 74] width 142 height 24
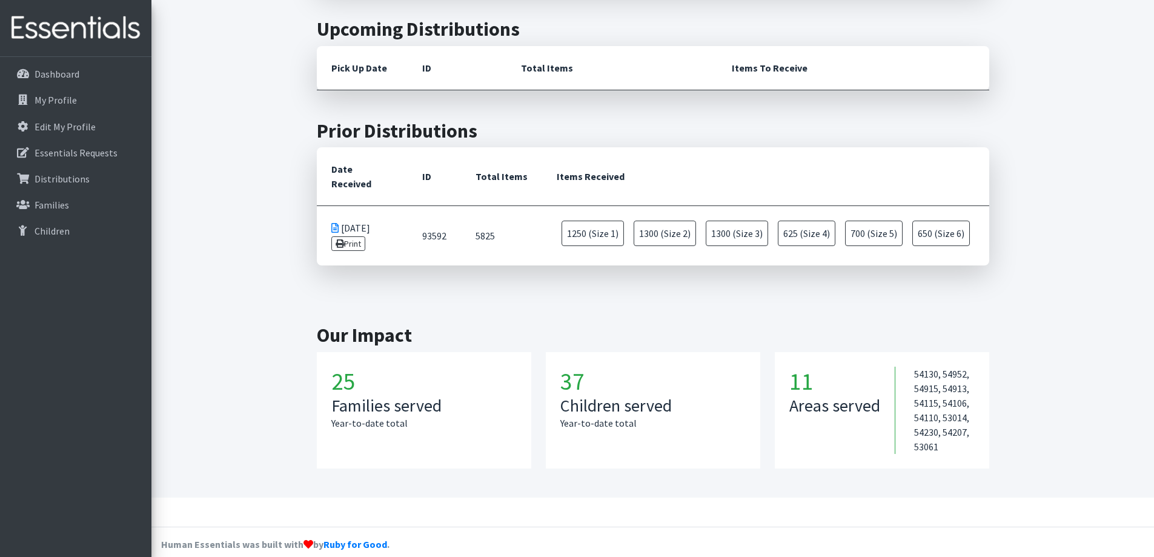
scroll to position [367, 0]
click at [87, 203] on link "Families" at bounding box center [76, 205] width 142 height 24
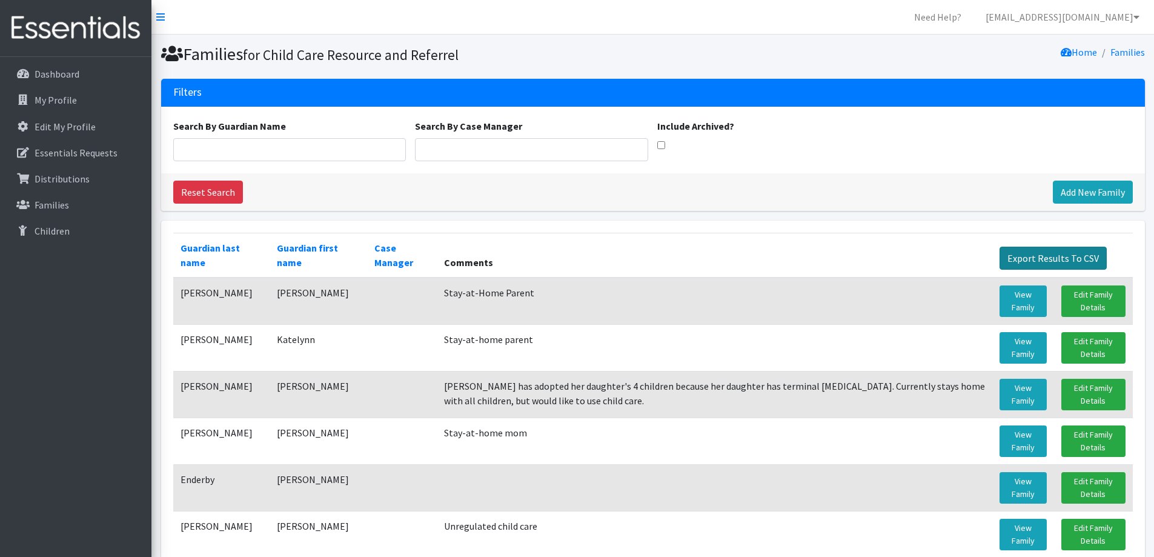
click at [1027, 250] on link "Export Results To CSV" at bounding box center [1053, 258] width 107 height 23
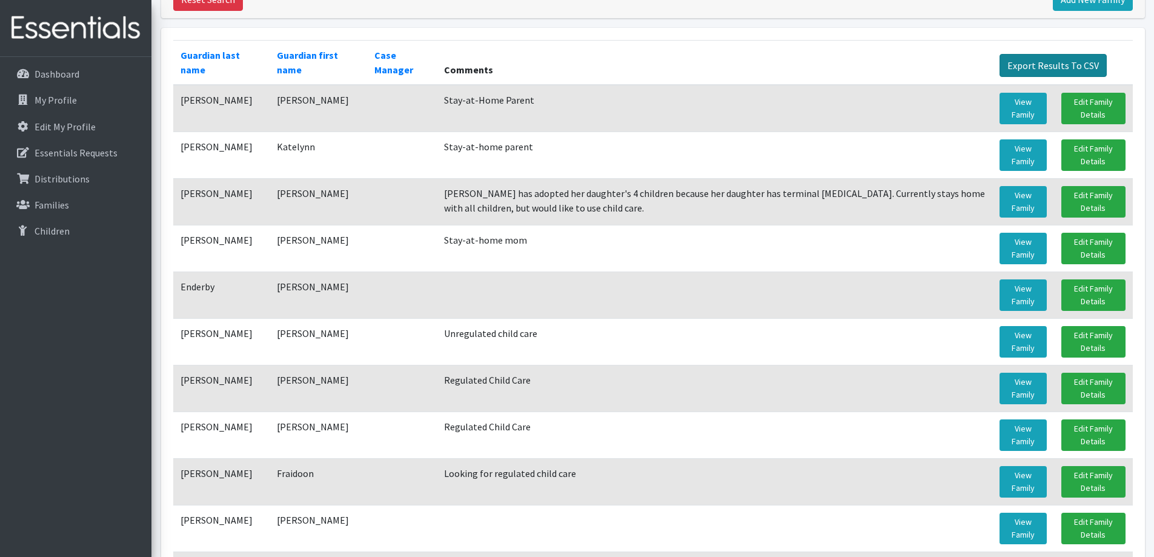
scroll to position [191, 0]
